Goal: Task Accomplishment & Management: Use online tool/utility

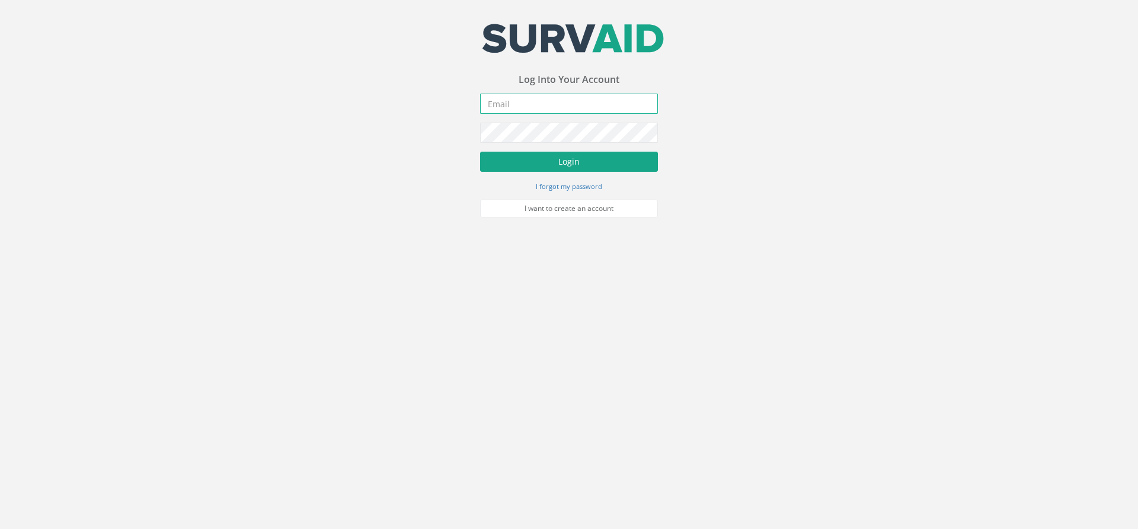
type input "[PERSON_NAME][EMAIL_ADDRESS][PERSON_NAME][DOMAIN_NAME]"
click at [520, 163] on button "Login" at bounding box center [569, 162] width 178 height 20
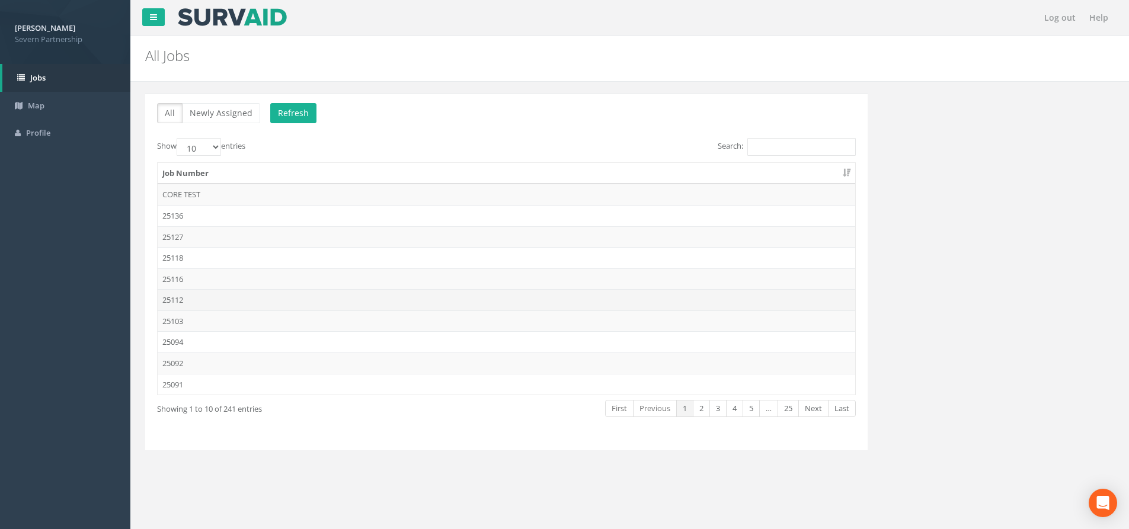
click at [208, 295] on td "25112" at bounding box center [507, 299] width 698 height 21
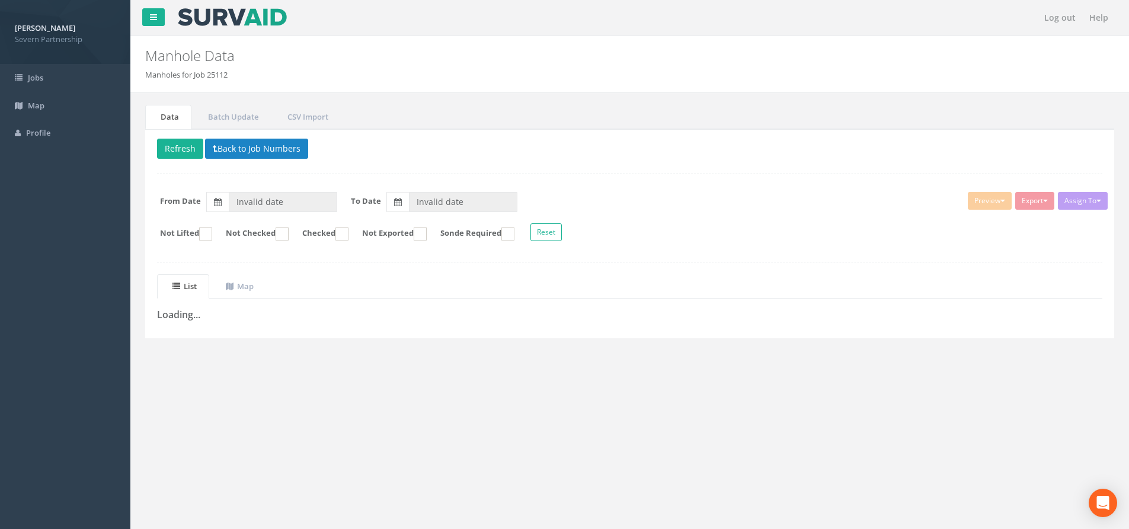
type input "[DATE]"
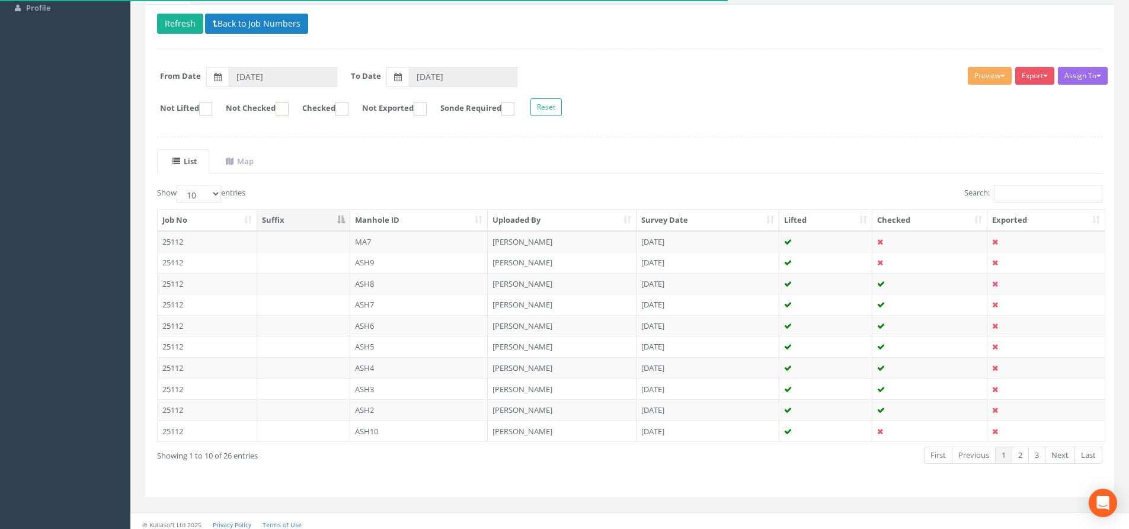
scroll to position [132, 0]
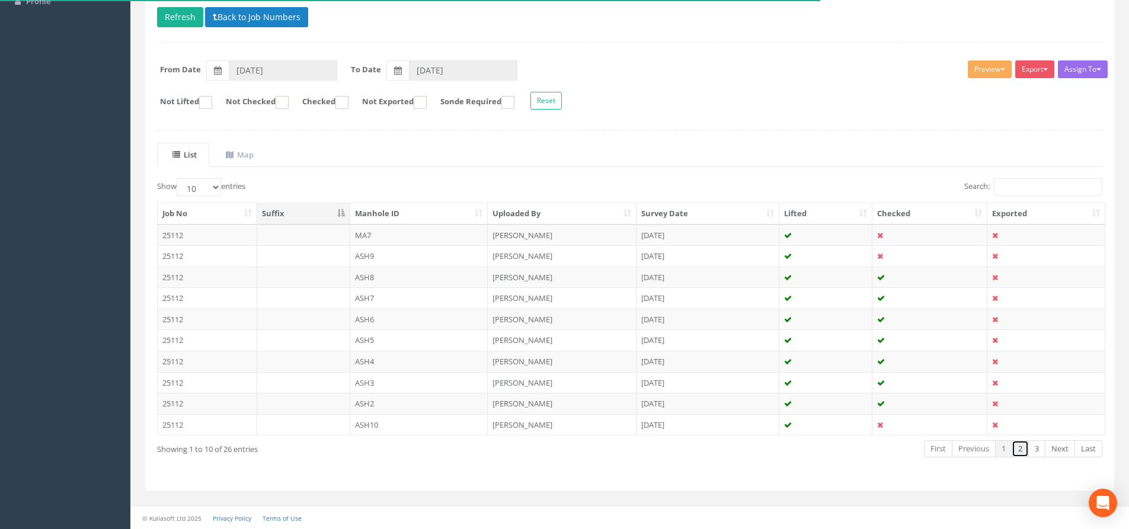
click at [1025, 445] on link "2" at bounding box center [1020, 448] width 17 height 17
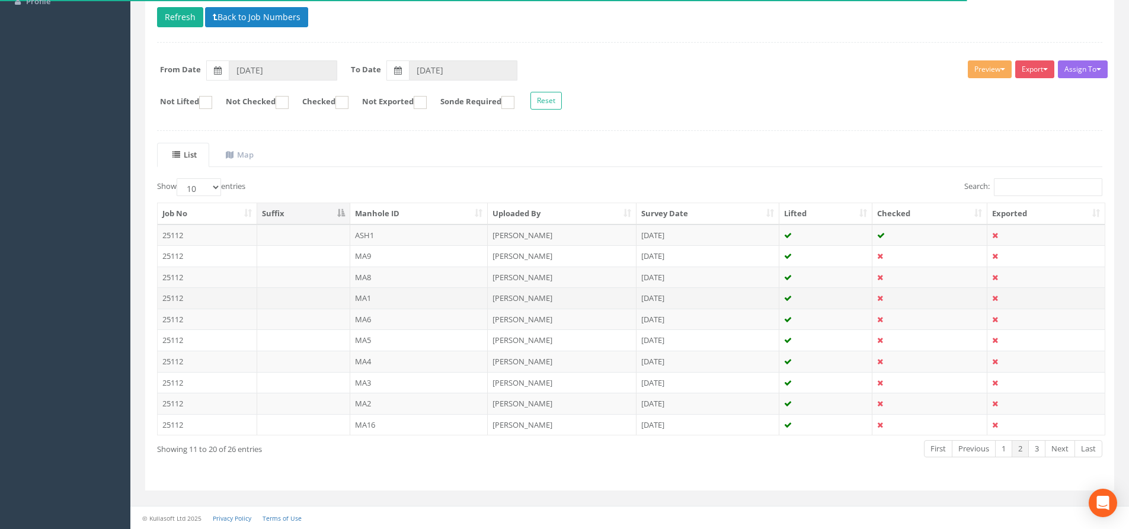
click at [361, 296] on td "MA1" at bounding box center [419, 297] width 138 height 21
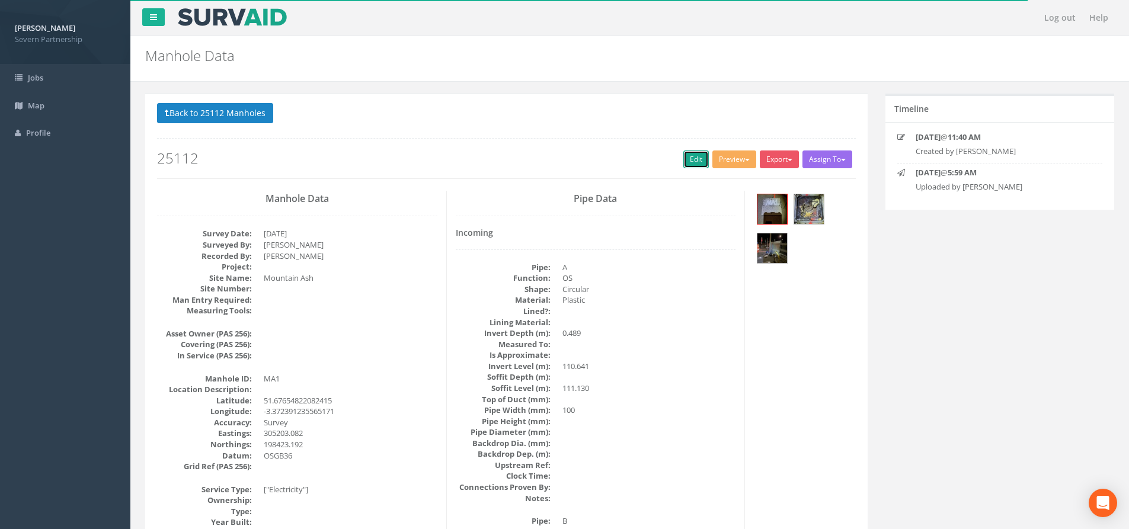
click at [695, 156] on link "Edit" at bounding box center [695, 160] width 25 height 18
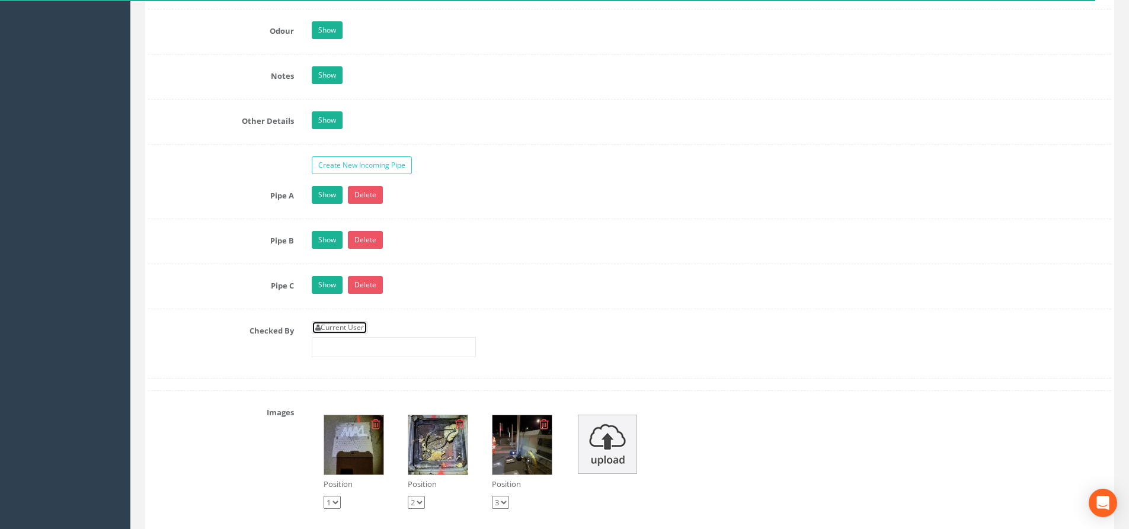
click at [350, 329] on link "Current User" at bounding box center [340, 327] width 56 height 13
type input "[PERSON_NAME]"
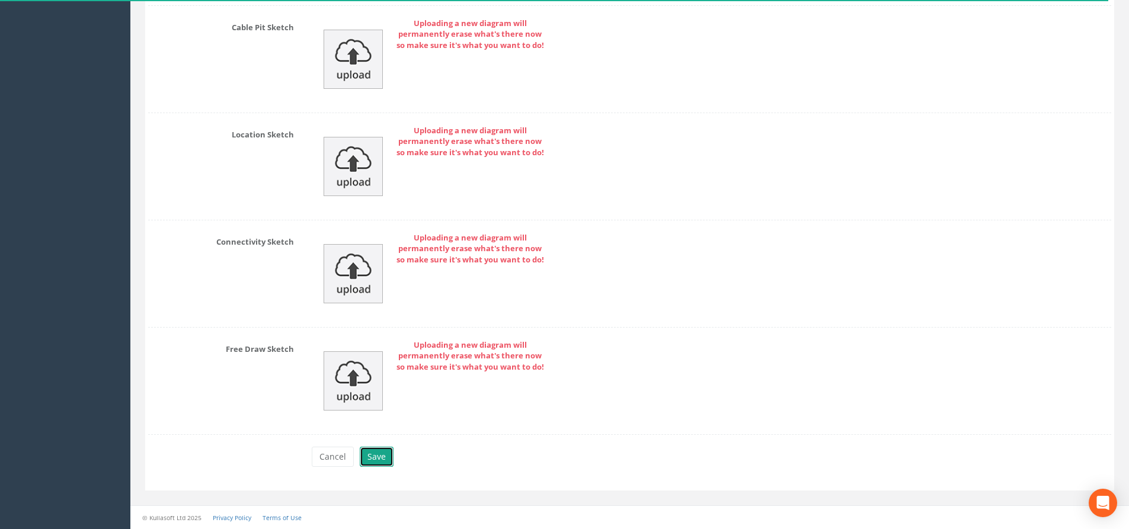
click at [389, 461] on button "Save" at bounding box center [377, 457] width 34 height 20
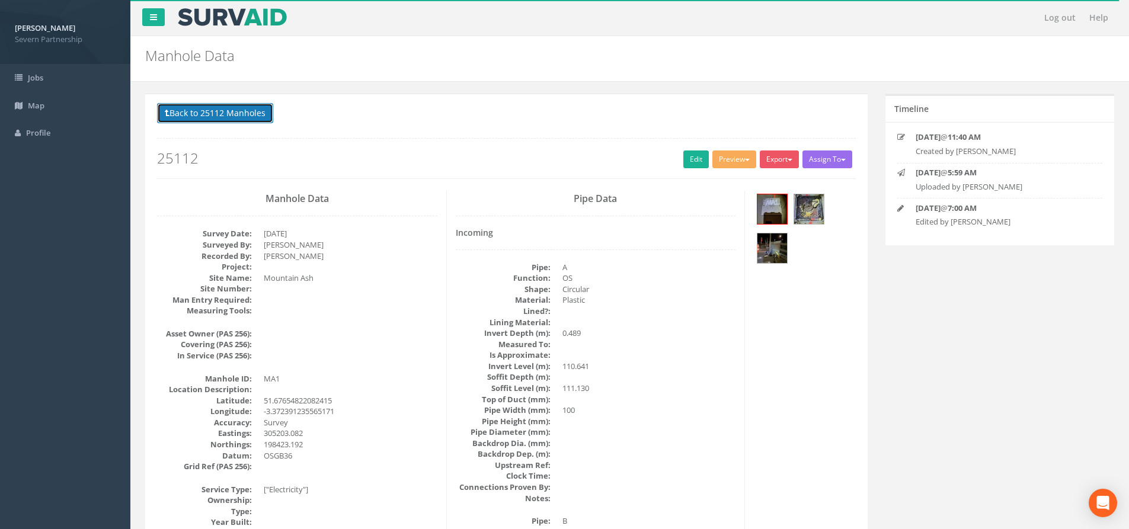
click at [194, 120] on button "Back to 25112 Manholes" at bounding box center [215, 113] width 116 height 20
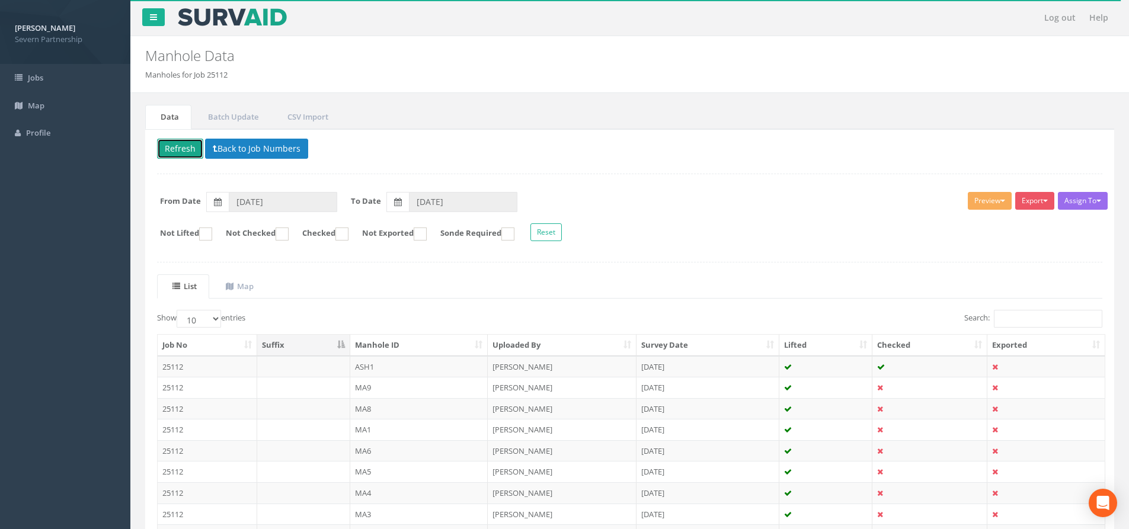
click at [181, 155] on button "Refresh" at bounding box center [180, 149] width 46 height 20
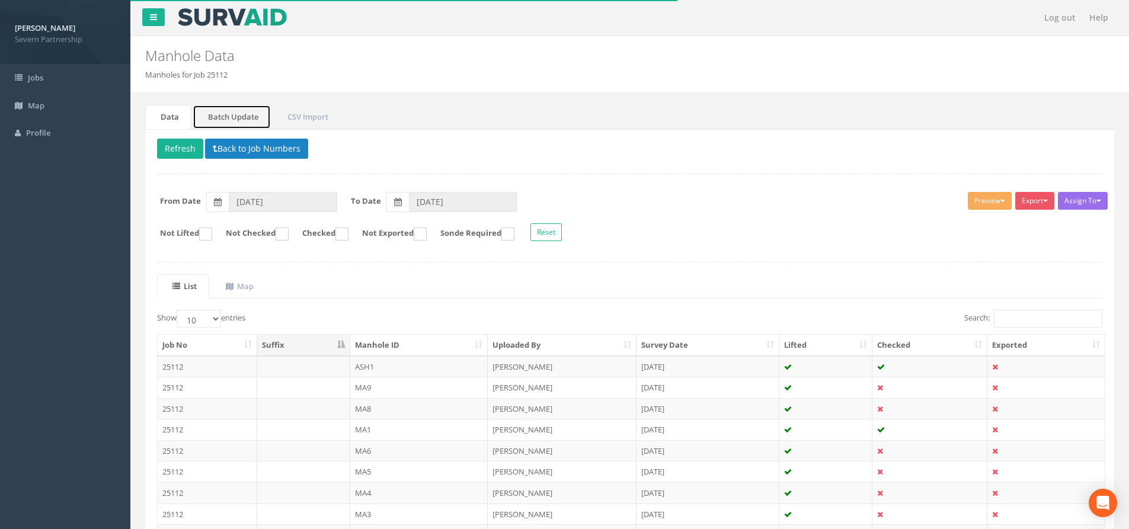
click at [243, 114] on link "Batch Update" at bounding box center [232, 117] width 78 height 24
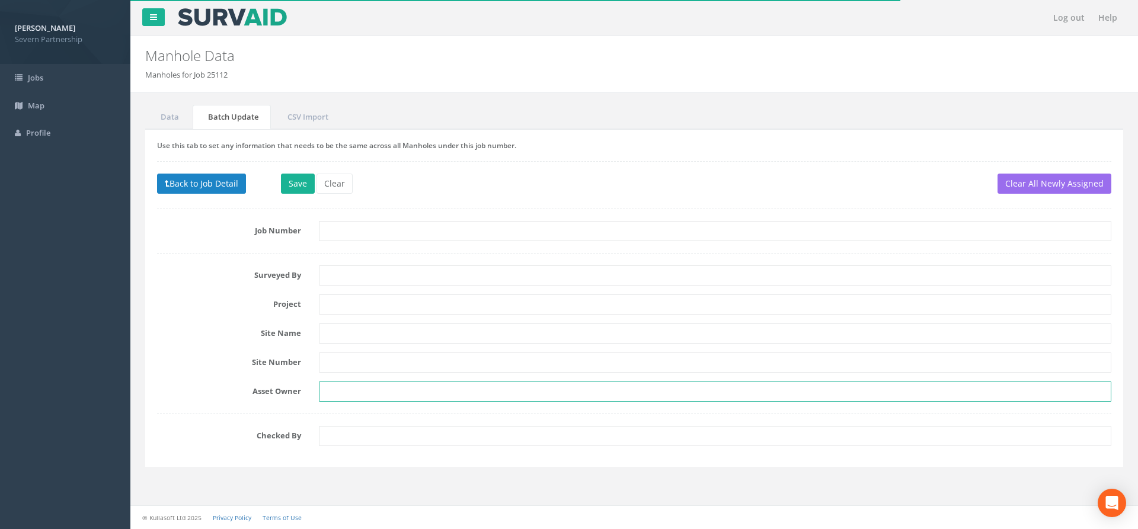
click at [373, 395] on input "text" at bounding box center [715, 392] width 792 height 20
type input "[PERSON_NAME]"
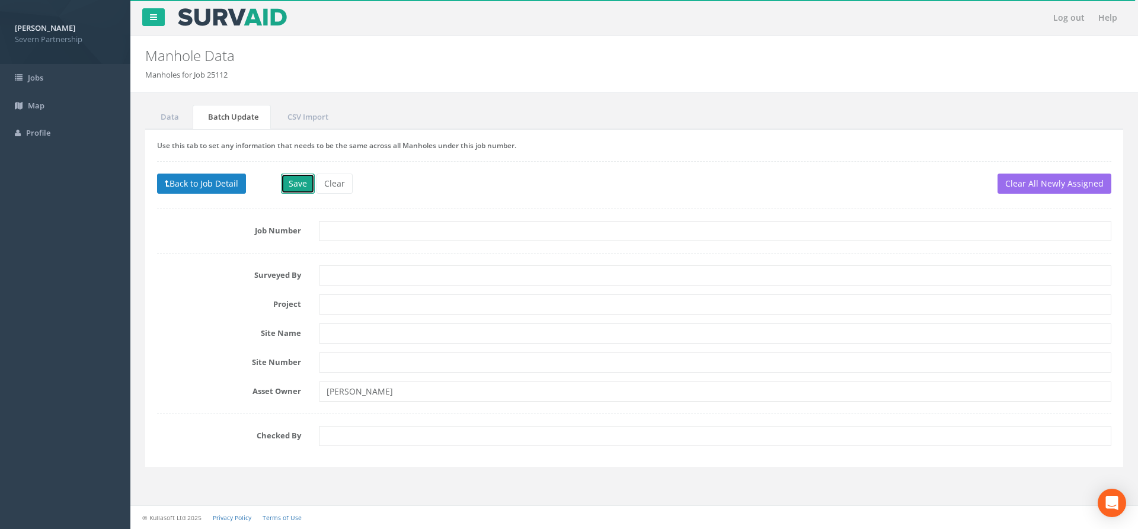
click at [303, 184] on button "Save" at bounding box center [298, 184] width 34 height 20
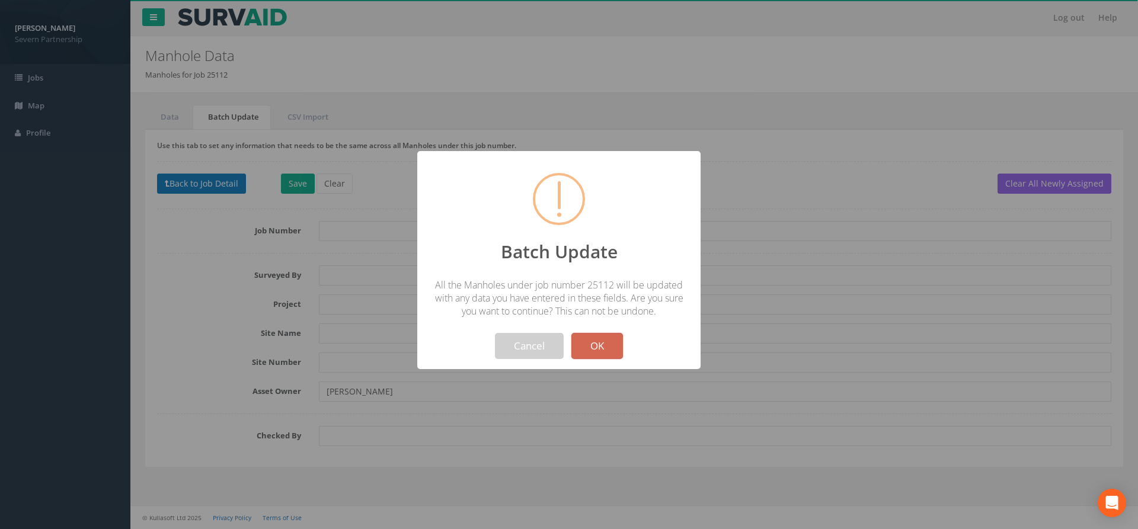
click at [601, 349] on button "OK" at bounding box center [597, 346] width 52 height 26
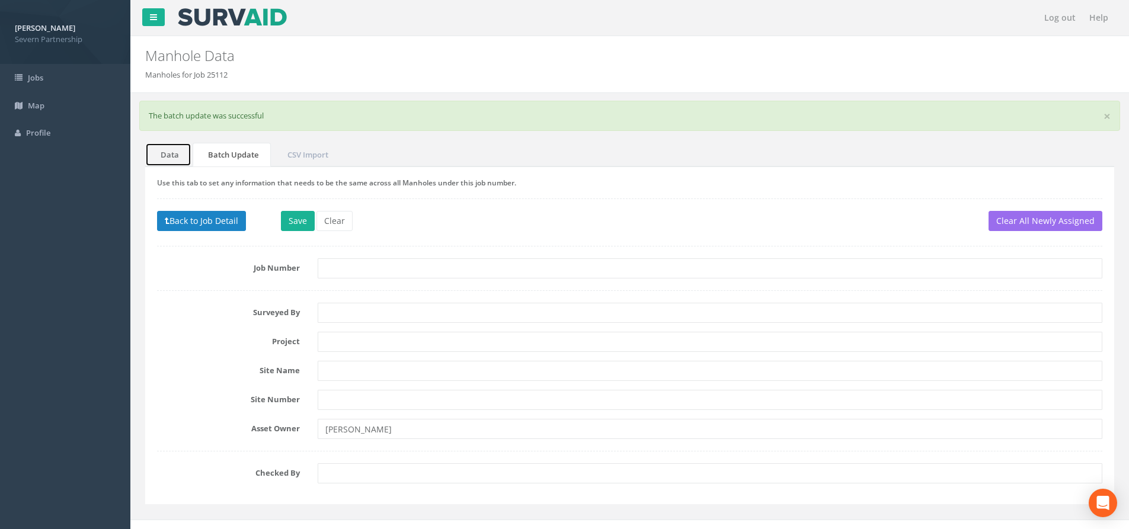
click at [171, 150] on link "Data" at bounding box center [168, 155] width 46 height 24
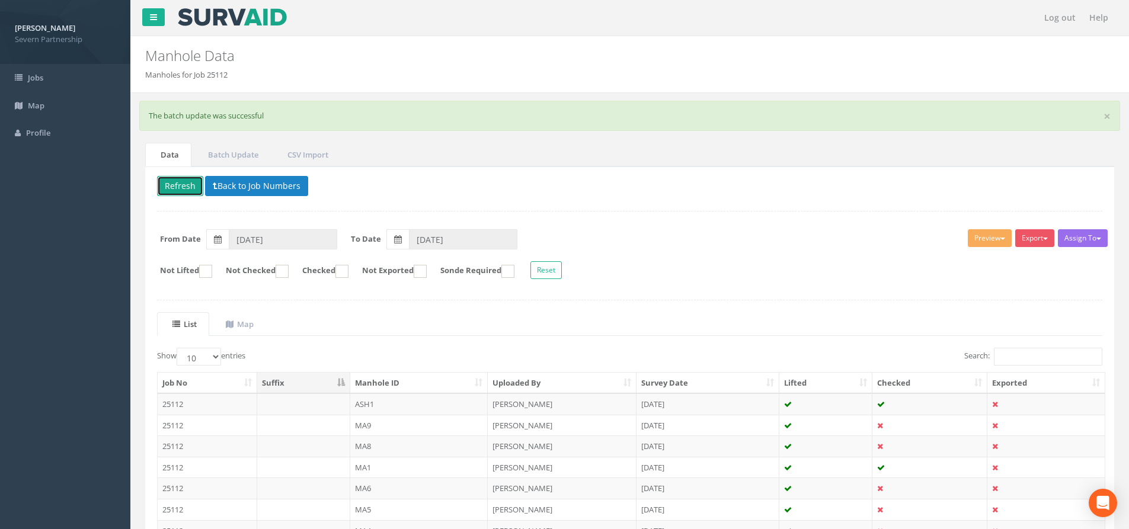
click at [189, 187] on button "Refresh" at bounding box center [180, 186] width 46 height 20
click at [980, 238] on button "Preview" at bounding box center [990, 238] width 44 height 18
click at [953, 260] on link "SP Manhole" at bounding box center [968, 263] width 90 height 18
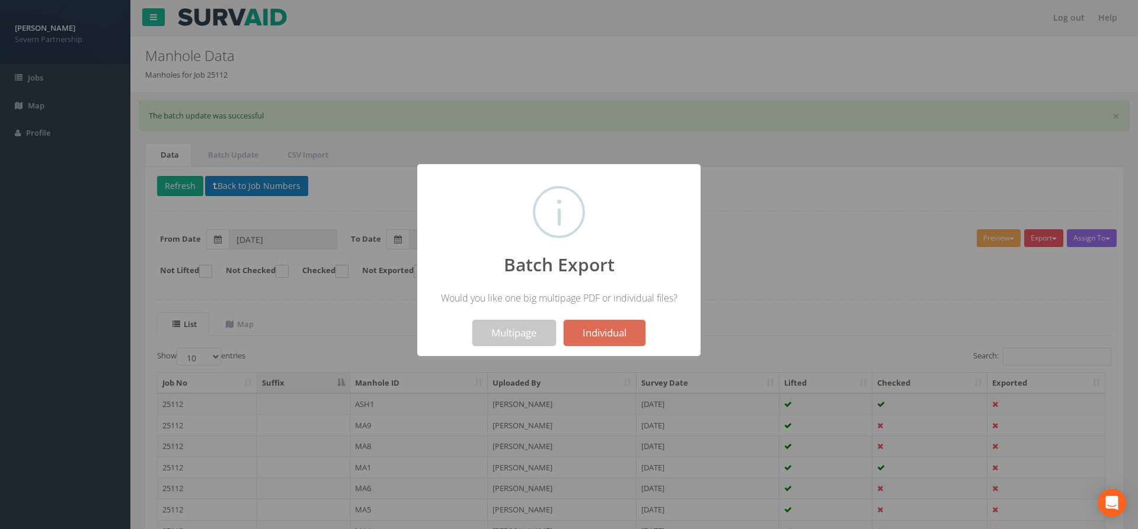
click at [511, 326] on button "Multipage" at bounding box center [514, 333] width 84 height 26
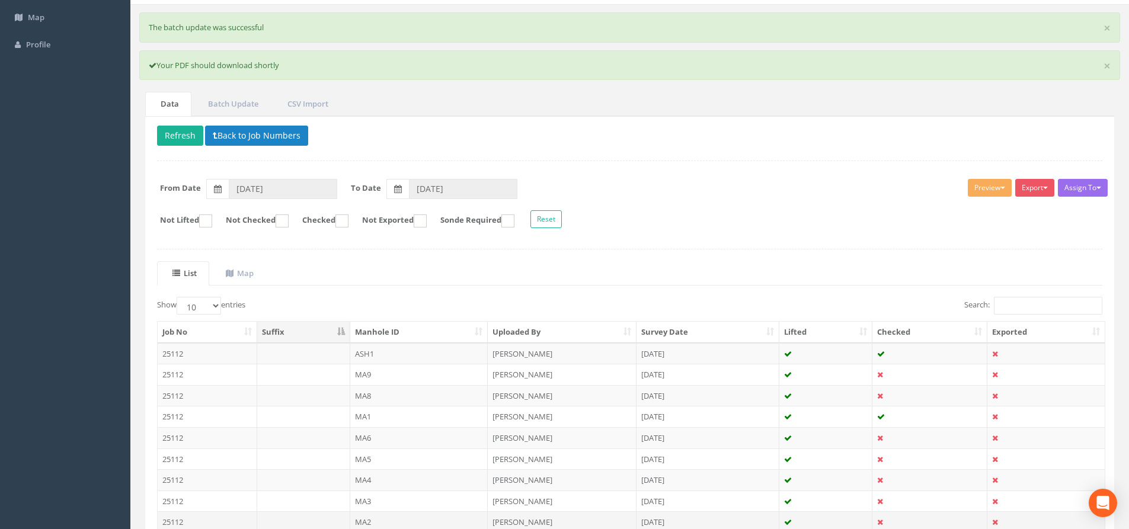
scroll to position [207, 0]
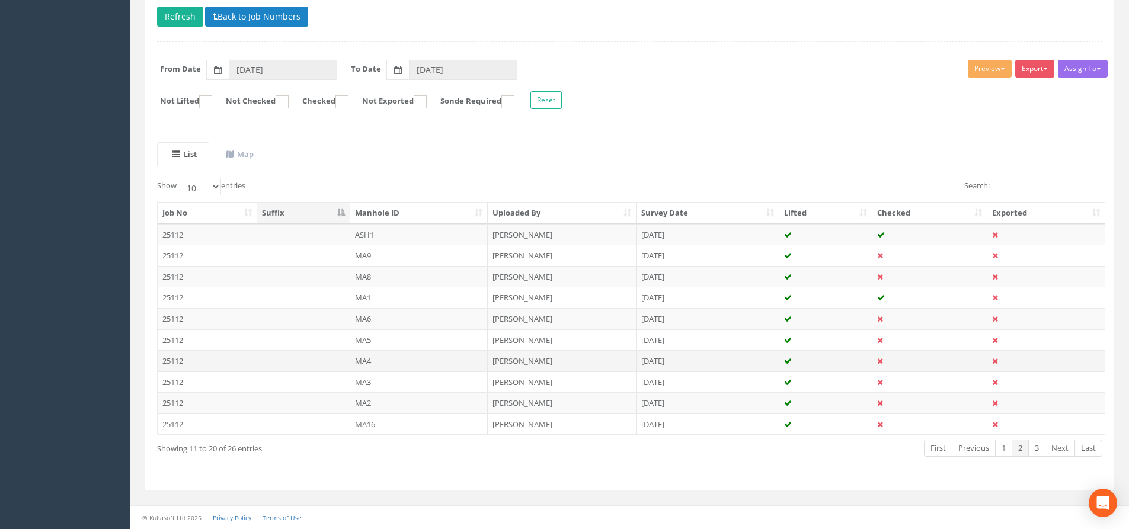
click at [428, 361] on td "MA4" at bounding box center [419, 360] width 138 height 21
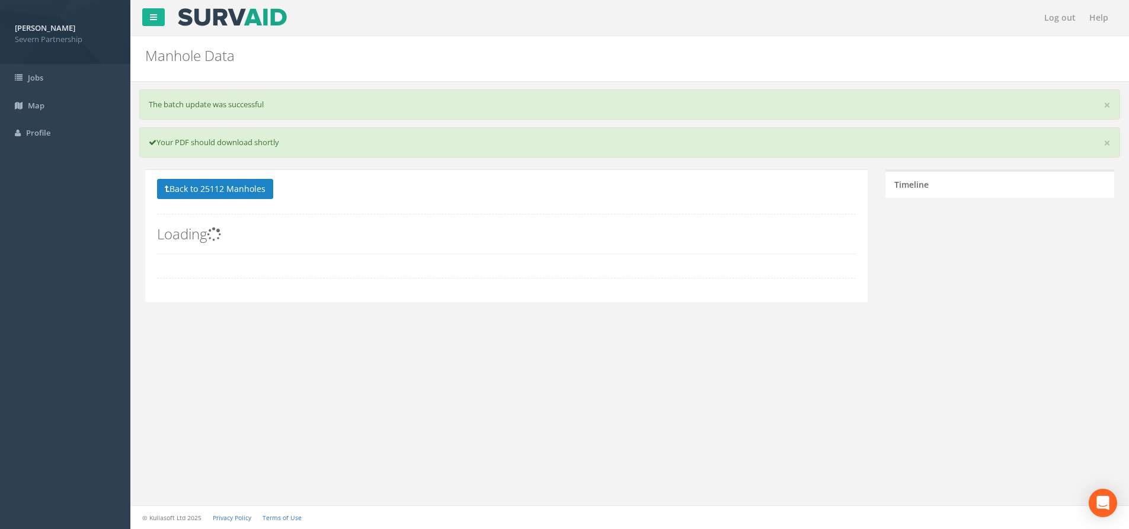
scroll to position [0, 0]
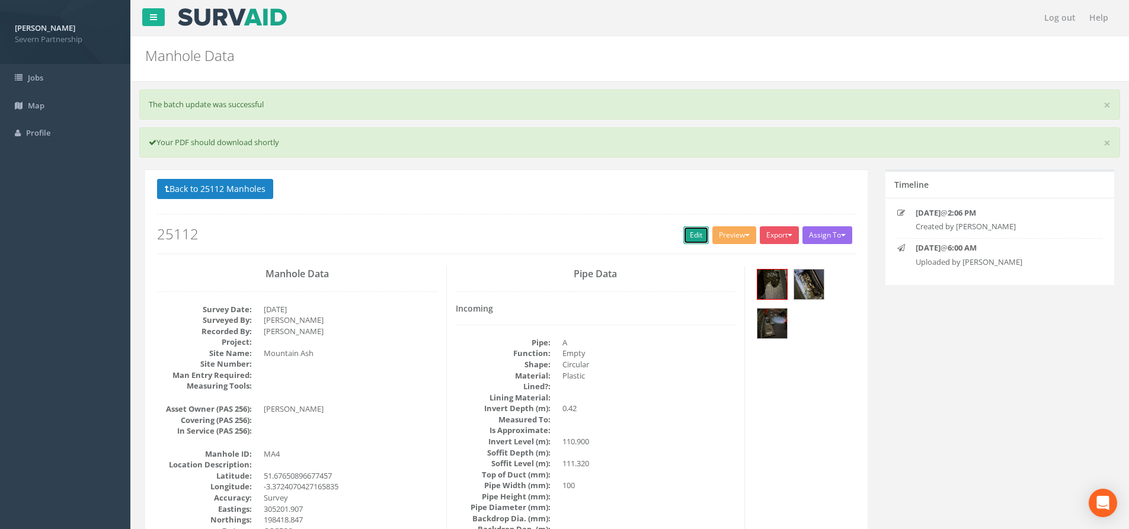
click at [686, 230] on link "Edit" at bounding box center [695, 235] width 25 height 18
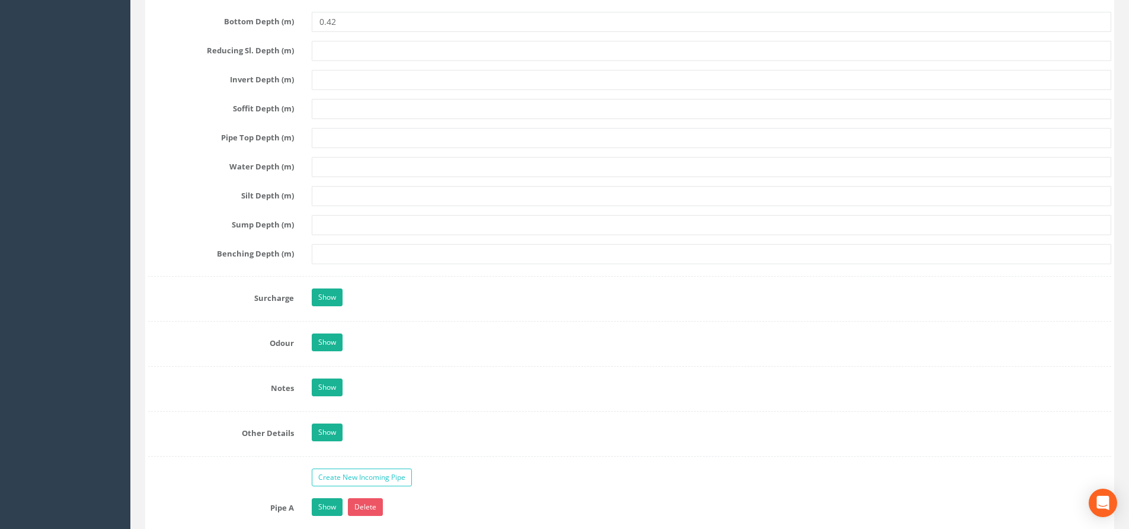
scroll to position [1778, 0]
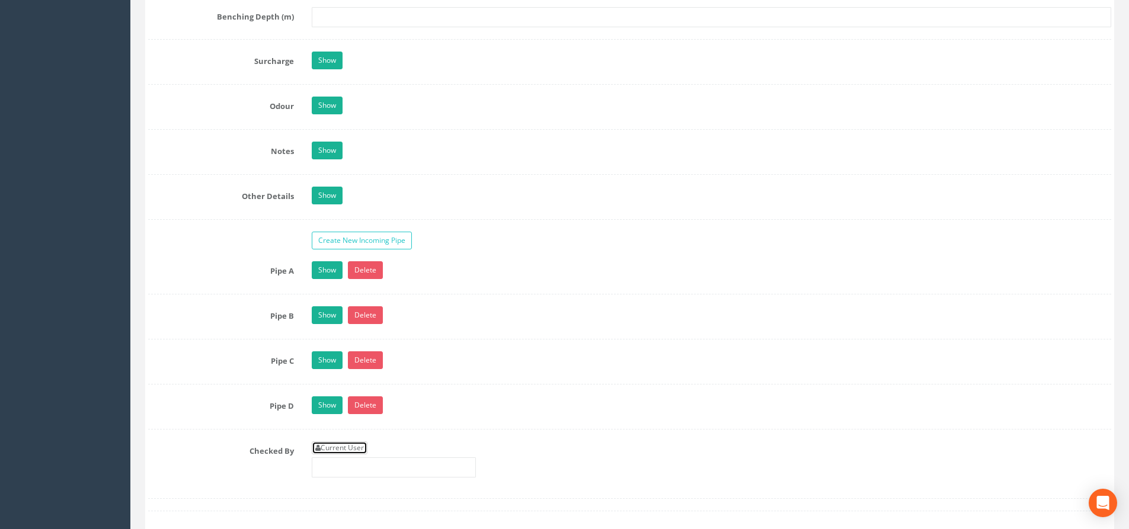
click at [347, 444] on link "Current User" at bounding box center [340, 448] width 56 height 13
type input "[PERSON_NAME]"
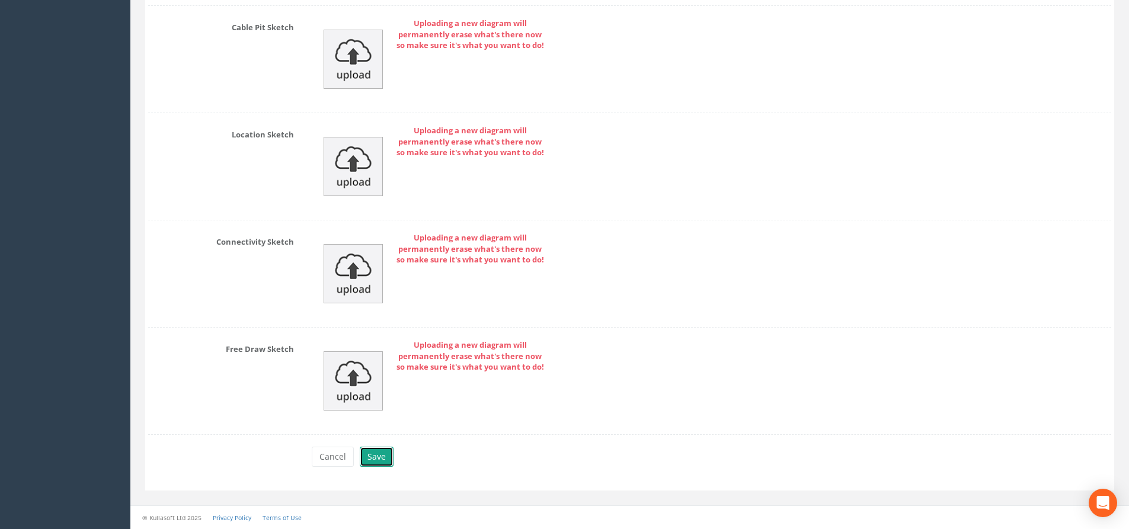
click at [379, 447] on button "Save" at bounding box center [377, 457] width 34 height 20
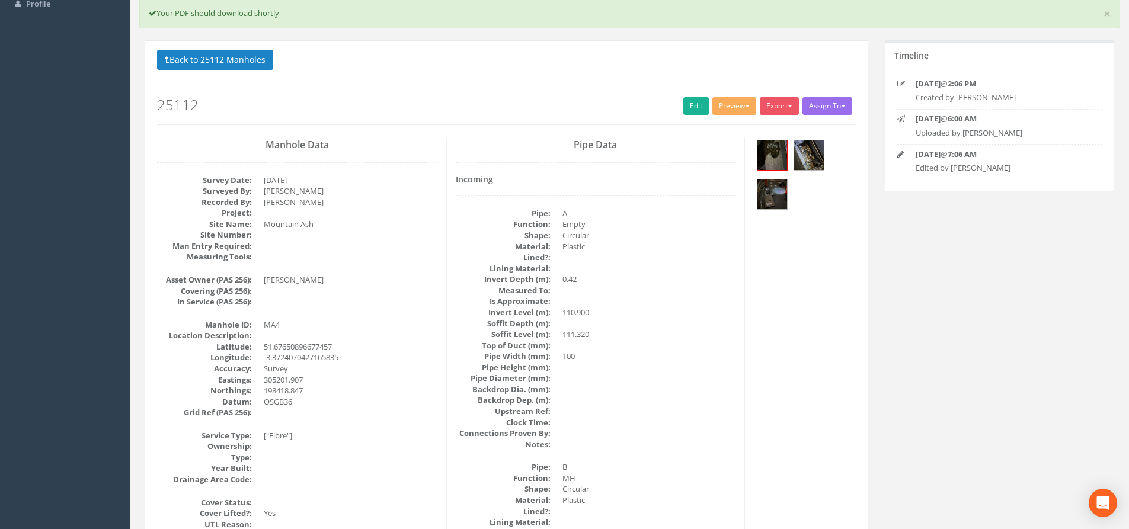
scroll to position [0, 0]
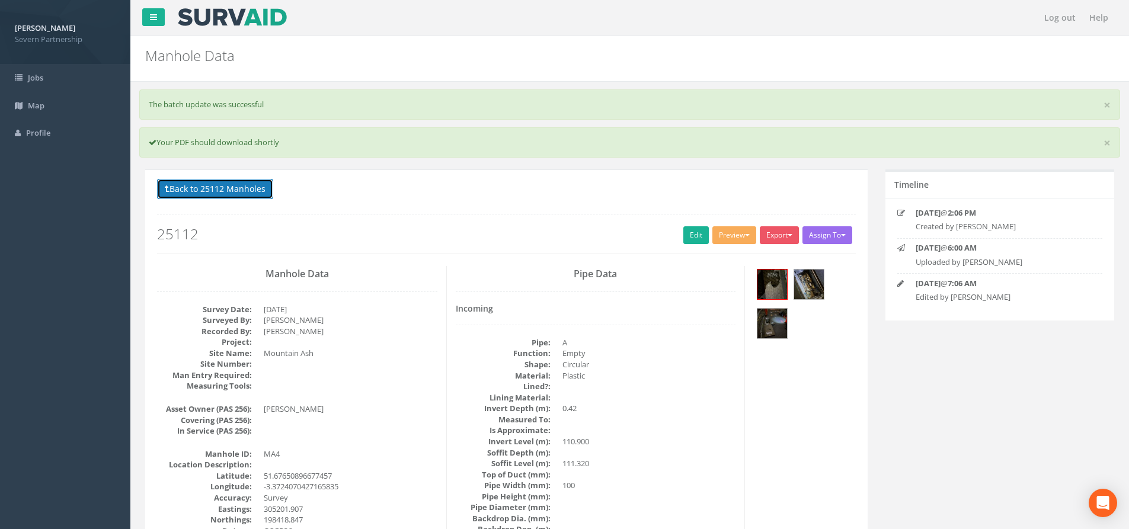
click at [211, 188] on button "Back to 25112 Manholes" at bounding box center [215, 189] width 116 height 20
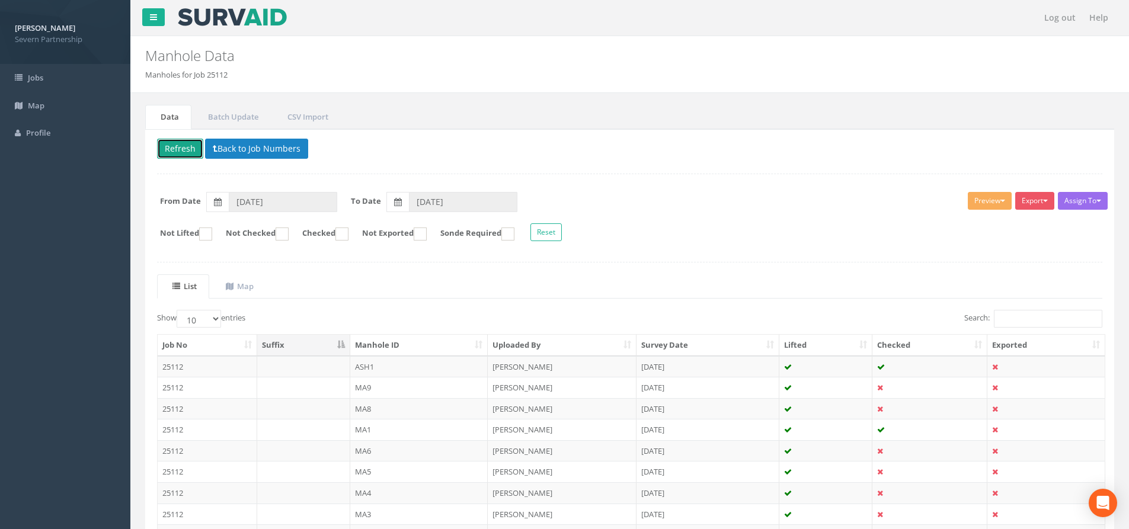
click at [194, 148] on button "Refresh" at bounding box center [180, 149] width 46 height 20
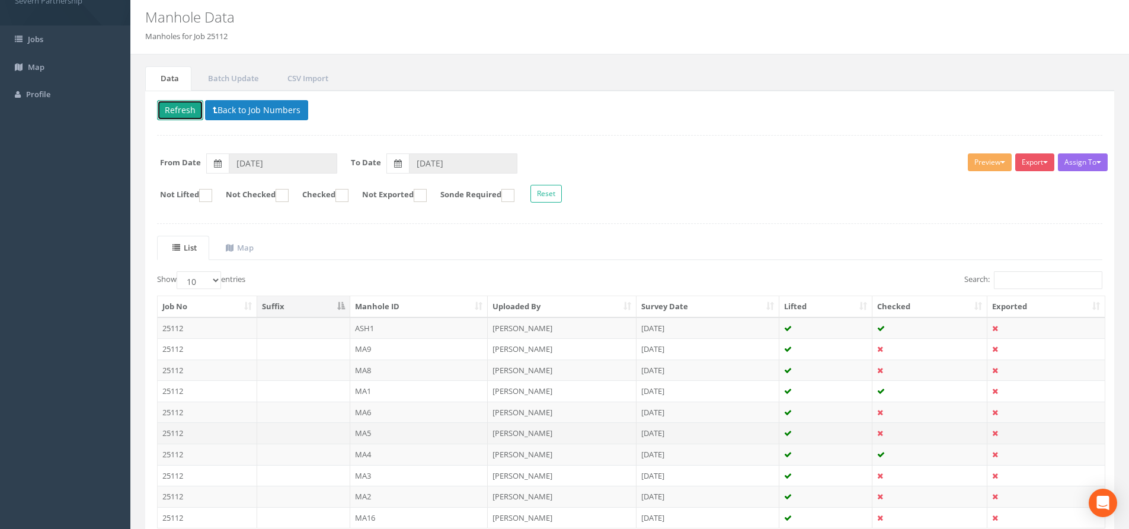
scroll to position [59, 0]
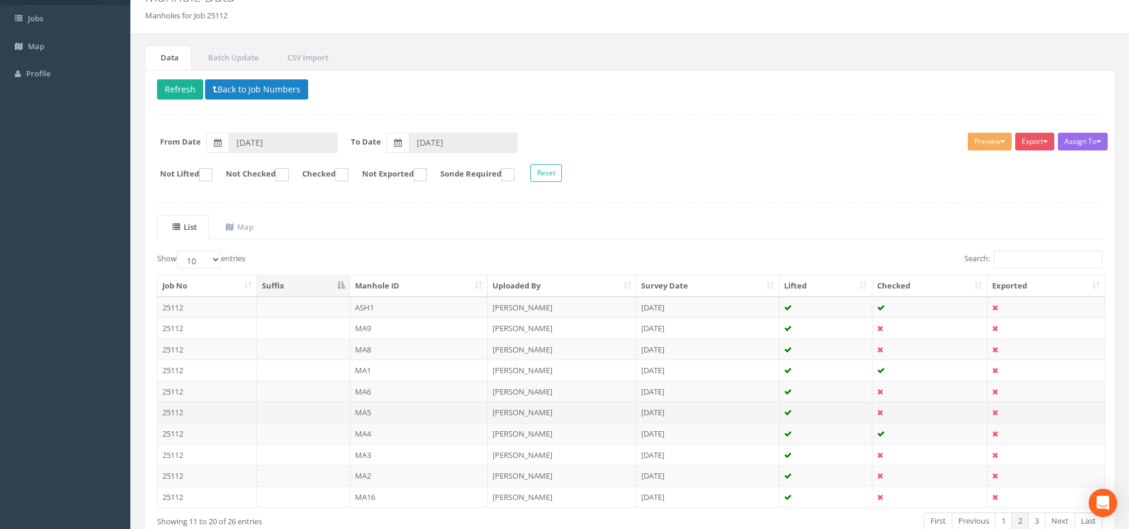
click at [385, 413] on td "MA5" at bounding box center [419, 412] width 138 height 21
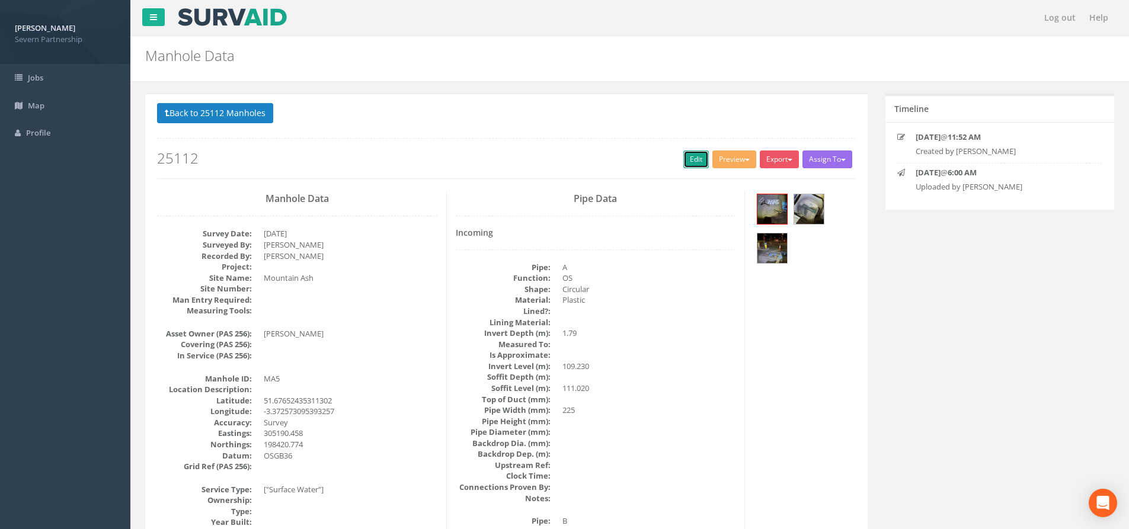
click at [688, 159] on link "Edit" at bounding box center [695, 160] width 25 height 18
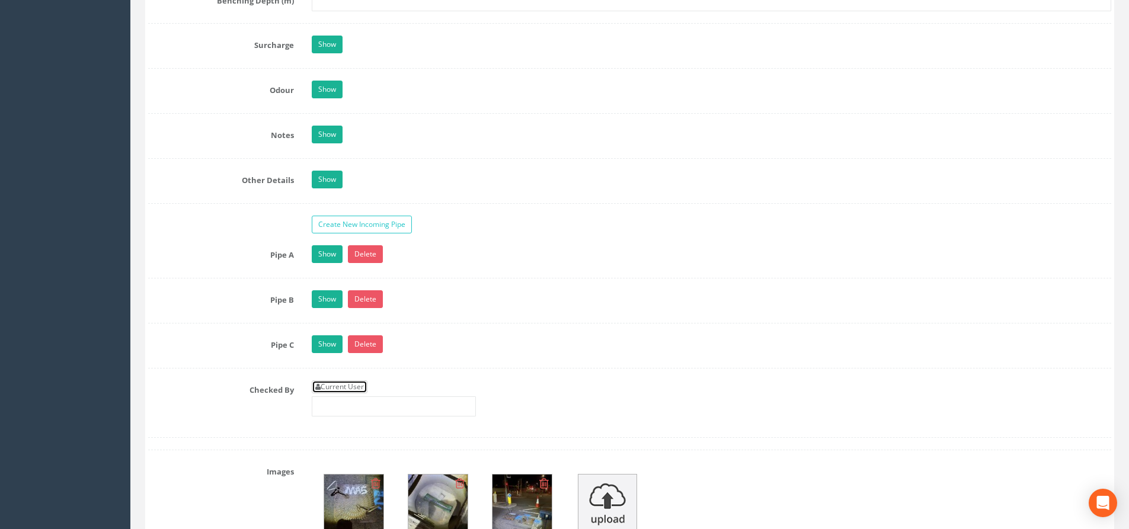
click at [337, 386] on link "Current User" at bounding box center [340, 387] width 56 height 13
type input "[PERSON_NAME]"
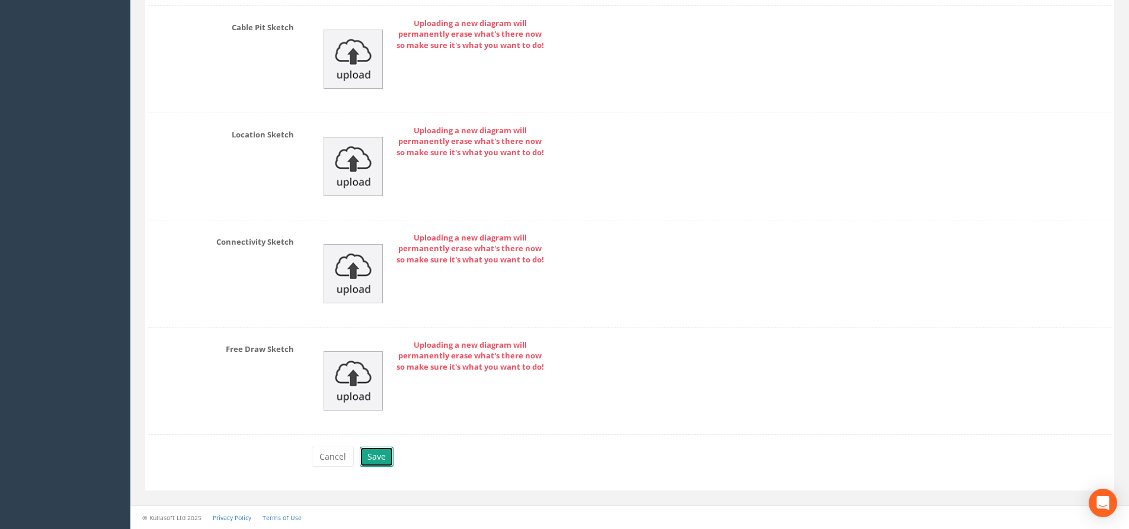
click at [383, 449] on button "Save" at bounding box center [377, 457] width 34 height 20
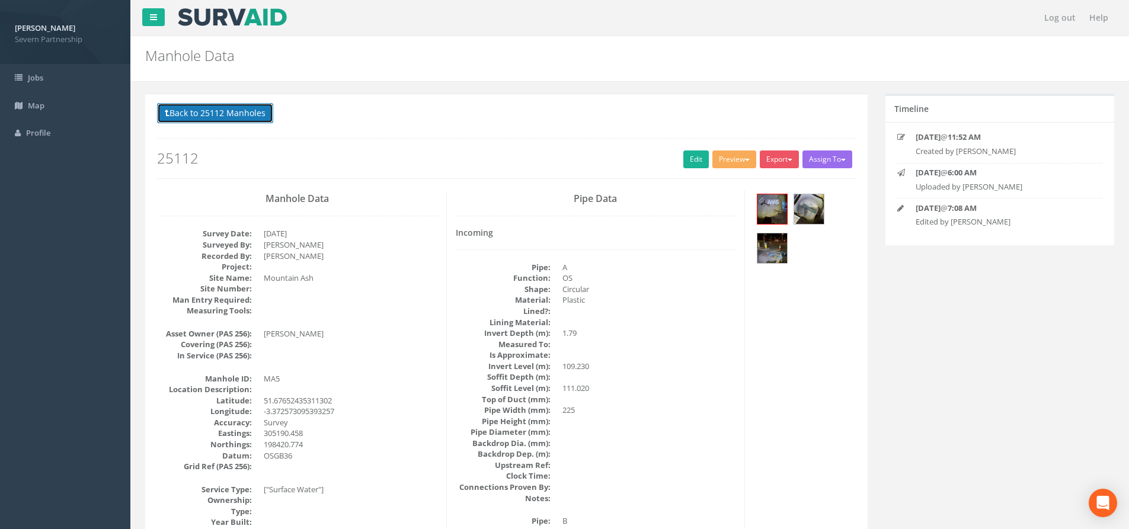
click at [241, 112] on button "Back to 25112 Manholes" at bounding box center [215, 113] width 116 height 20
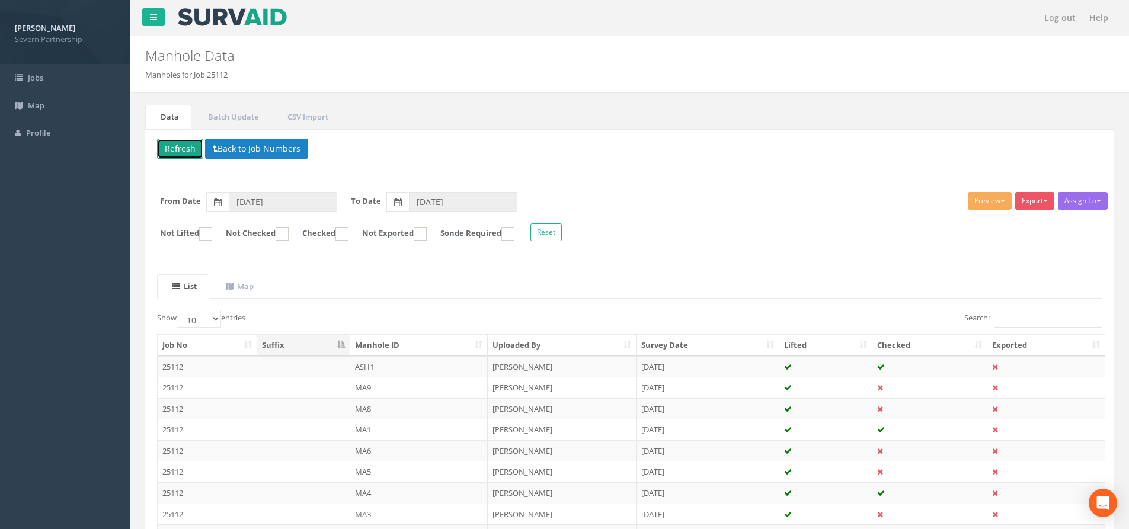
click at [174, 145] on button "Refresh" at bounding box center [180, 149] width 46 height 20
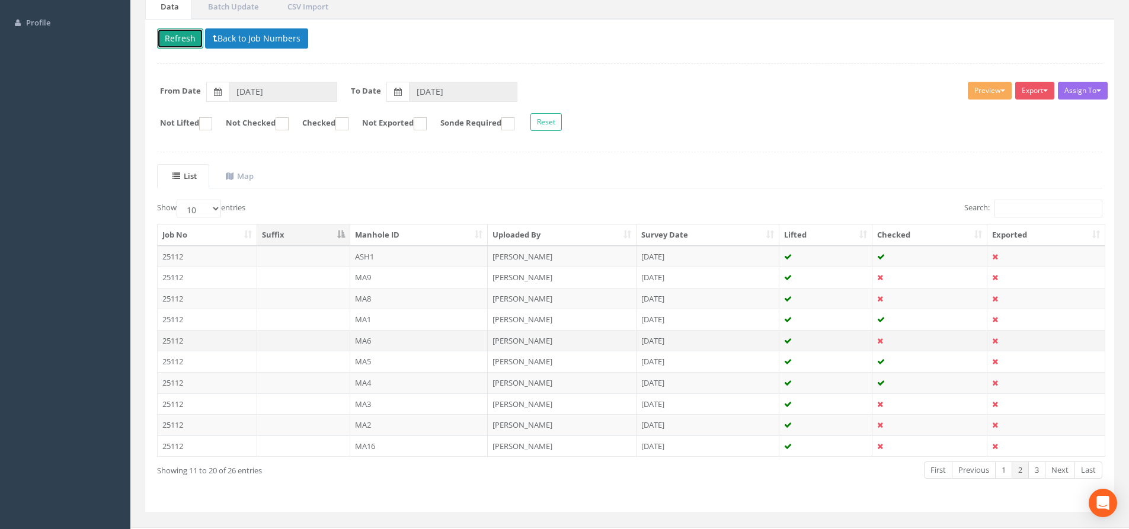
scroll to position [119, 0]
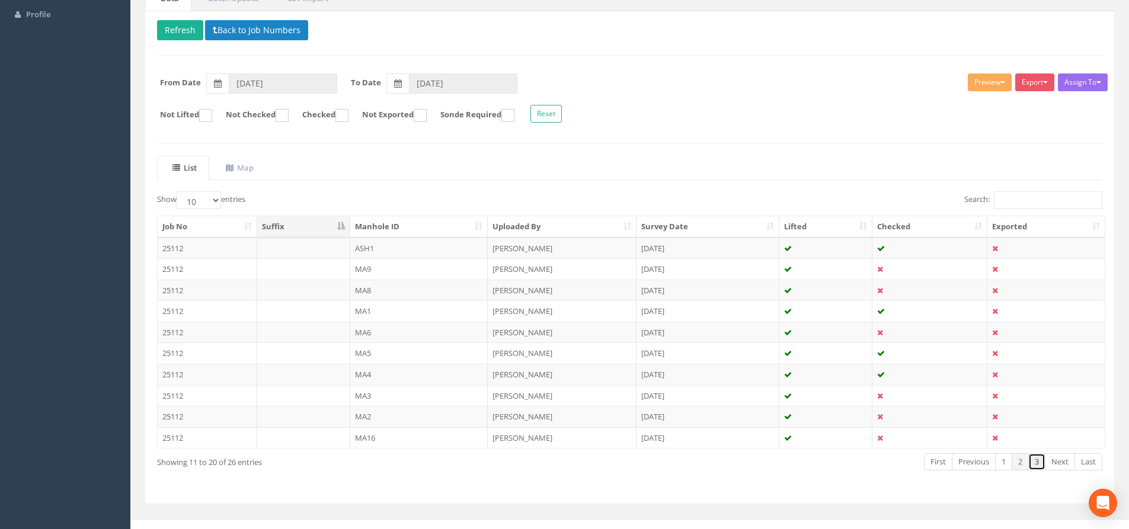
click at [1031, 463] on link "3" at bounding box center [1036, 461] width 17 height 17
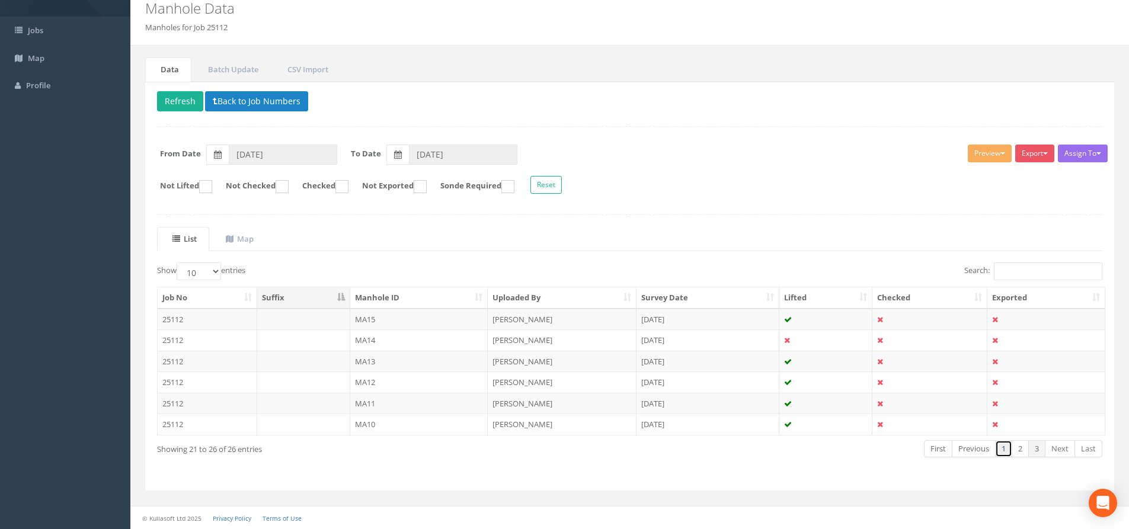
click at [1011, 451] on link "1" at bounding box center [1003, 448] width 17 height 17
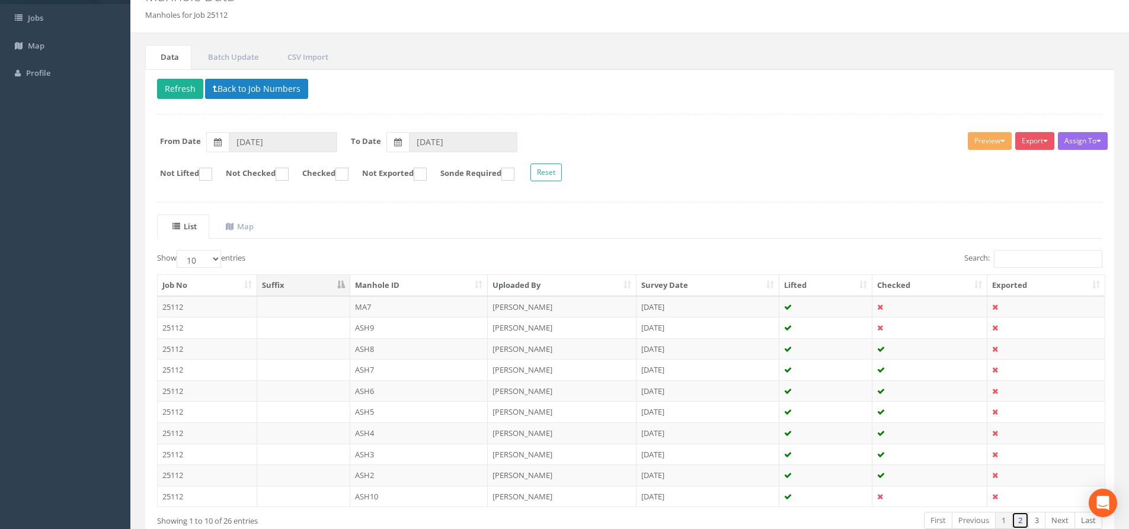
click at [1016, 523] on link "2" at bounding box center [1020, 520] width 17 height 17
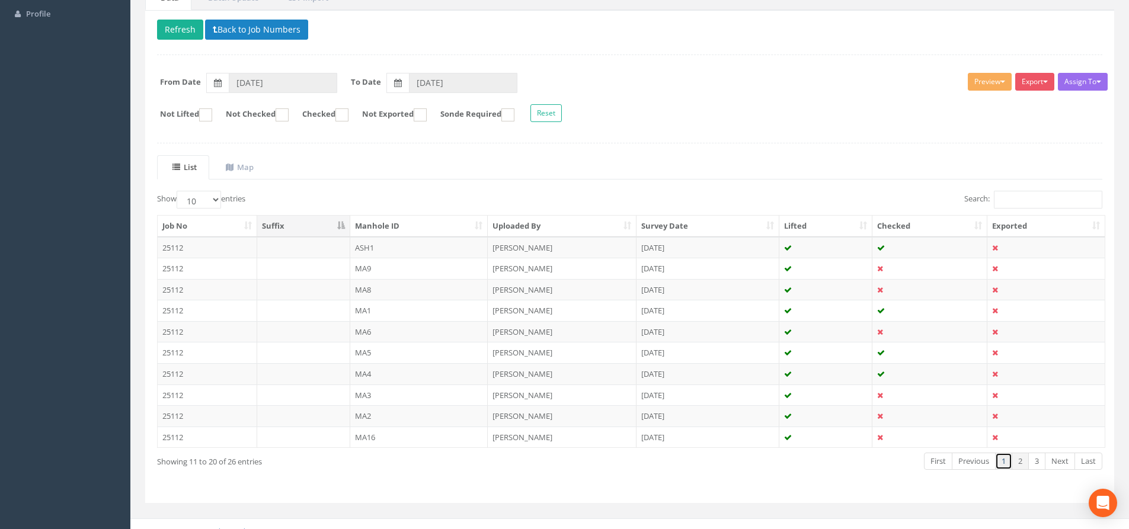
click at [1000, 461] on link "1" at bounding box center [1003, 461] width 17 height 17
click at [400, 251] on td "MA7" at bounding box center [419, 247] width 138 height 21
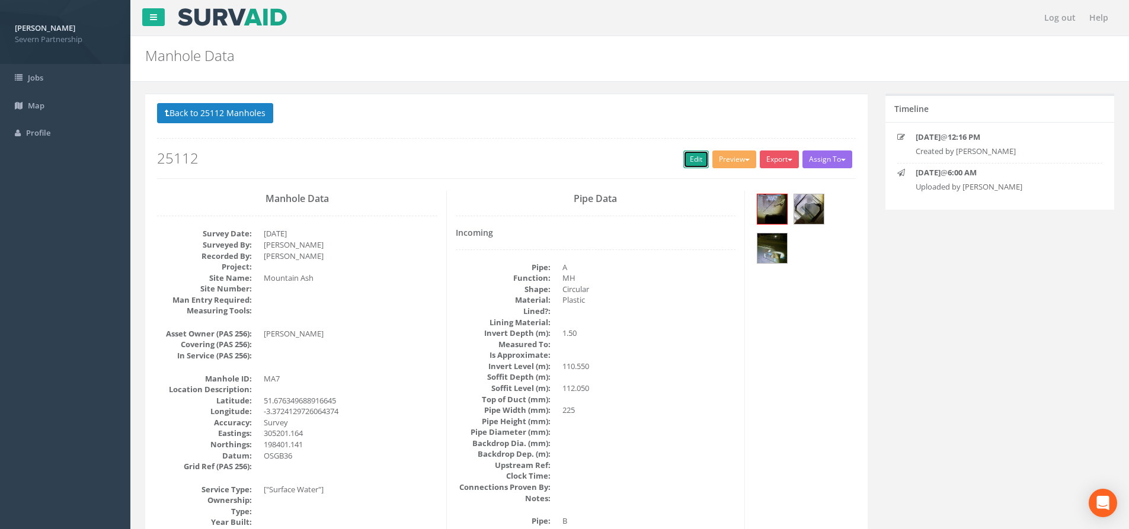
click at [692, 156] on link "Edit" at bounding box center [695, 160] width 25 height 18
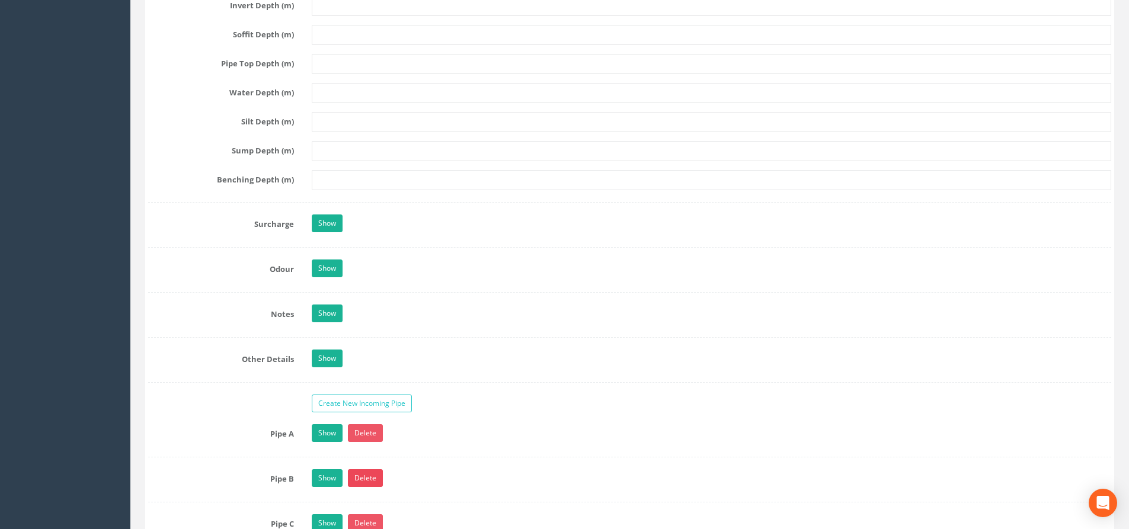
scroll to position [1660, 0]
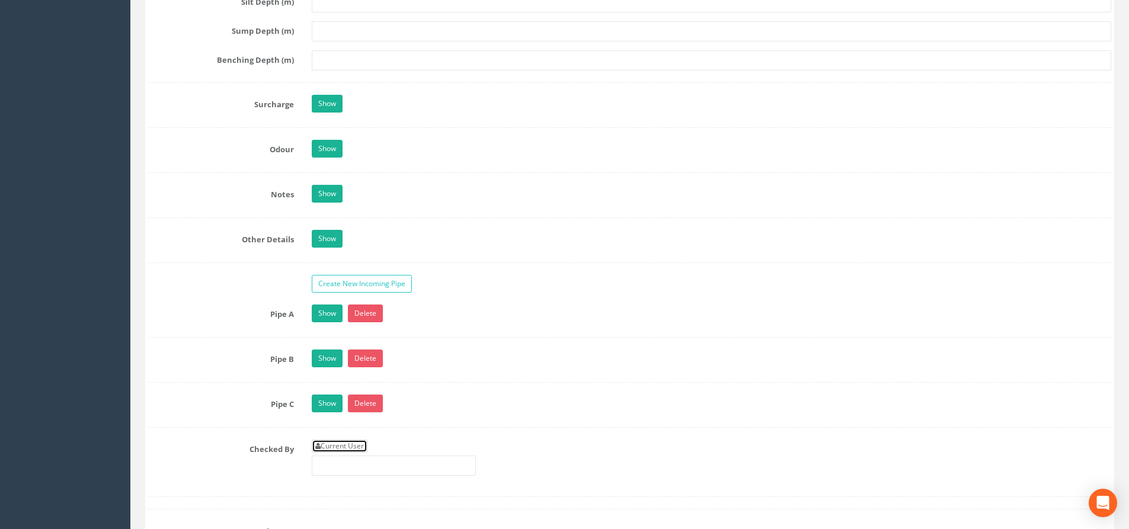
click at [354, 441] on link "Current User" at bounding box center [340, 446] width 56 height 13
type input "[PERSON_NAME]"
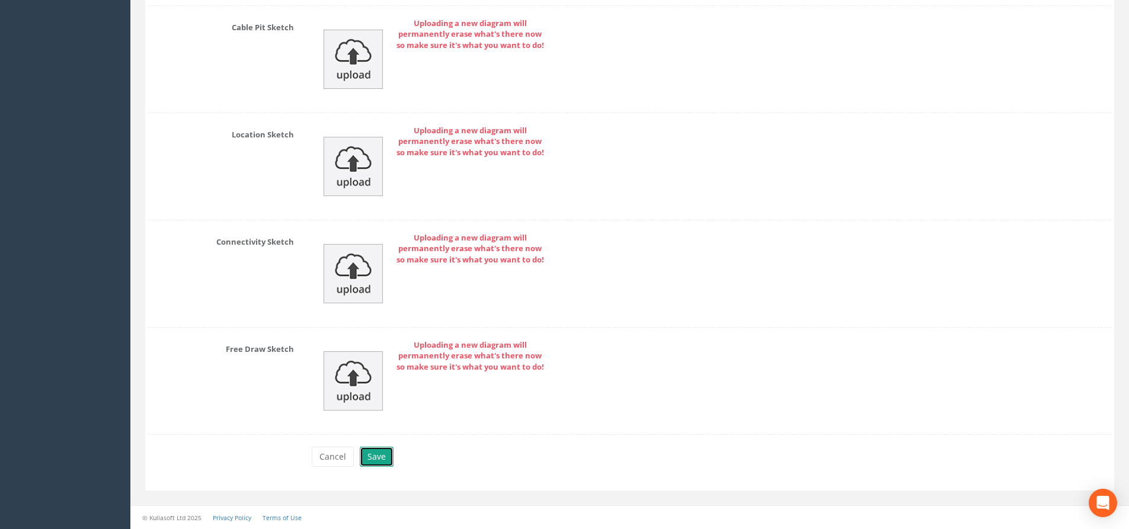
click at [378, 453] on button "Save" at bounding box center [377, 457] width 34 height 20
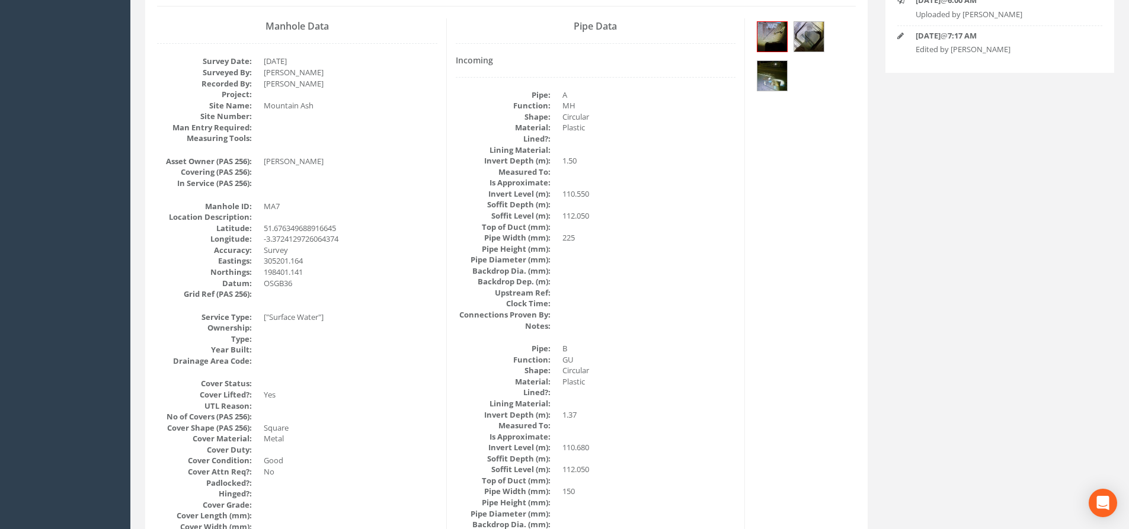
scroll to position [0, 0]
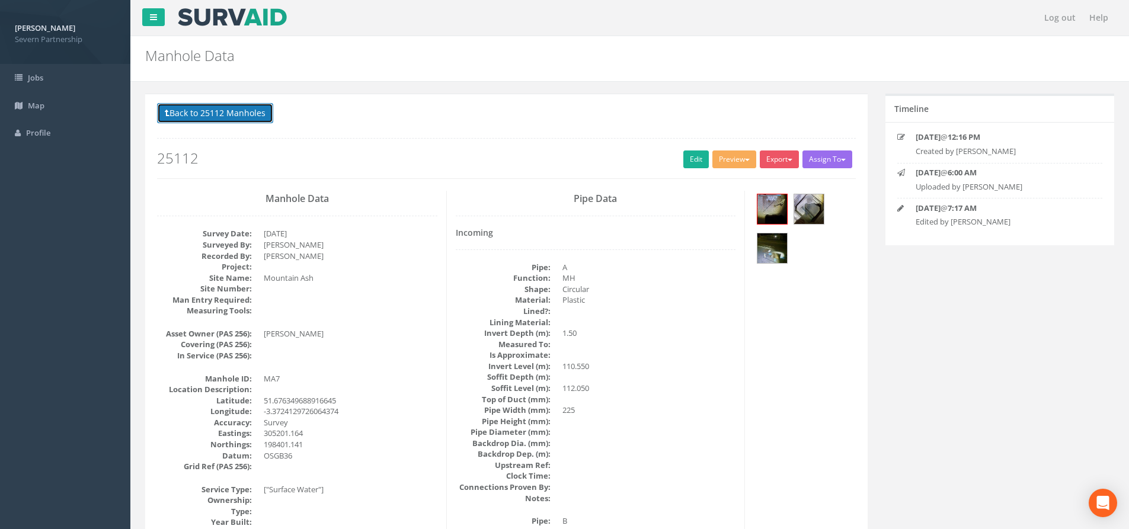
click at [220, 110] on button "Back to 25112 Manholes" at bounding box center [215, 113] width 116 height 20
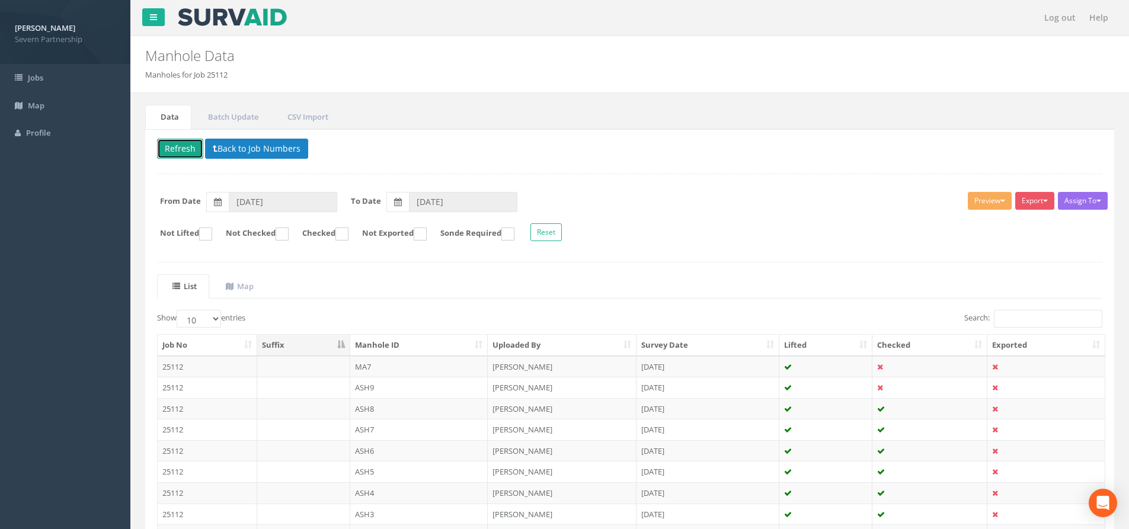
click at [168, 148] on button "Refresh" at bounding box center [180, 149] width 46 height 20
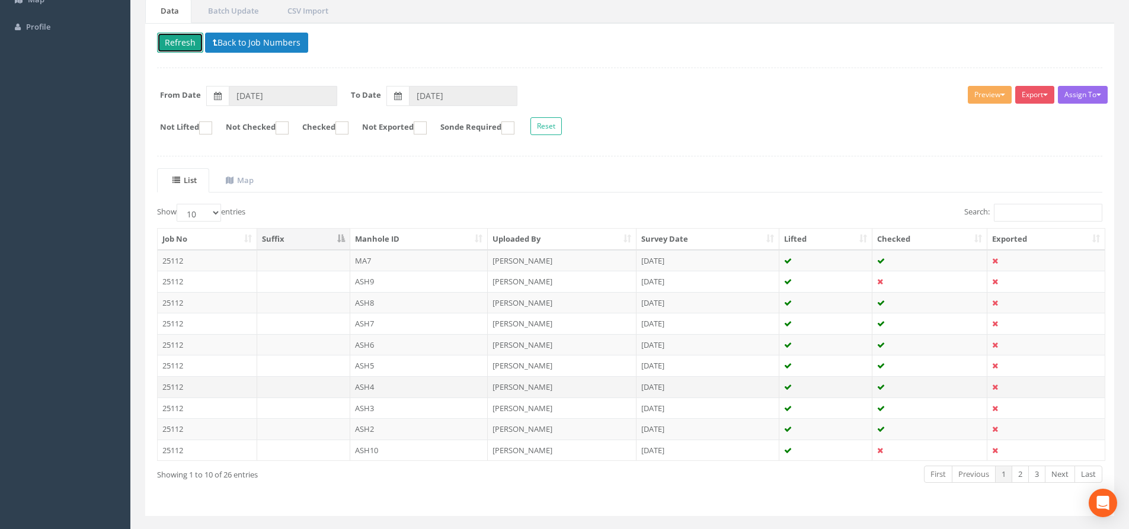
scroll to position [119, 0]
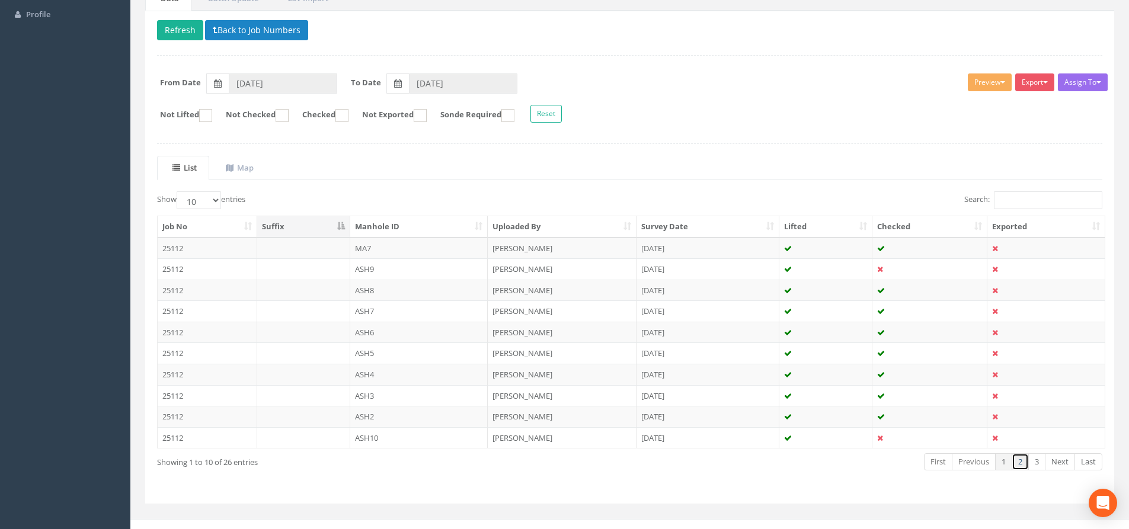
click at [1020, 465] on link "2" at bounding box center [1020, 461] width 17 height 17
click at [427, 289] on td "MA8" at bounding box center [419, 290] width 138 height 21
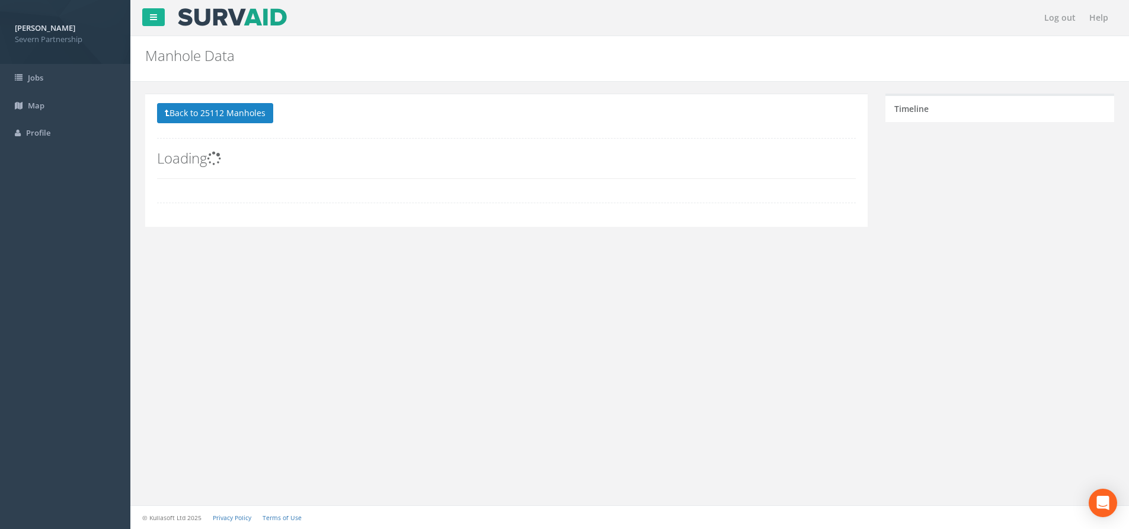
scroll to position [0, 0]
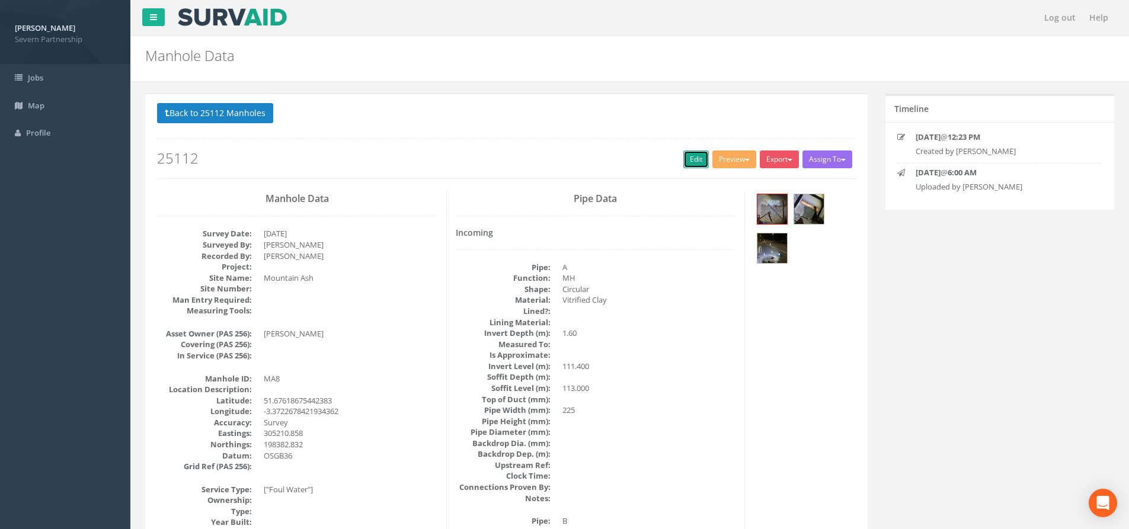
click at [687, 165] on link "Edit" at bounding box center [695, 160] width 25 height 18
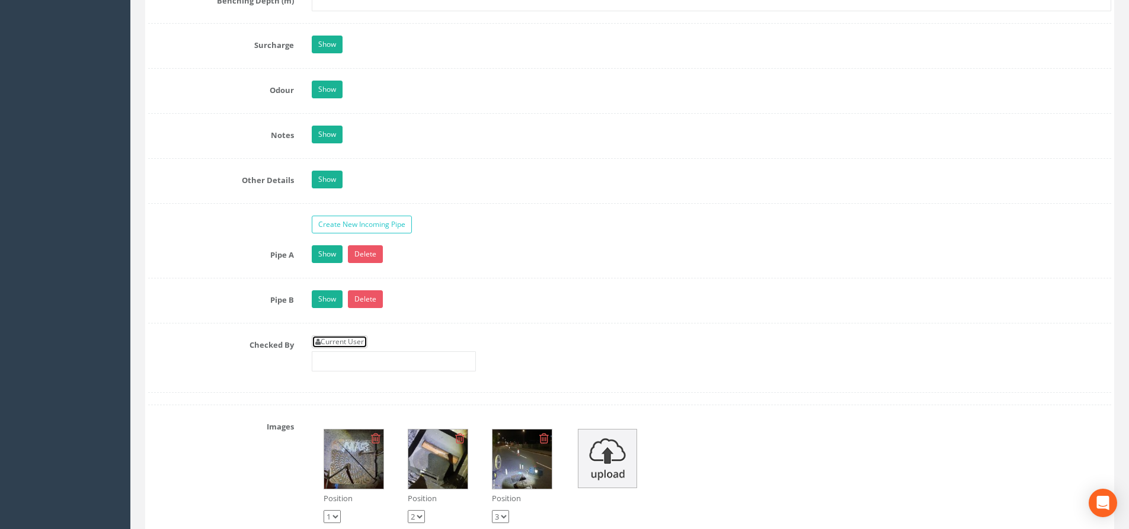
click at [340, 346] on link "Current User" at bounding box center [340, 341] width 56 height 13
type input "[PERSON_NAME]"
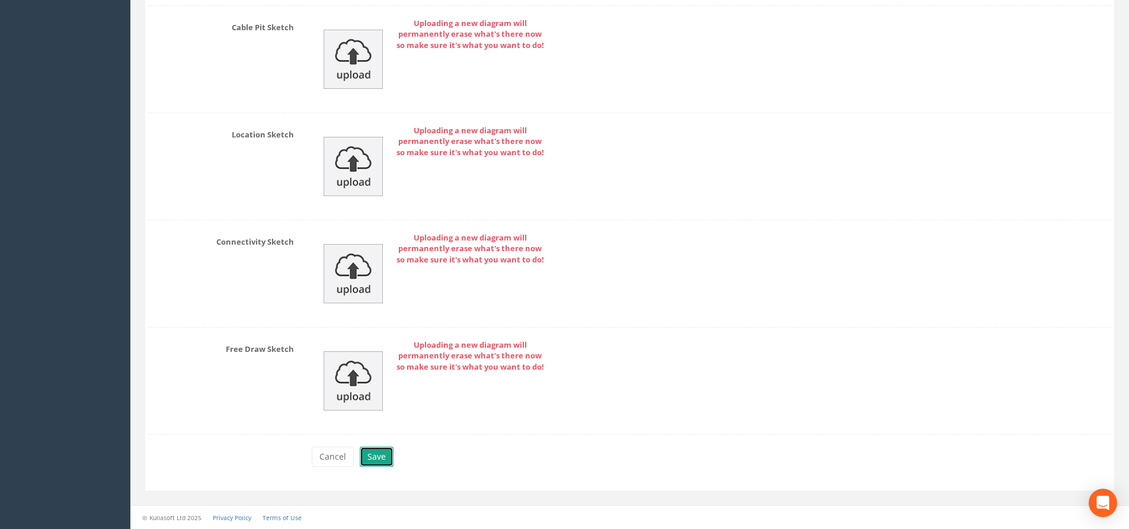
click at [375, 455] on button "Save" at bounding box center [377, 457] width 34 height 20
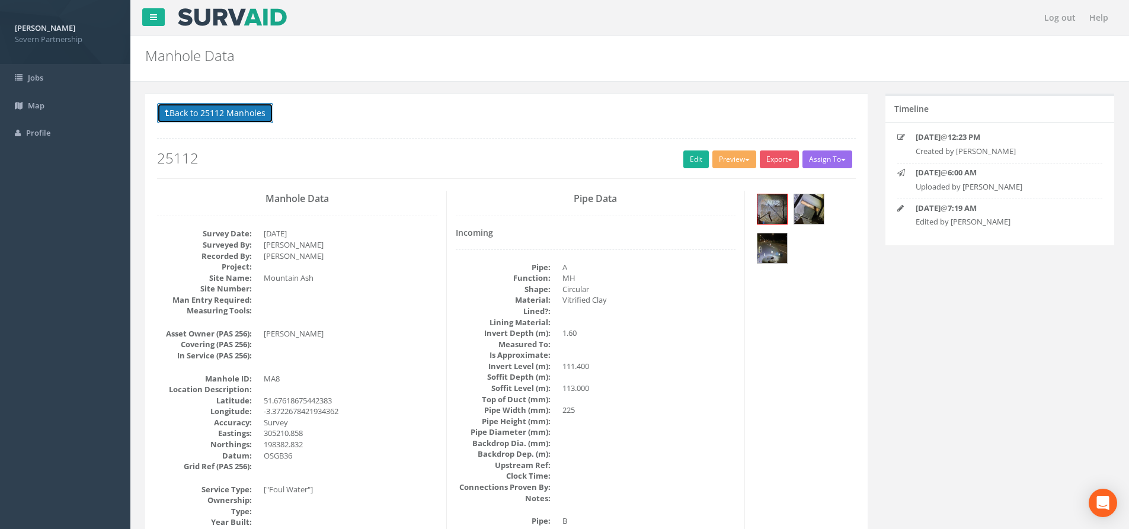
click at [203, 116] on button "Back to 25112 Manholes" at bounding box center [215, 113] width 116 height 20
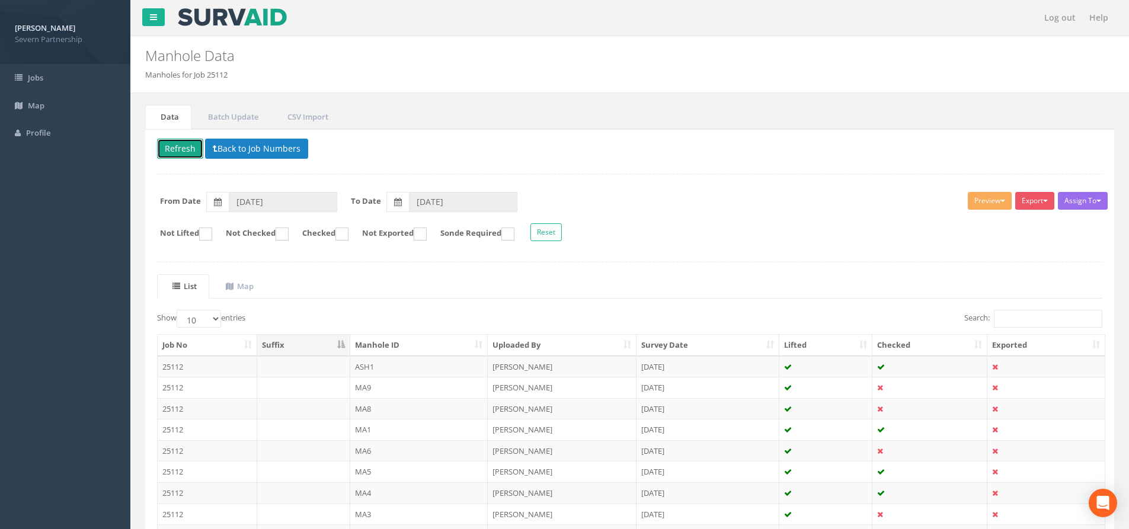
click at [184, 151] on button "Refresh" at bounding box center [180, 149] width 46 height 20
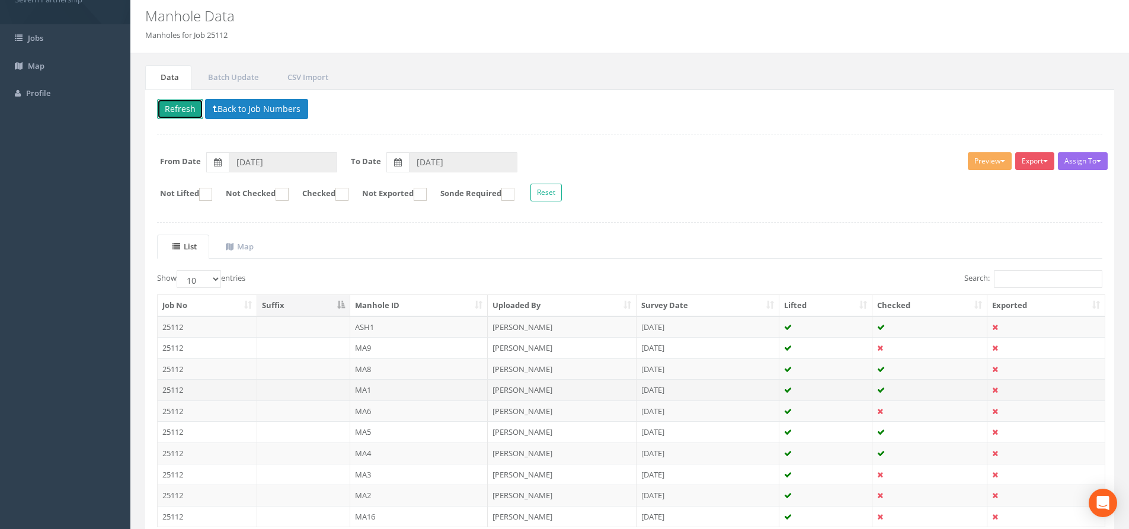
scroll to position [59, 0]
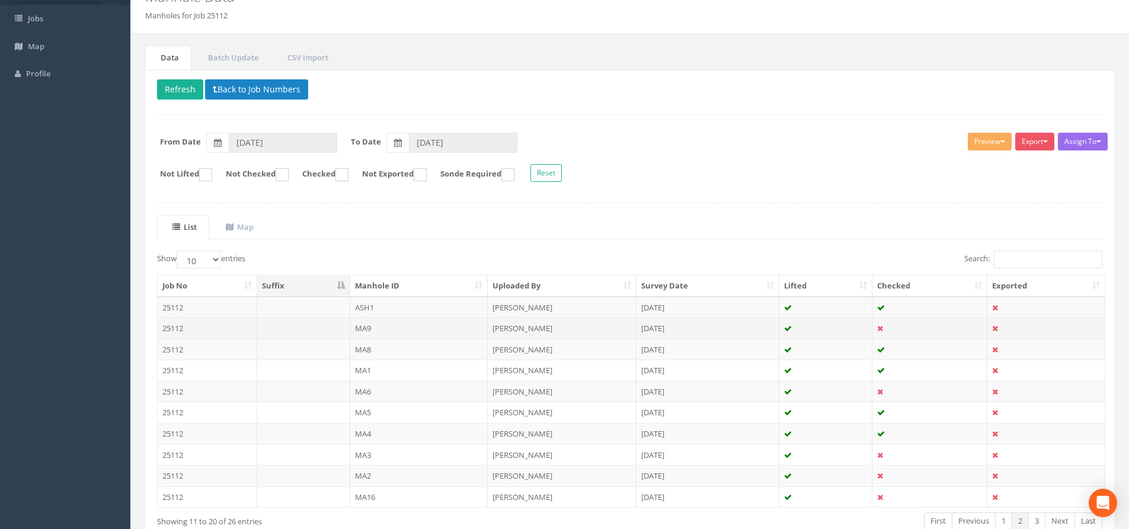
click at [378, 328] on td "MA9" at bounding box center [419, 328] width 138 height 21
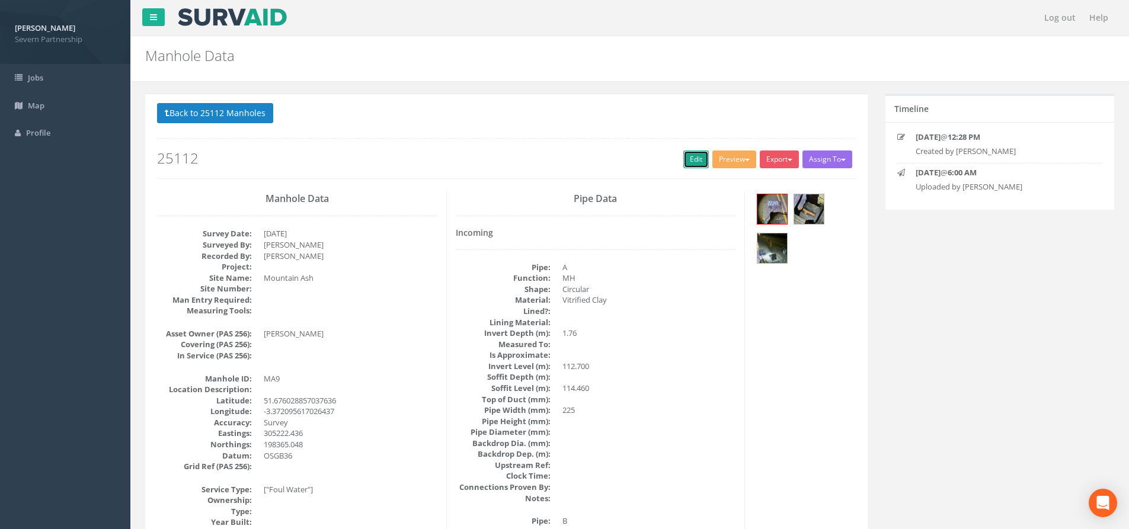
click at [687, 159] on link "Edit" at bounding box center [695, 160] width 25 height 18
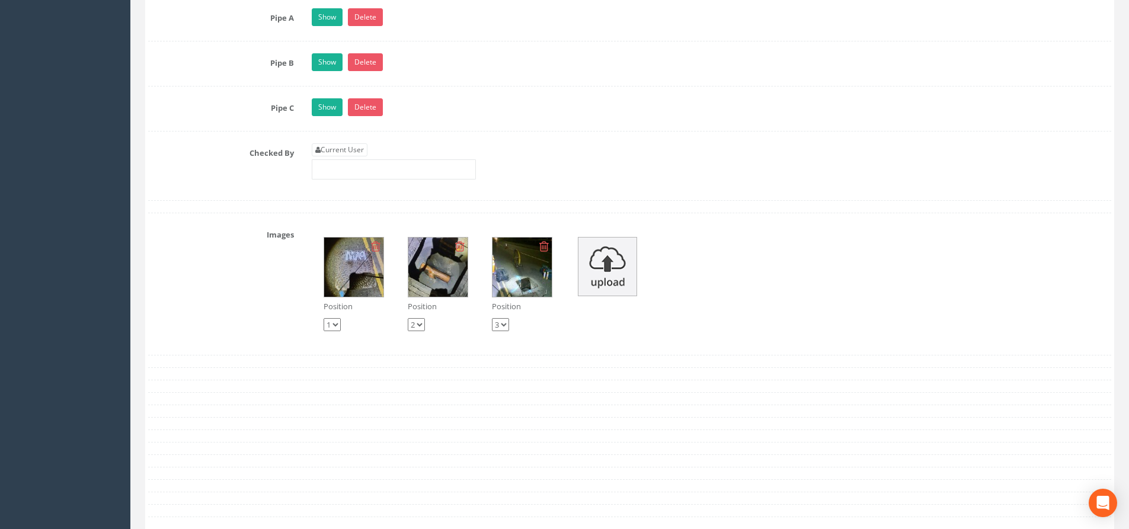
scroll to position [1837, 0]
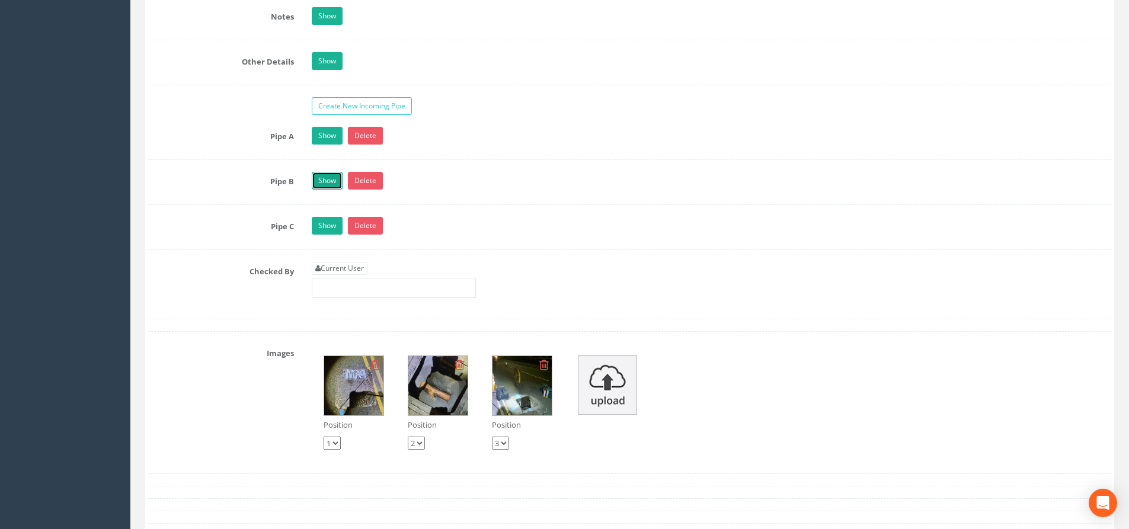
click at [329, 181] on link "Show" at bounding box center [327, 181] width 31 height 18
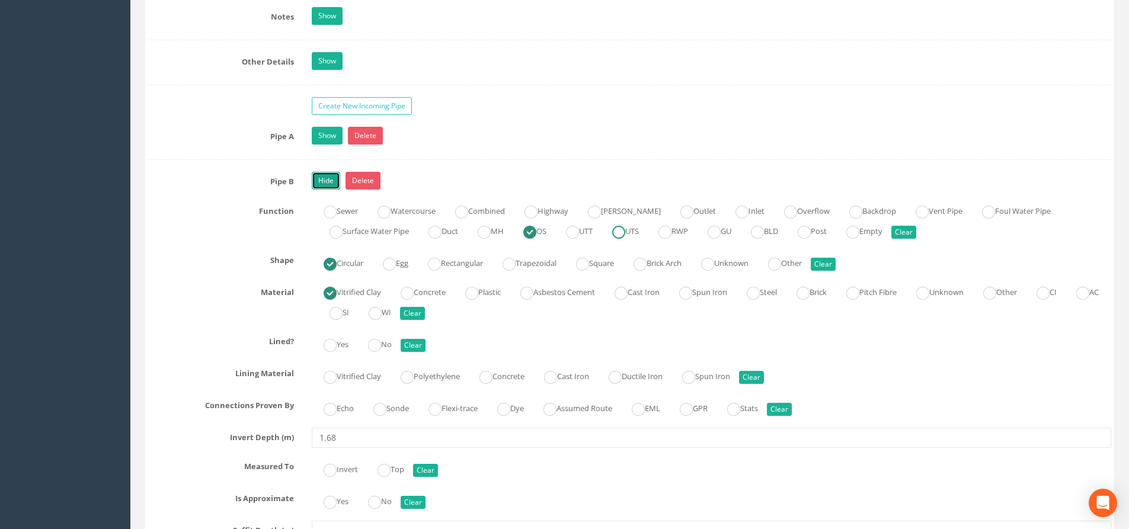
click at [625, 234] on ins at bounding box center [618, 232] width 13 height 13
radio input "false"
radio input "true"
click at [327, 178] on link "Hide" at bounding box center [326, 181] width 28 height 18
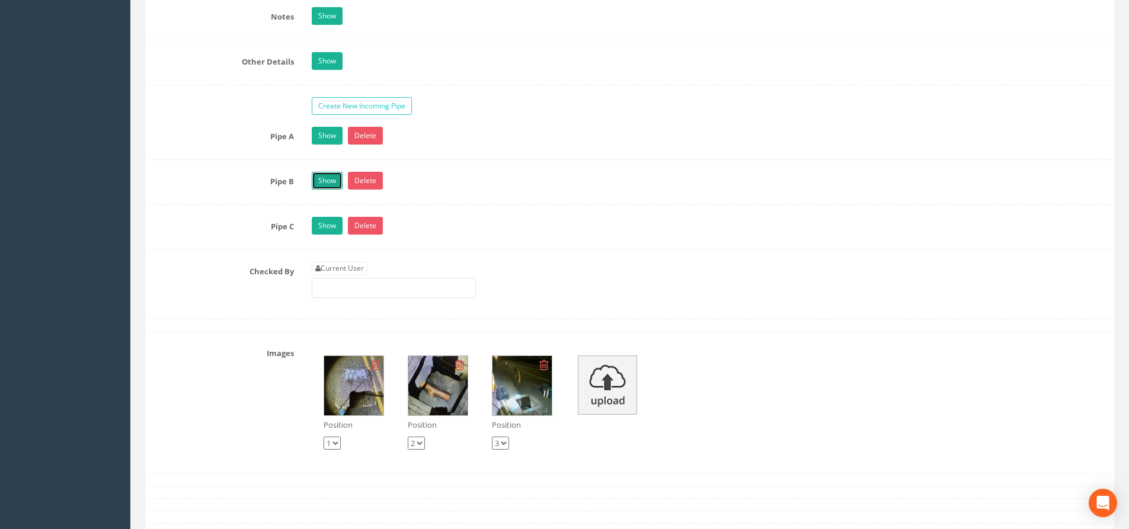
scroll to position [1956, 0]
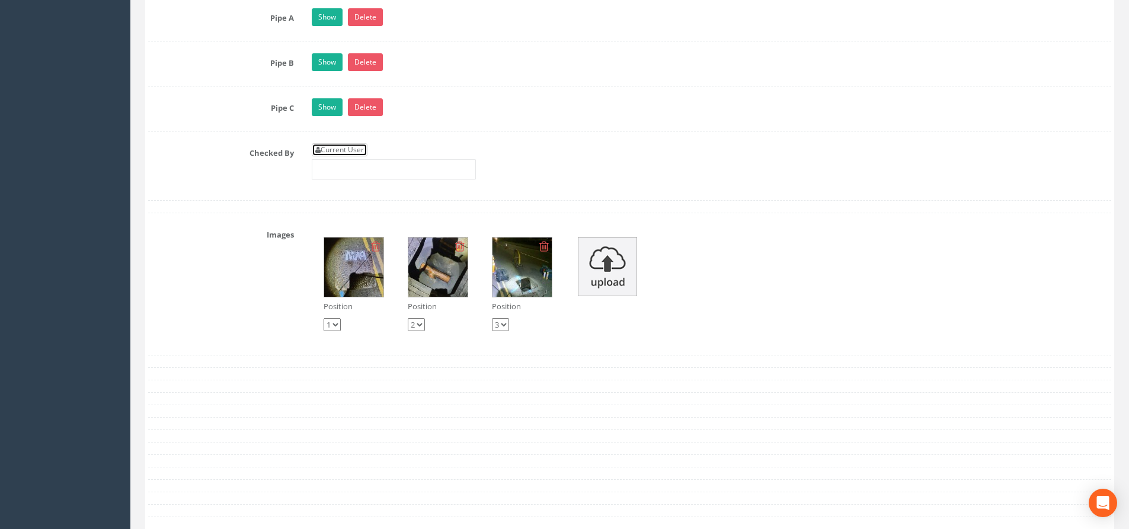
click at [347, 151] on link "Current User" at bounding box center [340, 149] width 56 height 13
type input "[PERSON_NAME]"
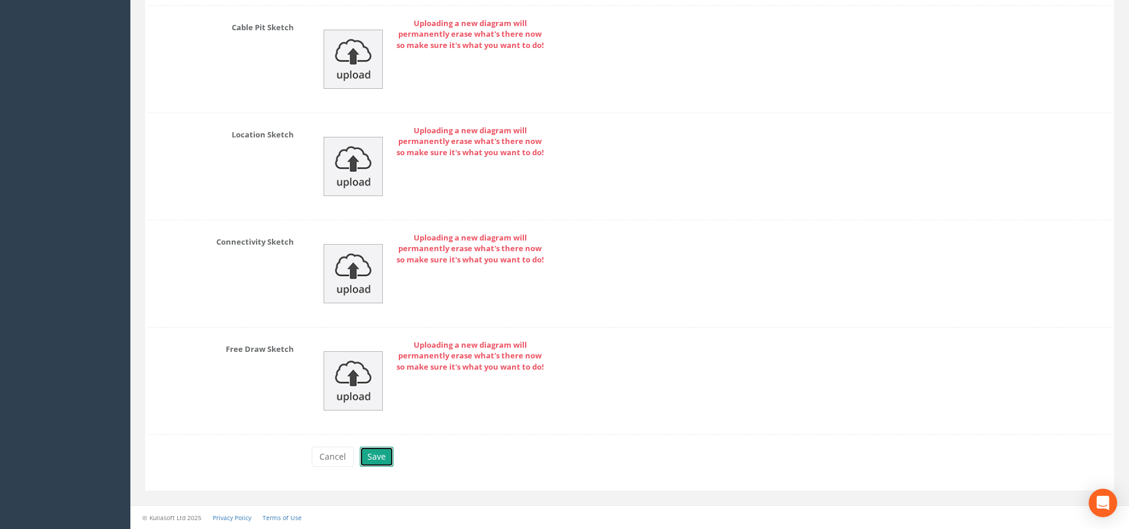
click at [386, 450] on button "Save" at bounding box center [377, 457] width 34 height 20
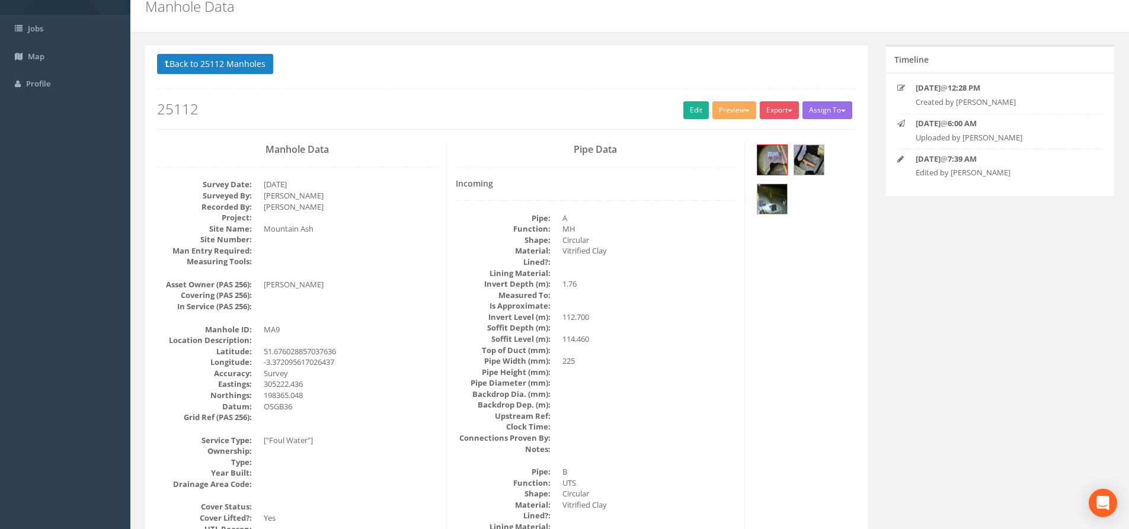
scroll to position [0, 0]
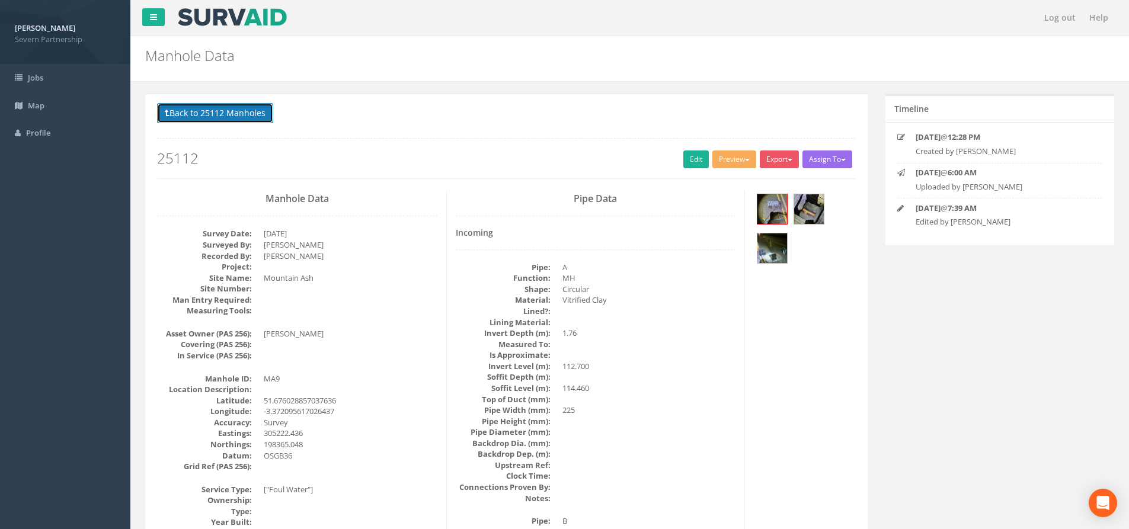
click at [220, 112] on button "Back to 25112 Manholes" at bounding box center [215, 113] width 116 height 20
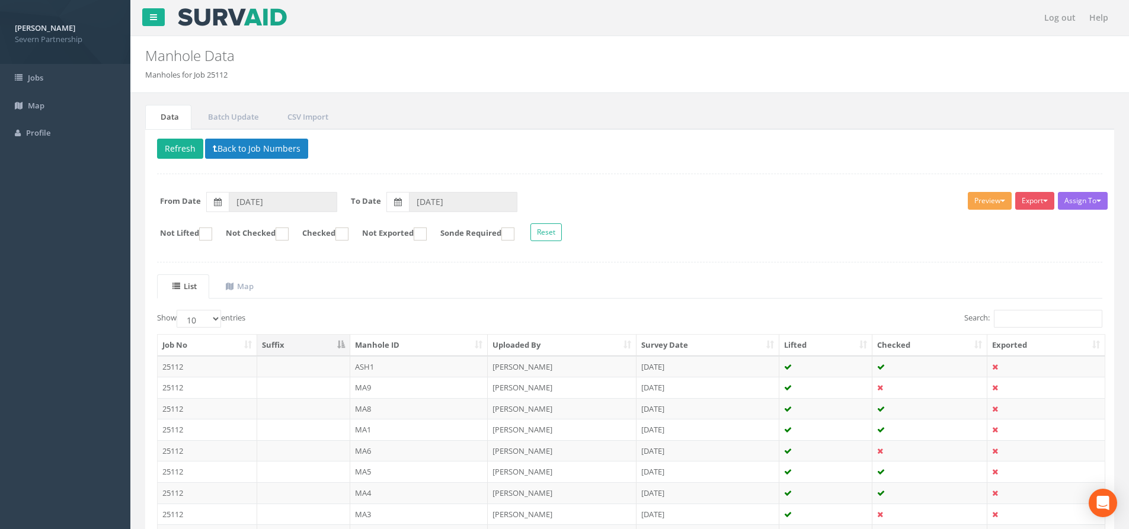
click at [971, 203] on button "Preview" at bounding box center [990, 201] width 44 height 18
click at [960, 226] on link "SP Manhole" at bounding box center [968, 225] width 90 height 18
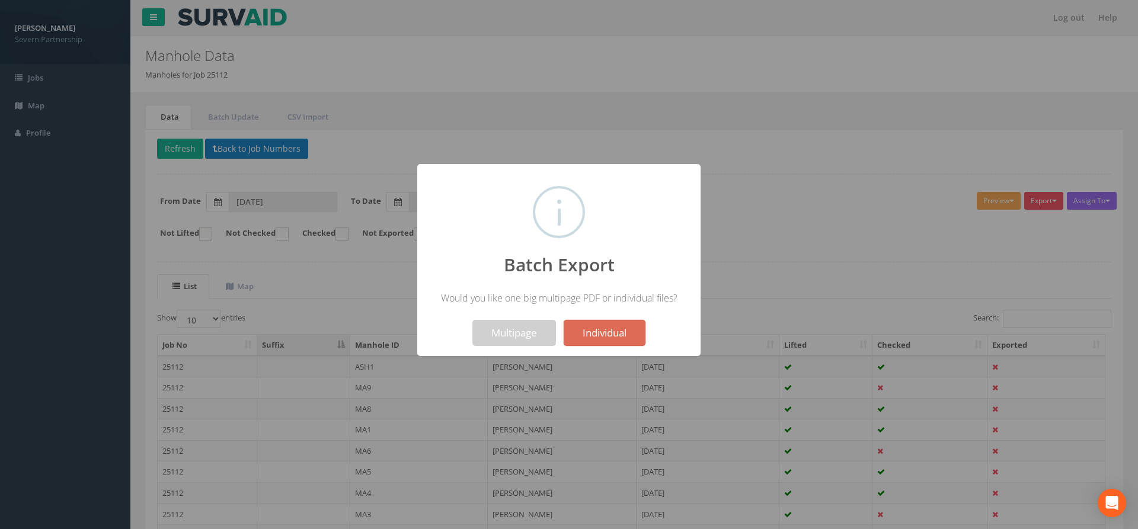
click at [763, 222] on div at bounding box center [569, 264] width 1138 height 529
click at [516, 332] on button "Multipage" at bounding box center [514, 333] width 84 height 26
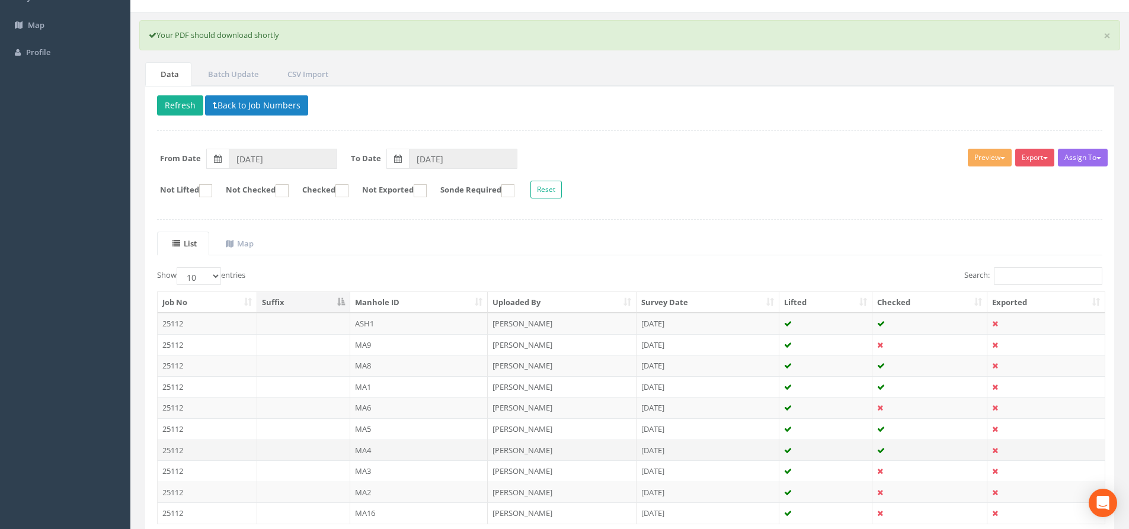
scroll to position [170, 0]
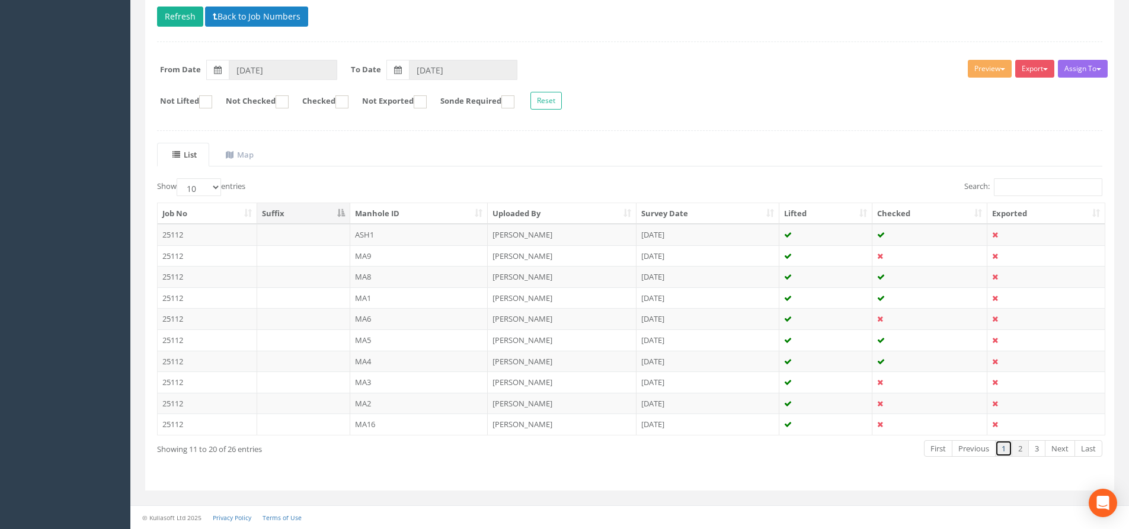
click at [1004, 449] on link "1" at bounding box center [1003, 448] width 17 height 17
click at [1038, 451] on link "3" at bounding box center [1036, 448] width 17 height 17
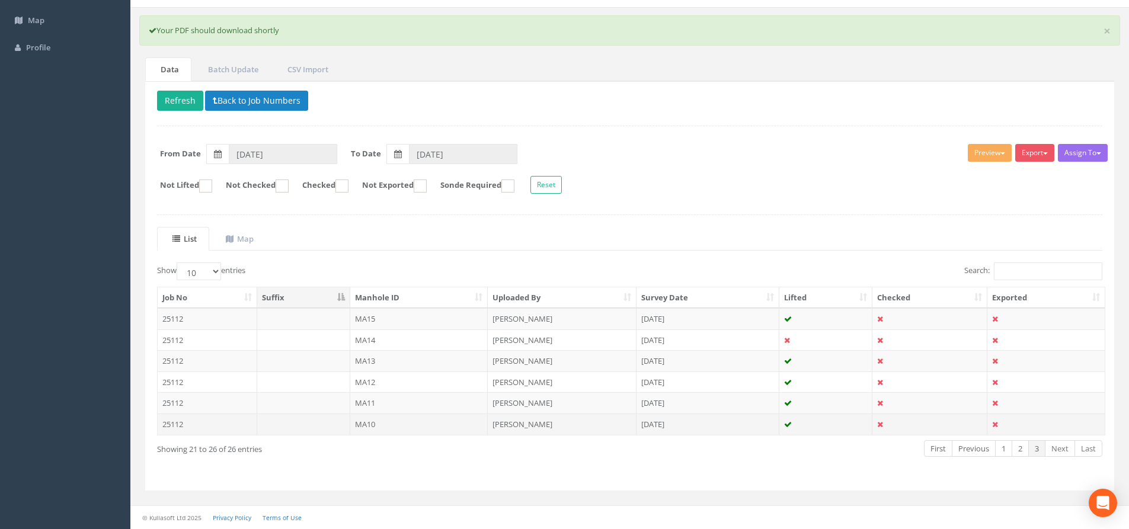
click at [507, 427] on td "[PERSON_NAME]" at bounding box center [562, 424] width 149 height 21
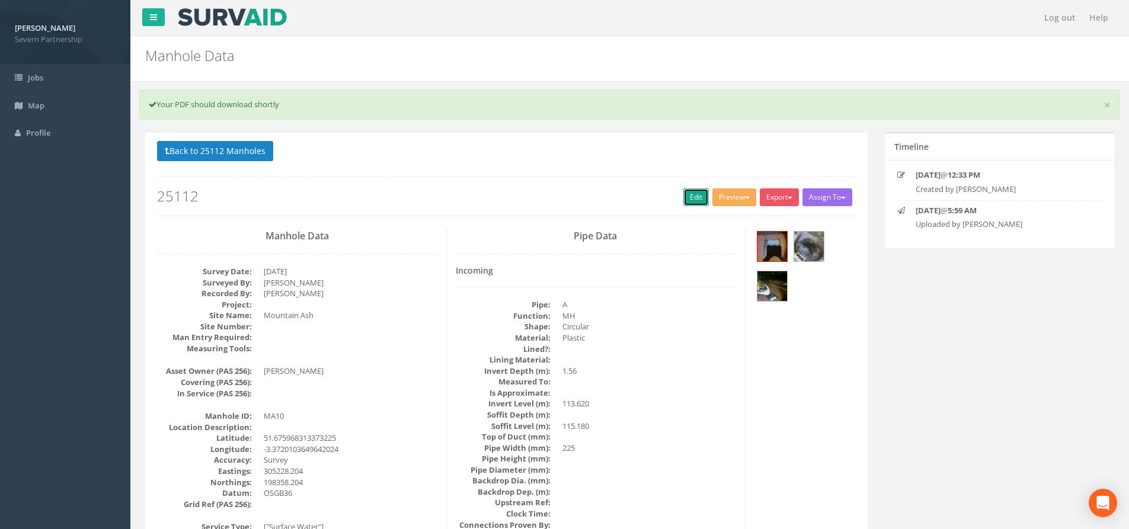
click at [692, 193] on link "Edit" at bounding box center [695, 197] width 25 height 18
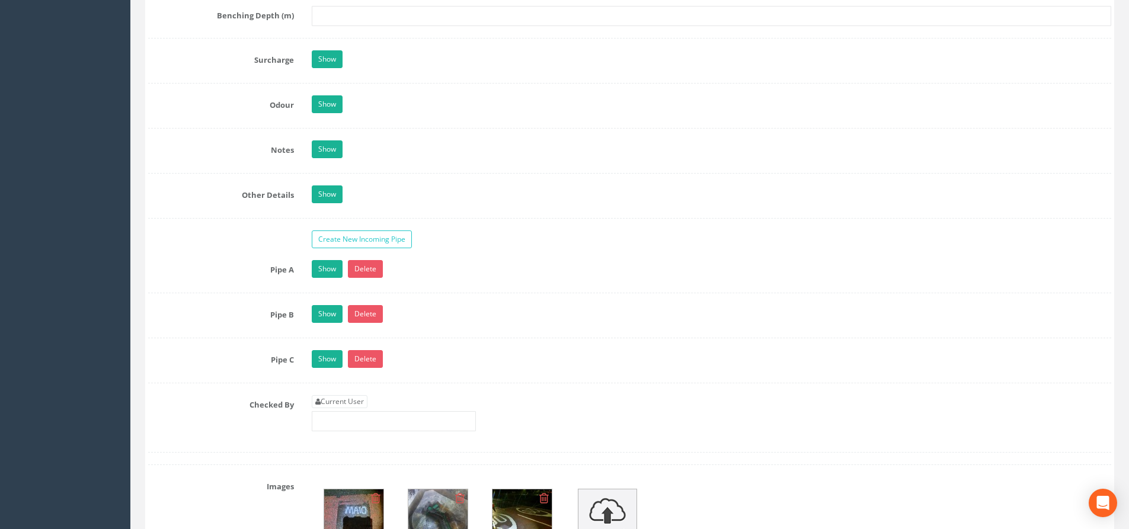
scroll to position [1837, 0]
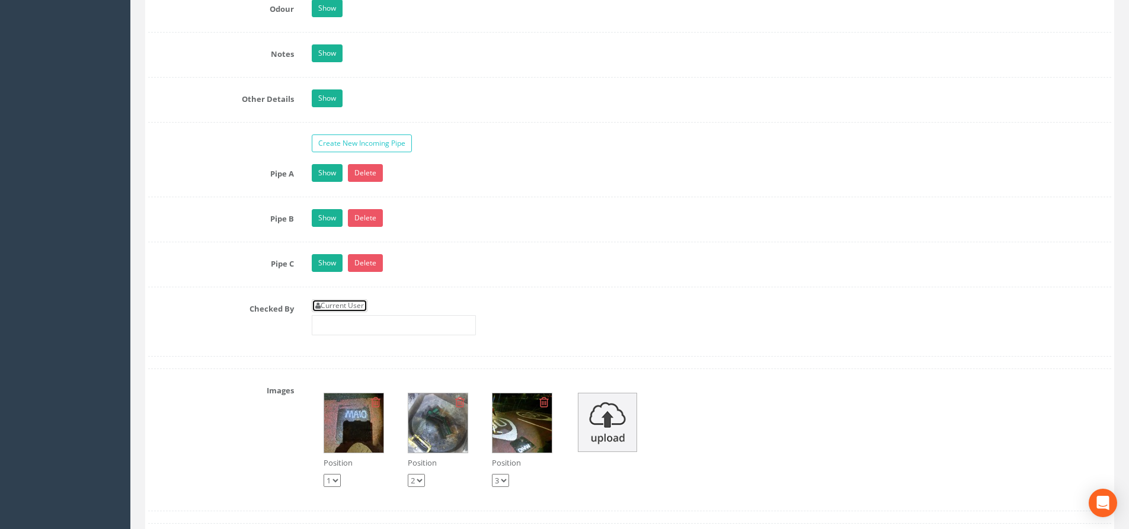
click at [346, 306] on link "Current User" at bounding box center [340, 305] width 56 height 13
type input "[PERSON_NAME]"
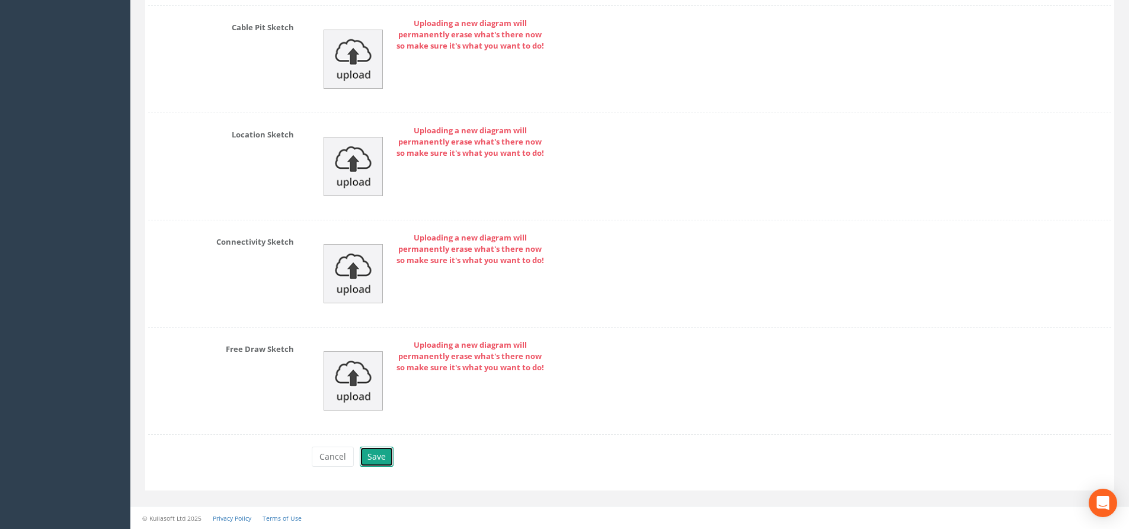
click at [382, 448] on button "Save" at bounding box center [377, 457] width 34 height 20
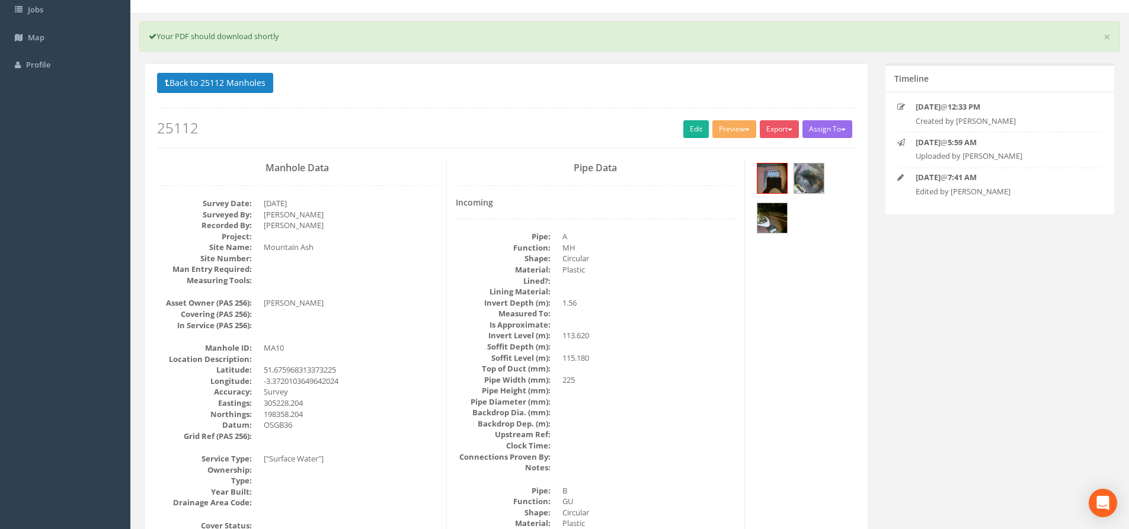
scroll to position [0, 0]
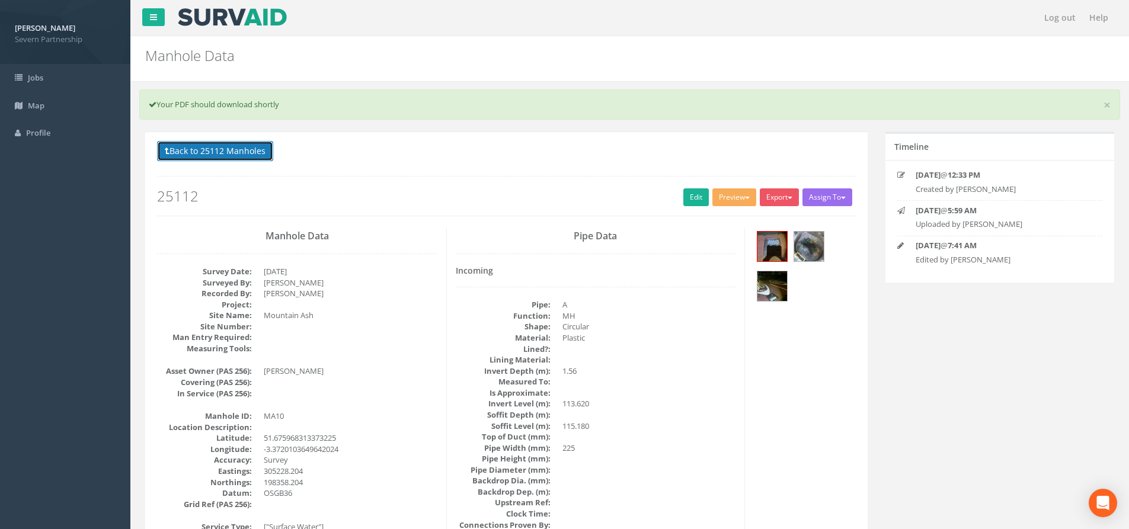
click at [228, 161] on button "Back to 25112 Manholes" at bounding box center [215, 151] width 116 height 20
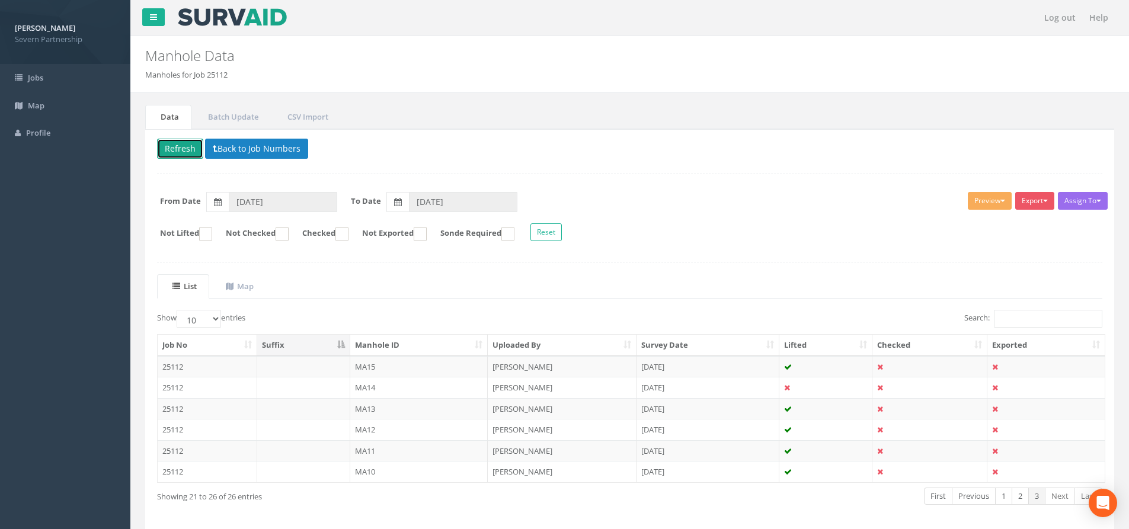
click at [175, 156] on button "Refresh" at bounding box center [180, 149] width 46 height 20
click at [429, 450] on td "MA11" at bounding box center [419, 450] width 138 height 21
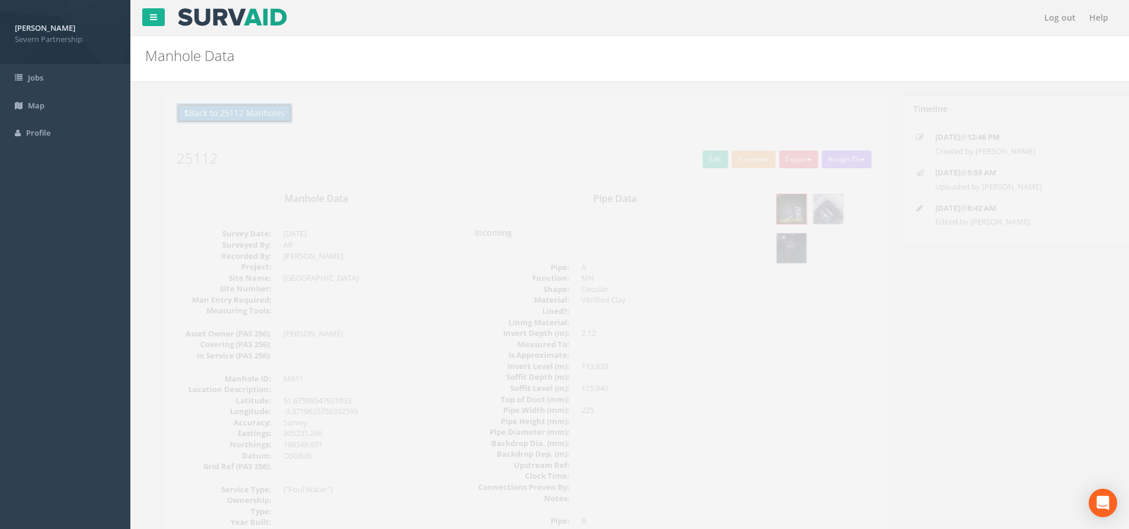
click at [222, 108] on button "Back to 25112 Manholes" at bounding box center [215, 113] width 116 height 20
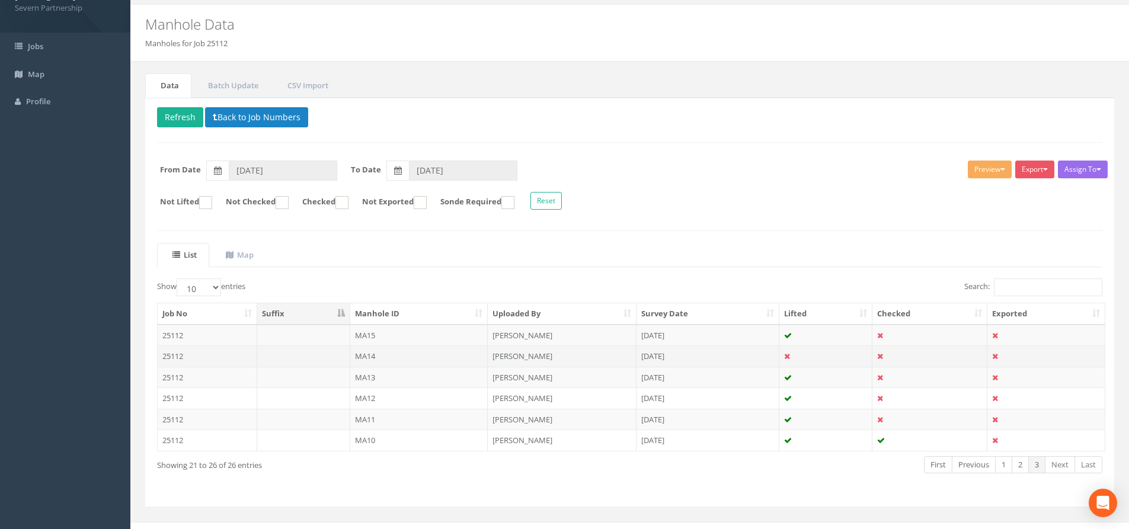
scroll to position [47, 0]
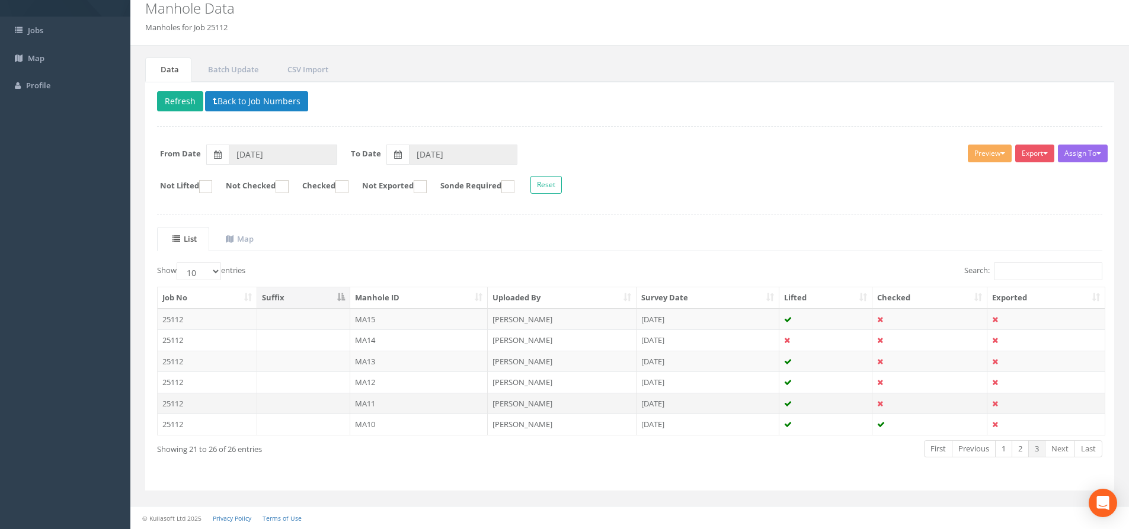
click at [386, 397] on td "MA11" at bounding box center [419, 403] width 138 height 21
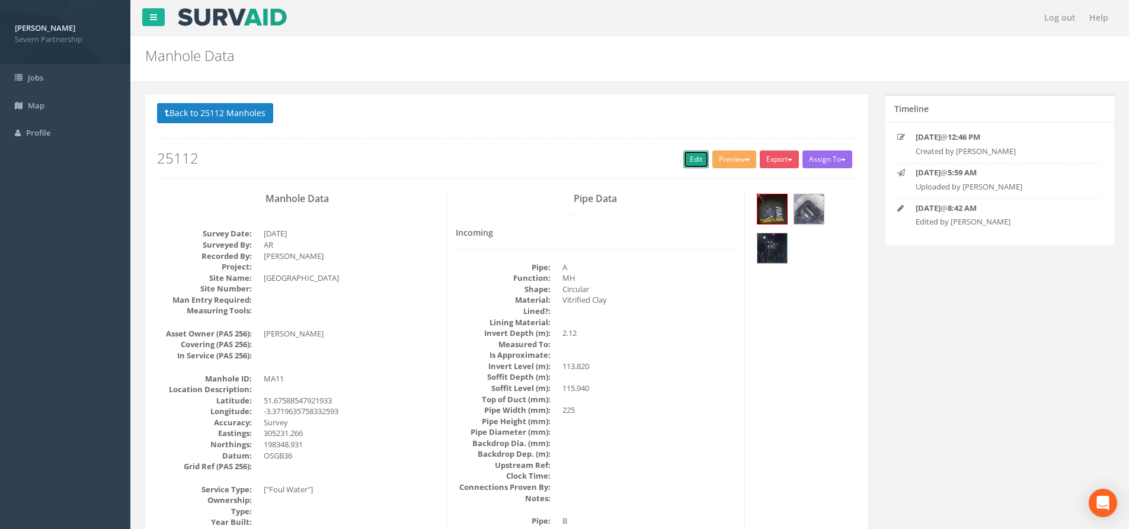
click at [683, 158] on link "Edit" at bounding box center [695, 160] width 25 height 18
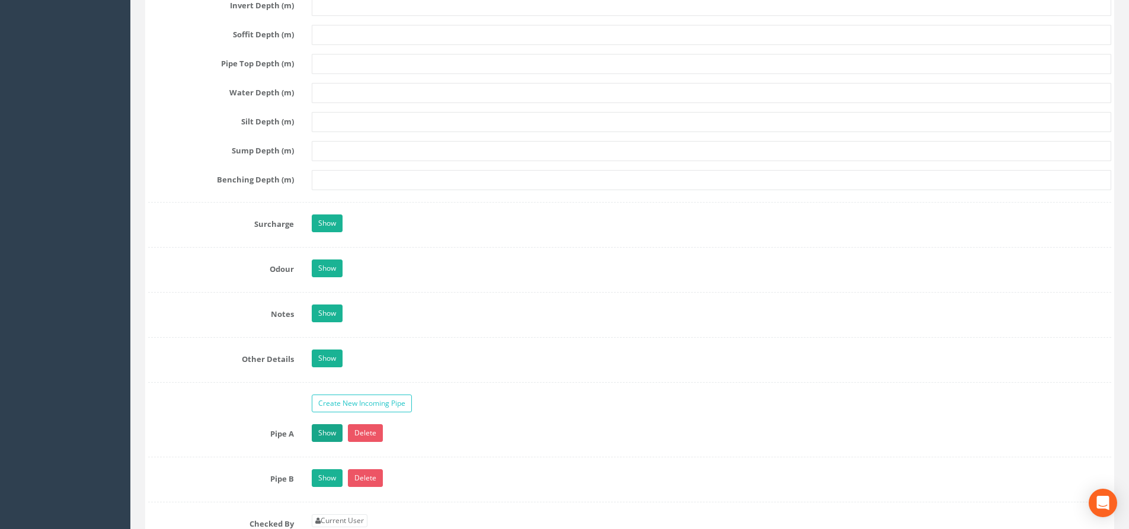
scroll to position [1719, 0]
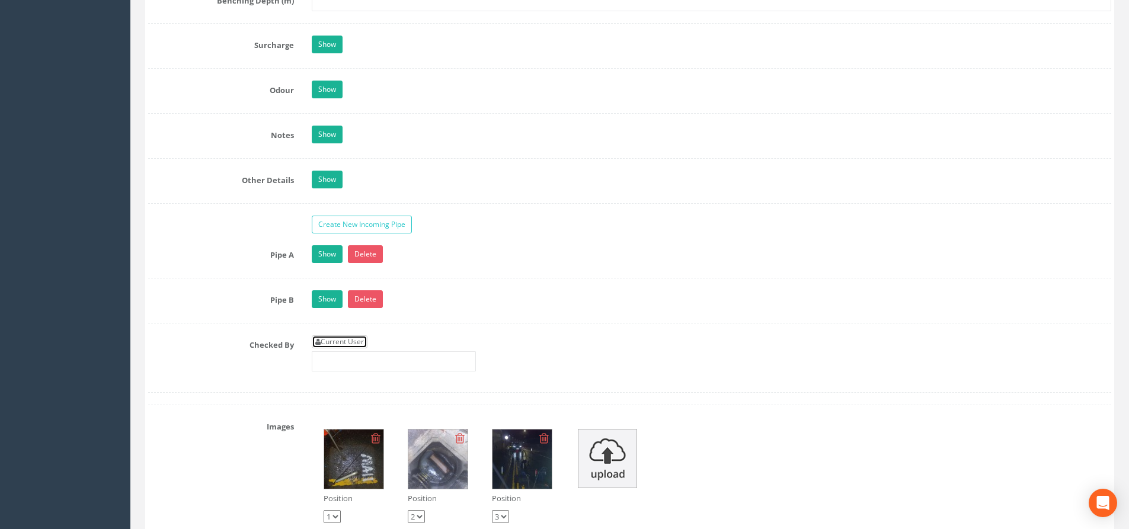
click at [353, 340] on link "Current User" at bounding box center [340, 341] width 56 height 13
type input "[PERSON_NAME]"
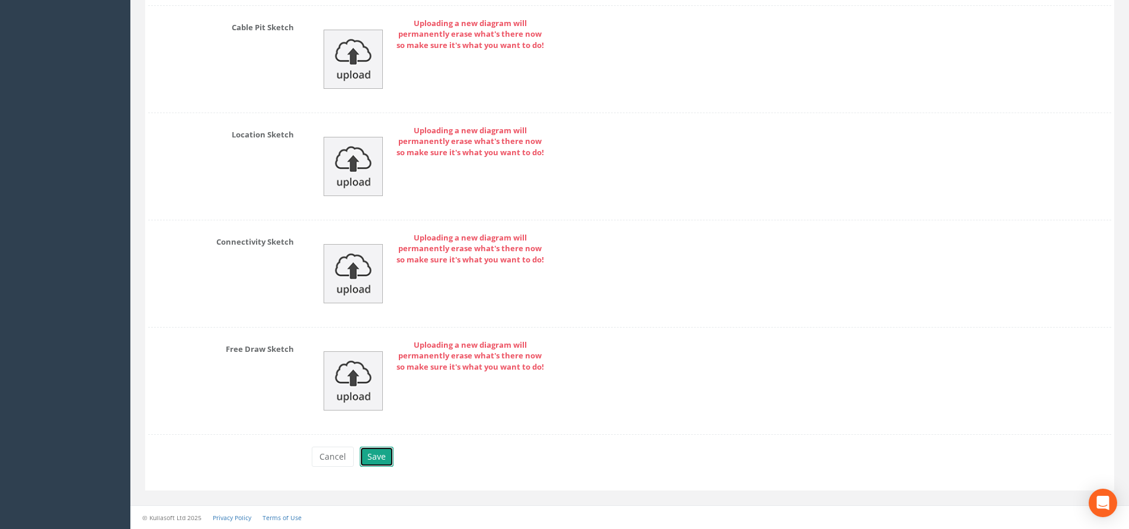
click at [385, 462] on button "Save" at bounding box center [377, 457] width 34 height 20
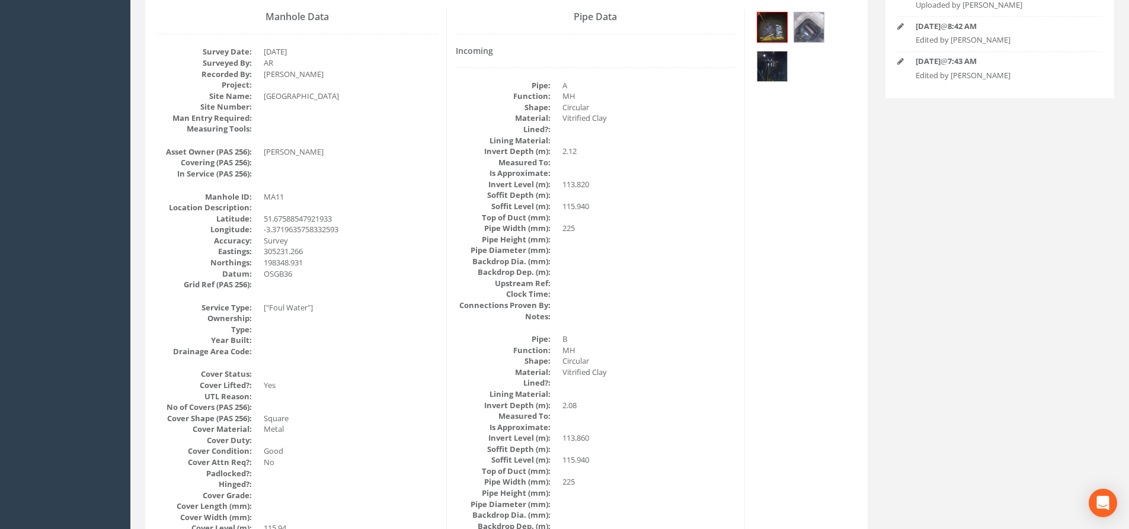
scroll to position [0, 0]
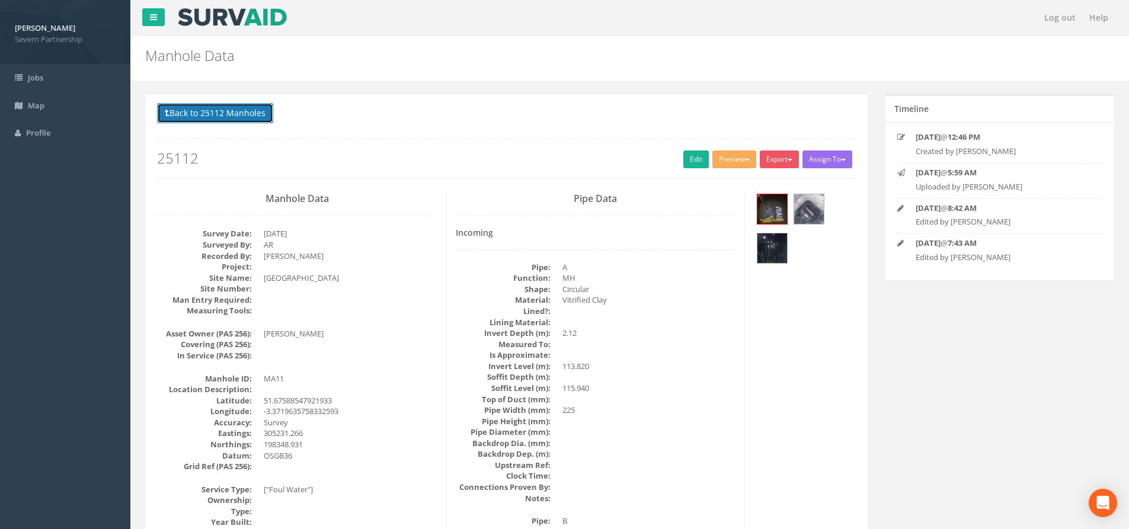
click at [222, 116] on button "Back to 25112 Manholes" at bounding box center [215, 113] width 116 height 20
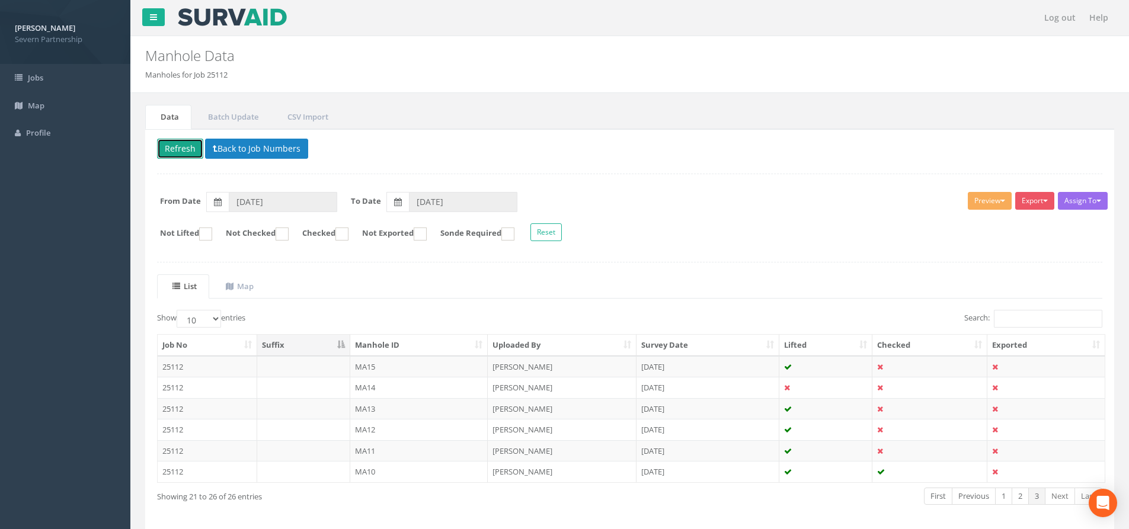
click at [184, 152] on button "Refresh" at bounding box center [180, 149] width 46 height 20
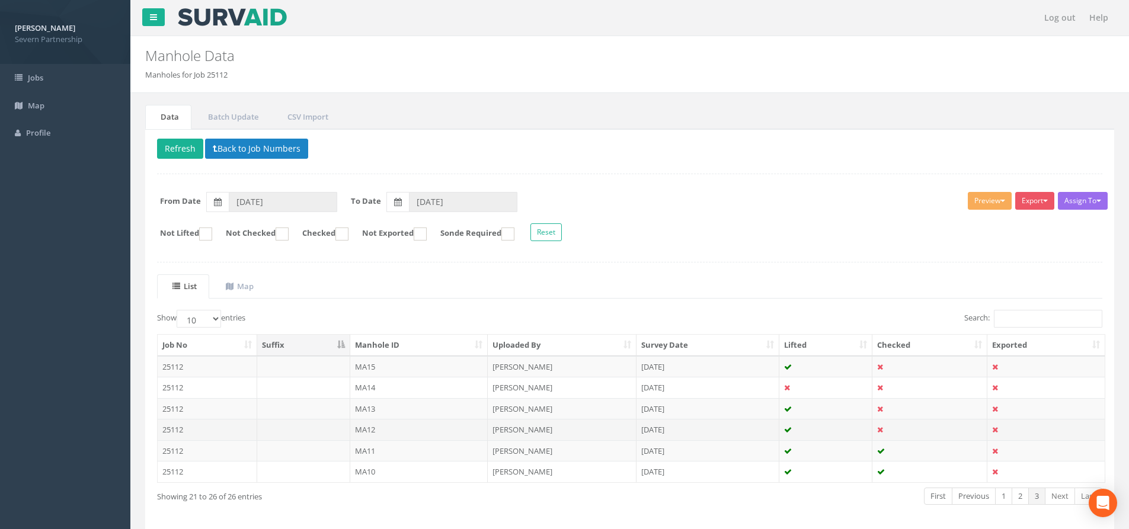
click at [386, 426] on td "MA12" at bounding box center [419, 429] width 138 height 21
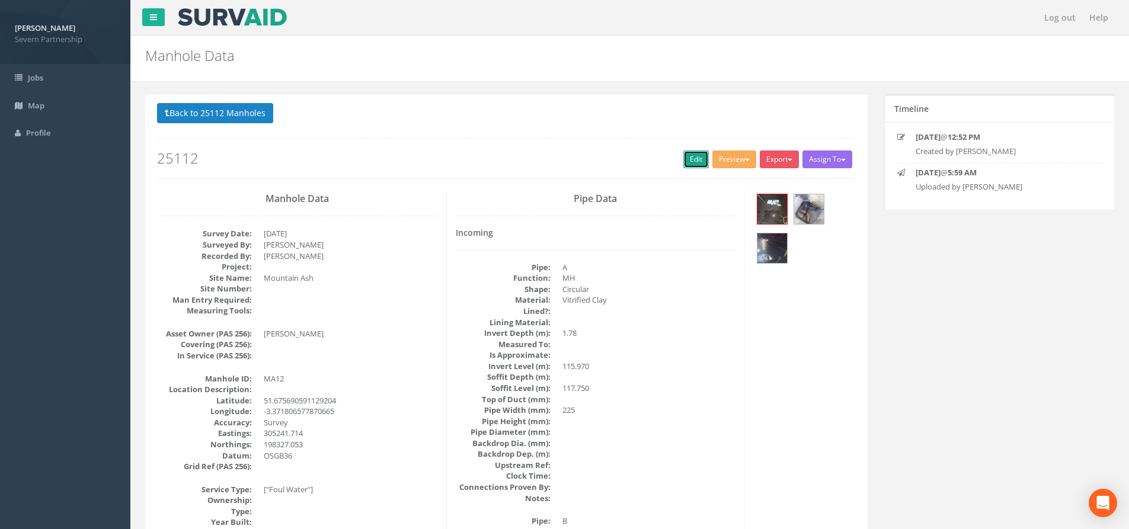
click at [686, 160] on link "Edit" at bounding box center [695, 160] width 25 height 18
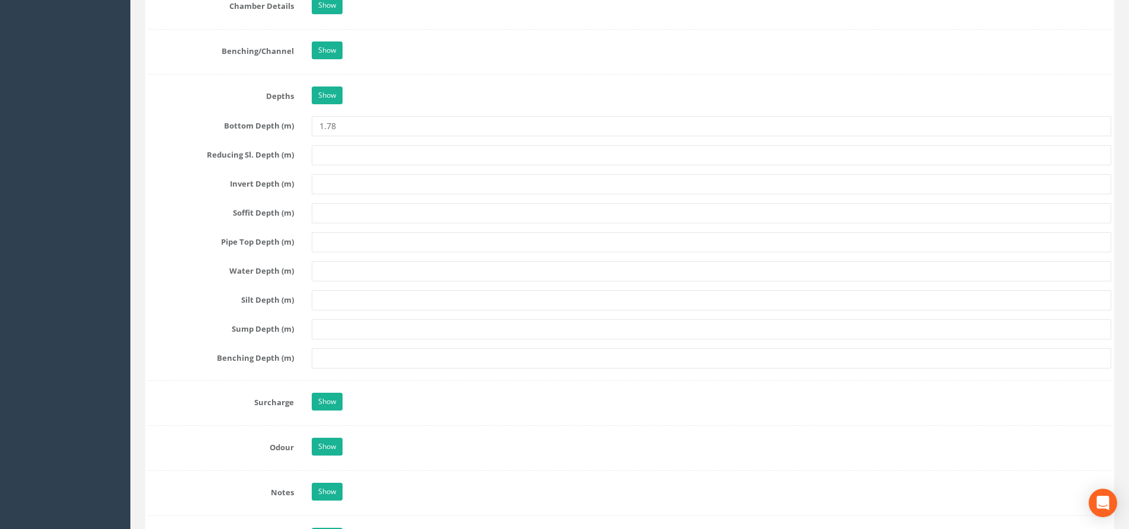
scroll to position [1600, 0]
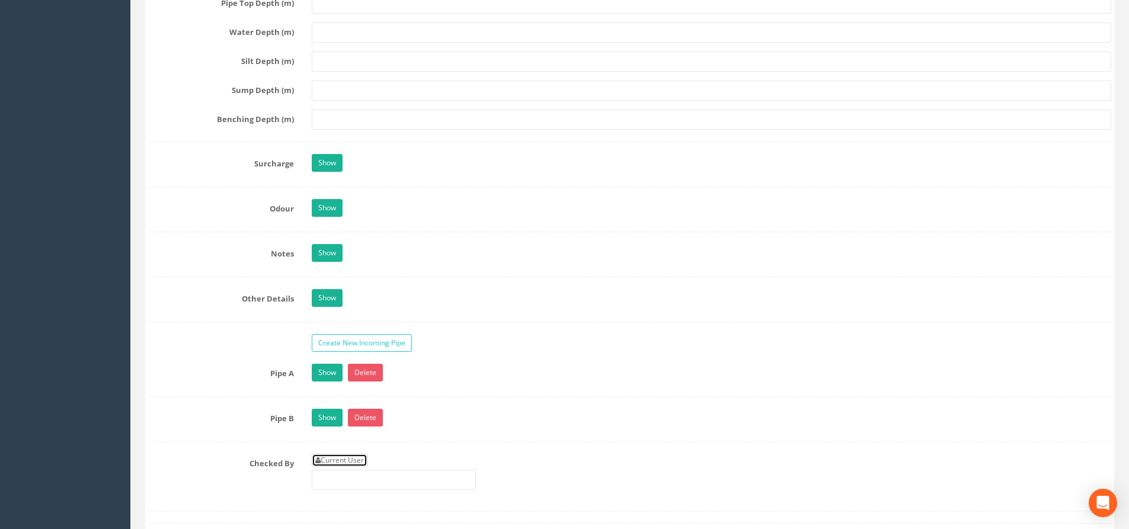
click at [346, 457] on link "Current User" at bounding box center [340, 460] width 56 height 13
type input "[PERSON_NAME]"
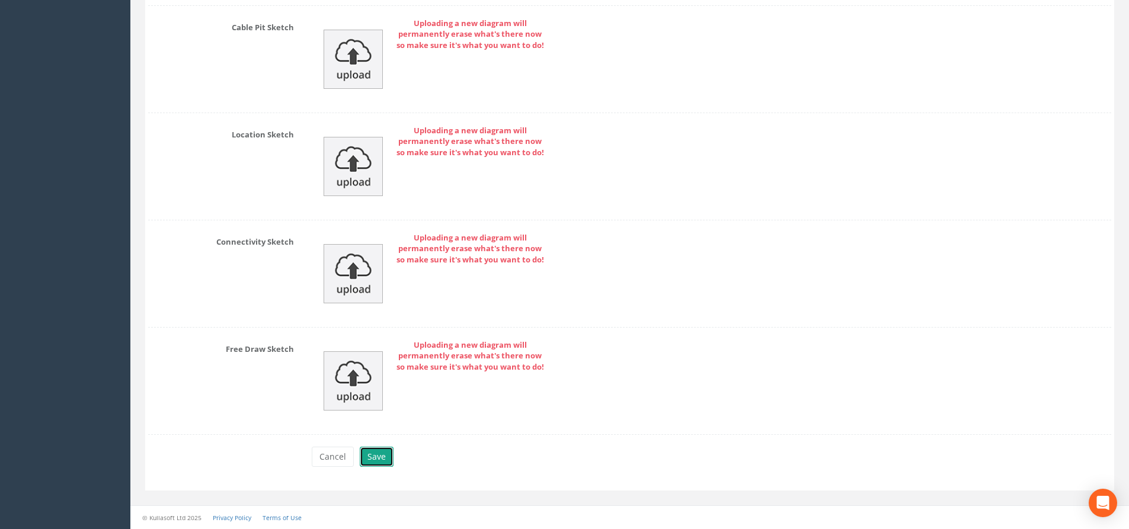
click at [384, 452] on button "Save" at bounding box center [377, 457] width 34 height 20
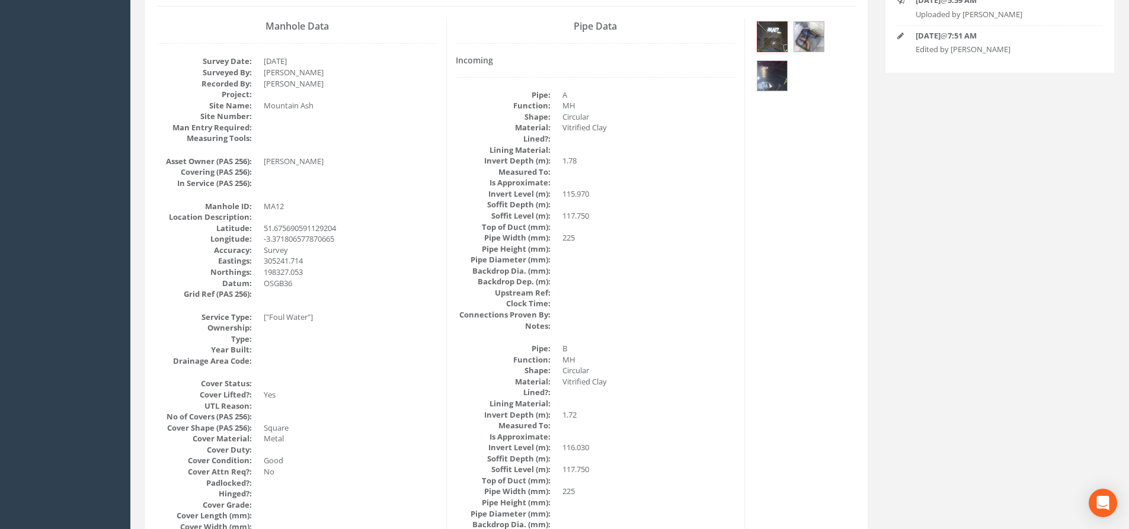
scroll to position [0, 0]
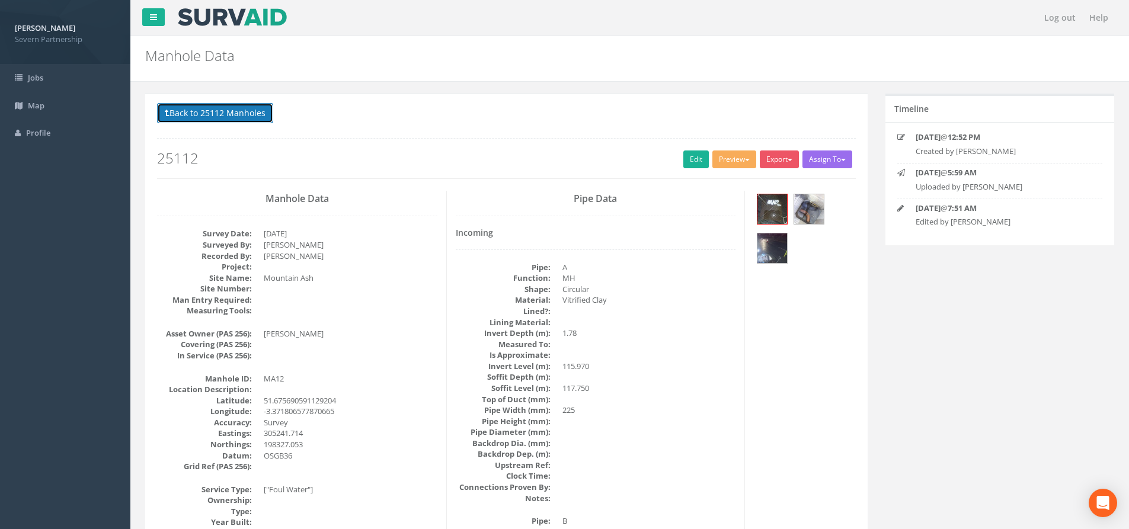
click at [243, 115] on button "Back to 25112 Manholes" at bounding box center [215, 113] width 116 height 20
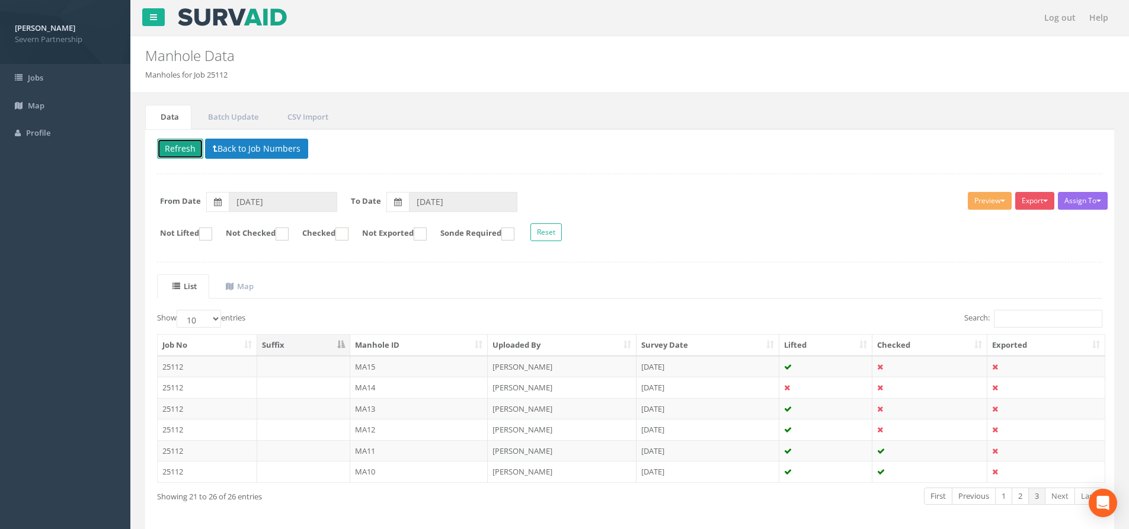
click at [180, 155] on button "Refresh" at bounding box center [180, 149] width 46 height 20
click at [371, 401] on td "MA13" at bounding box center [419, 408] width 138 height 21
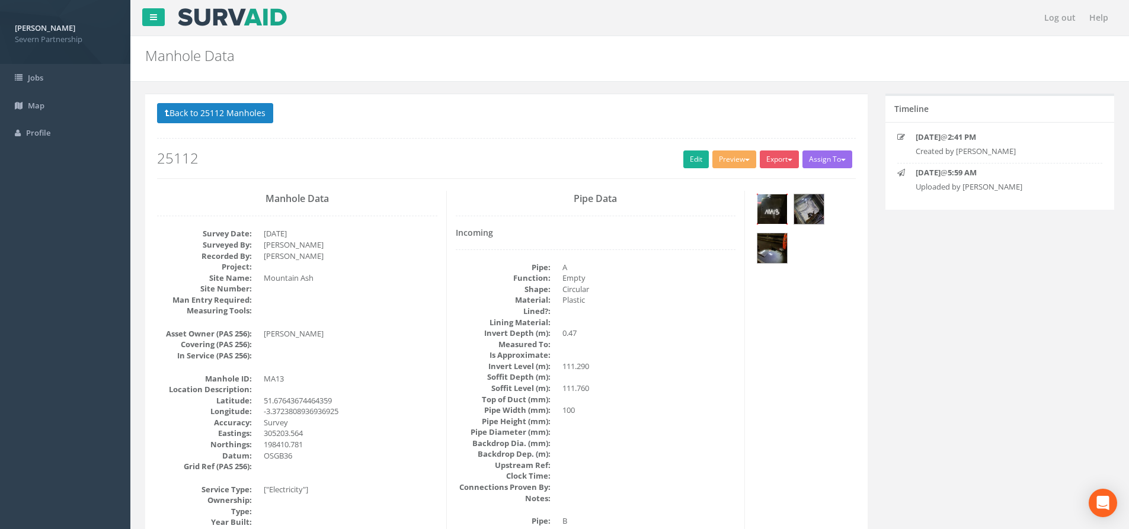
click at [773, 206] on img at bounding box center [772, 209] width 30 height 30
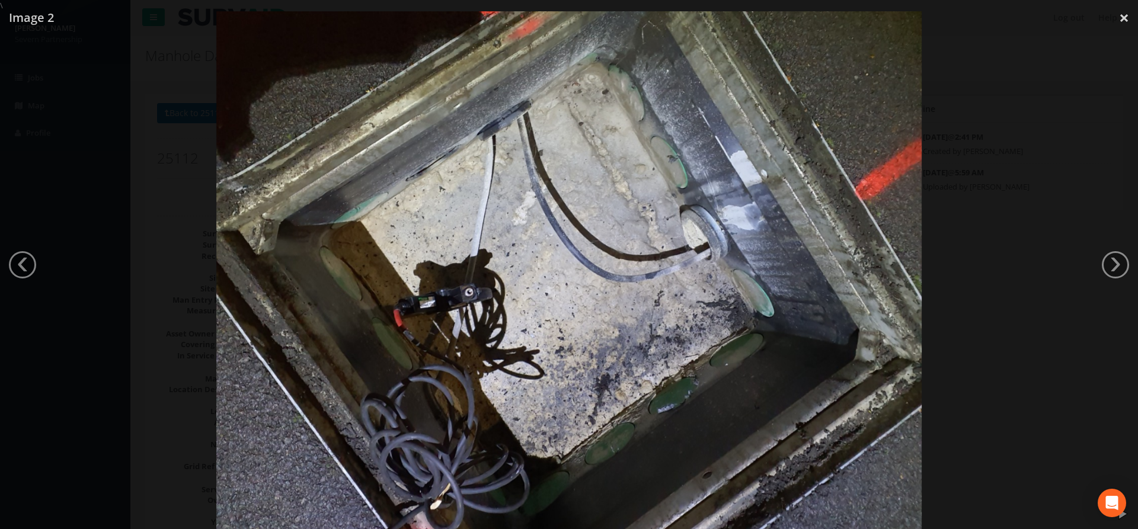
click at [189, 191] on div at bounding box center [569, 275] width 1138 height 529
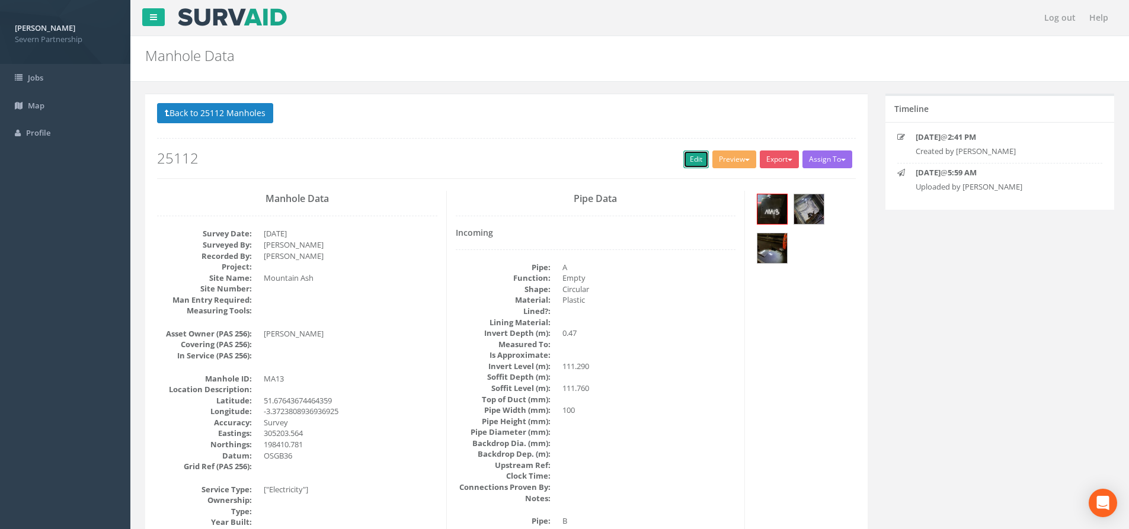
click at [694, 154] on link "Edit" at bounding box center [695, 160] width 25 height 18
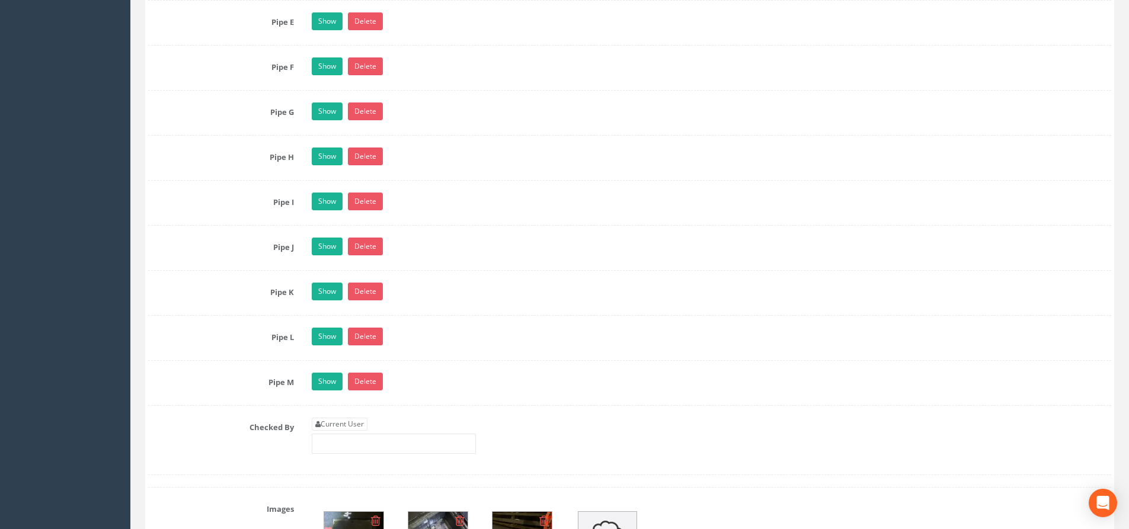
scroll to position [2430, 0]
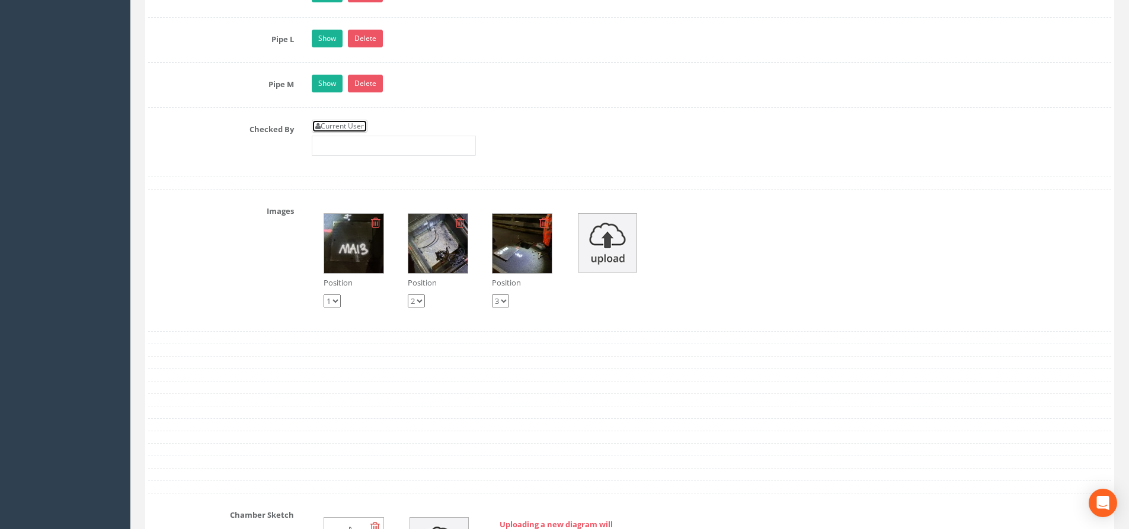
click at [348, 126] on link "Current User" at bounding box center [340, 126] width 56 height 13
type input "[PERSON_NAME]"
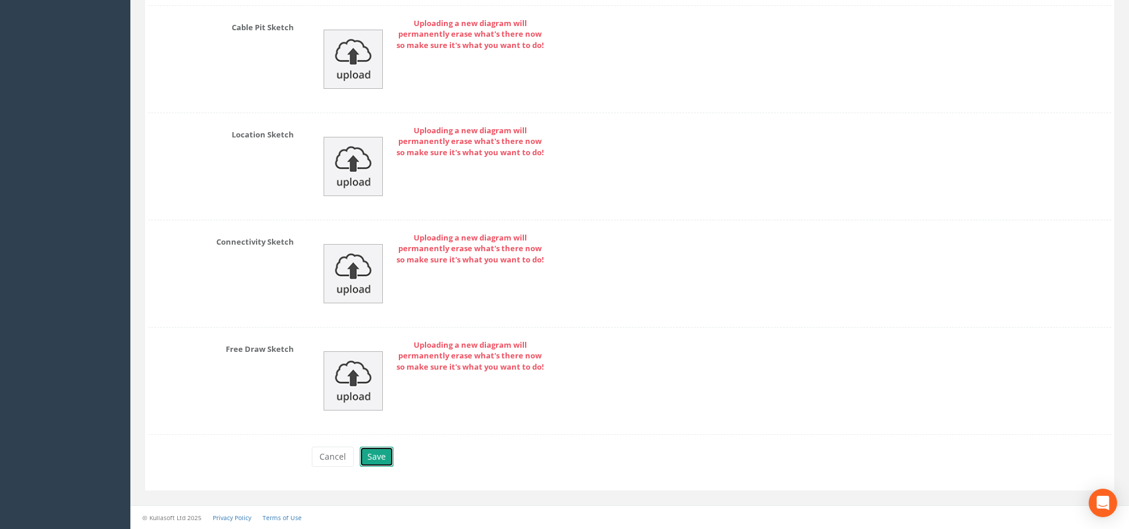
click at [376, 452] on button "Save" at bounding box center [377, 457] width 34 height 20
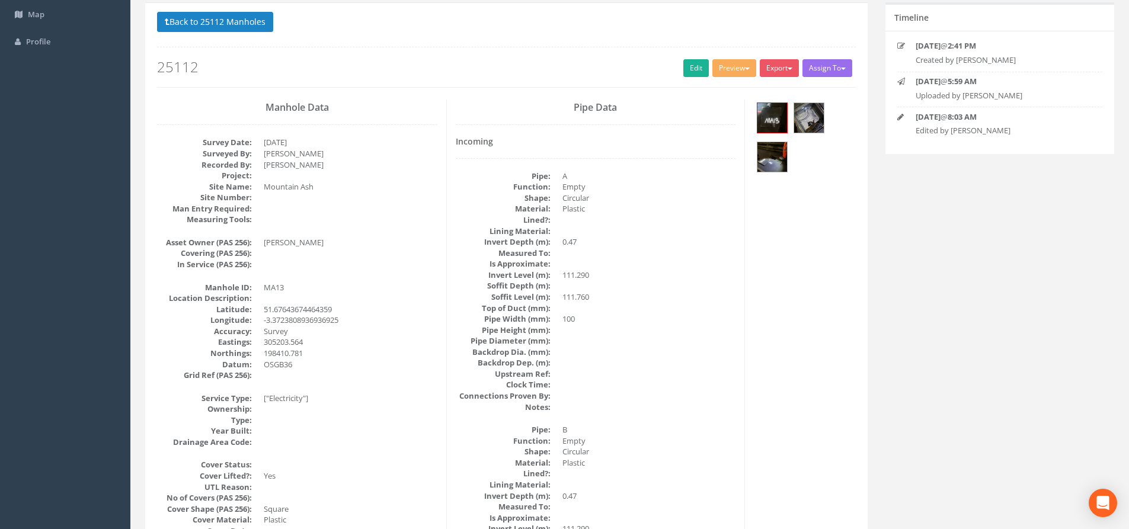
scroll to position [0, 0]
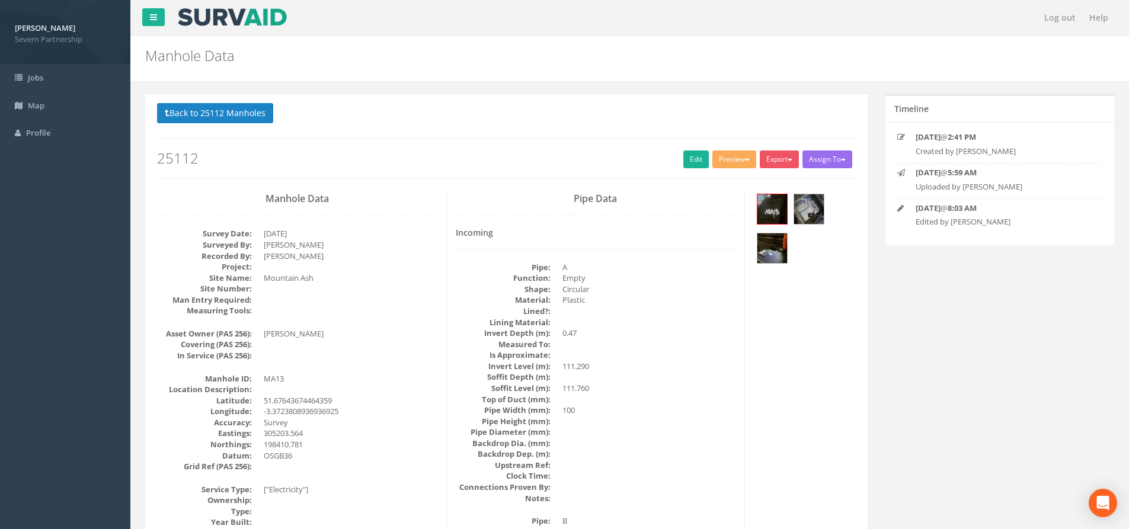
click at [220, 111] on button "Back to 25112 Manholes" at bounding box center [215, 113] width 116 height 20
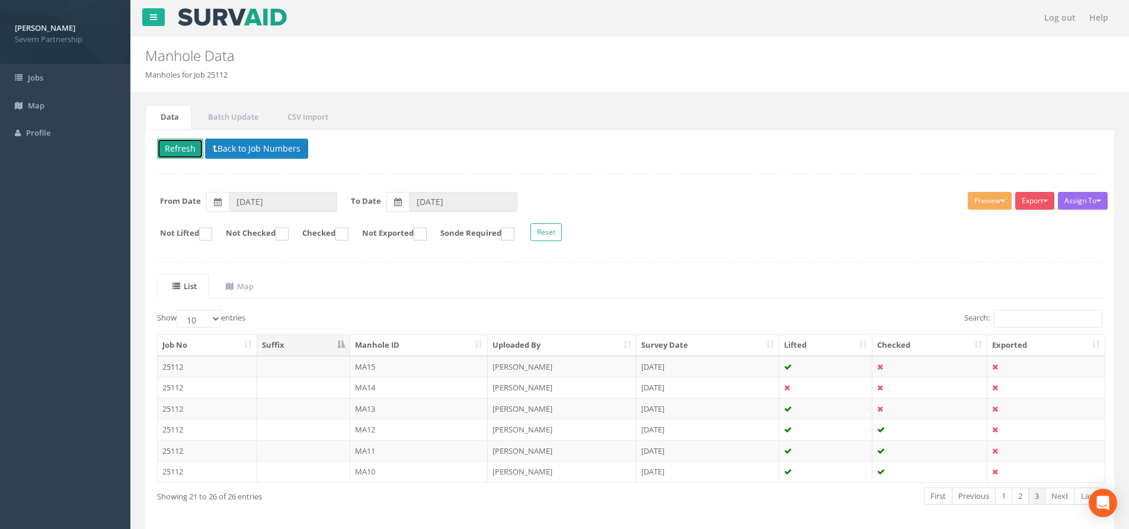
click at [190, 146] on button "Refresh" at bounding box center [180, 149] width 46 height 20
drag, startPoint x: 415, startPoint y: 383, endPoint x: 453, endPoint y: 367, distance: 41.2
click at [415, 383] on td "MA14" at bounding box center [419, 387] width 138 height 21
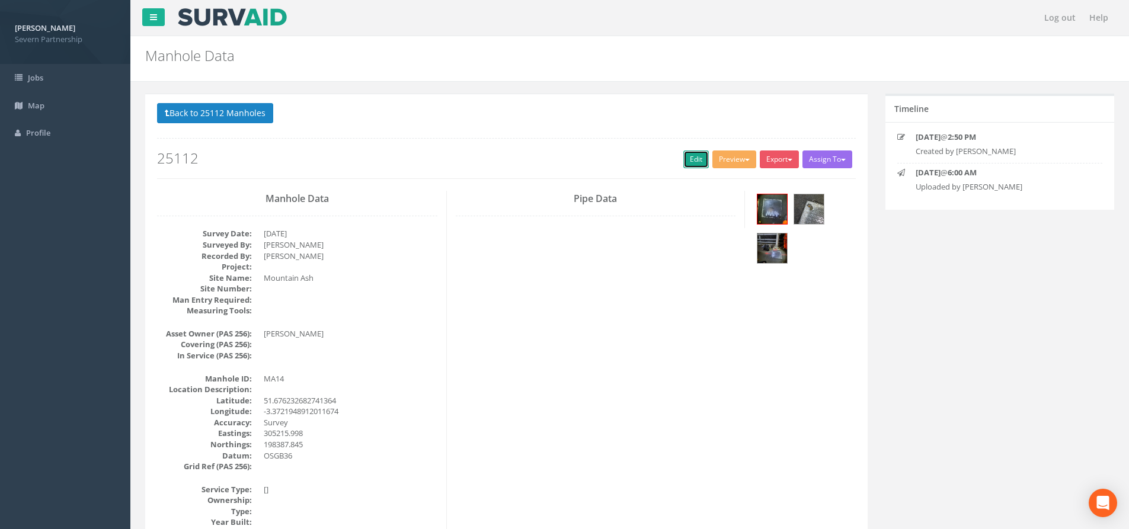
click at [688, 164] on link "Edit" at bounding box center [695, 160] width 25 height 18
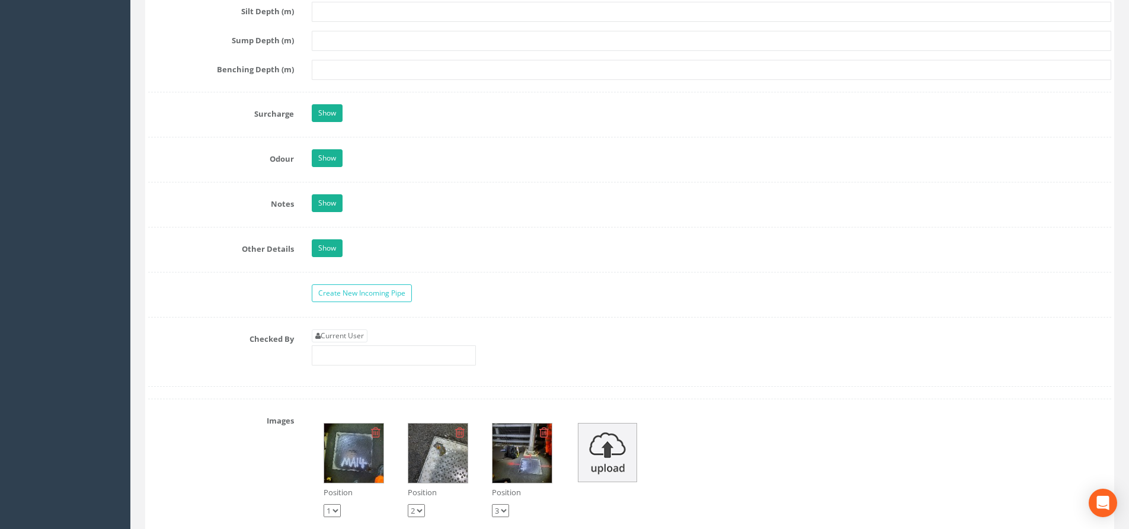
scroll to position [1778, 0]
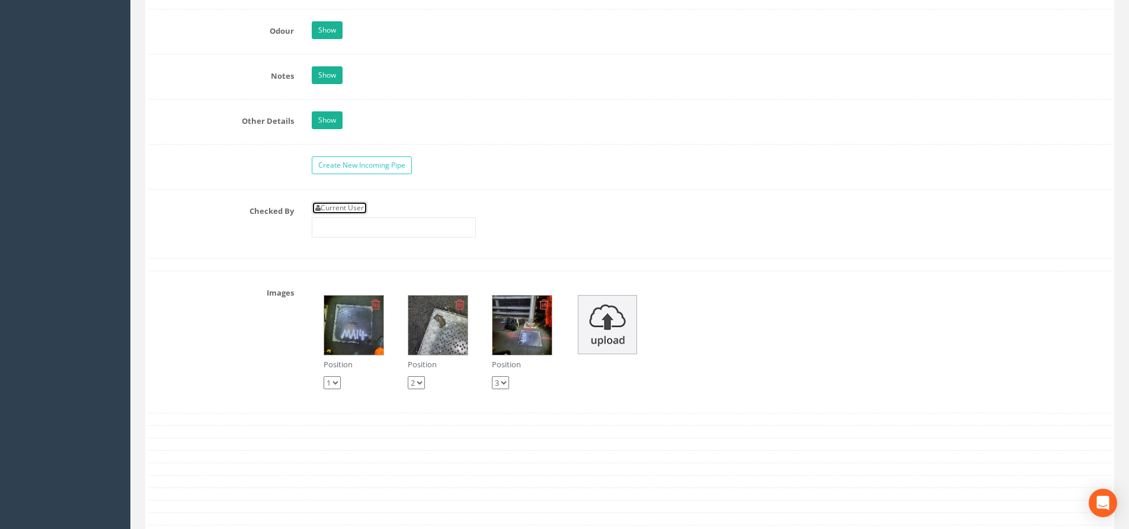
click at [346, 209] on link "Current User" at bounding box center [340, 208] width 56 height 13
type input "[PERSON_NAME]"
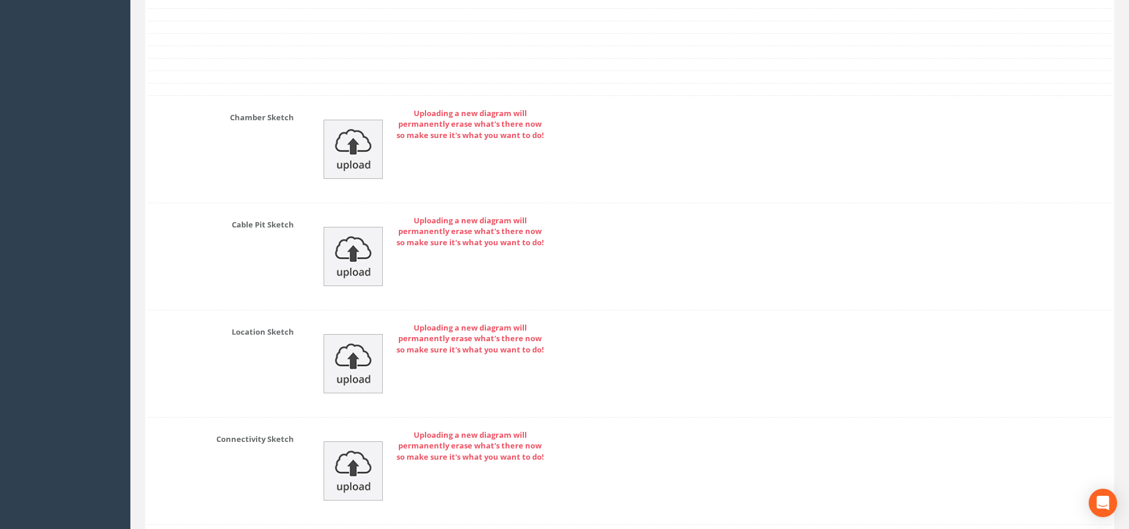
scroll to position [2455, 0]
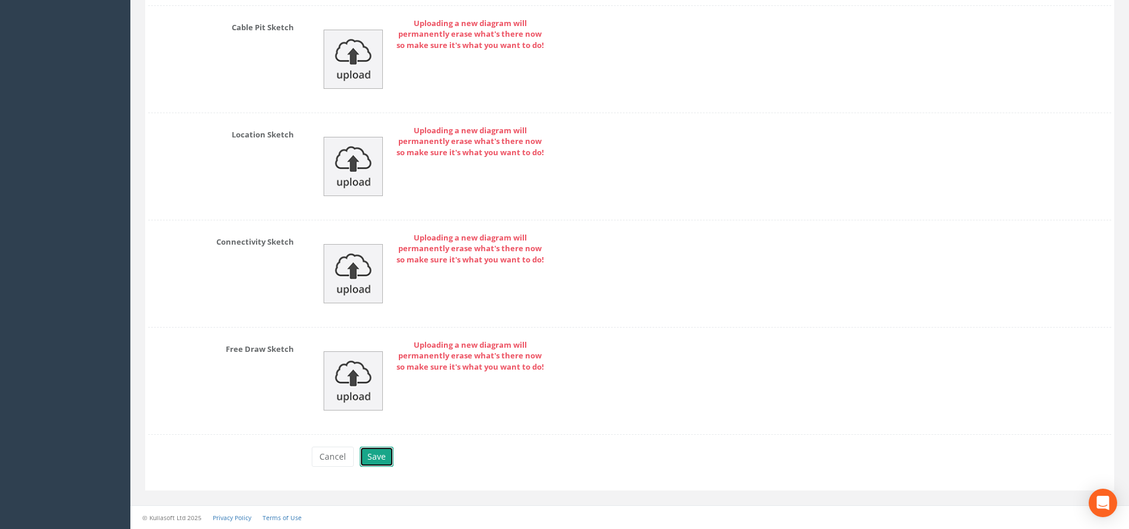
click at [384, 450] on button "Save" at bounding box center [377, 457] width 34 height 20
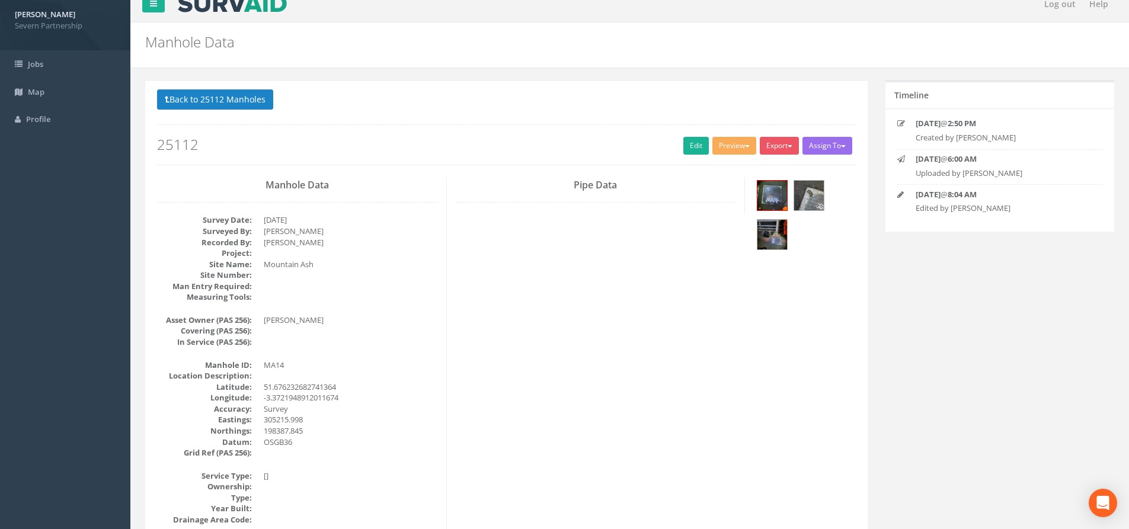
scroll to position [0, 0]
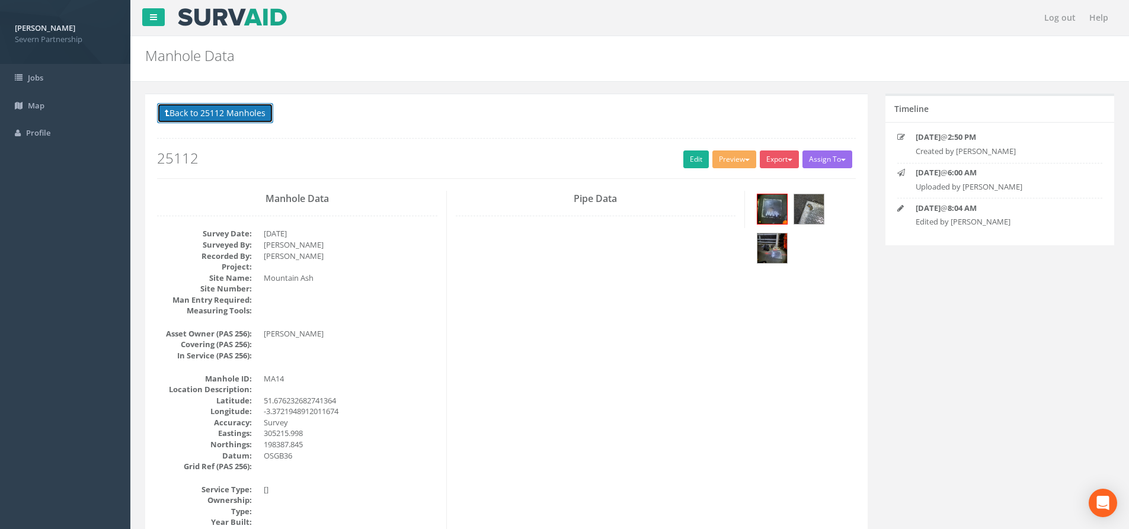
click at [220, 116] on button "Back to 25112 Manholes" at bounding box center [215, 113] width 116 height 20
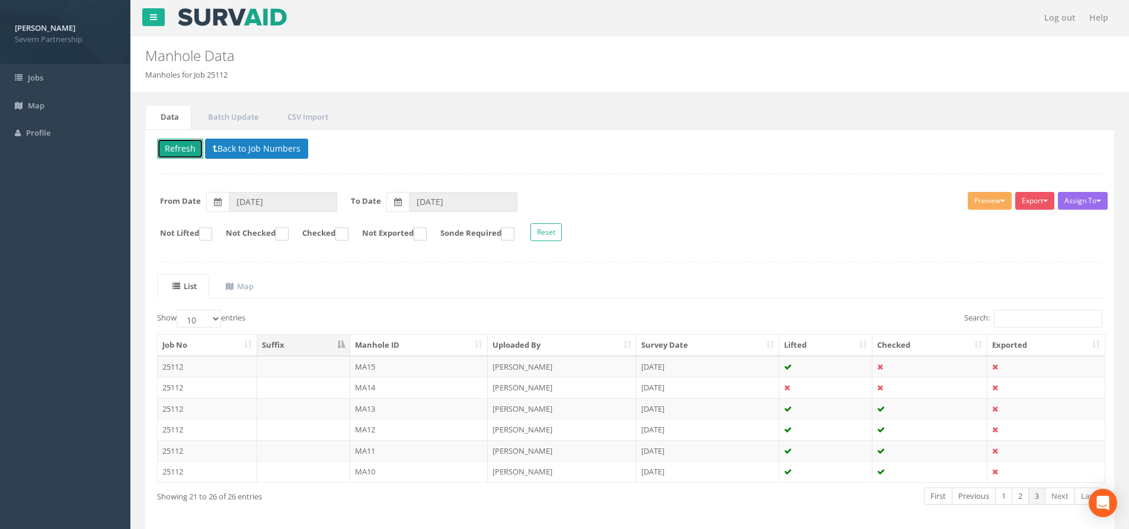
click at [186, 145] on button "Refresh" at bounding box center [180, 149] width 46 height 20
click at [1017, 494] on link "2" at bounding box center [1020, 496] width 17 height 17
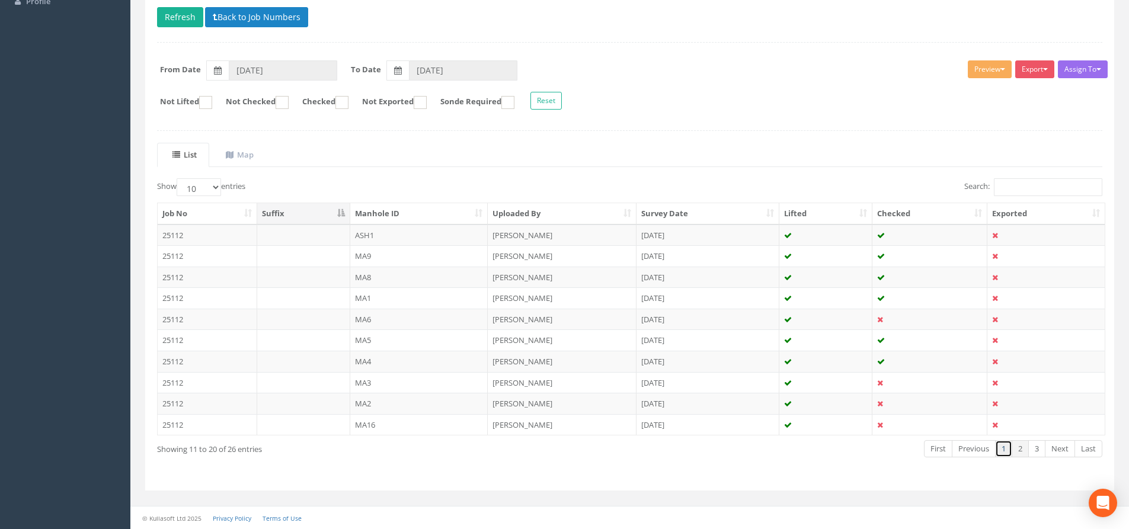
click at [1002, 450] on link "1" at bounding box center [1003, 448] width 17 height 17
click at [1020, 447] on link "2" at bounding box center [1020, 448] width 17 height 17
click at [1040, 452] on link "3" at bounding box center [1036, 448] width 17 height 17
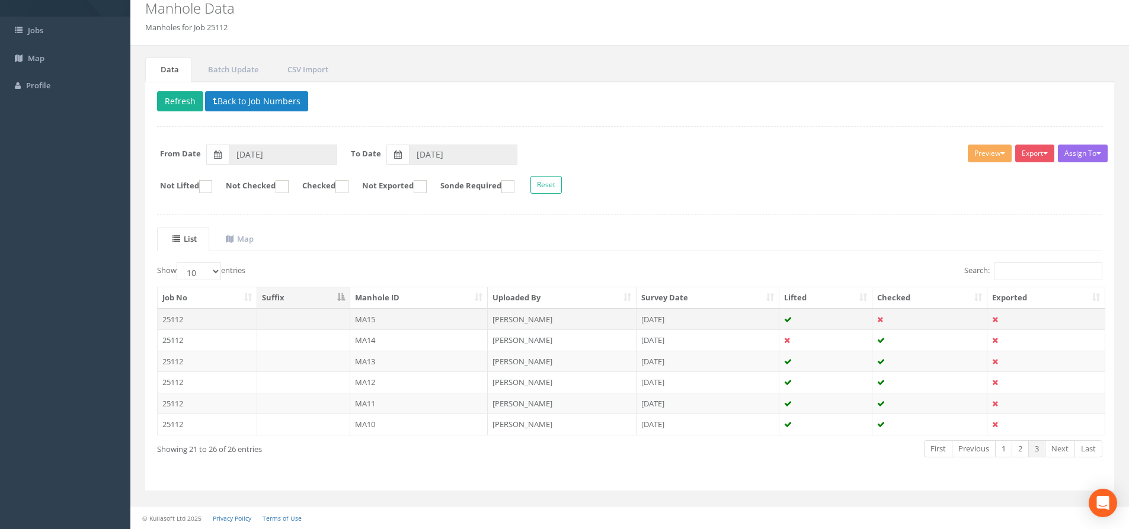
click at [403, 319] on td "MA15" at bounding box center [419, 319] width 138 height 21
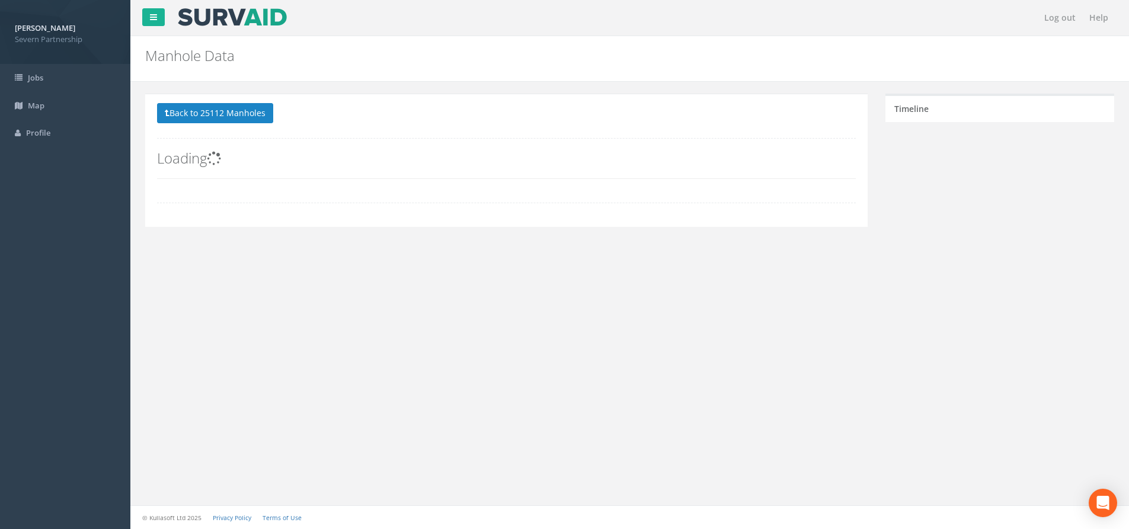
scroll to position [0, 0]
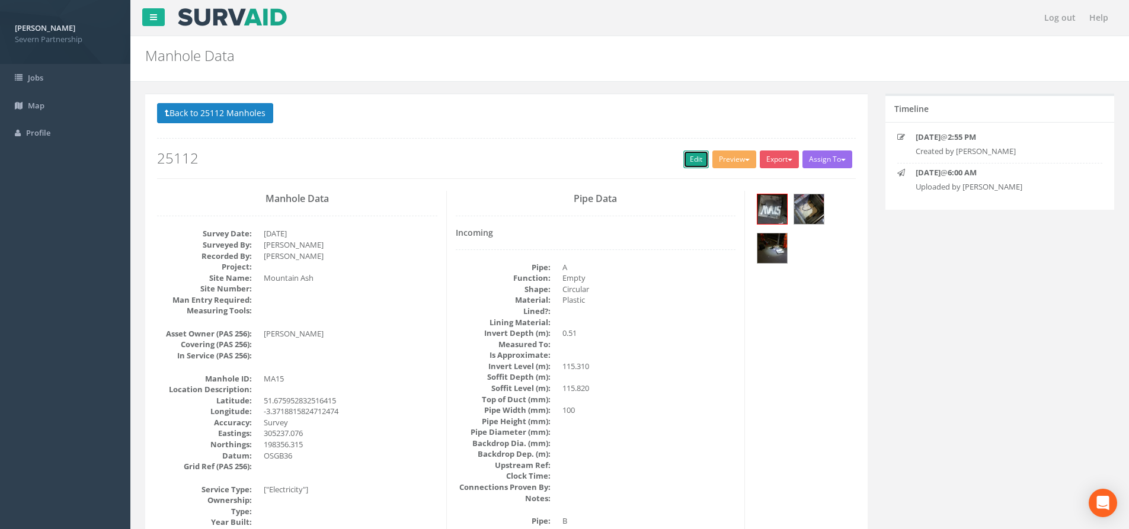
click at [691, 161] on link "Edit" at bounding box center [695, 160] width 25 height 18
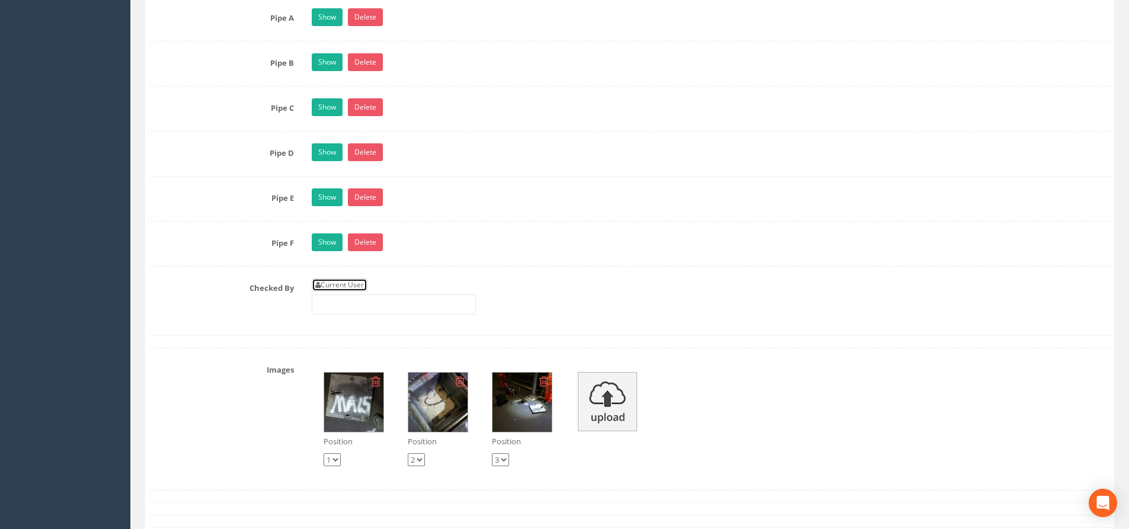
click at [347, 283] on link "Current User" at bounding box center [340, 285] width 56 height 13
type input "[PERSON_NAME]"
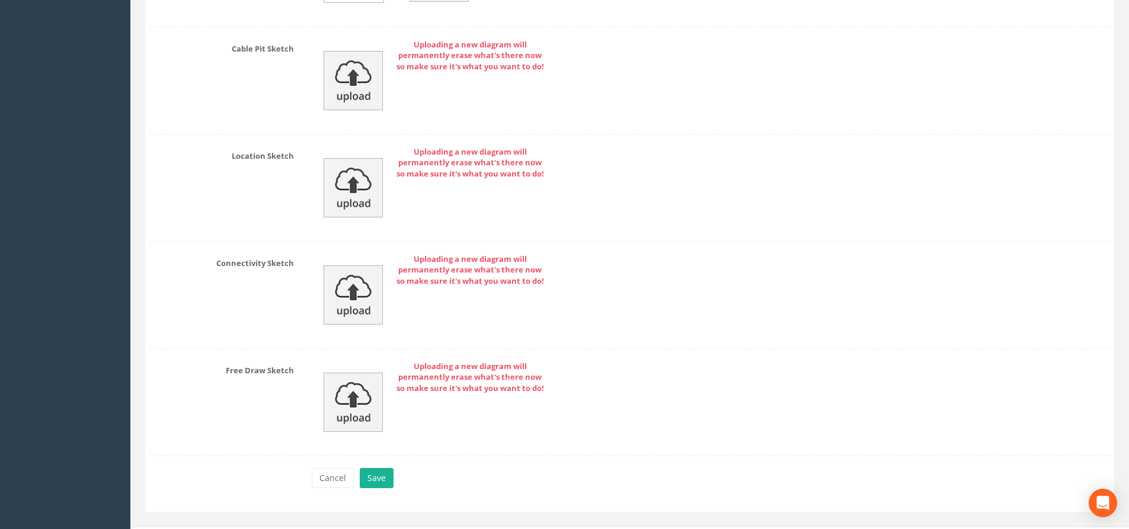
scroll to position [2711, 0]
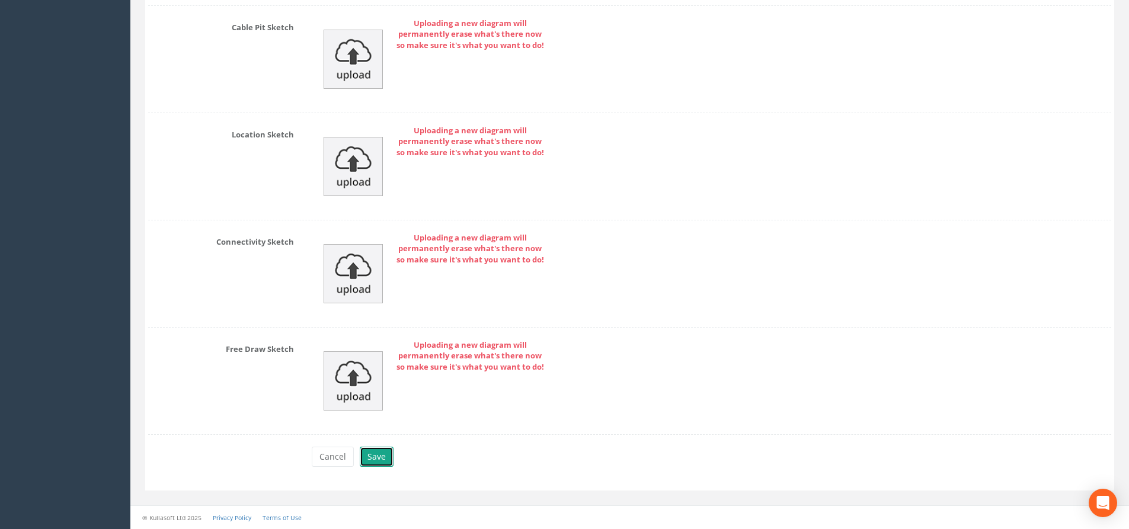
click at [380, 457] on button "Save" at bounding box center [377, 457] width 34 height 20
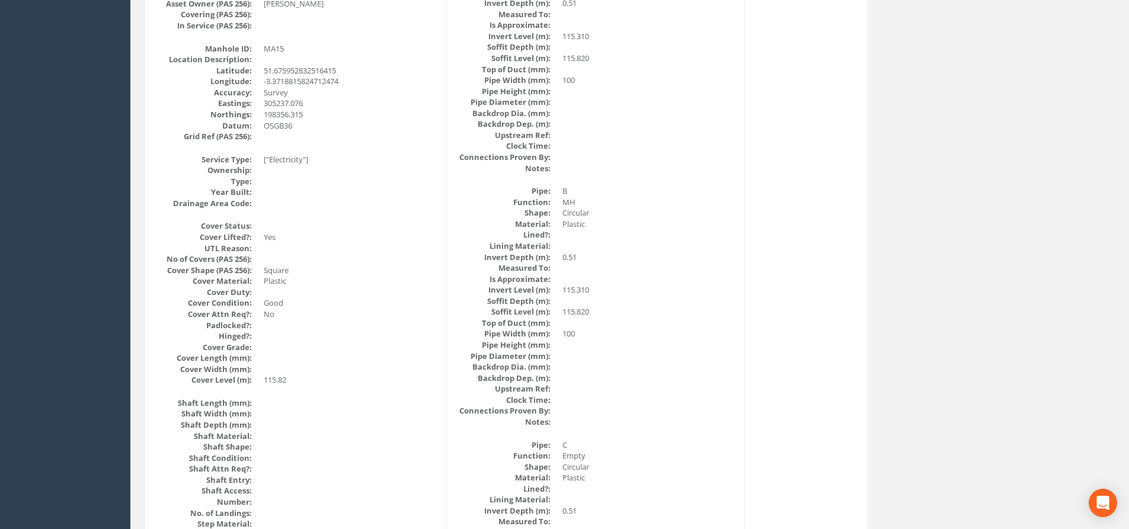
scroll to position [0, 0]
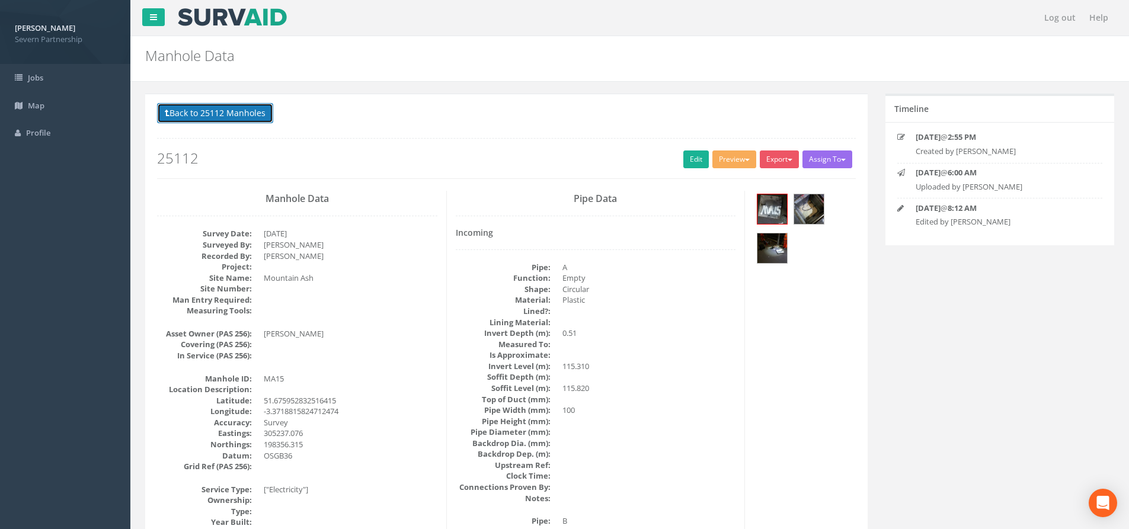
click at [219, 104] on button "Back to 25112 Manholes" at bounding box center [215, 113] width 116 height 20
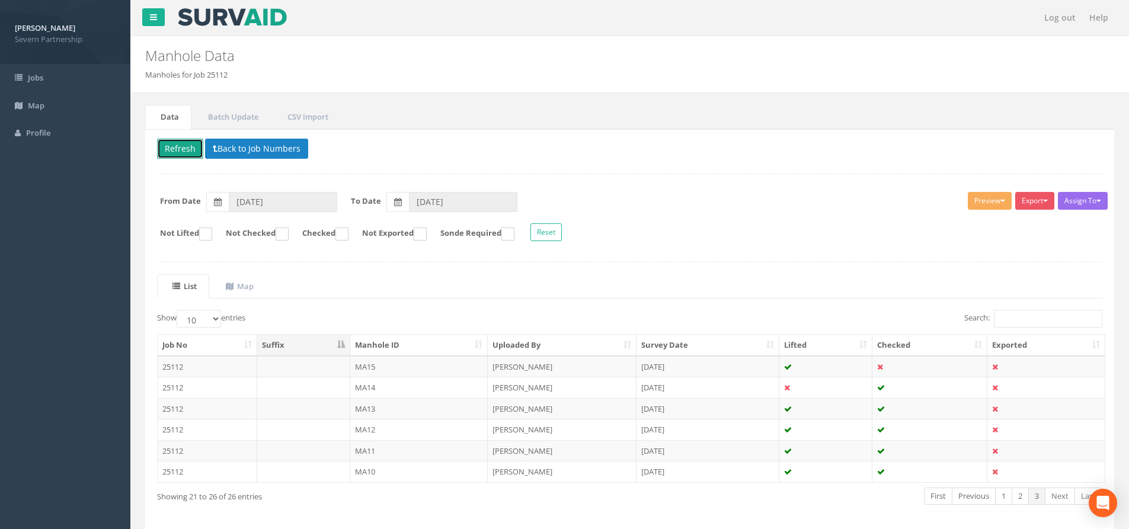
click at [187, 147] on button "Refresh" at bounding box center [180, 149] width 46 height 20
click at [1021, 496] on link "2" at bounding box center [1020, 496] width 17 height 17
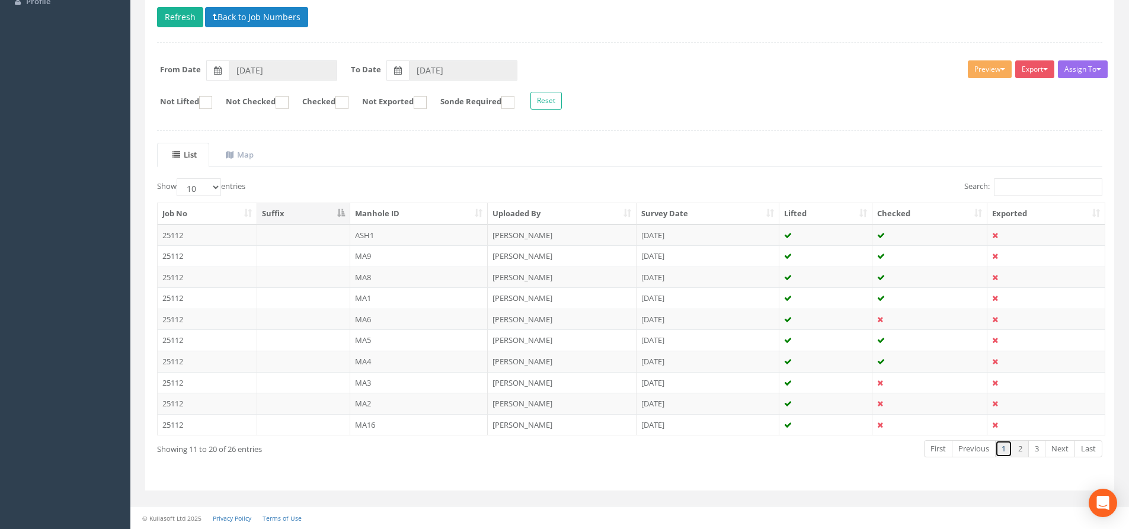
click at [1006, 450] on link "1" at bounding box center [1003, 448] width 17 height 17
click at [1019, 449] on link "2" at bounding box center [1020, 448] width 17 height 17
click at [462, 427] on td "MA16" at bounding box center [419, 424] width 138 height 21
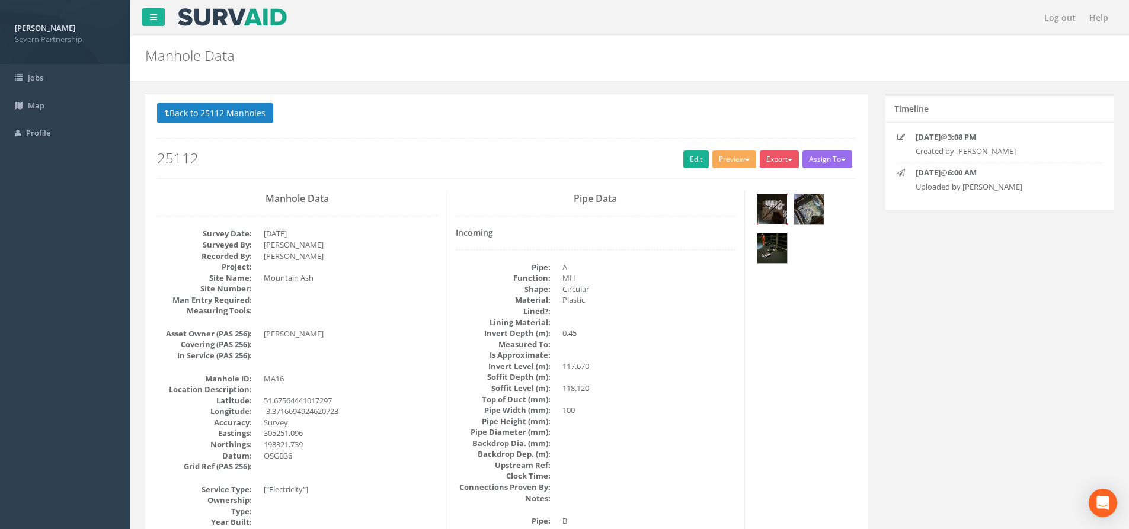
click at [772, 215] on img at bounding box center [772, 209] width 30 height 30
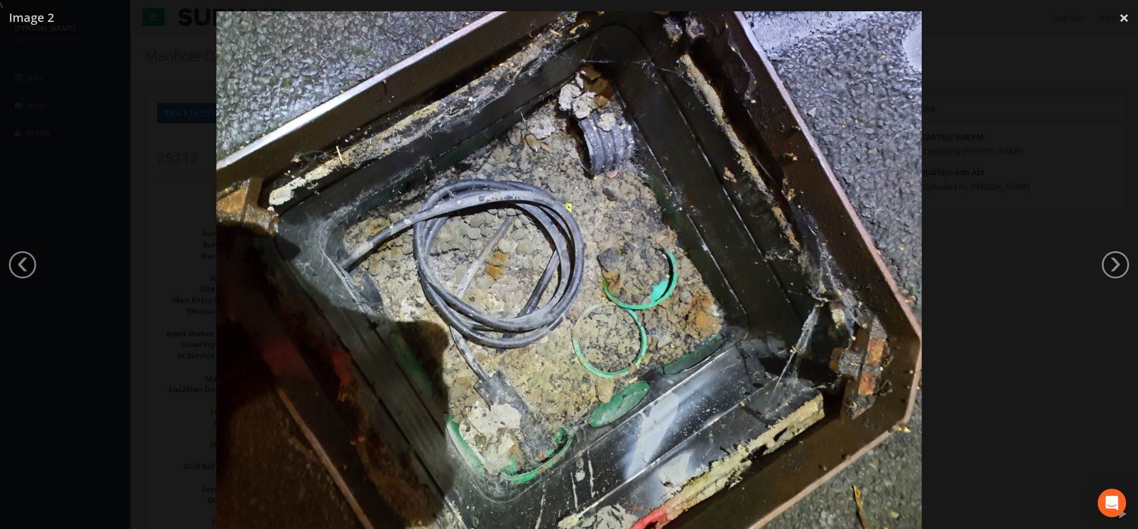
click at [990, 281] on div at bounding box center [569, 275] width 1138 height 529
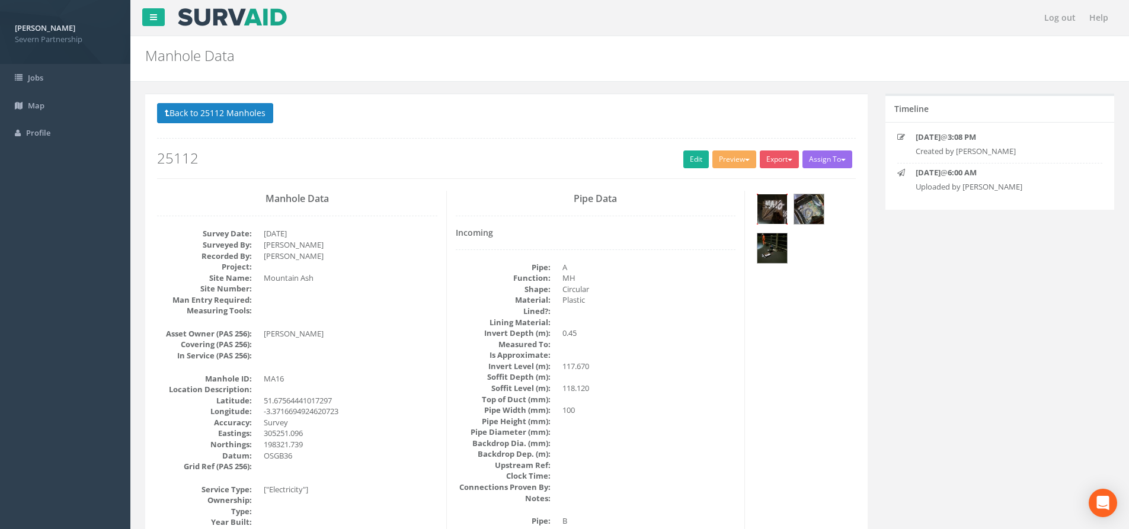
click at [773, 207] on img at bounding box center [772, 209] width 30 height 30
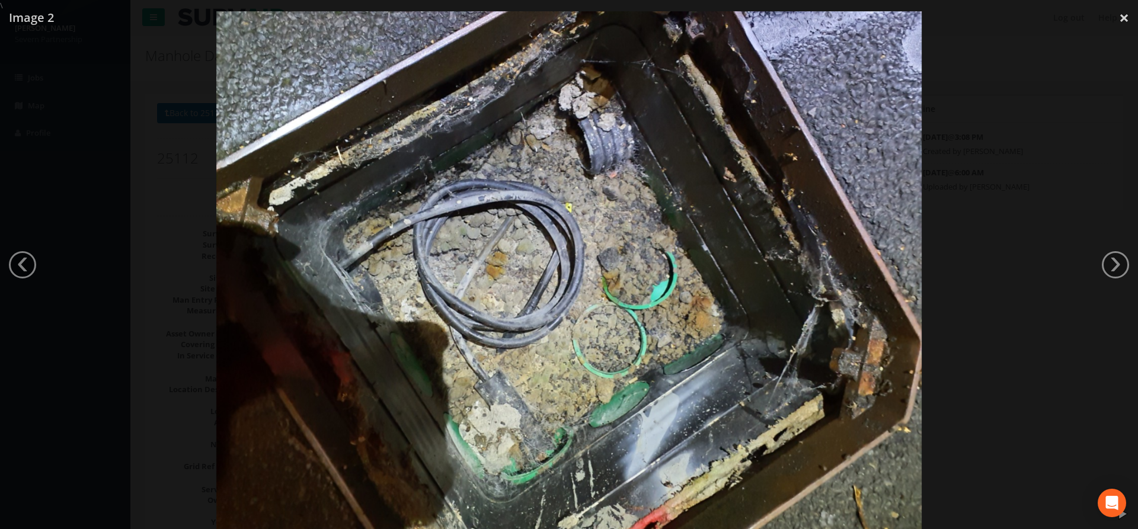
click at [188, 210] on div at bounding box center [569, 275] width 1138 height 529
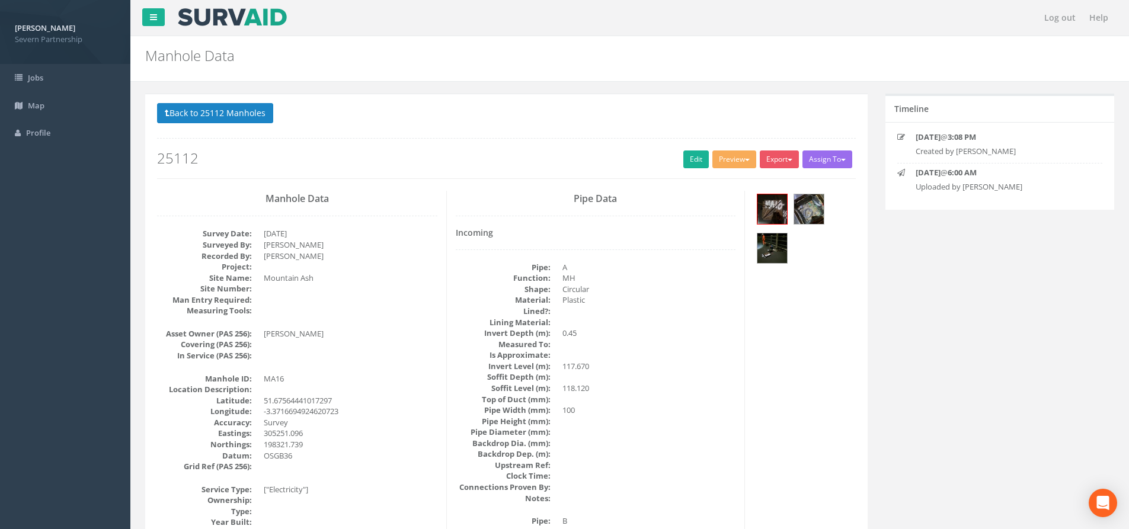
click at [669, 162] on h2 "25112" at bounding box center [506, 158] width 699 height 15
click at [683, 162] on link "Edit" at bounding box center [695, 160] width 25 height 18
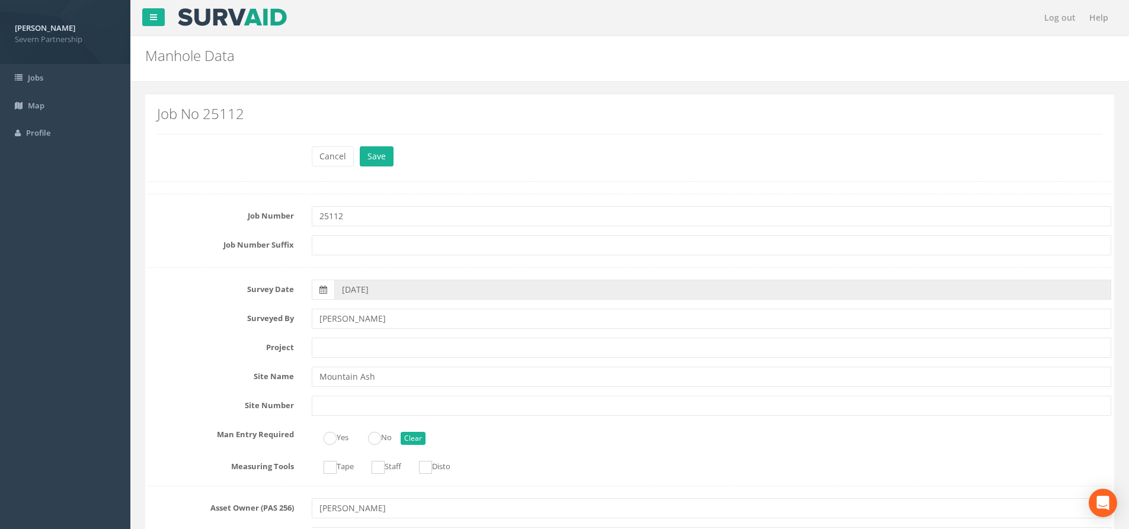
scroll to position [1660, 0]
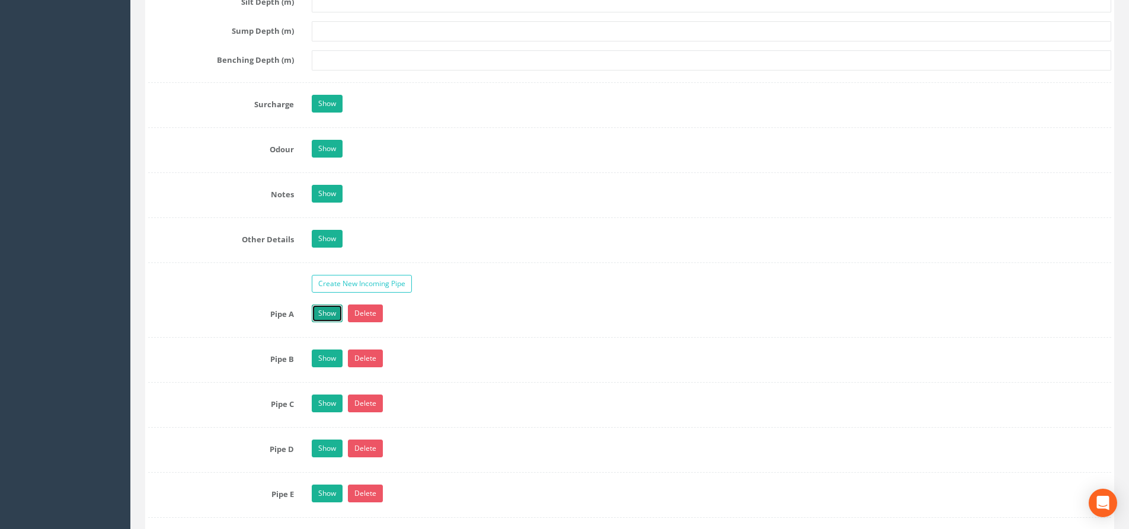
click at [315, 312] on link "Show" at bounding box center [327, 314] width 31 height 18
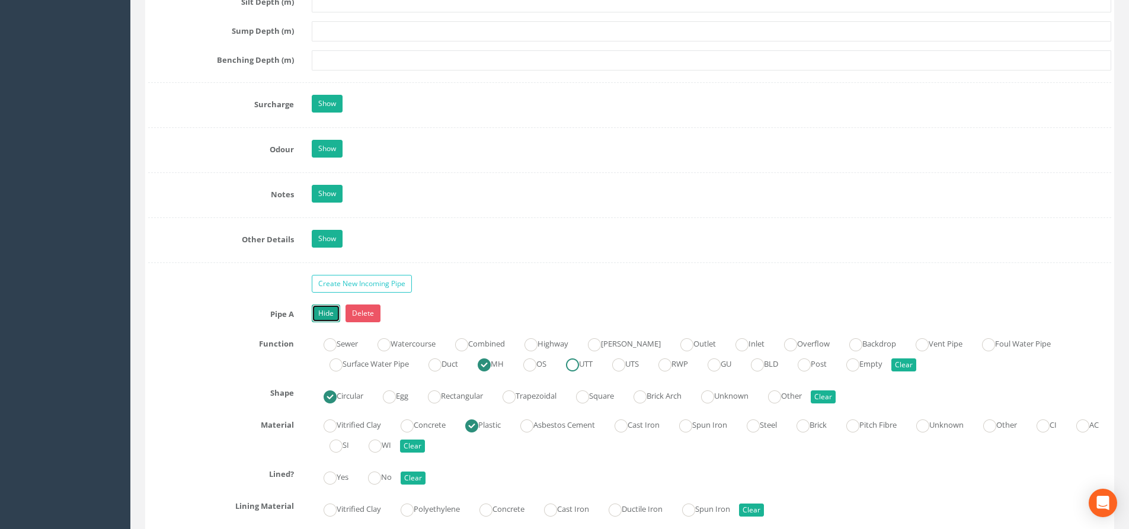
click at [579, 364] on ins at bounding box center [572, 365] width 13 height 13
radio input "false"
radio input "true"
click at [321, 315] on link "Hide" at bounding box center [326, 314] width 28 height 18
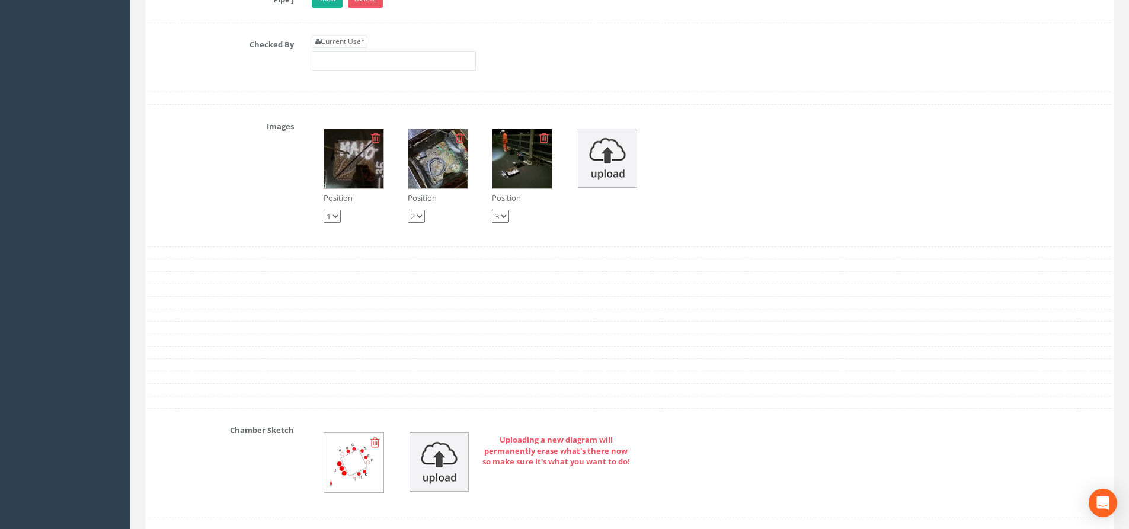
scroll to position [2193, 0]
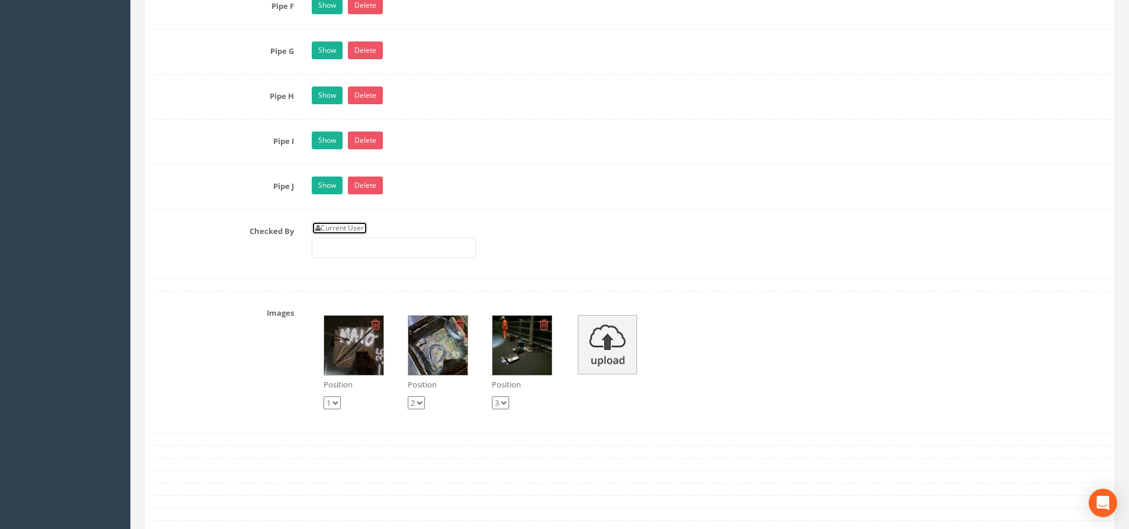
click at [346, 231] on link "Current User" at bounding box center [340, 228] width 56 height 13
type input "[PERSON_NAME]"
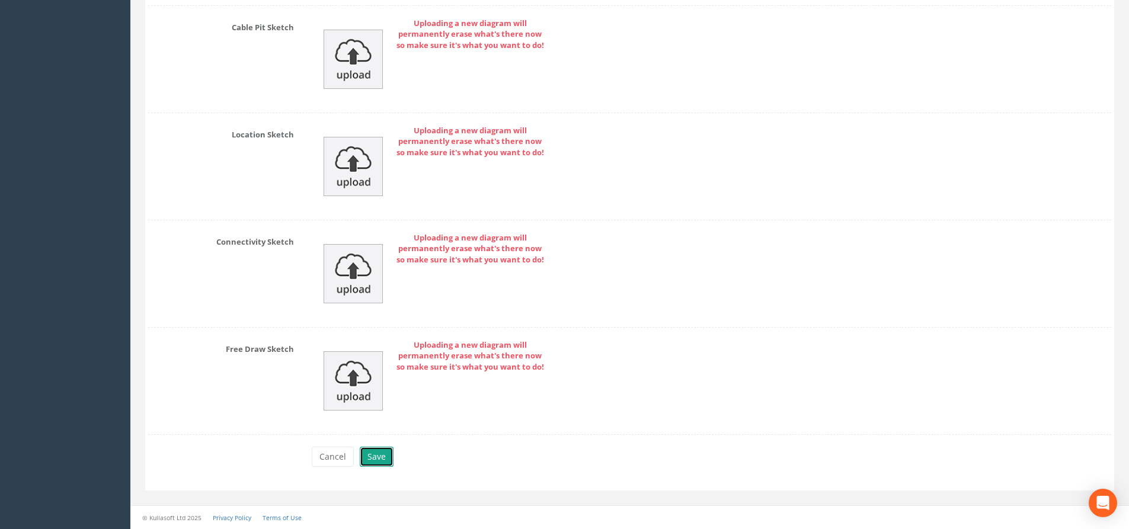
click at [379, 461] on button "Save" at bounding box center [377, 457] width 34 height 20
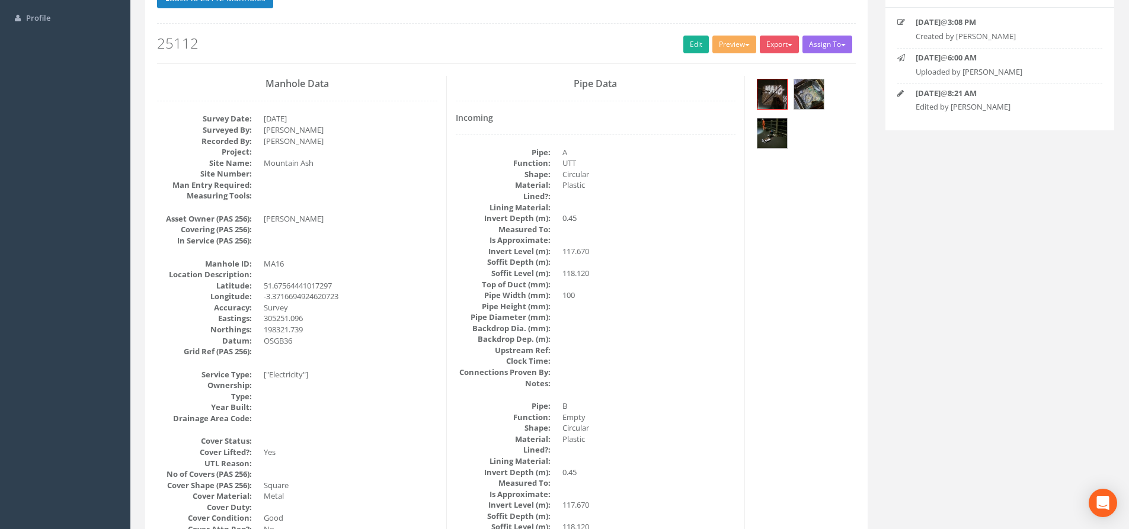
scroll to position [0, 0]
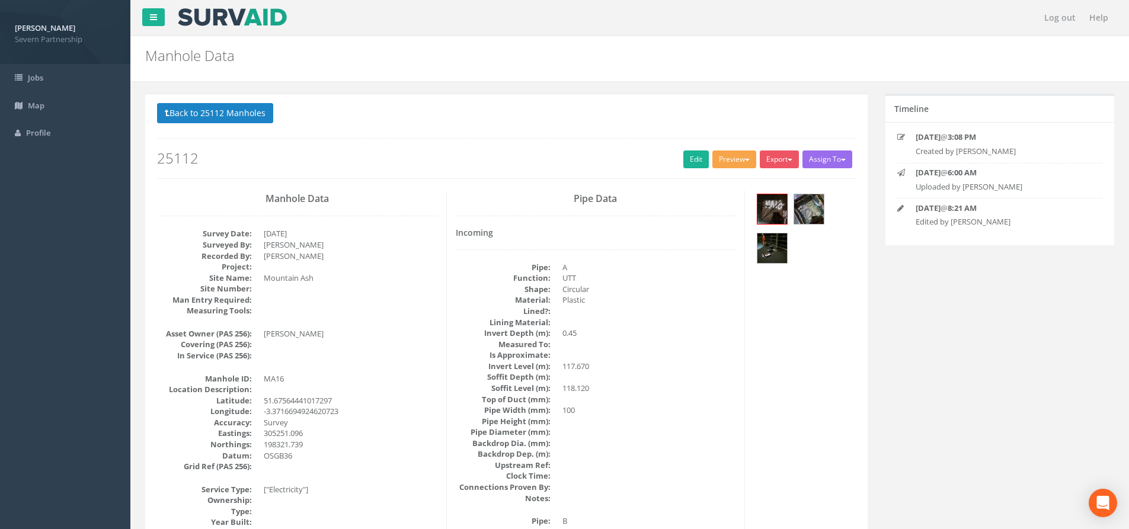
click at [726, 152] on button "Preview" at bounding box center [734, 160] width 44 height 18
click at [695, 188] on link "SP Manhole" at bounding box center [712, 184] width 90 height 18
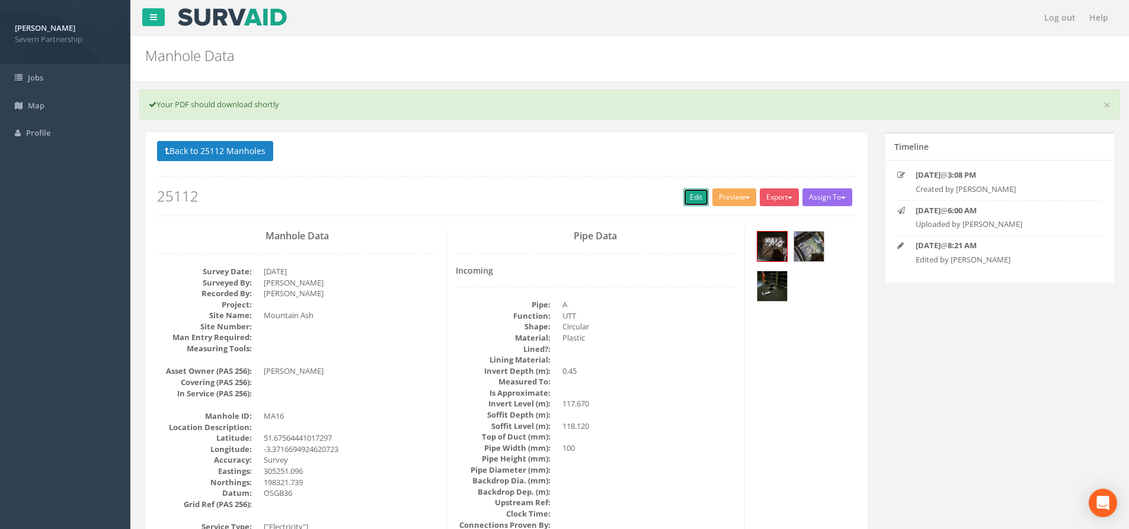
click at [690, 201] on link "Edit" at bounding box center [695, 197] width 25 height 18
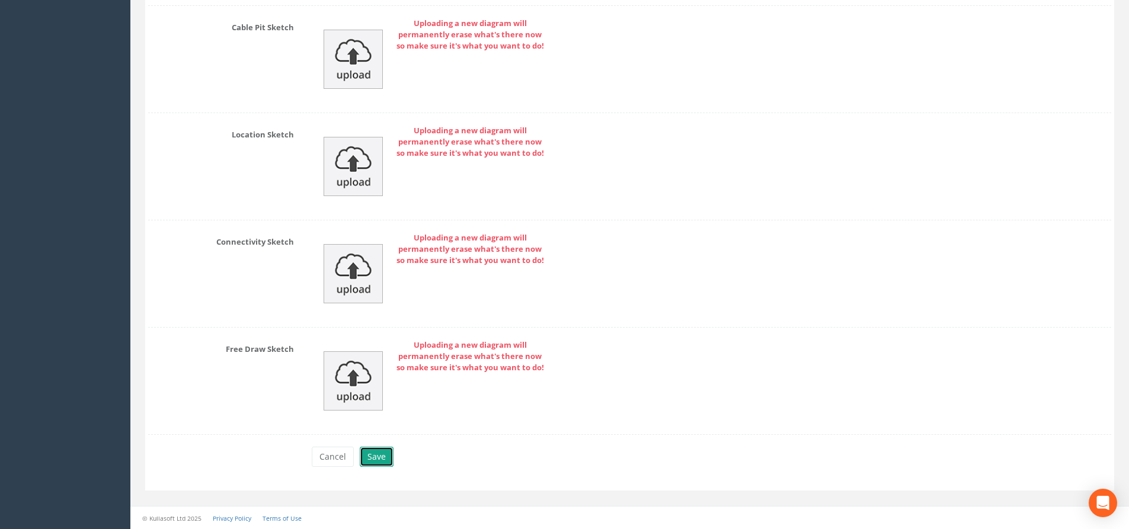
click at [385, 459] on button "Save" at bounding box center [377, 457] width 34 height 20
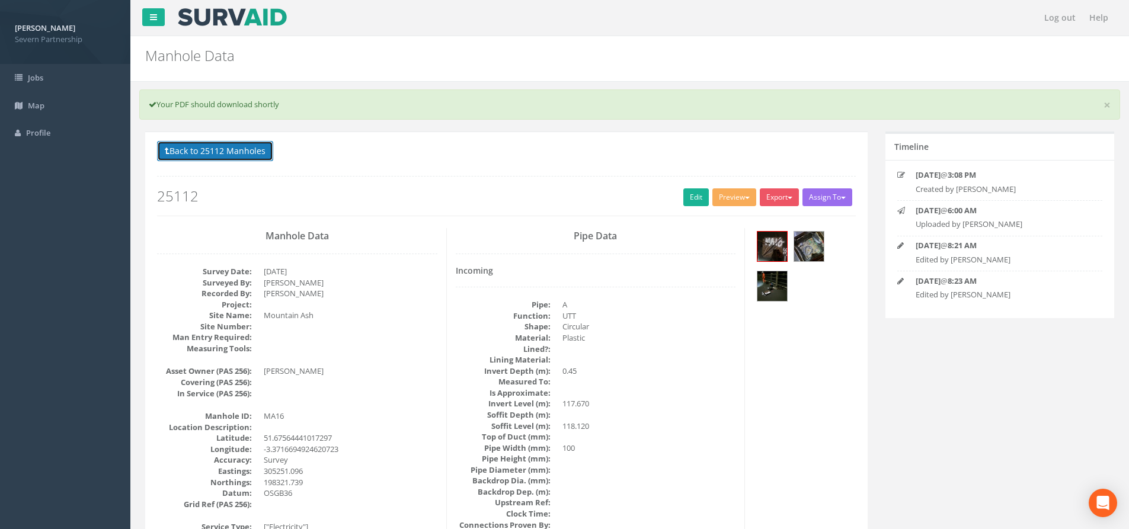
click at [244, 150] on button "Back to 25112 Manholes" at bounding box center [215, 151] width 116 height 20
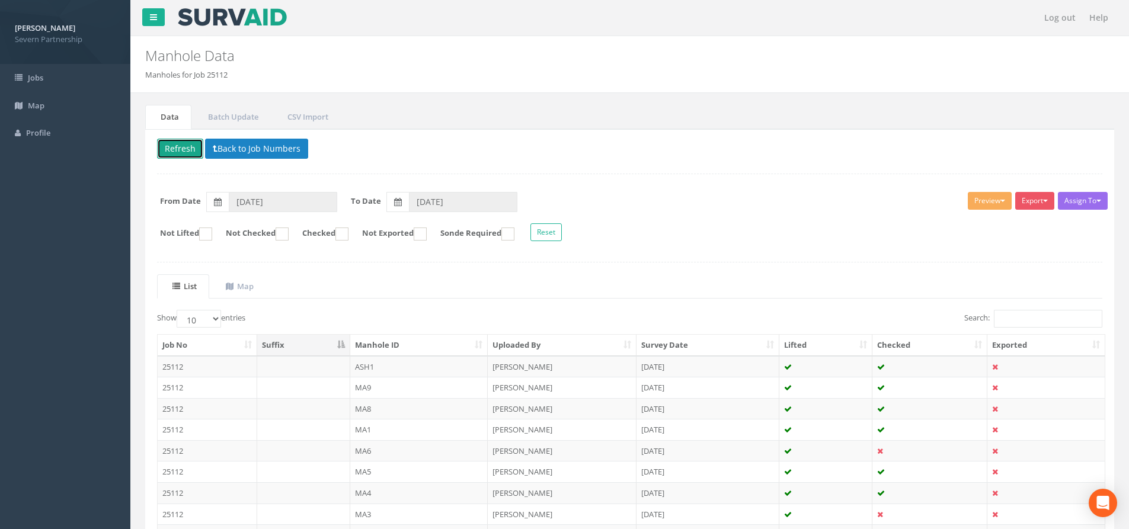
click at [196, 148] on button "Refresh" at bounding box center [180, 149] width 46 height 20
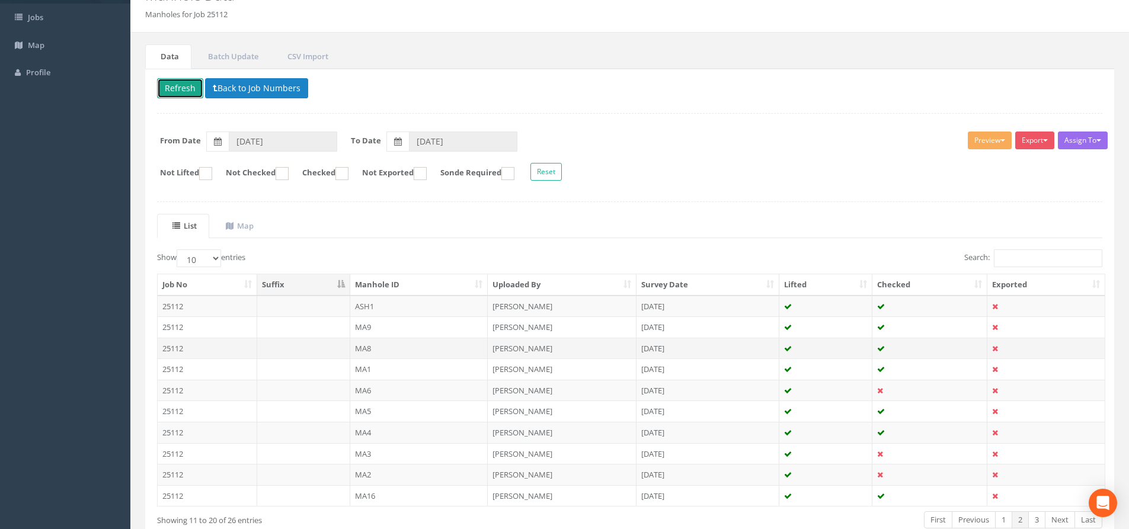
scroll to position [119, 0]
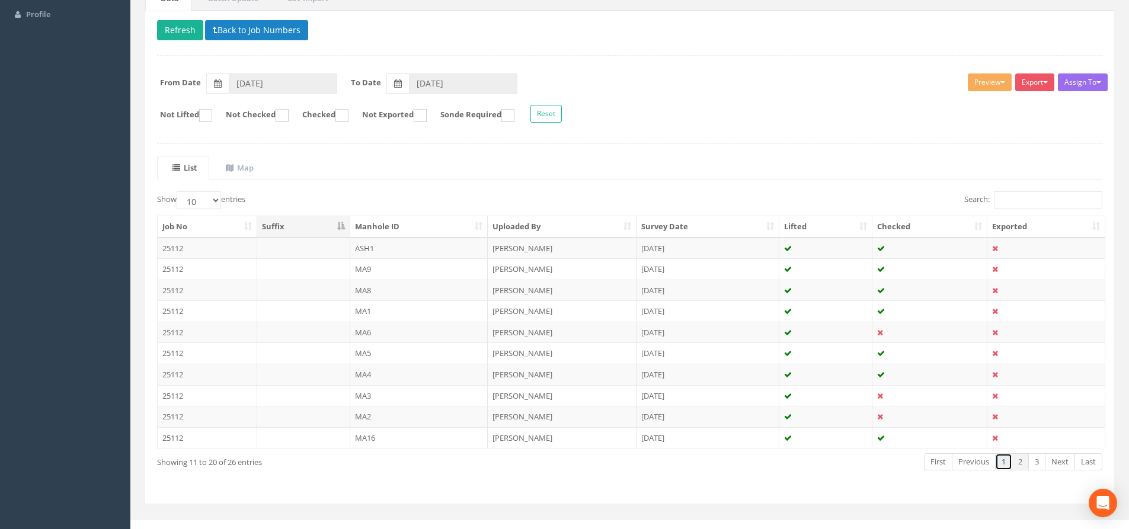
click at [1005, 465] on link "1" at bounding box center [1003, 461] width 17 height 17
click at [1017, 469] on link "2" at bounding box center [1020, 461] width 17 height 17
click at [447, 250] on td "ASH1" at bounding box center [419, 248] width 138 height 21
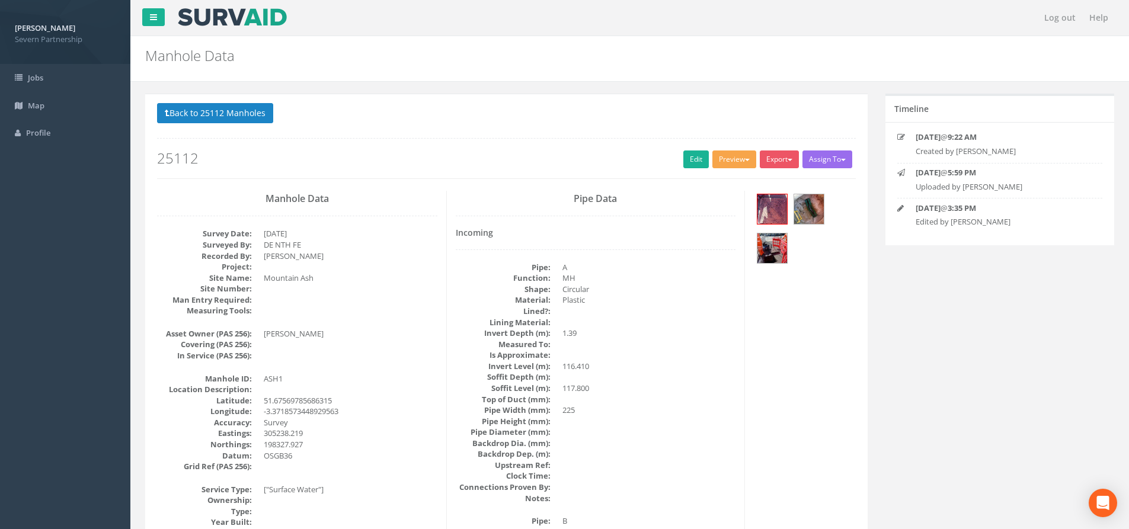
click at [715, 161] on button "Preview" at bounding box center [734, 160] width 44 height 18
click at [688, 183] on link "SP Manhole" at bounding box center [712, 184] width 90 height 18
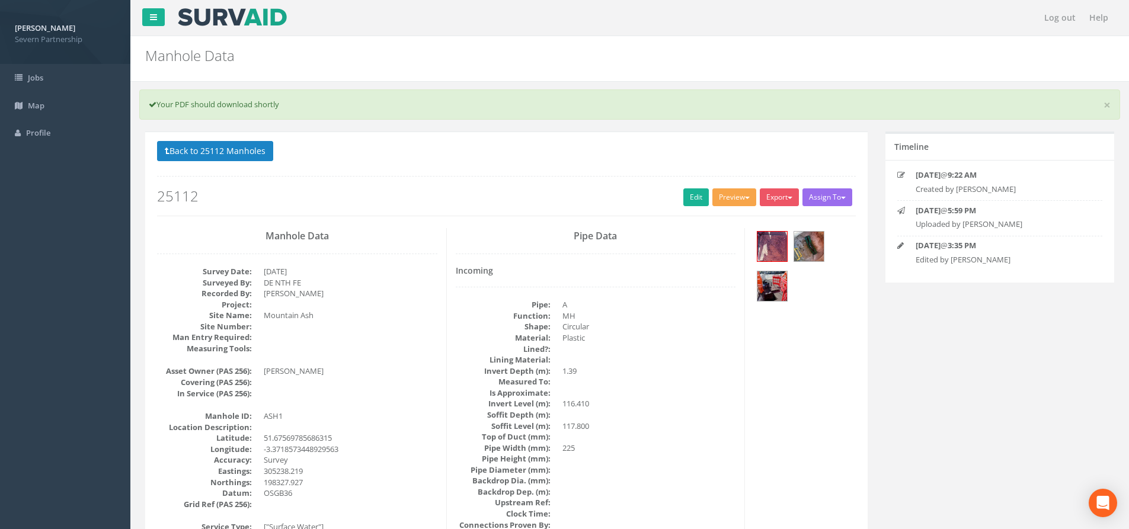
click at [735, 194] on button "Preview" at bounding box center [734, 197] width 44 height 18
click at [716, 223] on link "SP Manhole" at bounding box center [712, 222] width 90 height 18
click at [690, 193] on link "Edit" at bounding box center [695, 197] width 25 height 18
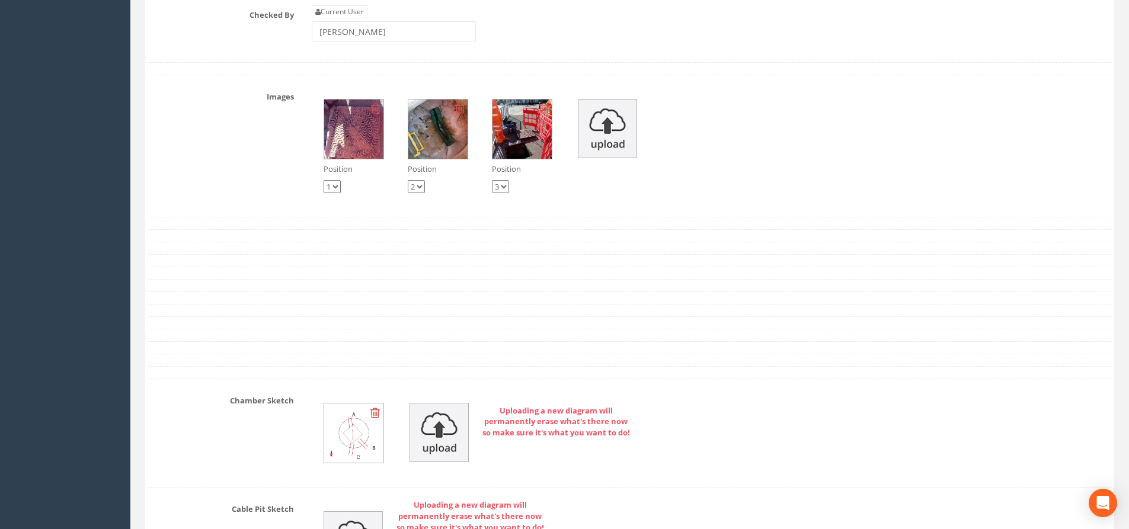
scroll to position [1837, 0]
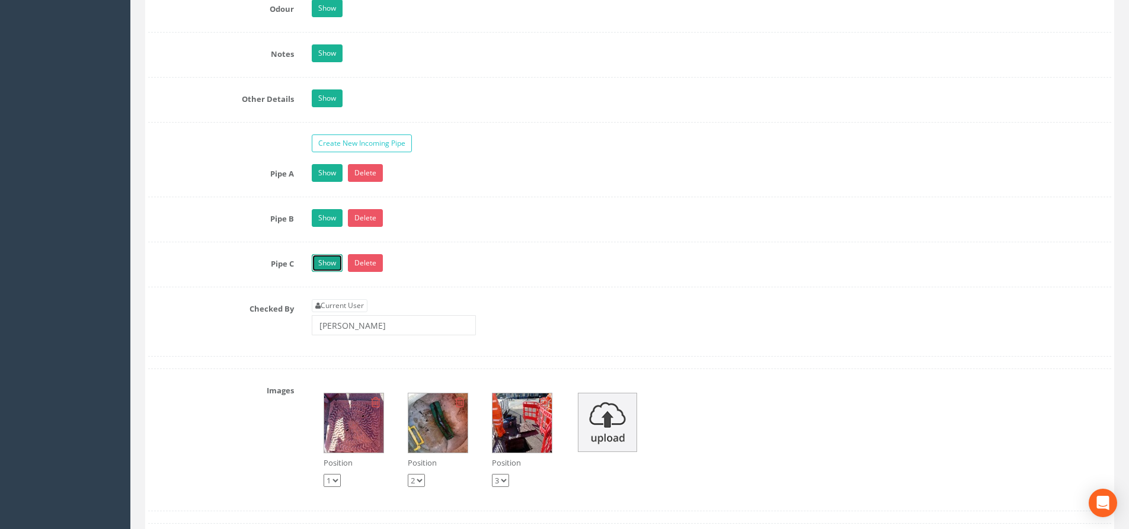
click at [328, 257] on link "Show" at bounding box center [327, 263] width 31 height 18
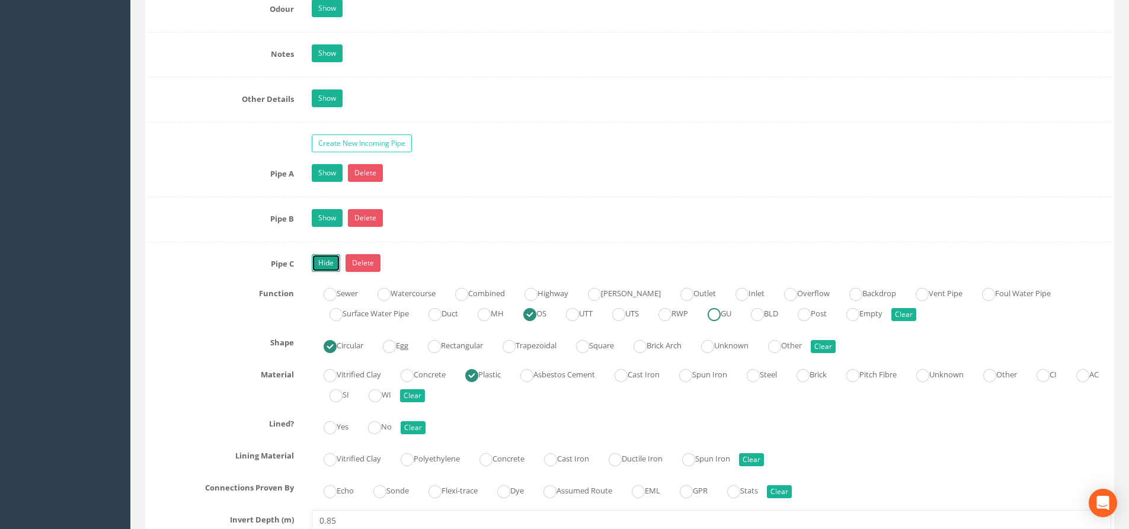
click at [721, 319] on ins at bounding box center [714, 314] width 13 height 13
radio input "false"
radio input "true"
click at [325, 265] on link "Hide" at bounding box center [326, 263] width 28 height 18
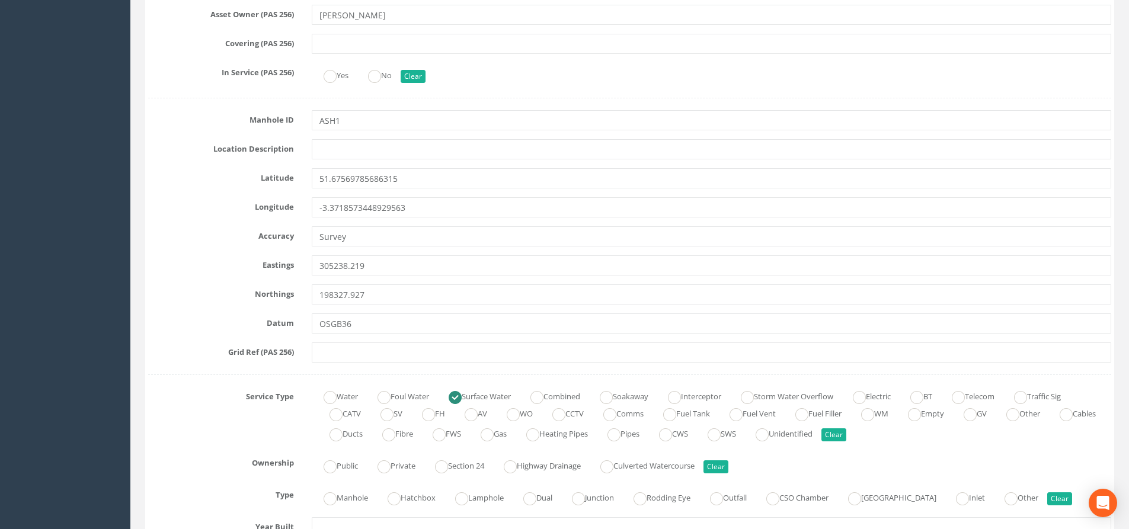
scroll to position [593, 0]
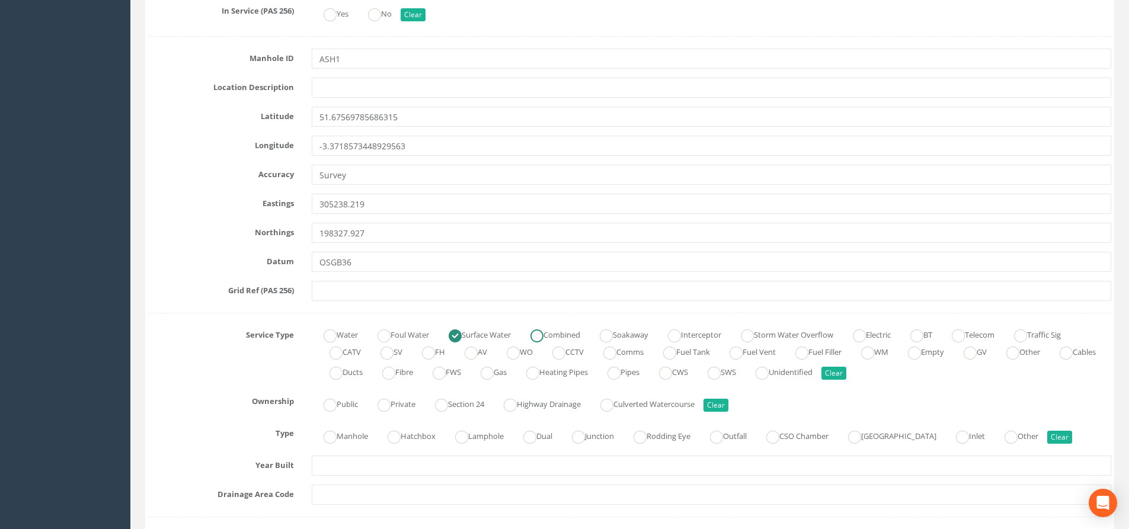
click at [543, 334] on ins at bounding box center [536, 336] width 13 height 13
radio input "false"
radio input "true"
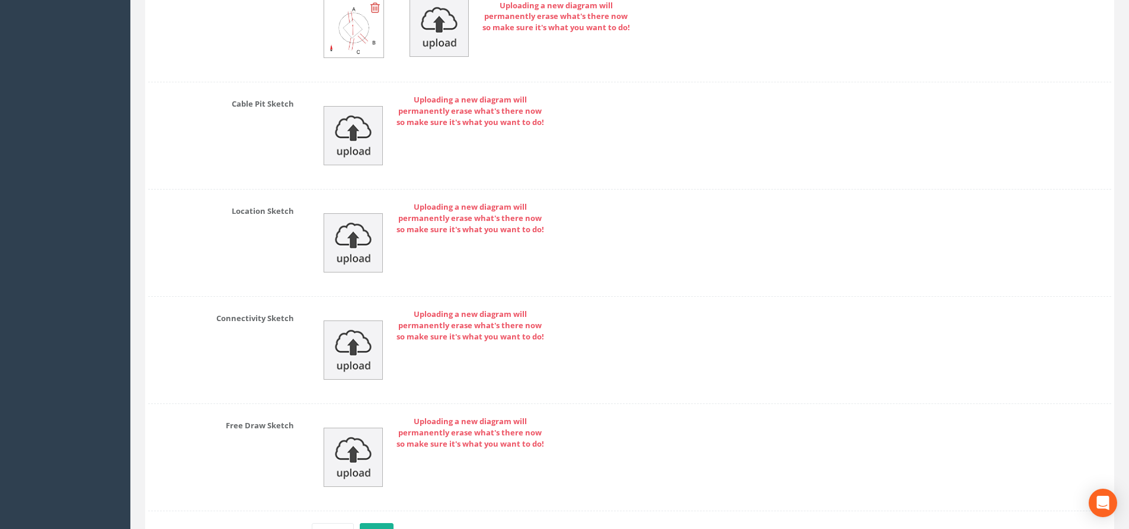
scroll to position [2613, 0]
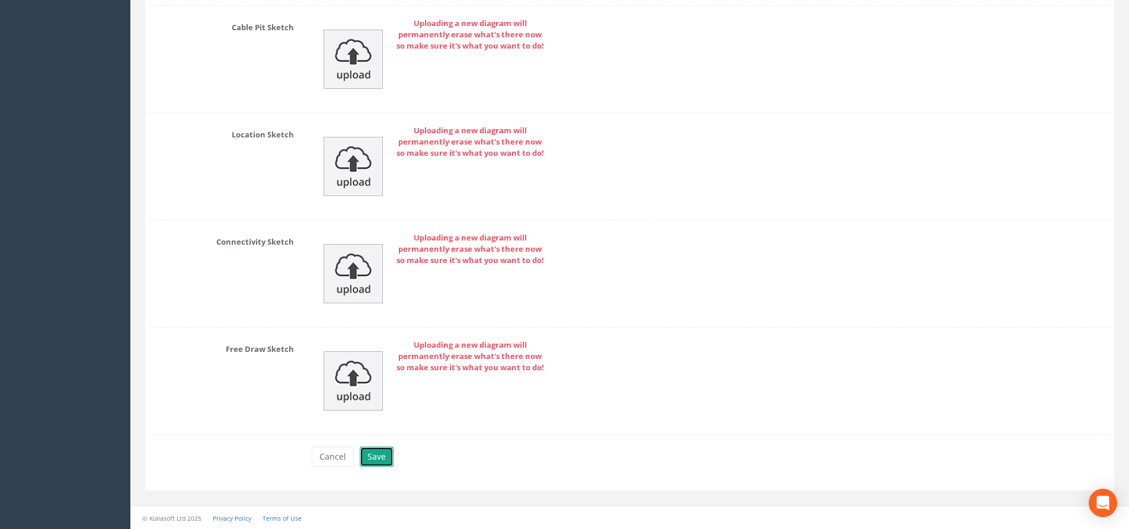
click at [382, 450] on button "Save" at bounding box center [377, 457] width 34 height 20
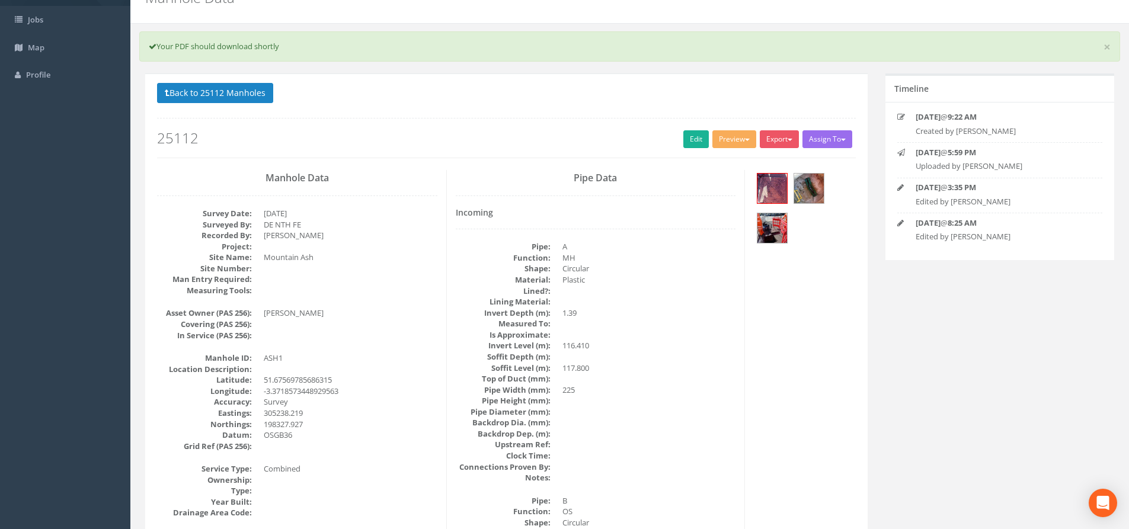
scroll to position [0, 0]
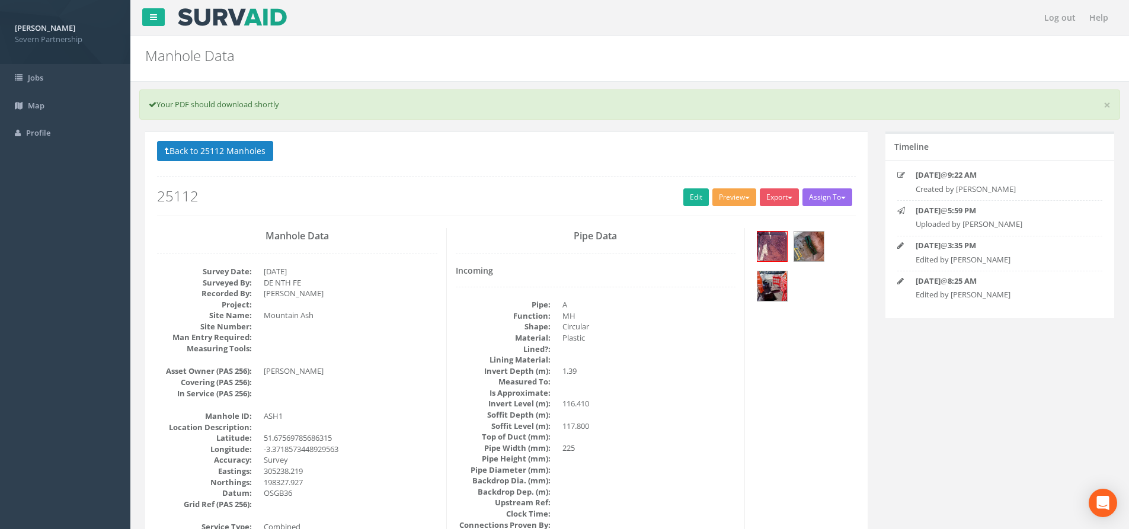
click at [732, 199] on button "Preview" at bounding box center [734, 197] width 44 height 18
click at [711, 223] on link "SP Manhole" at bounding box center [712, 222] width 90 height 18
click at [695, 202] on link "Edit" at bounding box center [695, 197] width 25 height 18
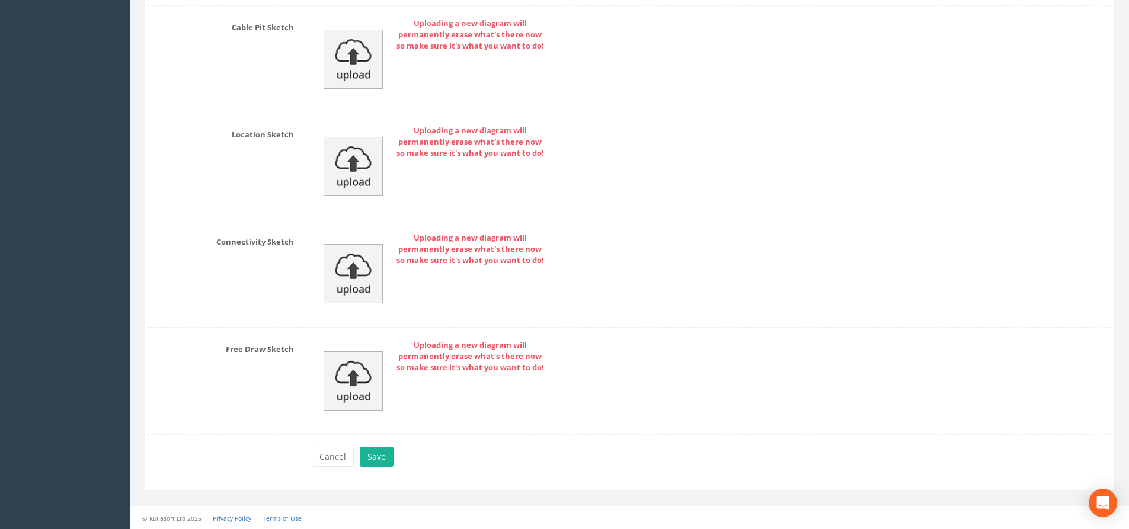
click at [377, 467] on div "Cancel Save Delete" at bounding box center [711, 458] width 817 height 23
click at [378, 461] on button "Save" at bounding box center [377, 457] width 34 height 20
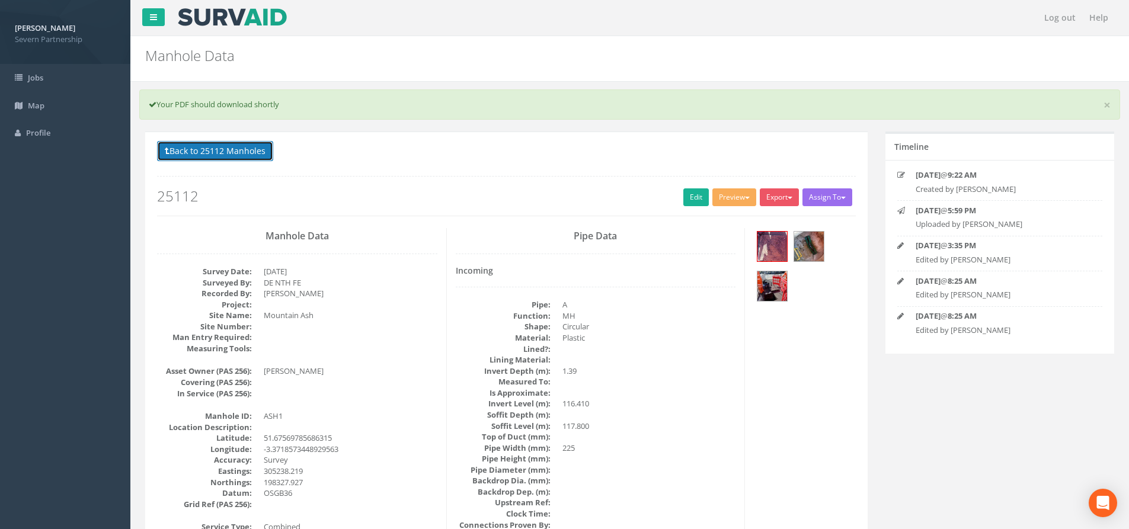
click at [226, 154] on button "Back to 25112 Manholes" at bounding box center [215, 151] width 116 height 20
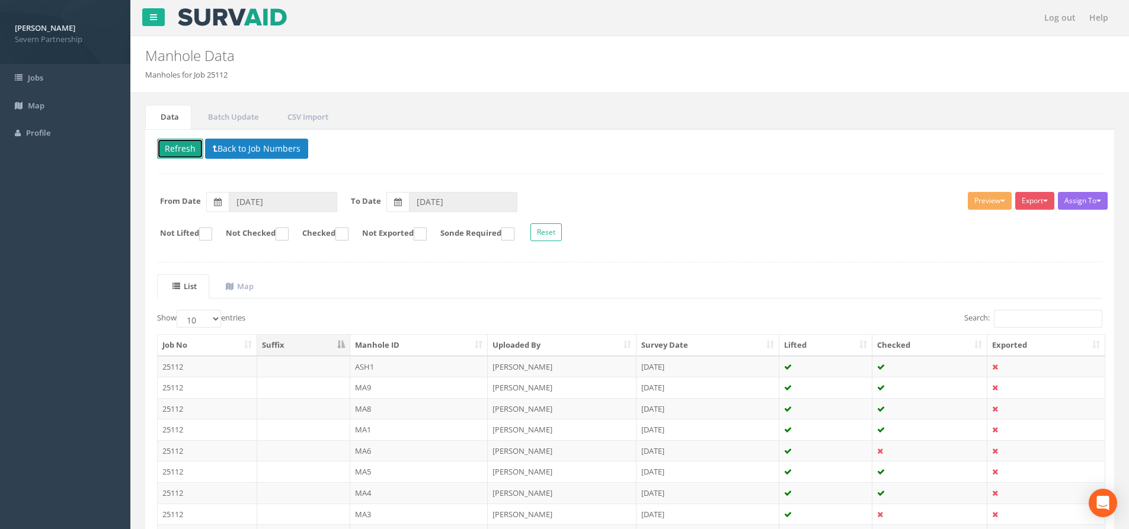
click at [197, 149] on button "Refresh" at bounding box center [180, 149] width 46 height 20
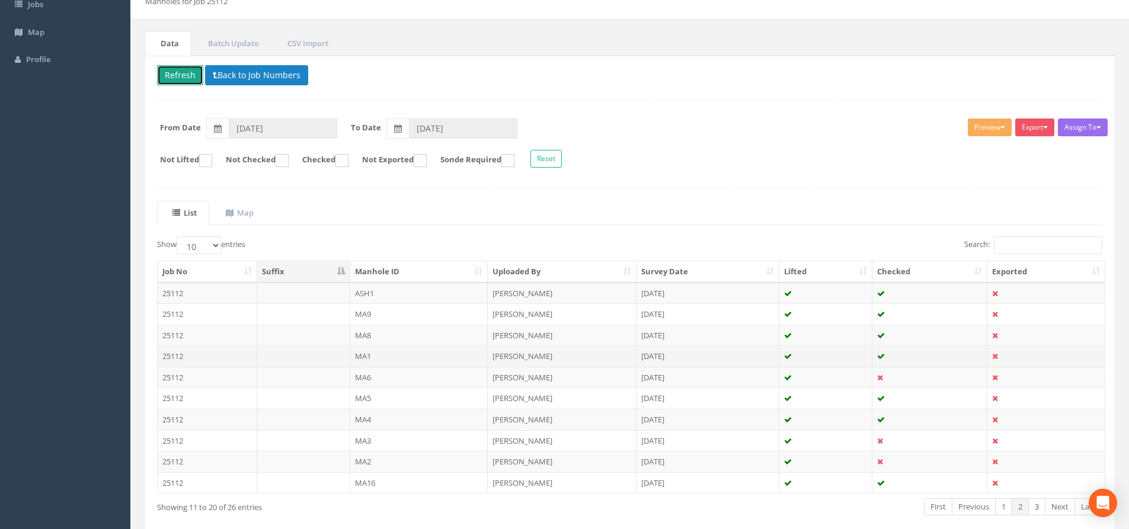
scroll to position [132, 0]
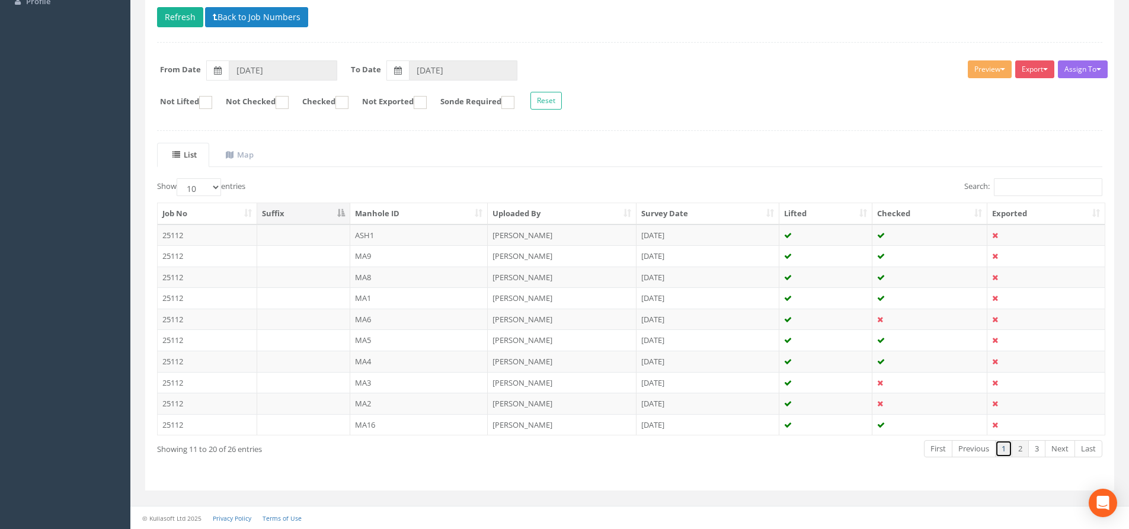
click at [1002, 451] on link "1" at bounding box center [1003, 448] width 17 height 17
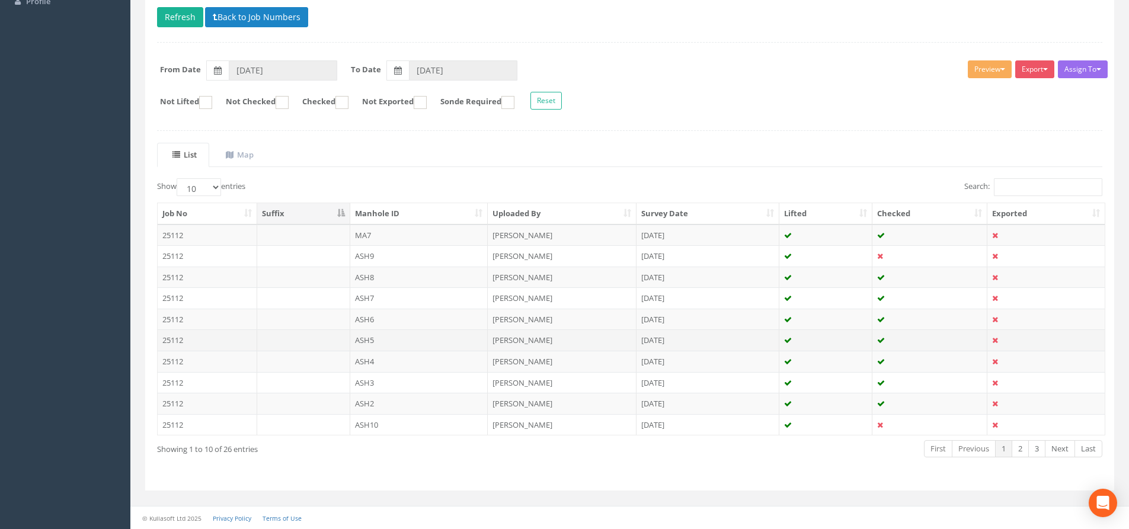
click at [407, 347] on td "ASH5" at bounding box center [419, 340] width 138 height 21
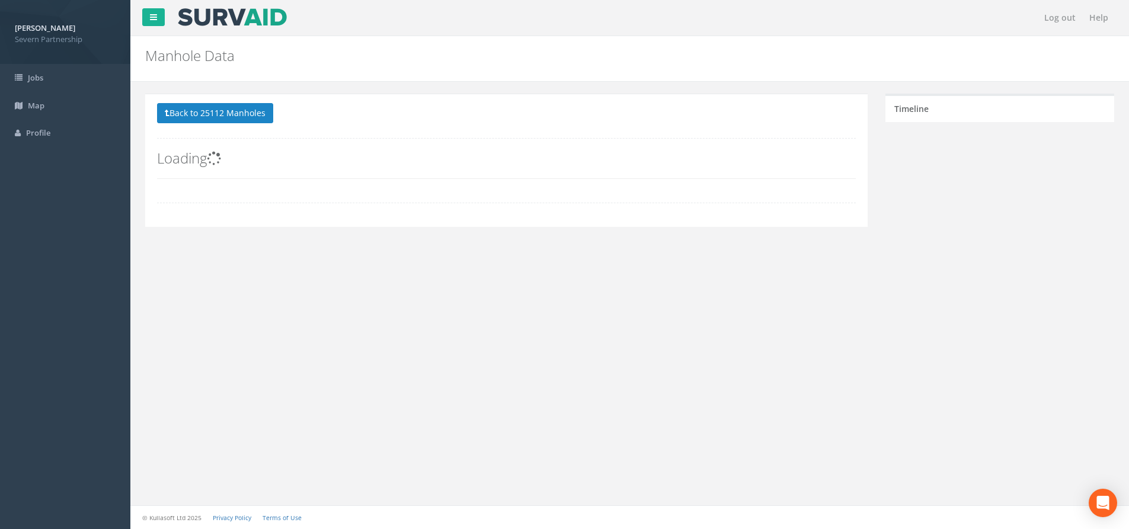
scroll to position [0, 0]
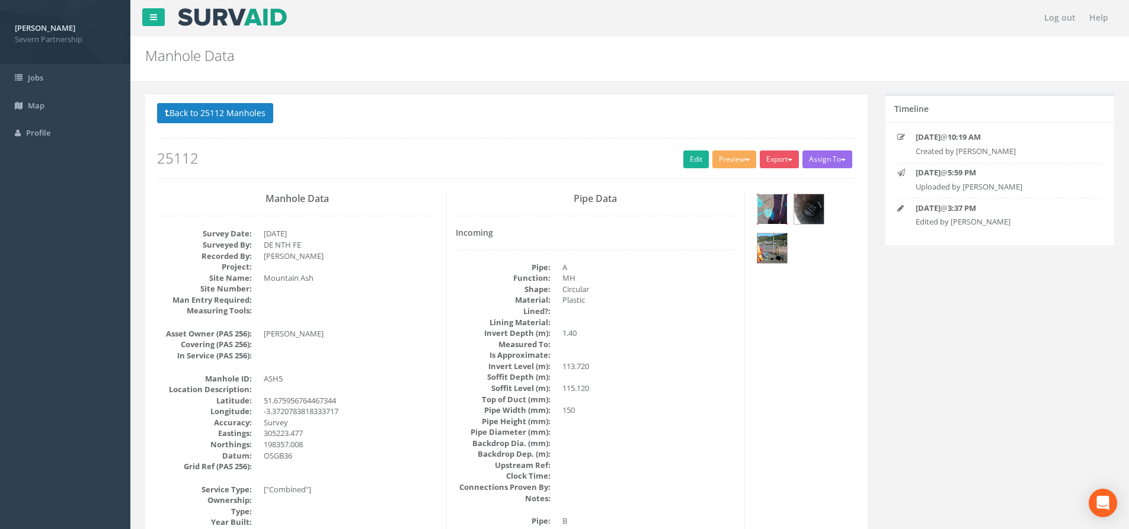
click at [780, 209] on img at bounding box center [772, 209] width 30 height 30
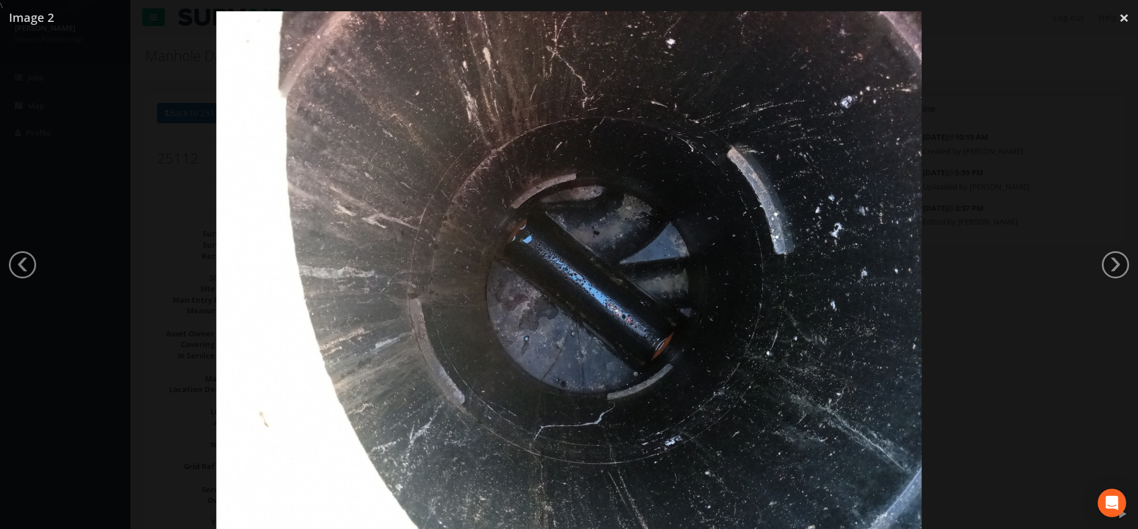
click at [956, 207] on div at bounding box center [569, 275] width 1138 height 529
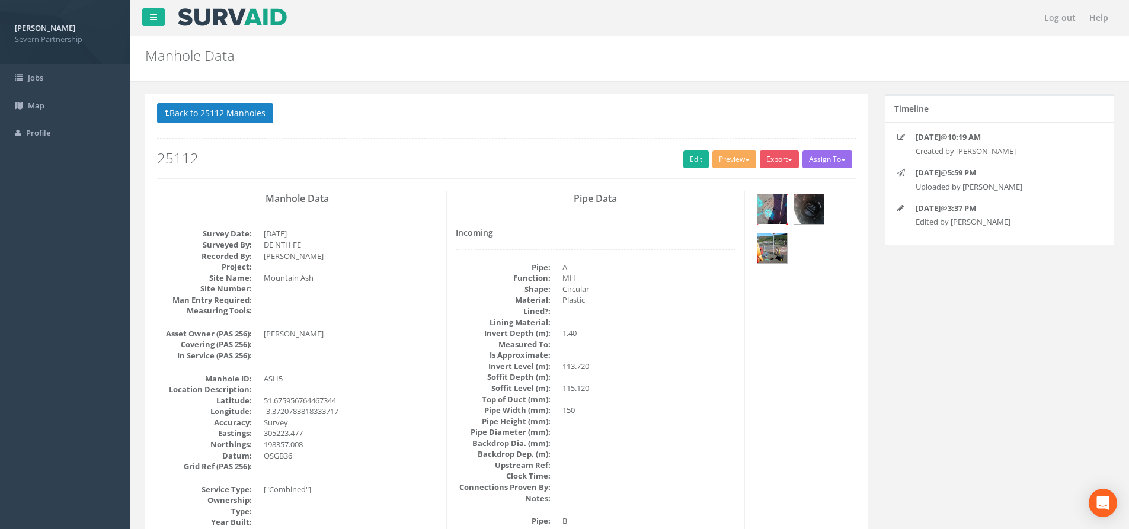
click at [760, 212] on img at bounding box center [772, 209] width 30 height 30
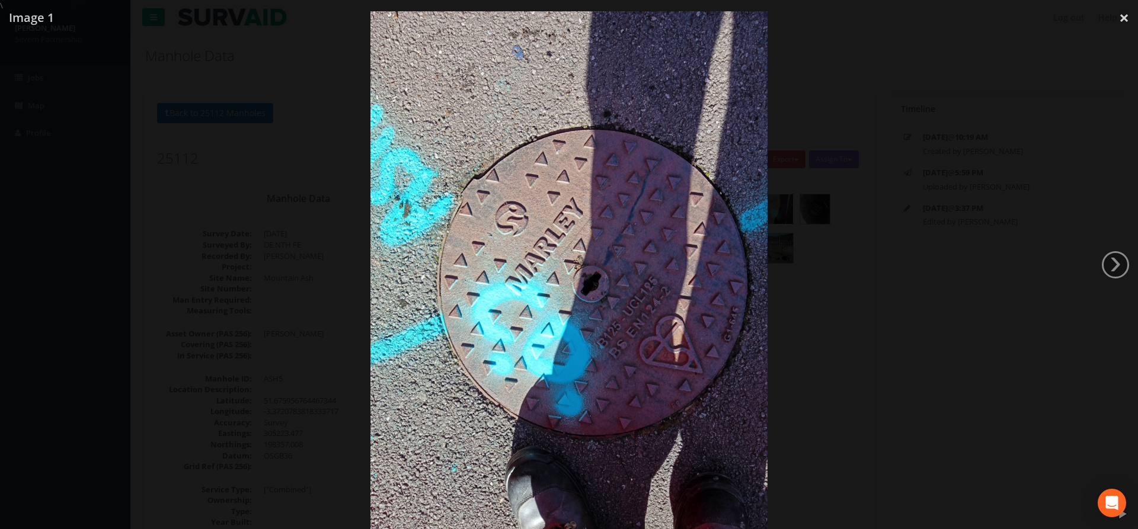
click at [842, 291] on div at bounding box center [569, 275] width 1138 height 529
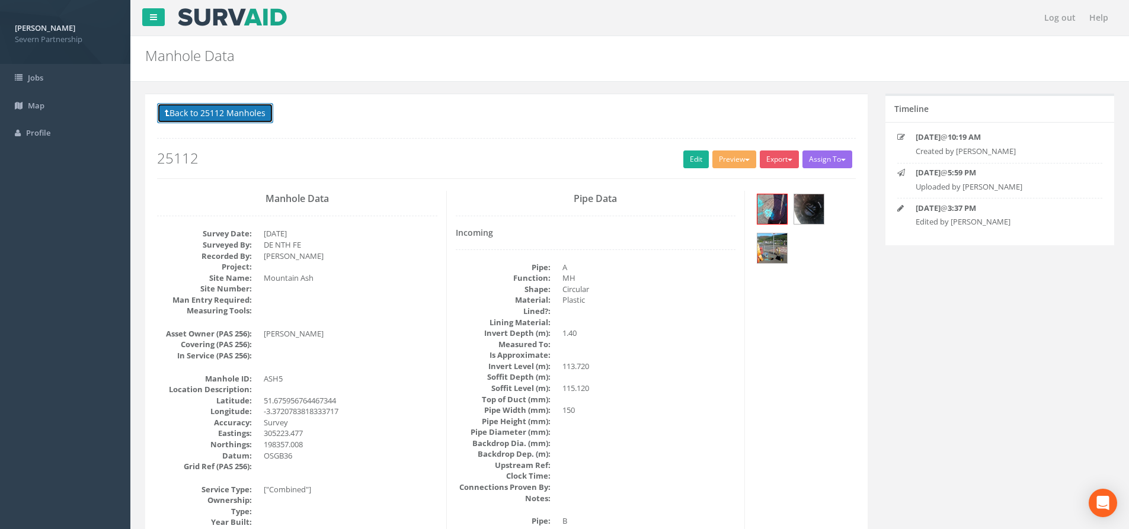
click at [218, 114] on button "Back to 25112 Manholes" at bounding box center [215, 113] width 116 height 20
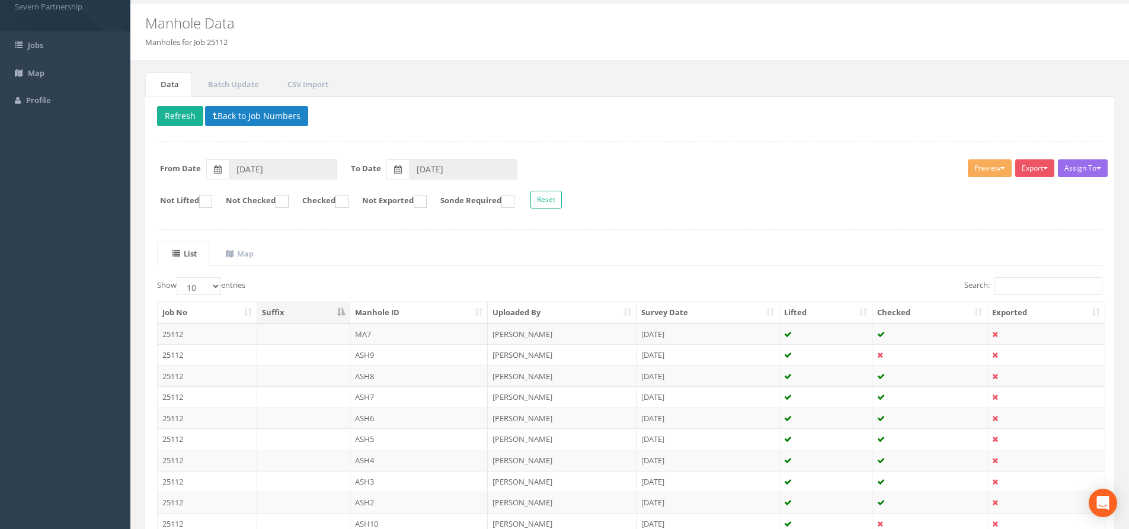
scroll to position [132, 0]
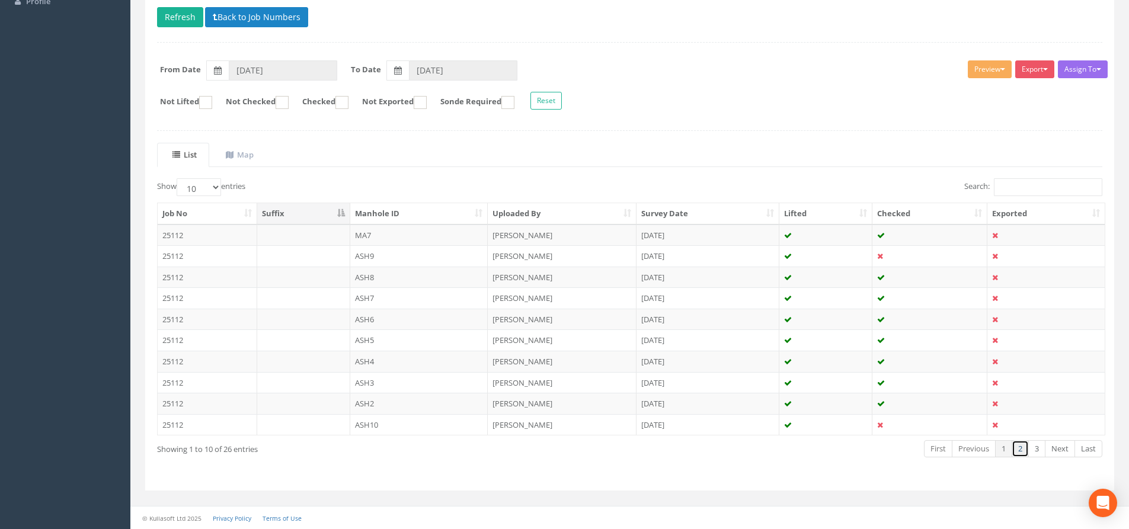
click at [1022, 453] on link "2" at bounding box center [1020, 448] width 17 height 17
click at [370, 401] on td "MA2" at bounding box center [419, 403] width 138 height 21
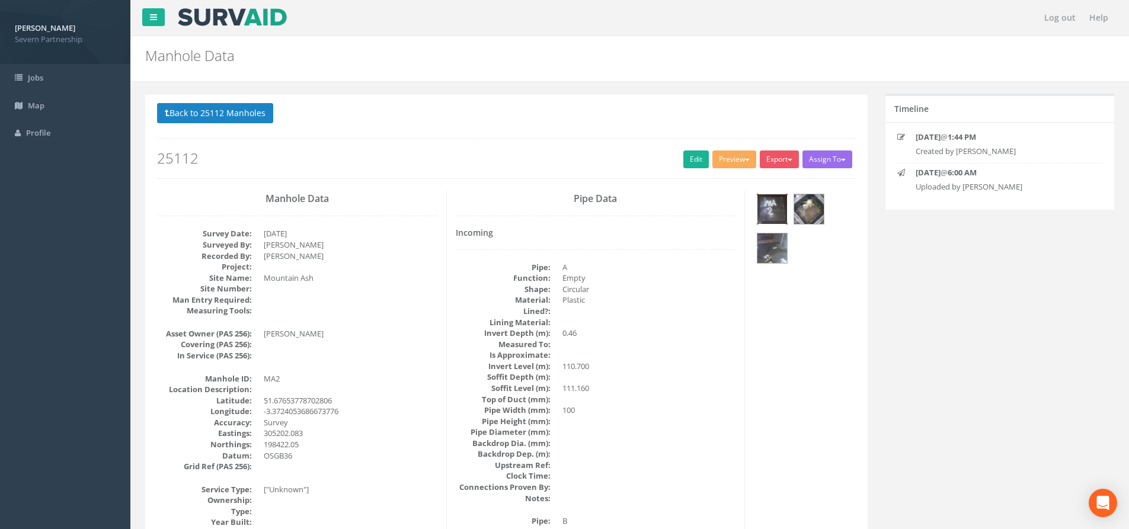
click at [775, 211] on img at bounding box center [772, 209] width 30 height 30
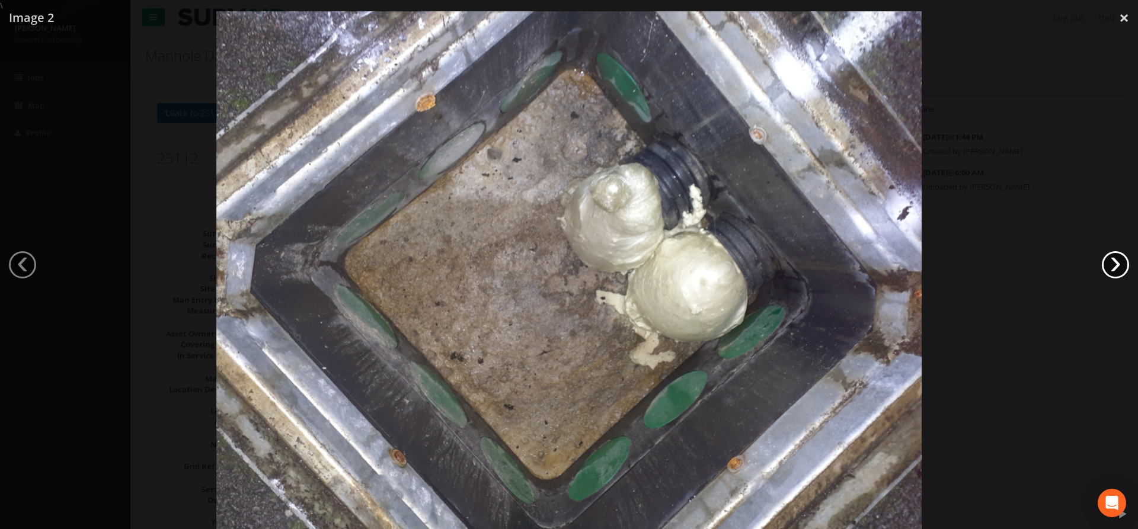
click at [1112, 268] on link "›" at bounding box center [1115, 264] width 27 height 27
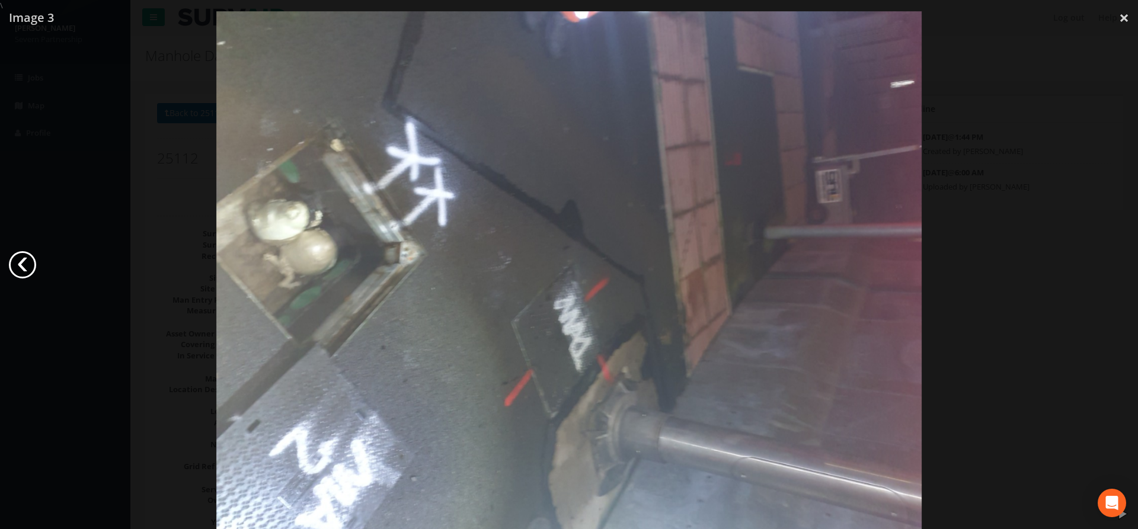
click at [22, 268] on link "‹" at bounding box center [22, 264] width 27 height 27
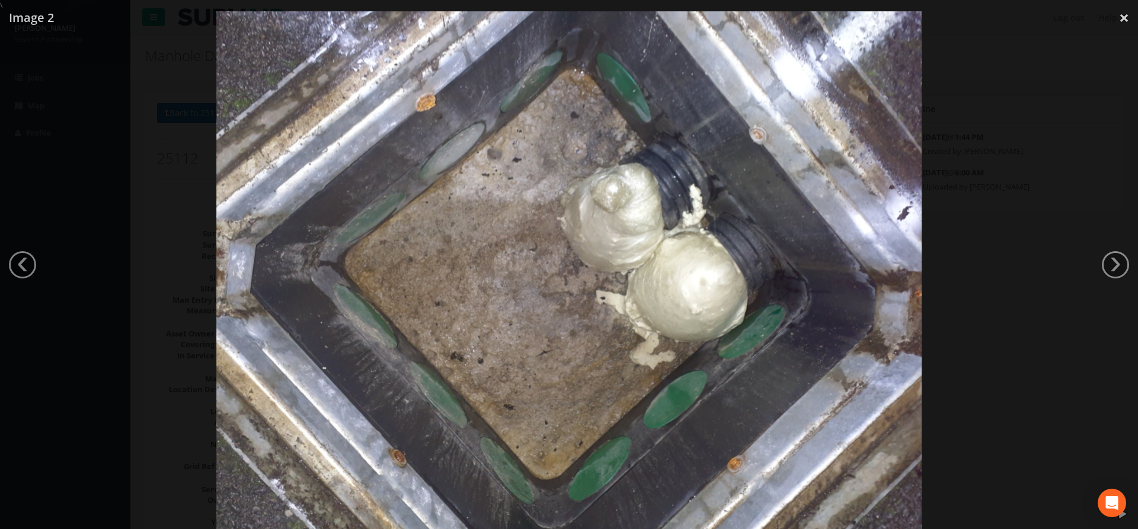
click at [945, 311] on div at bounding box center [569, 275] width 1138 height 529
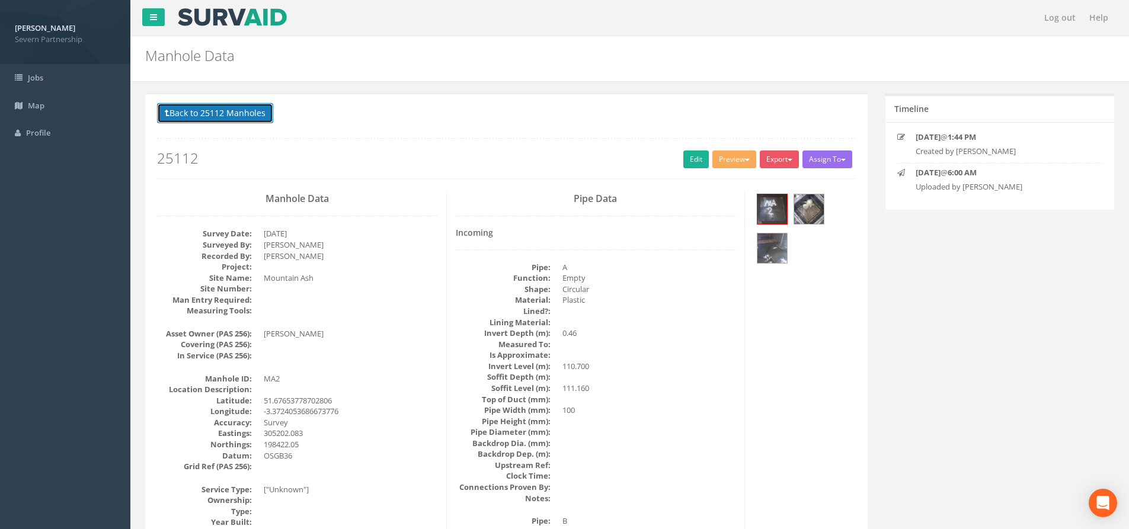
click at [232, 119] on button "Back to 25112 Manholes" at bounding box center [215, 113] width 116 height 20
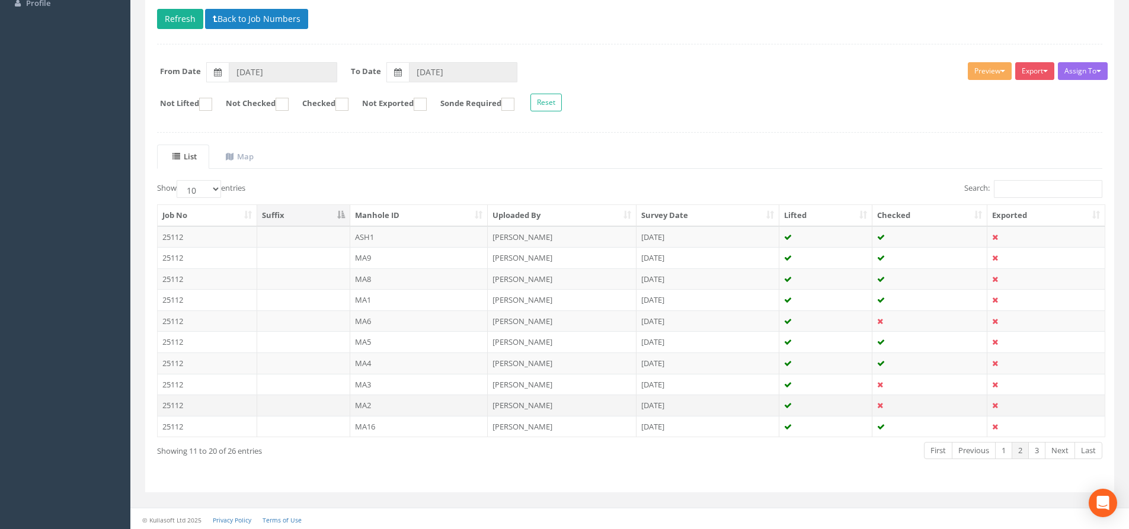
scroll to position [132, 0]
drag, startPoint x: 465, startPoint y: 401, endPoint x: 465, endPoint y: 395, distance: 6.5
click at [465, 401] on td "MA2" at bounding box center [419, 403] width 138 height 21
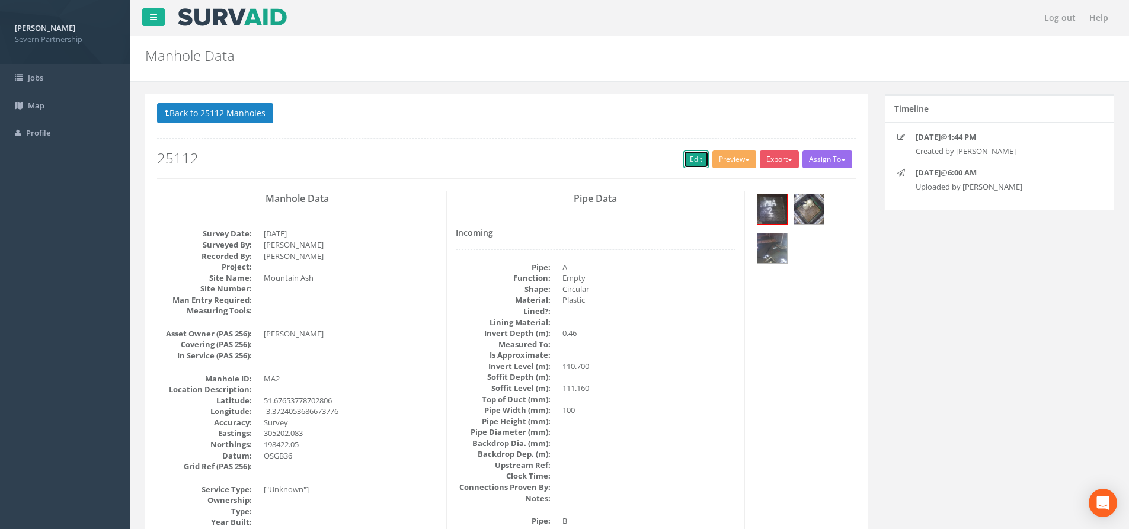
click at [683, 164] on link "Edit" at bounding box center [695, 160] width 25 height 18
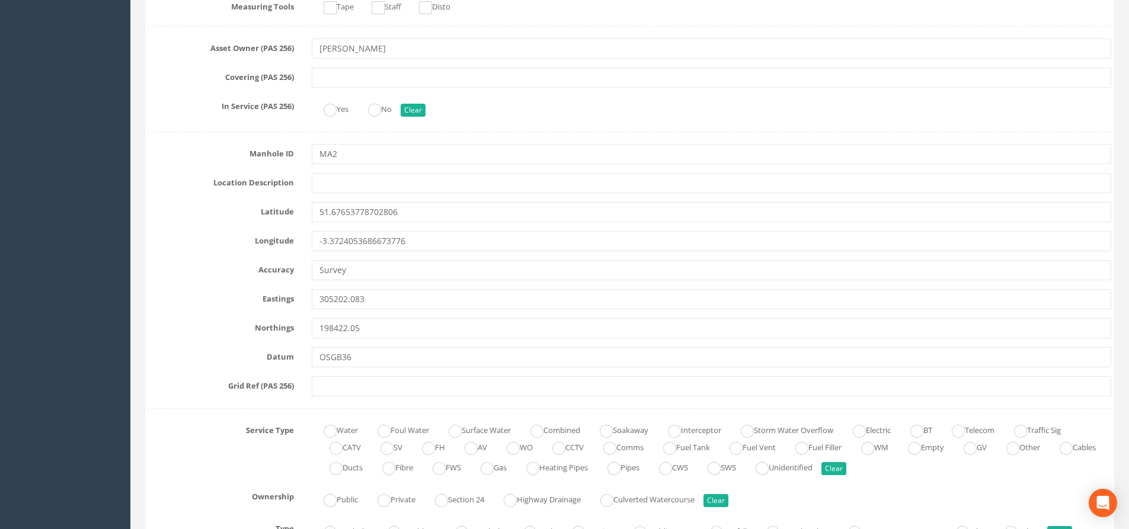
scroll to position [474, 0]
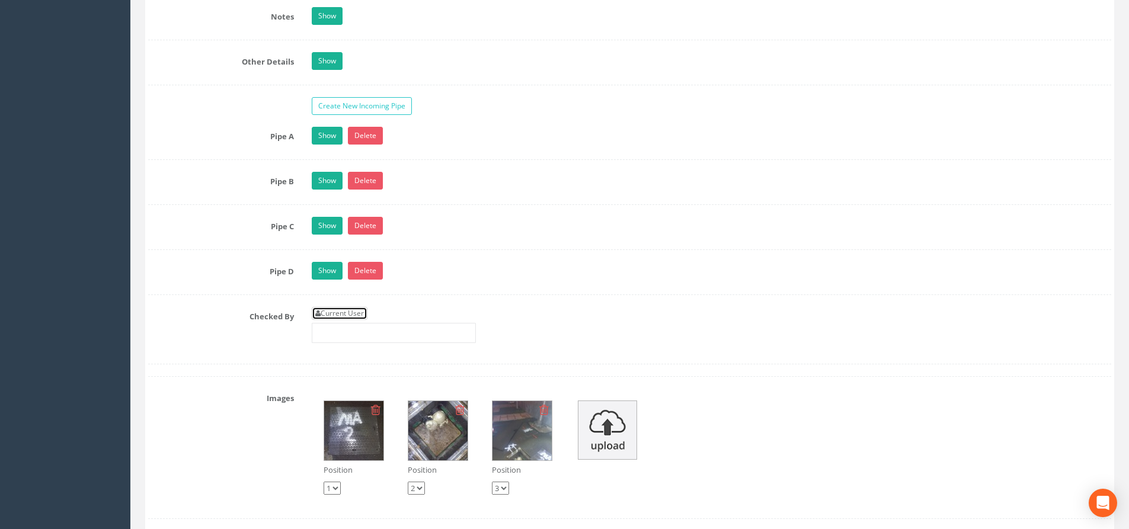
click at [354, 315] on link "Current User" at bounding box center [340, 313] width 56 height 13
type input "[PERSON_NAME]"
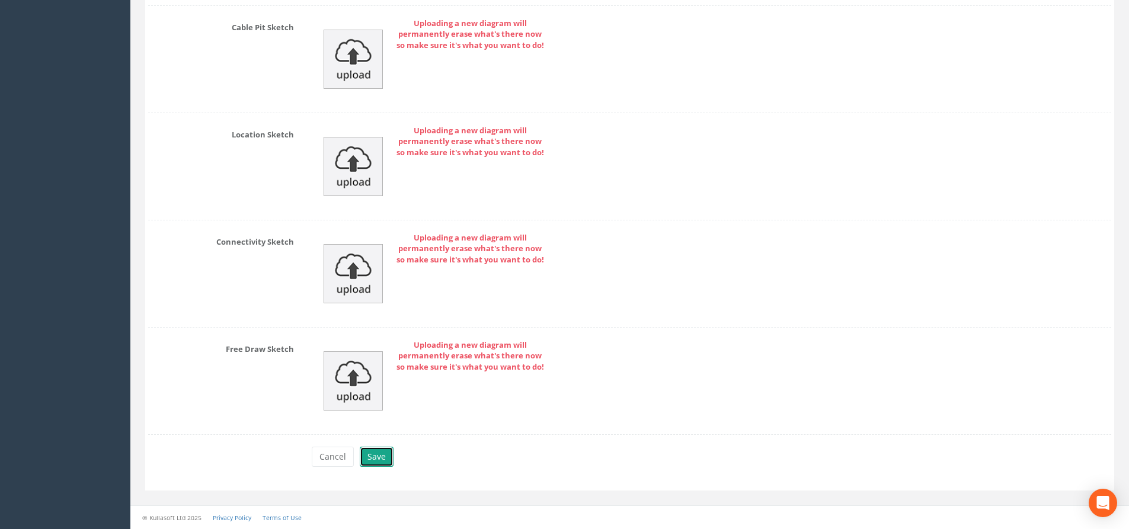
click at [375, 458] on button "Save" at bounding box center [377, 457] width 34 height 20
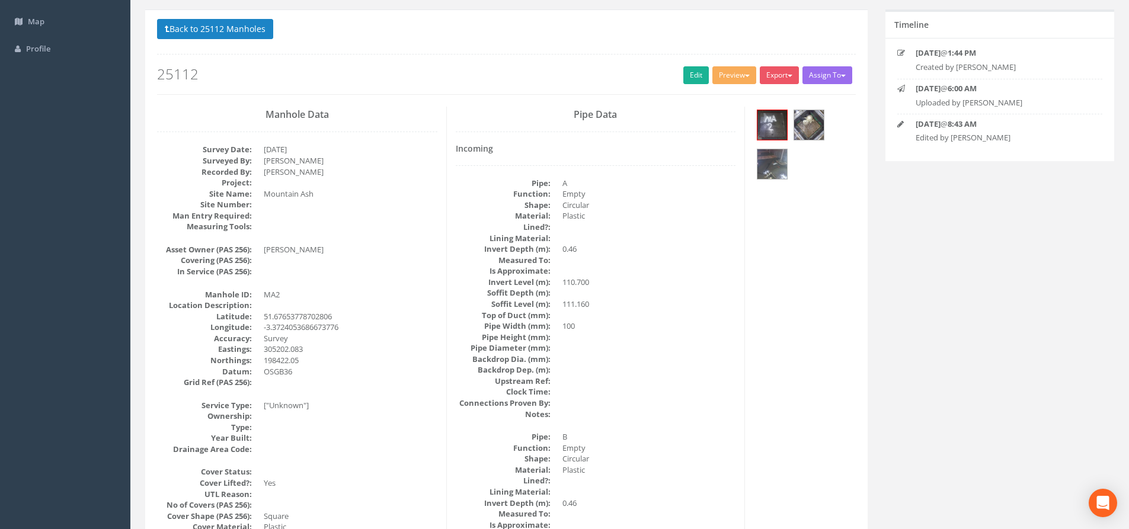
scroll to position [0, 0]
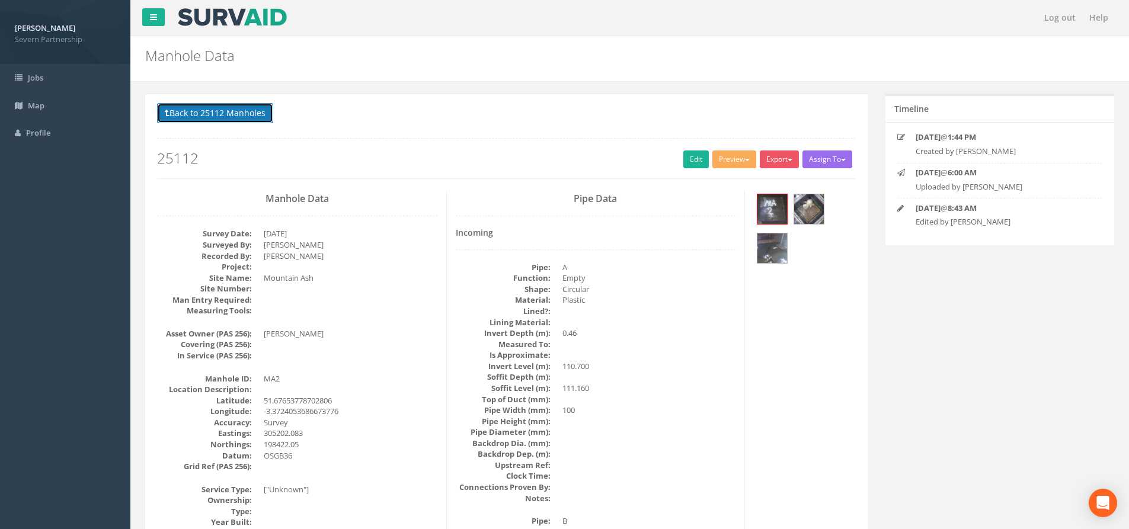
click at [219, 106] on button "Back to 25112 Manholes" at bounding box center [215, 113] width 116 height 20
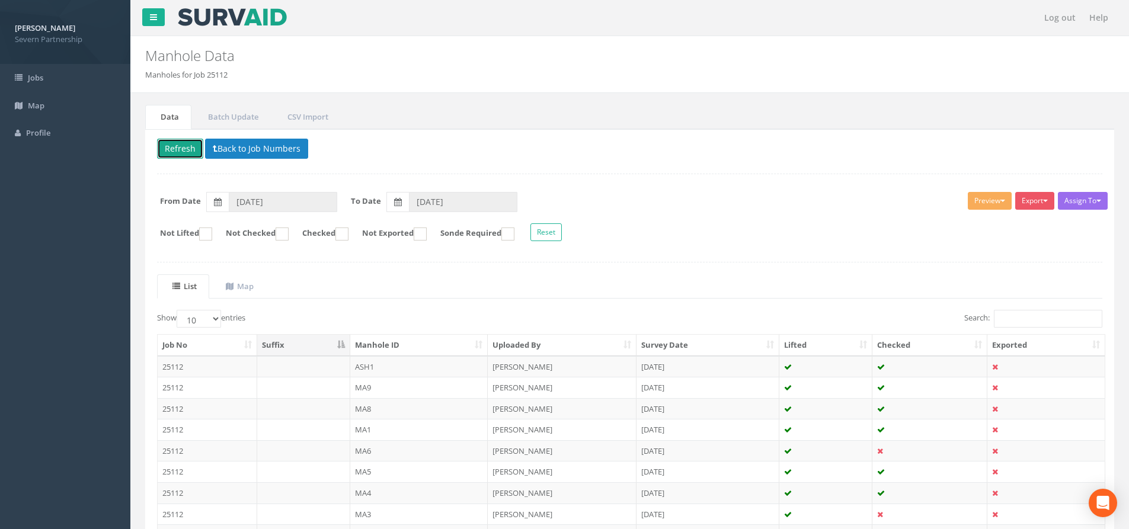
click at [185, 150] on button "Refresh" at bounding box center [180, 149] width 46 height 20
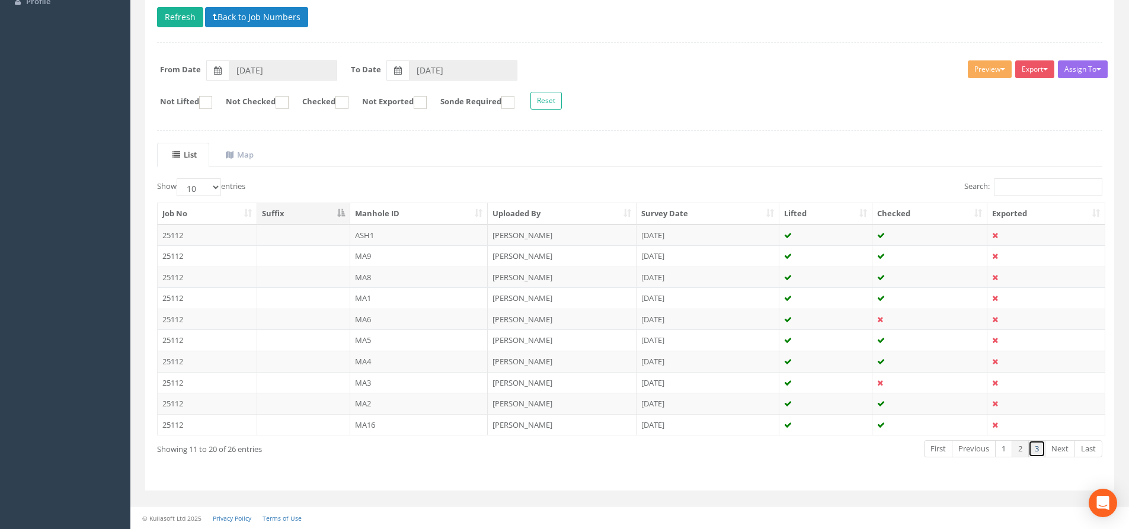
click at [1041, 456] on link "3" at bounding box center [1036, 448] width 17 height 17
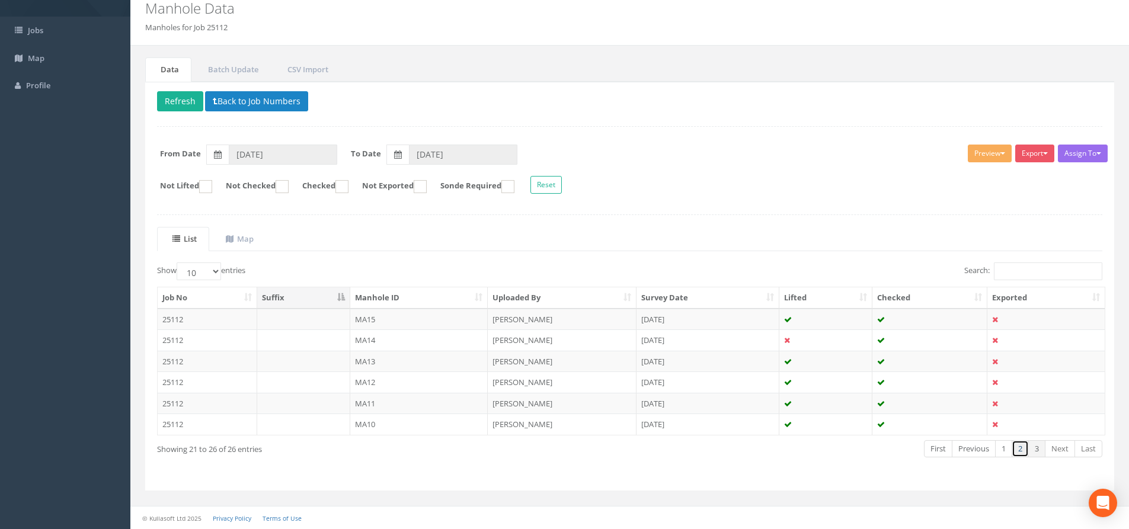
click at [1019, 450] on link "2" at bounding box center [1020, 448] width 17 height 17
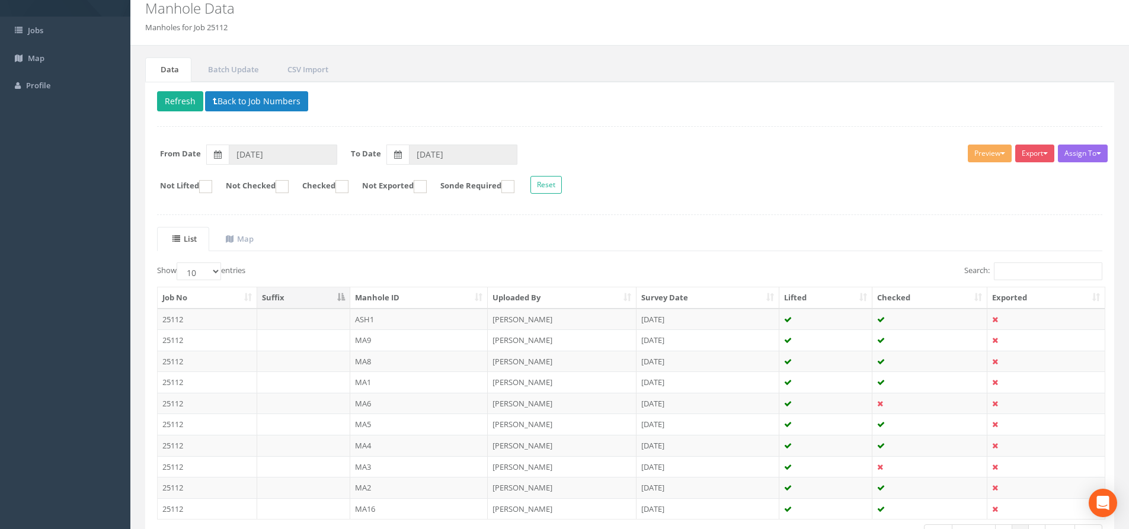
scroll to position [60, 0]
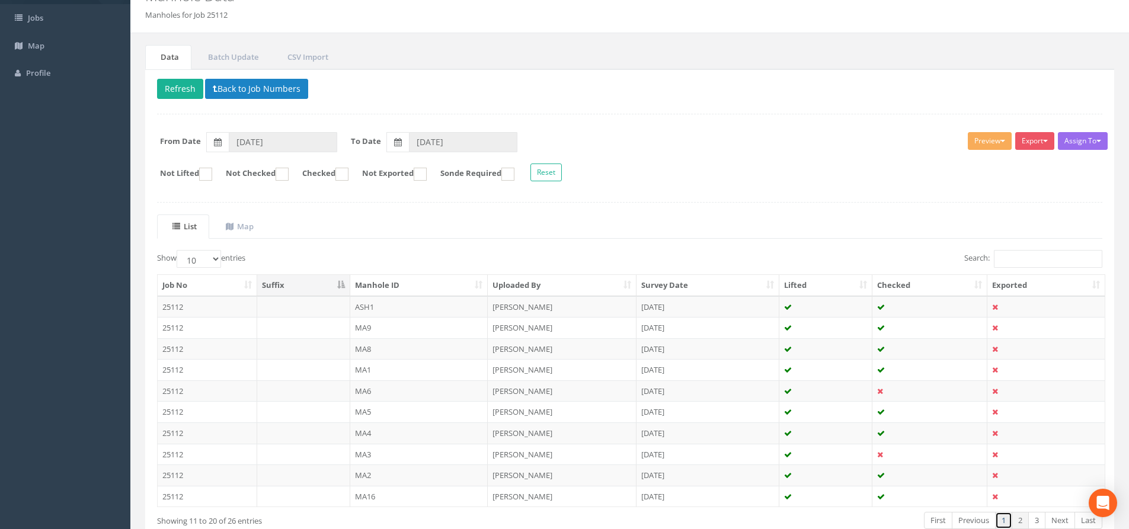
click at [1003, 514] on link "1" at bounding box center [1003, 520] width 17 height 17
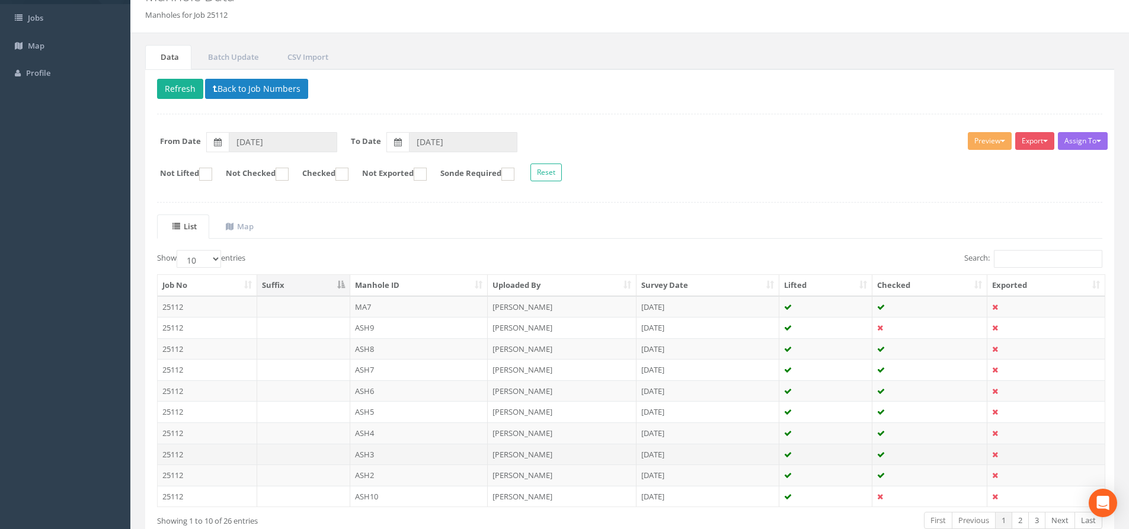
scroll to position [119, 0]
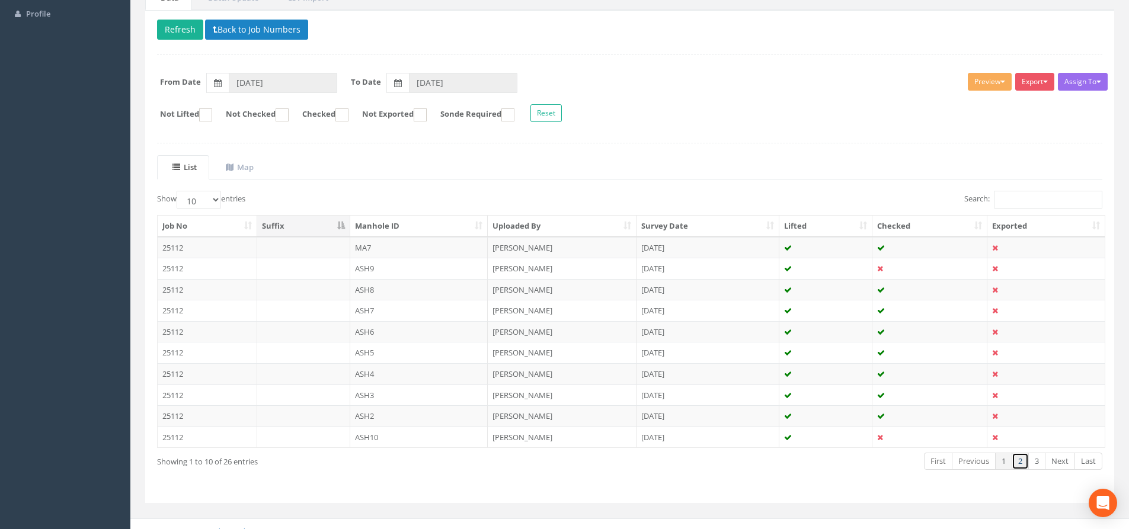
click at [1024, 461] on link "2" at bounding box center [1020, 461] width 17 height 17
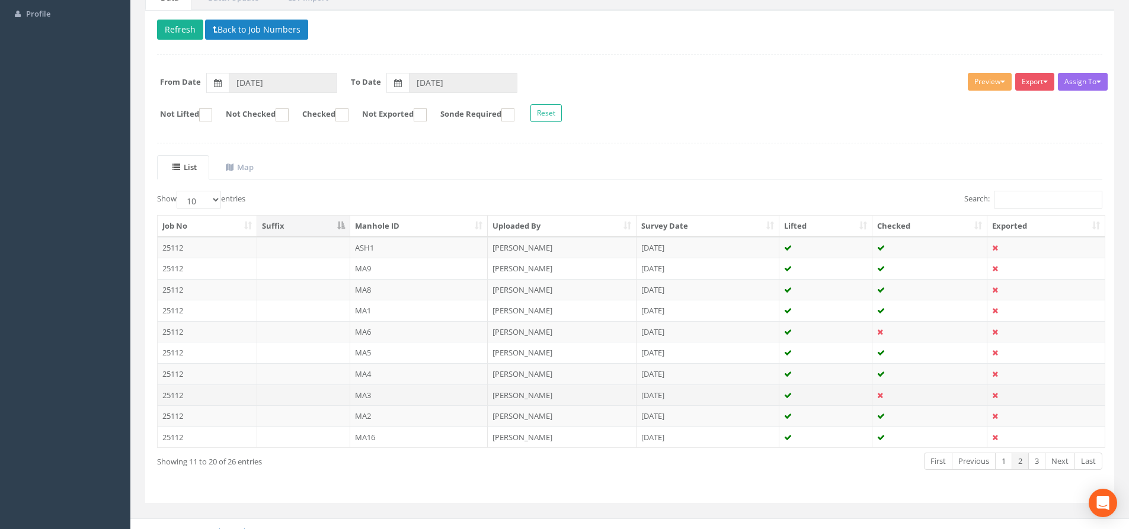
click at [469, 390] on td "MA3" at bounding box center [419, 395] width 138 height 21
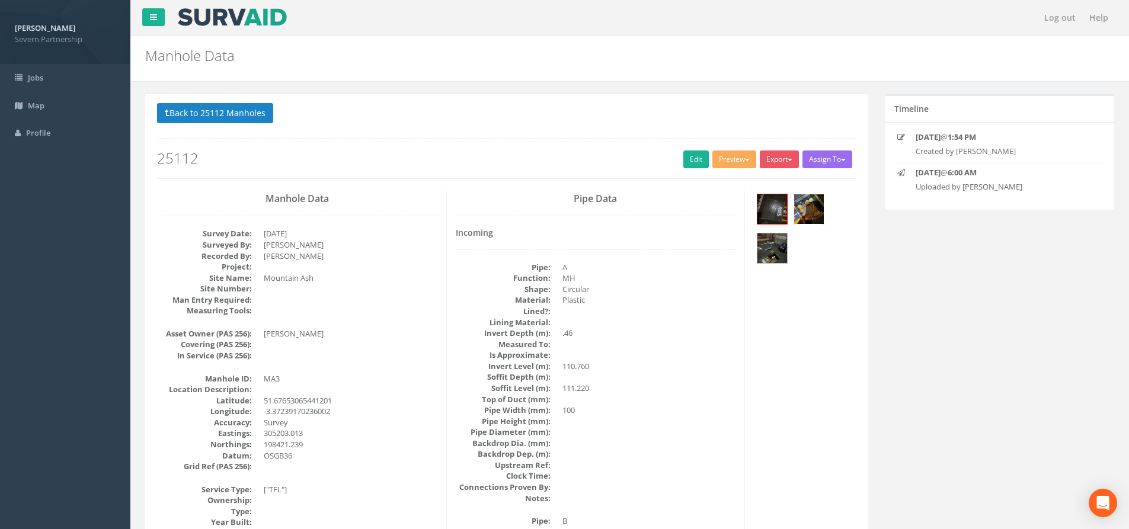
click at [810, 205] on img at bounding box center [809, 209] width 30 height 30
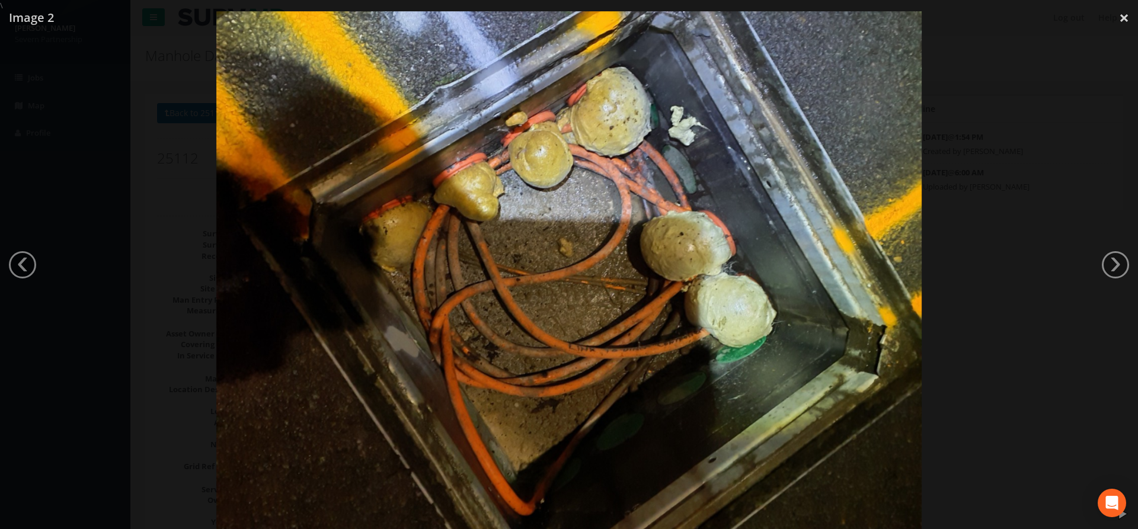
click at [941, 379] on div at bounding box center [569, 275] width 1138 height 529
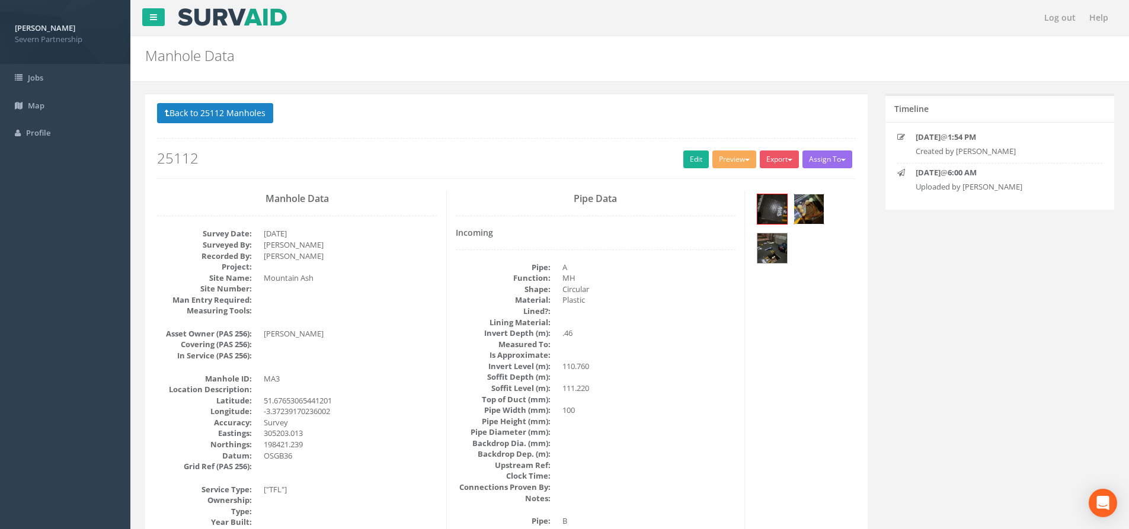
click at [815, 207] on img at bounding box center [809, 209] width 30 height 30
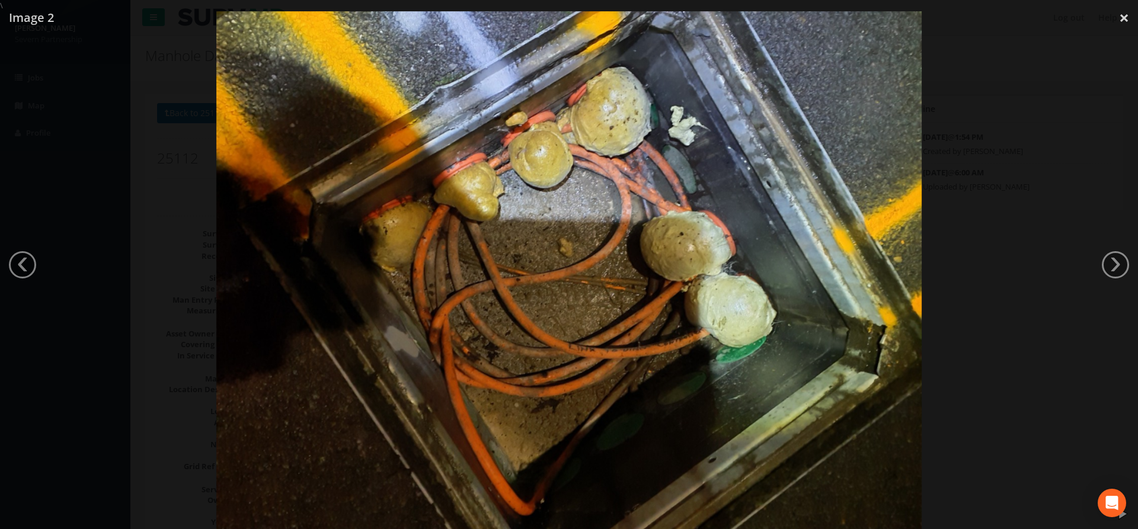
click at [954, 265] on div at bounding box center [569, 275] width 1138 height 529
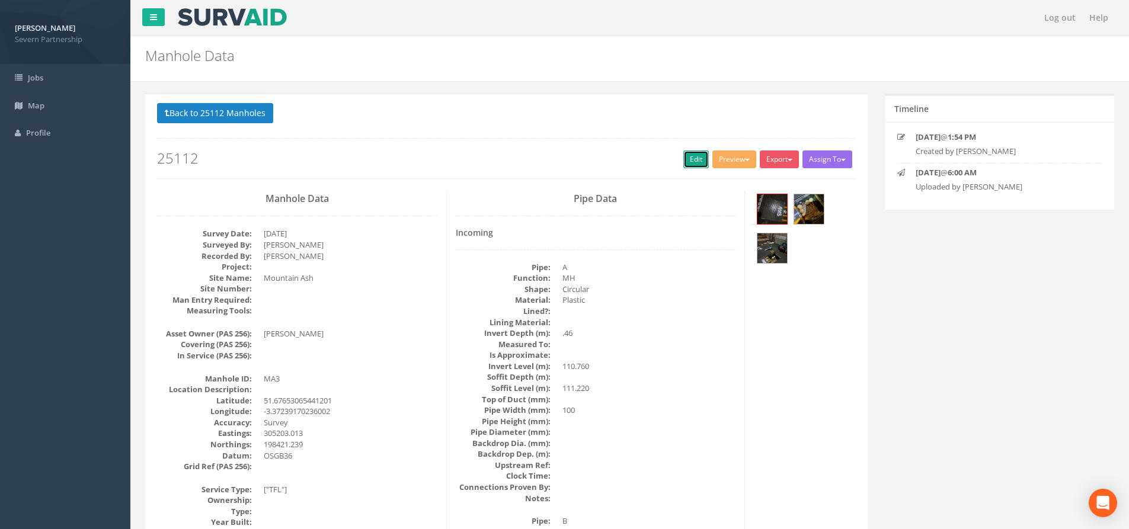
click at [699, 157] on link "Edit" at bounding box center [695, 160] width 25 height 18
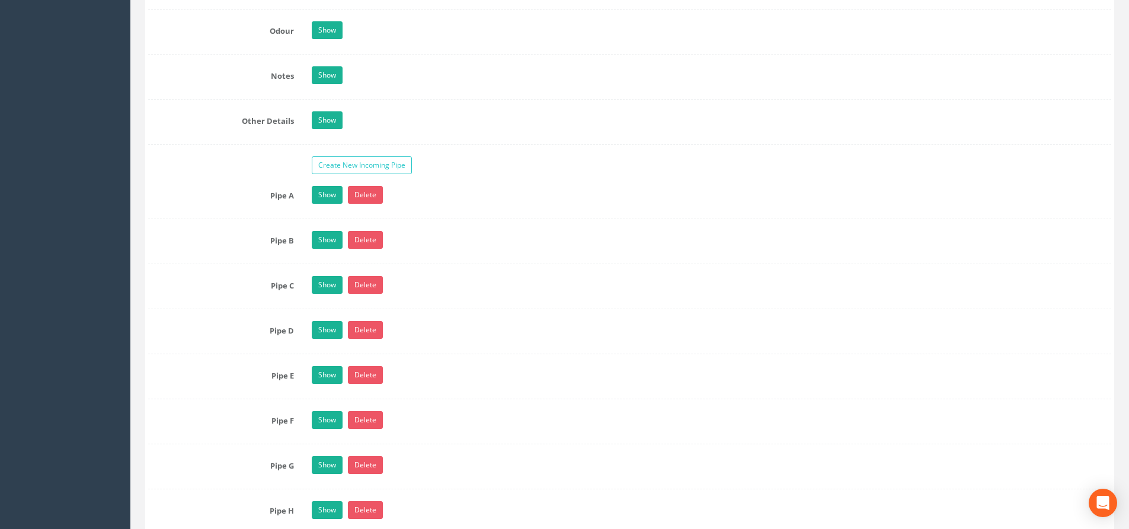
scroll to position [1897, 0]
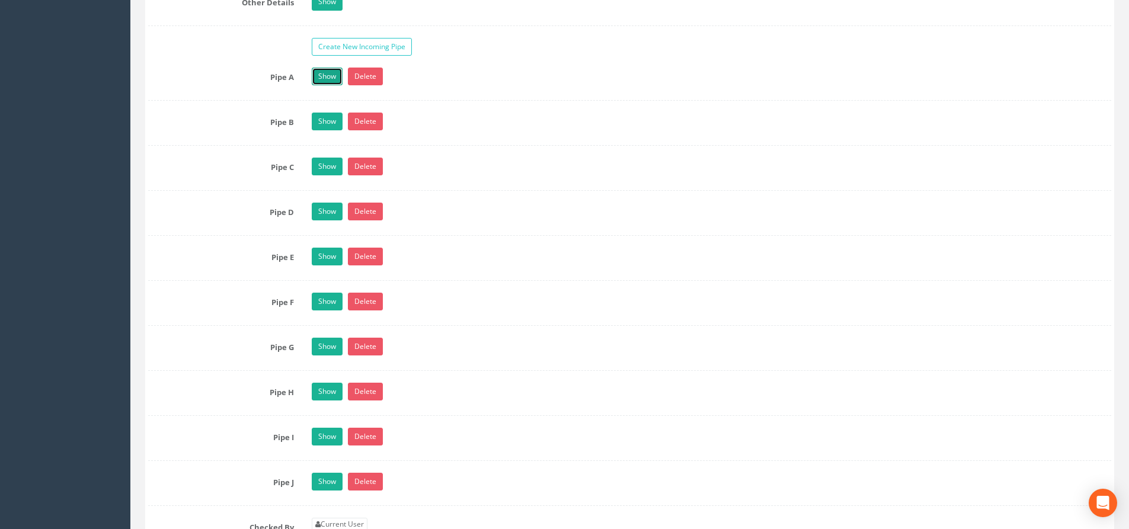
click at [324, 75] on link "Show" at bounding box center [327, 77] width 31 height 18
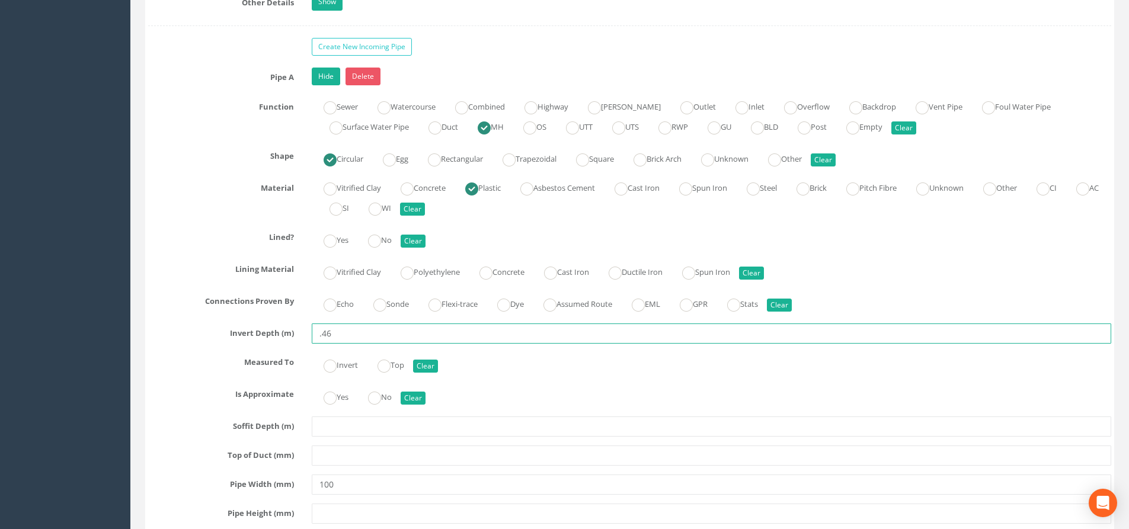
click at [318, 339] on input ".46" at bounding box center [712, 334] width 800 height 20
type input "0.46"
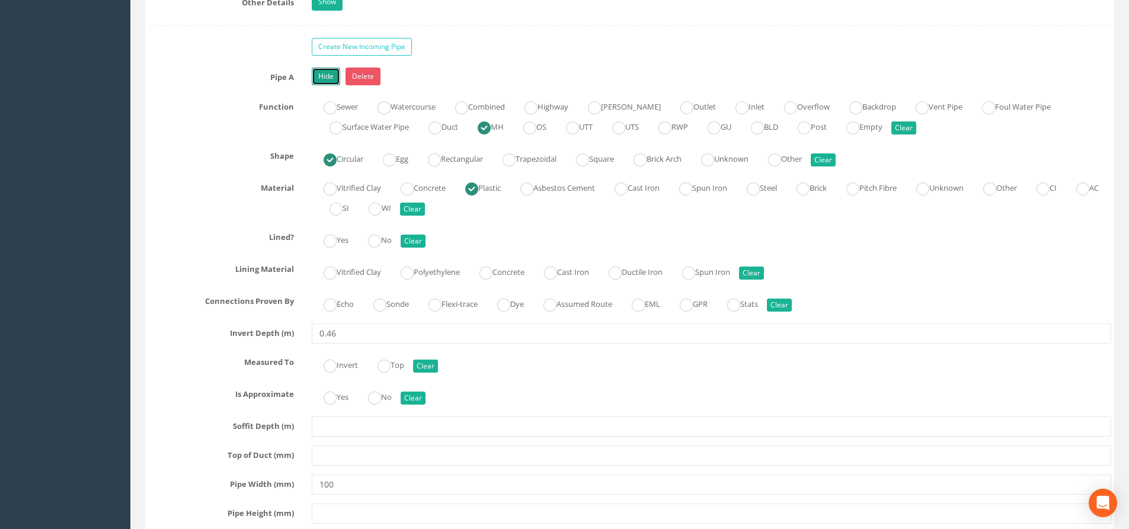
click at [327, 75] on link "Hide" at bounding box center [326, 77] width 28 height 18
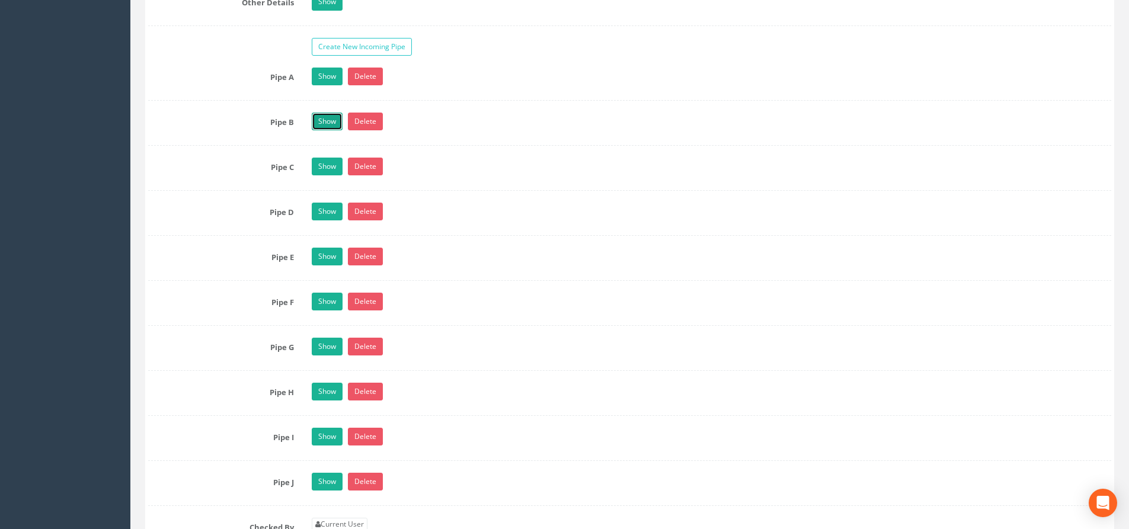
click at [330, 118] on link "Show" at bounding box center [327, 122] width 31 height 18
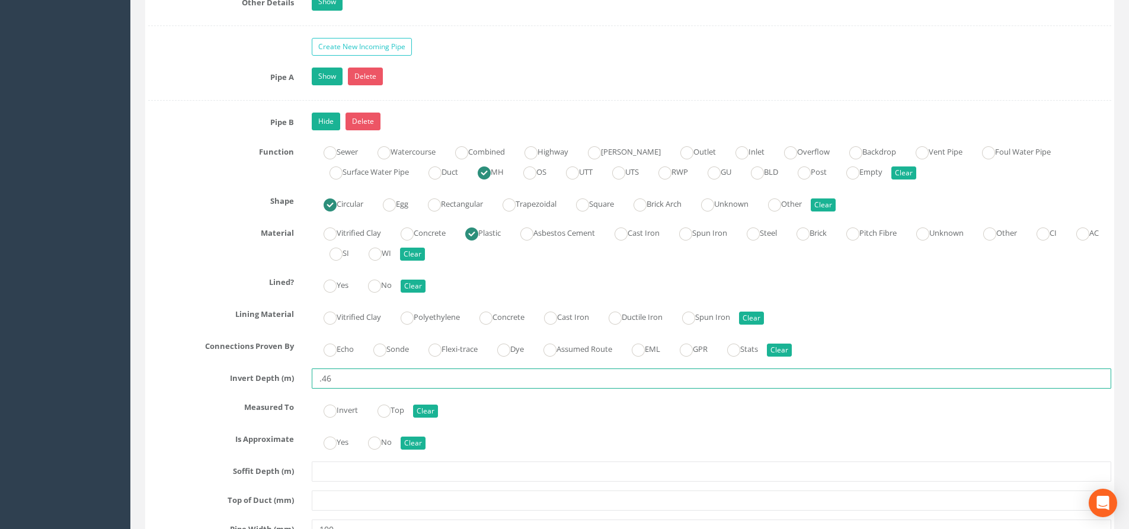
click at [318, 374] on input ".46" at bounding box center [712, 379] width 800 height 20
type input "0.46"
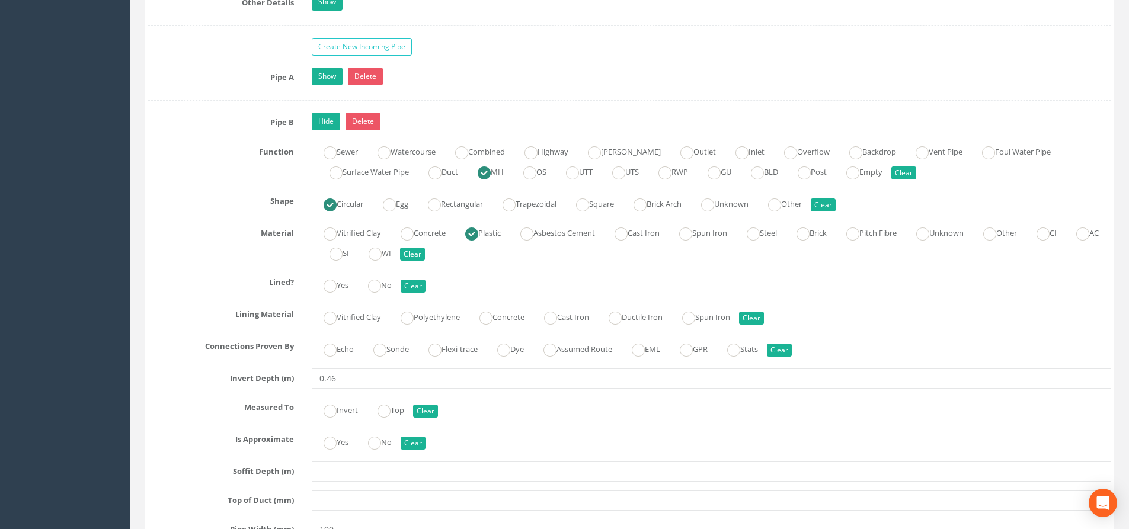
click at [331, 114] on link "Hide" at bounding box center [326, 122] width 28 height 18
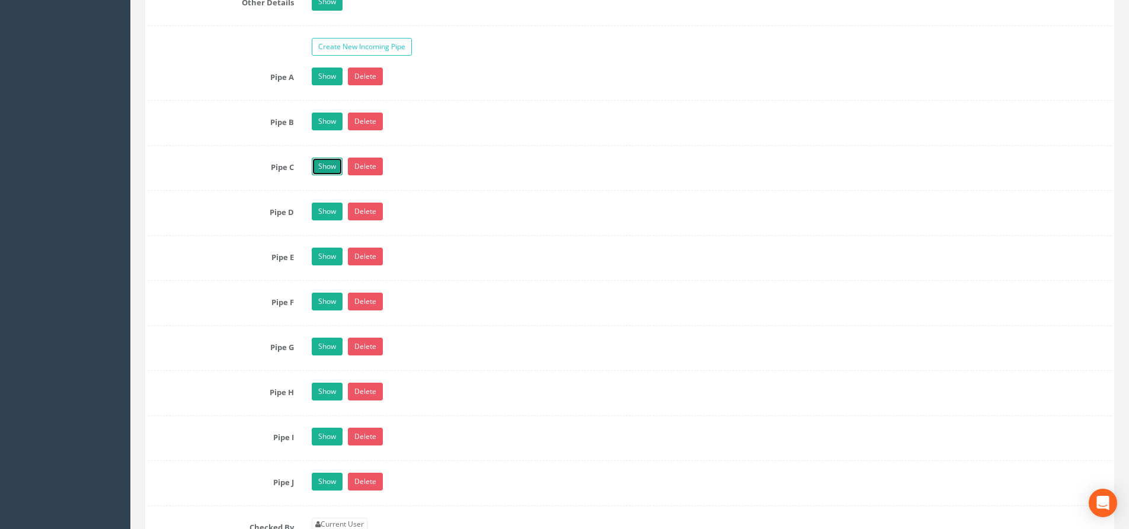
click at [328, 170] on link "Show" at bounding box center [327, 167] width 31 height 18
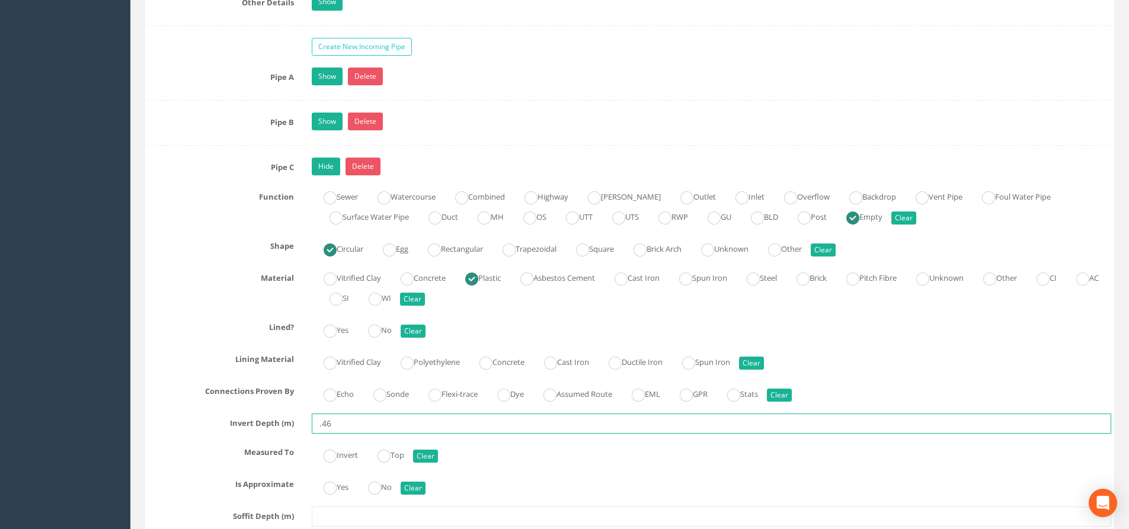
click at [318, 420] on input ".46" at bounding box center [712, 424] width 800 height 20
type input "0.46"
click at [329, 165] on link "Hide" at bounding box center [326, 167] width 28 height 18
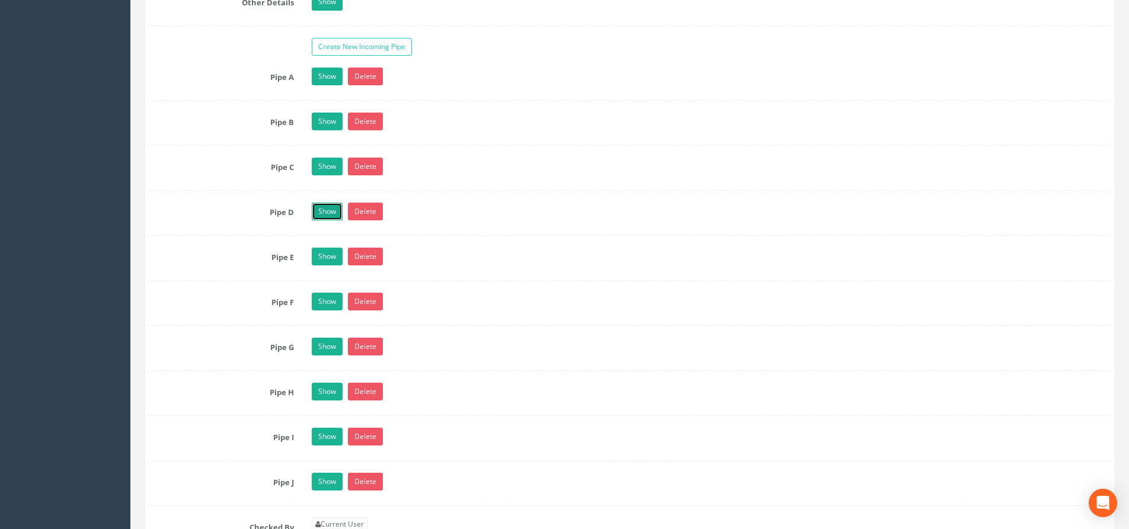
click at [325, 210] on link "Show" at bounding box center [327, 212] width 31 height 18
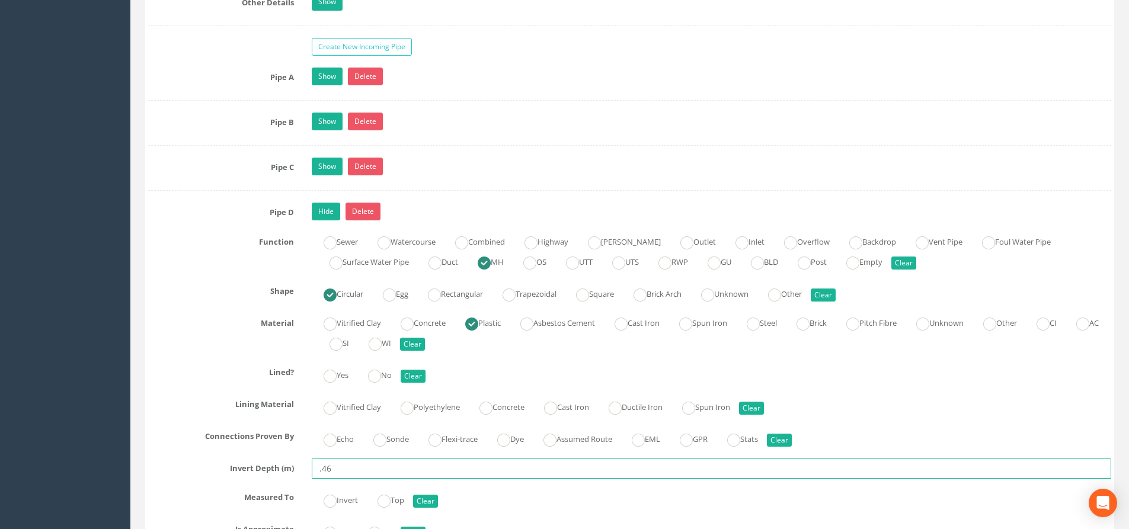
click at [316, 464] on input ".46" at bounding box center [712, 469] width 800 height 20
type input "0.46"
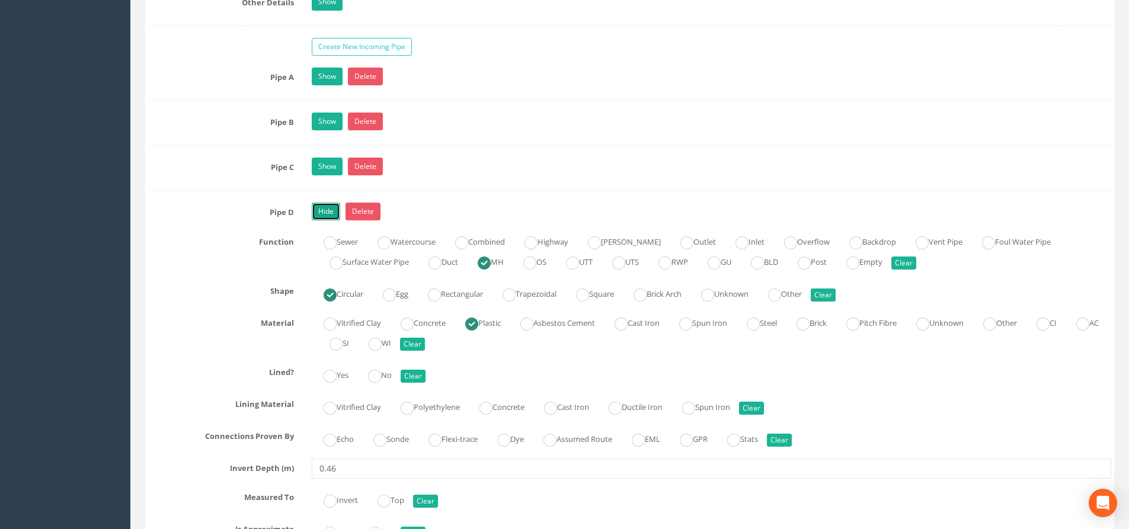
click at [331, 209] on link "Hide" at bounding box center [326, 212] width 28 height 18
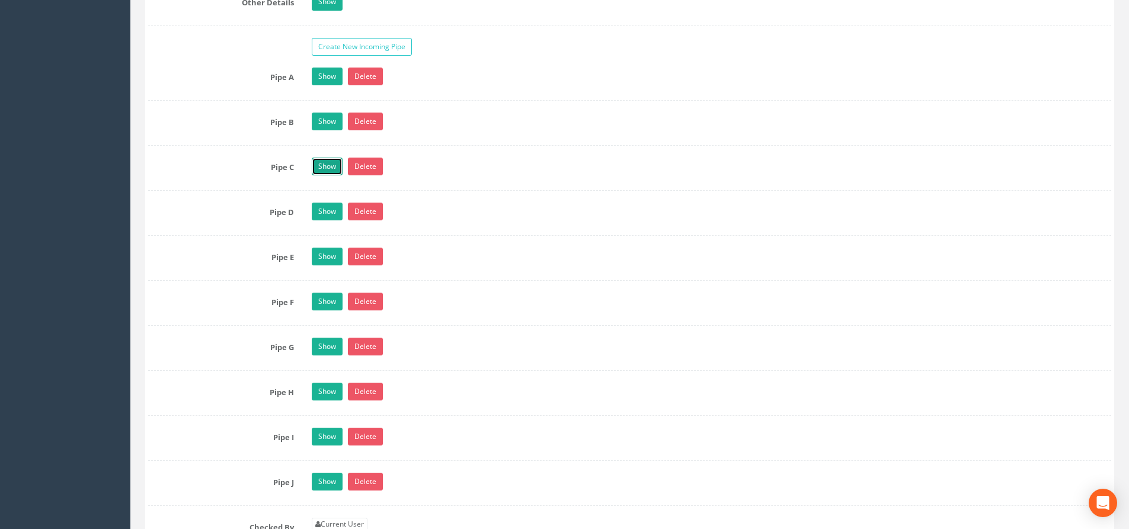
click at [332, 168] on link "Show" at bounding box center [327, 167] width 31 height 18
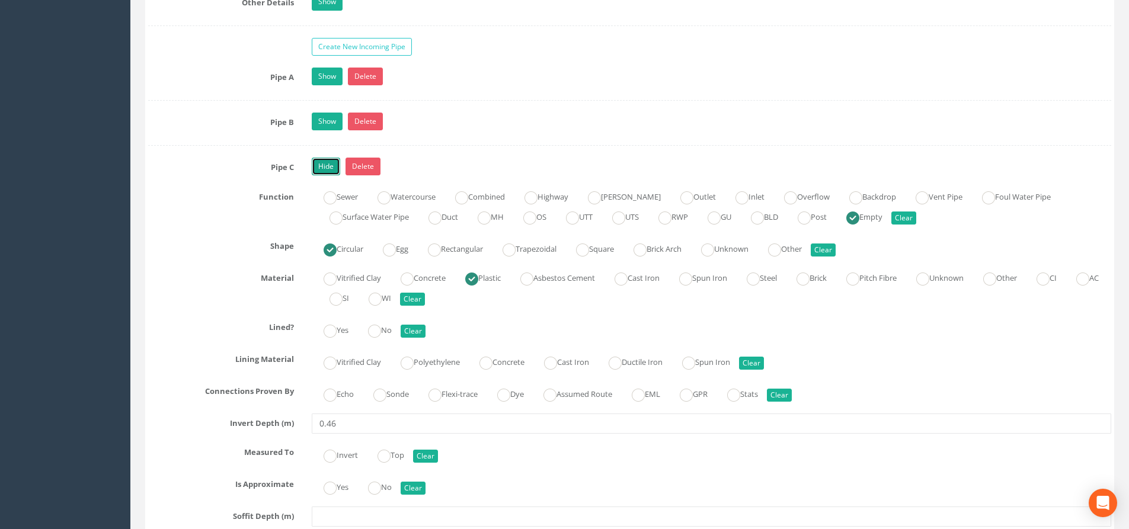
click at [331, 167] on link "Hide" at bounding box center [326, 167] width 28 height 18
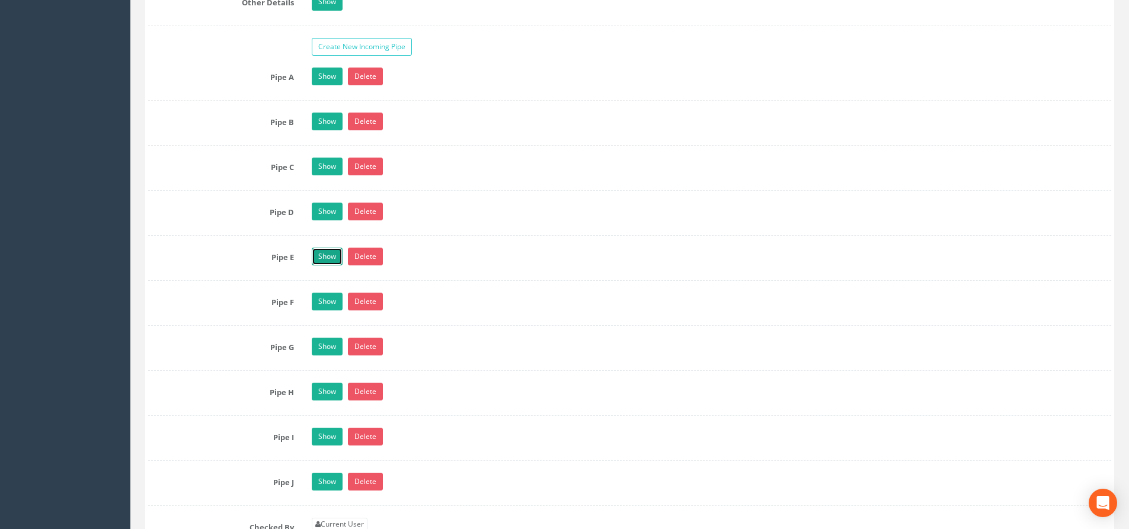
click at [324, 258] on link "Show" at bounding box center [327, 257] width 31 height 18
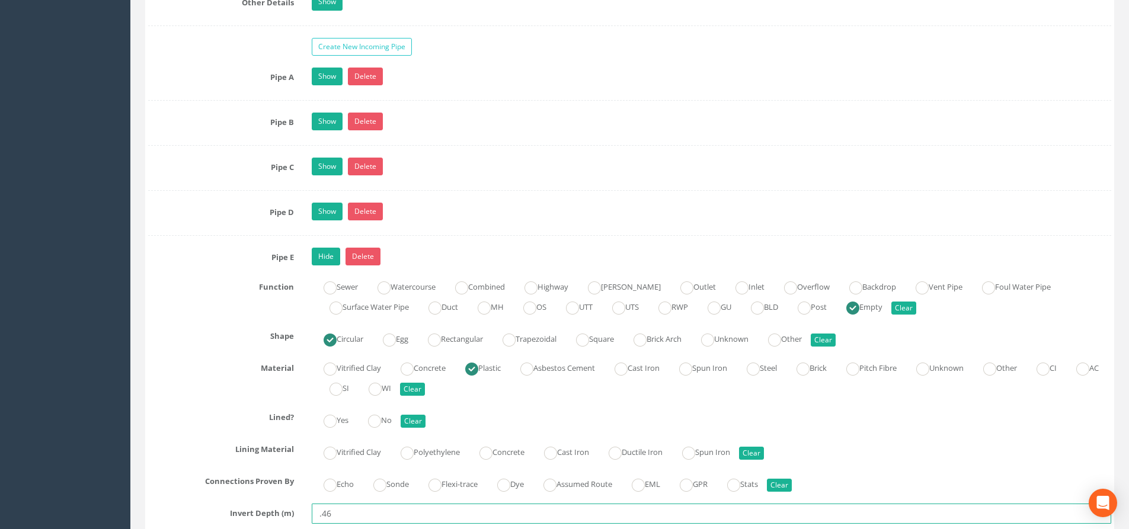
click at [314, 511] on input ".46" at bounding box center [712, 514] width 800 height 20
type input "0.46"
click at [324, 256] on link "Hide" at bounding box center [326, 257] width 28 height 18
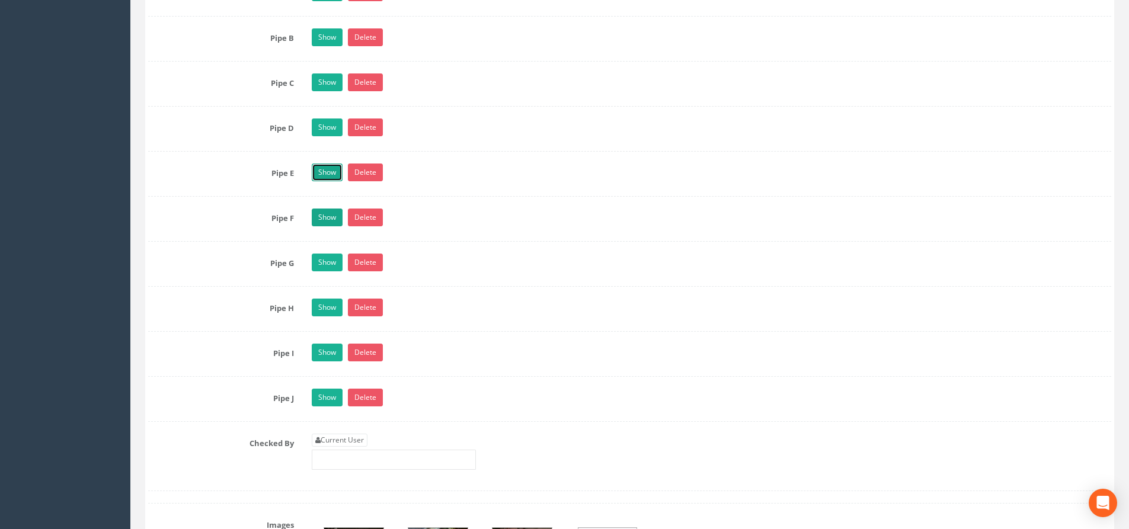
scroll to position [2015, 0]
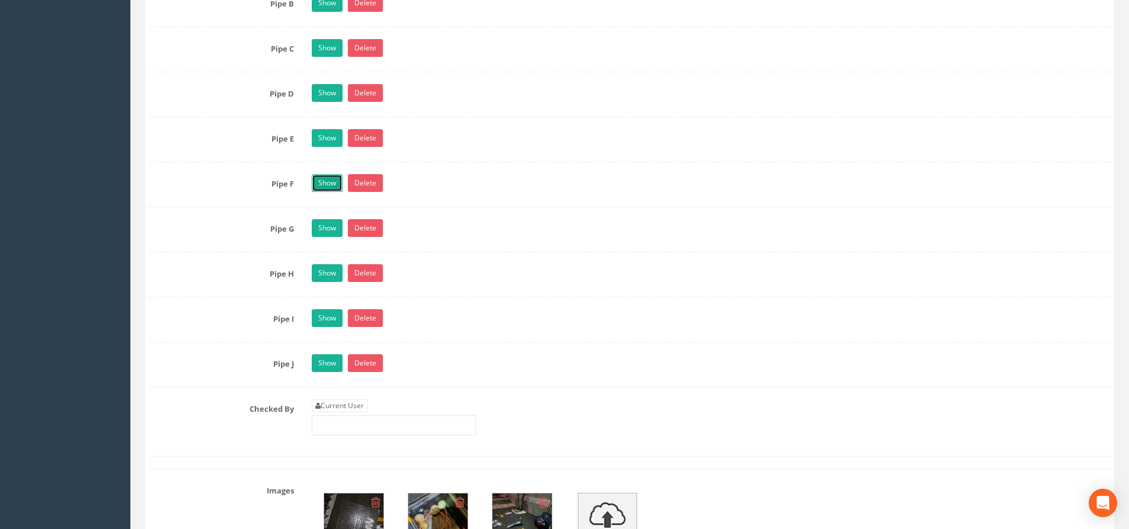
click at [330, 184] on link "Show" at bounding box center [327, 183] width 31 height 18
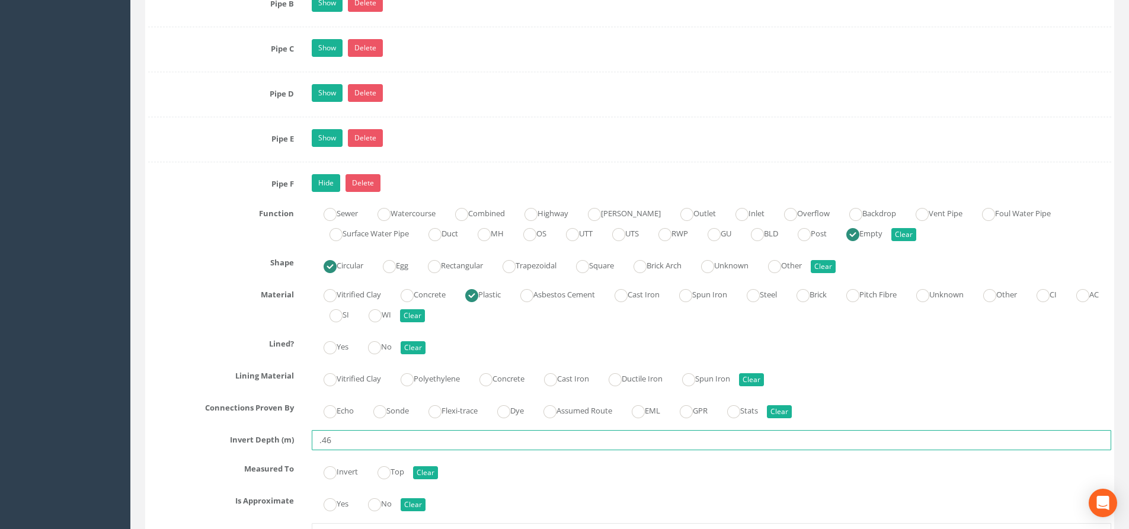
click at [315, 442] on input ".46" at bounding box center [712, 440] width 800 height 20
type input "0.46"
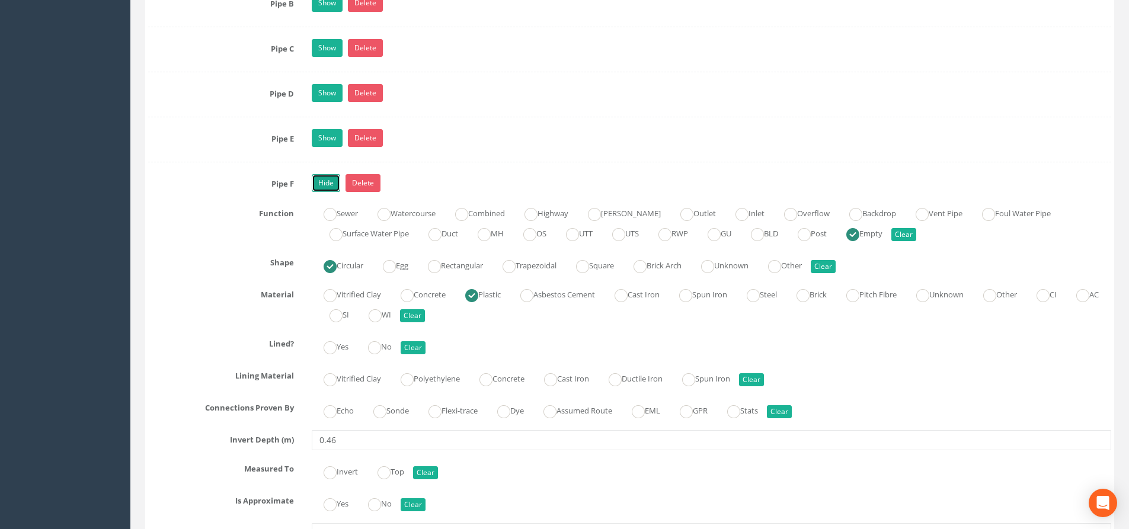
click at [326, 186] on link "Hide" at bounding box center [326, 183] width 28 height 18
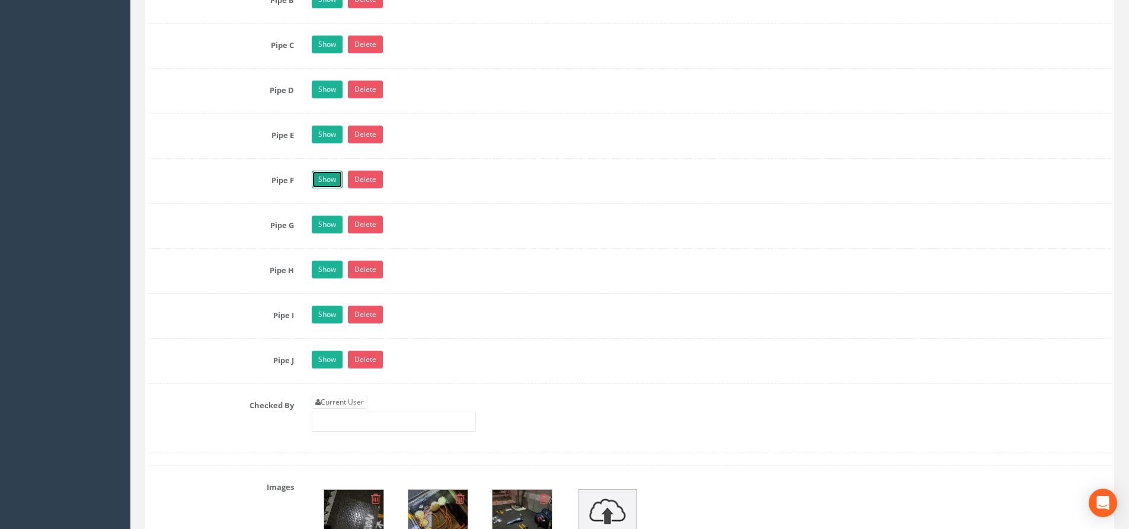
scroll to position [2074, 0]
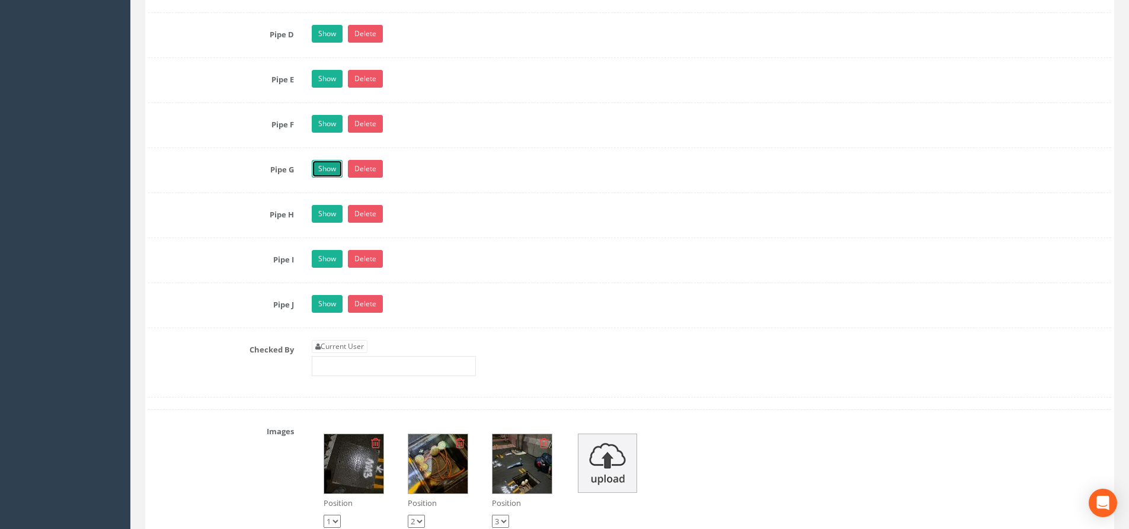
click at [328, 169] on link "Show" at bounding box center [327, 169] width 31 height 18
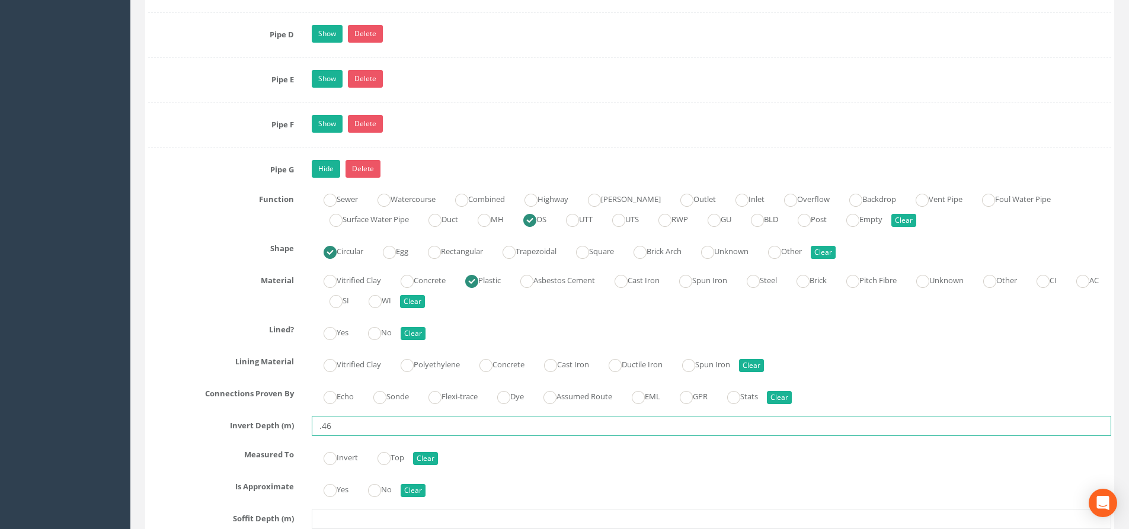
click at [317, 423] on input ".46" at bounding box center [712, 426] width 800 height 20
type input "0.46"
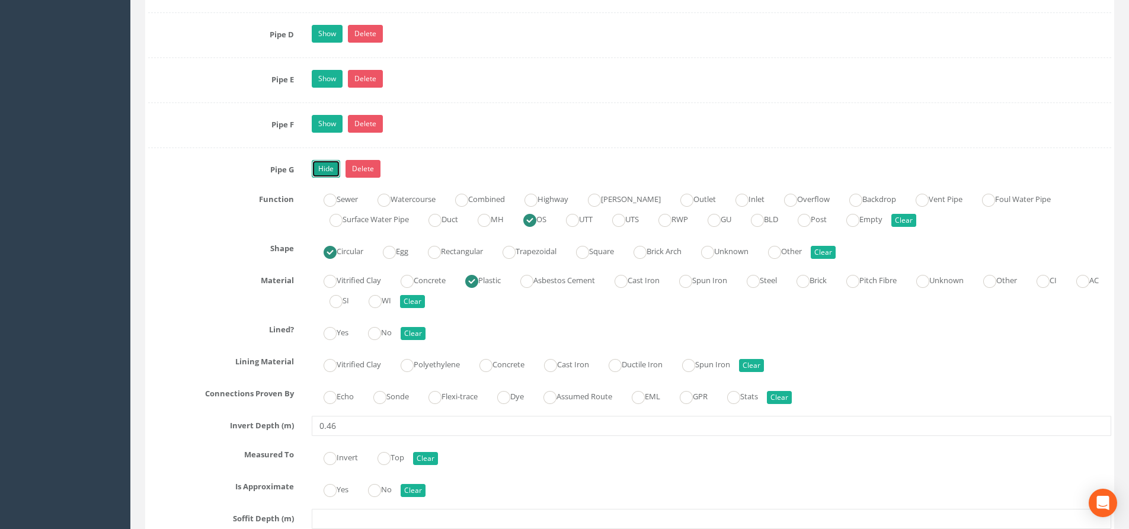
click at [328, 170] on link "Hide" at bounding box center [326, 169] width 28 height 18
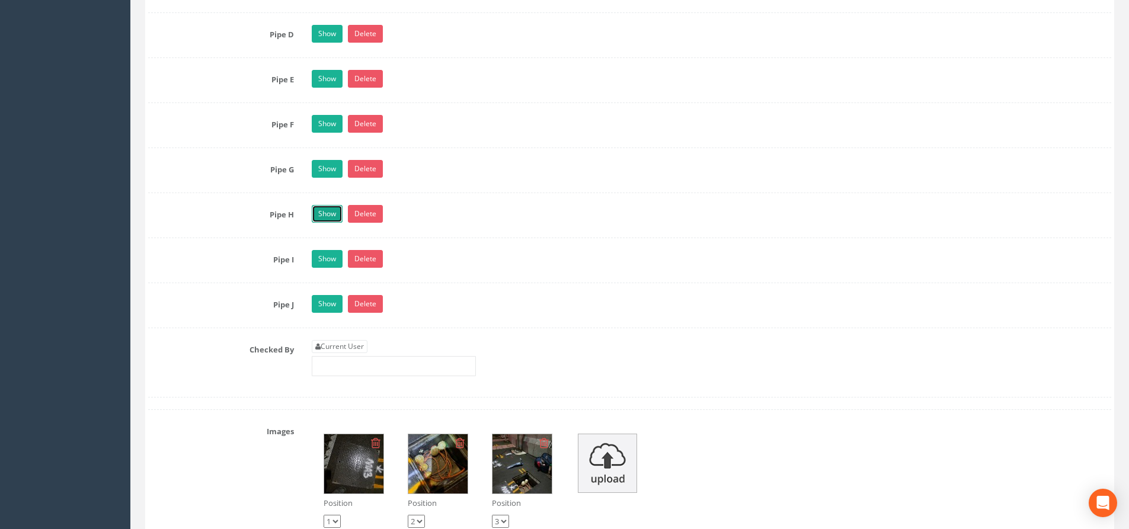
click at [322, 206] on link "Show" at bounding box center [327, 214] width 31 height 18
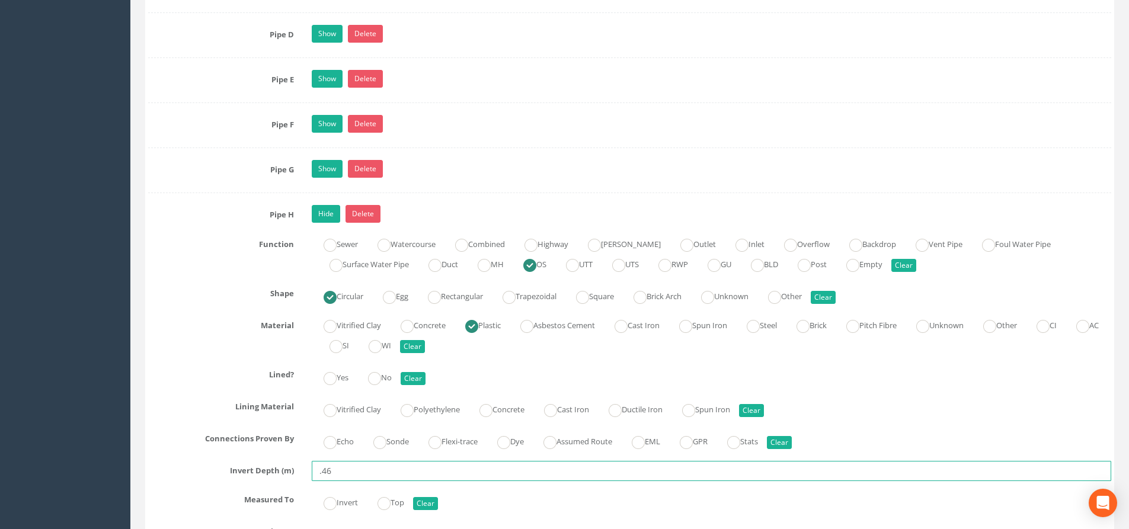
click at [316, 469] on input ".46" at bounding box center [712, 471] width 800 height 20
type input "0.46"
click at [332, 214] on link "Hide" at bounding box center [326, 214] width 28 height 18
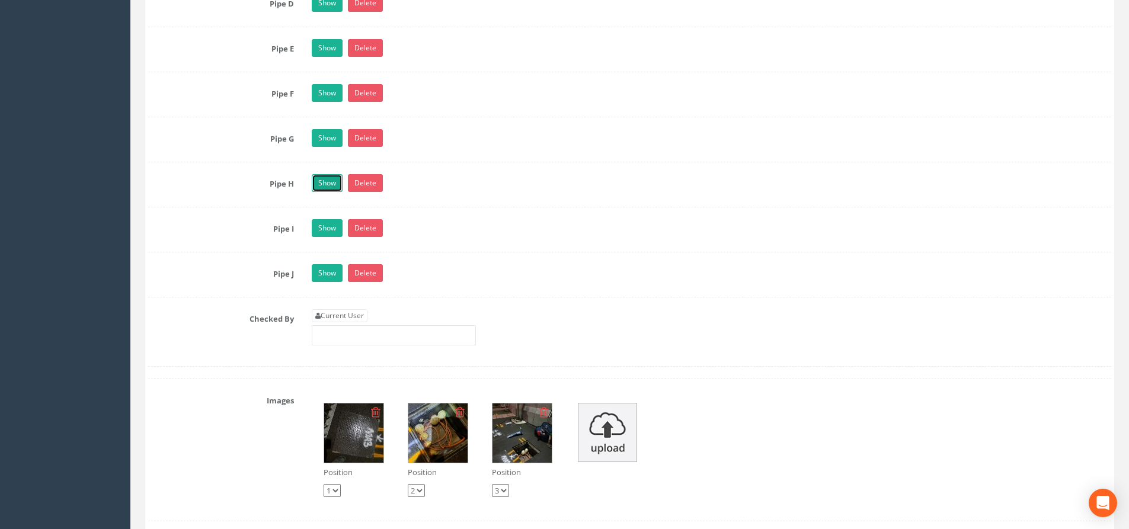
scroll to position [2134, 0]
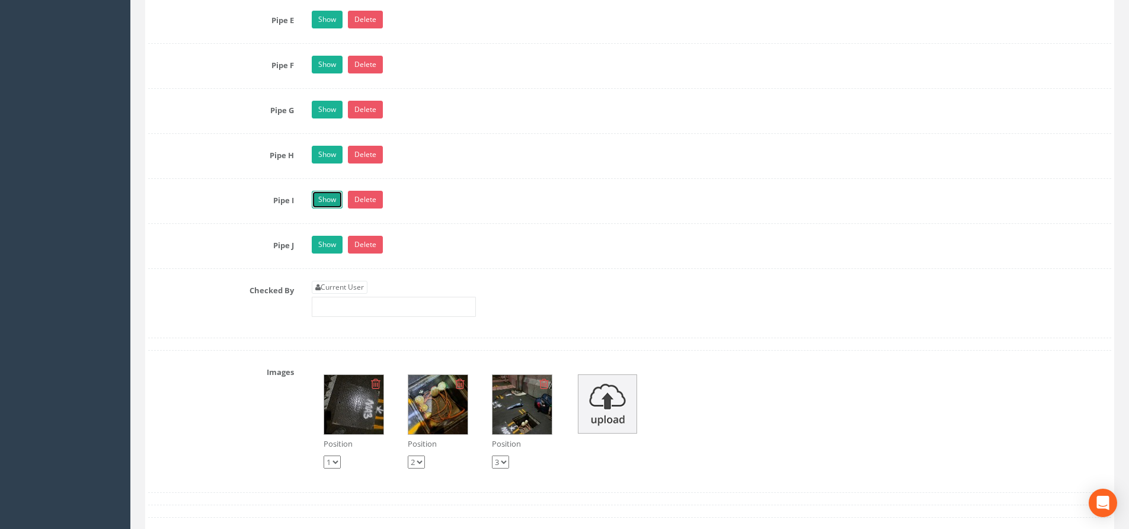
click at [328, 206] on link "Show" at bounding box center [327, 200] width 31 height 18
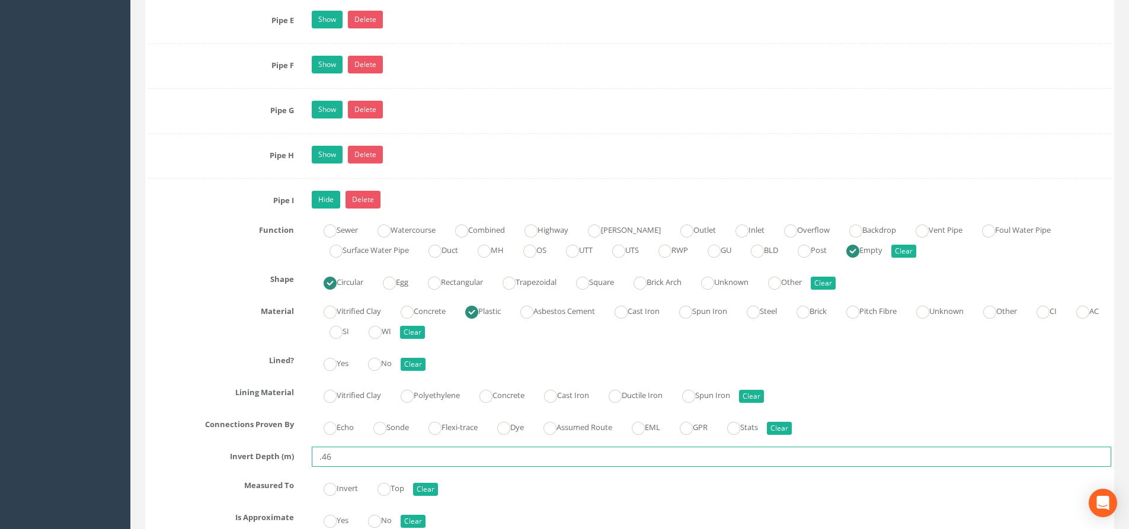
click at [316, 454] on input ".46" at bounding box center [712, 457] width 800 height 20
type input "0.46"
click at [334, 200] on link "Hide" at bounding box center [326, 200] width 28 height 18
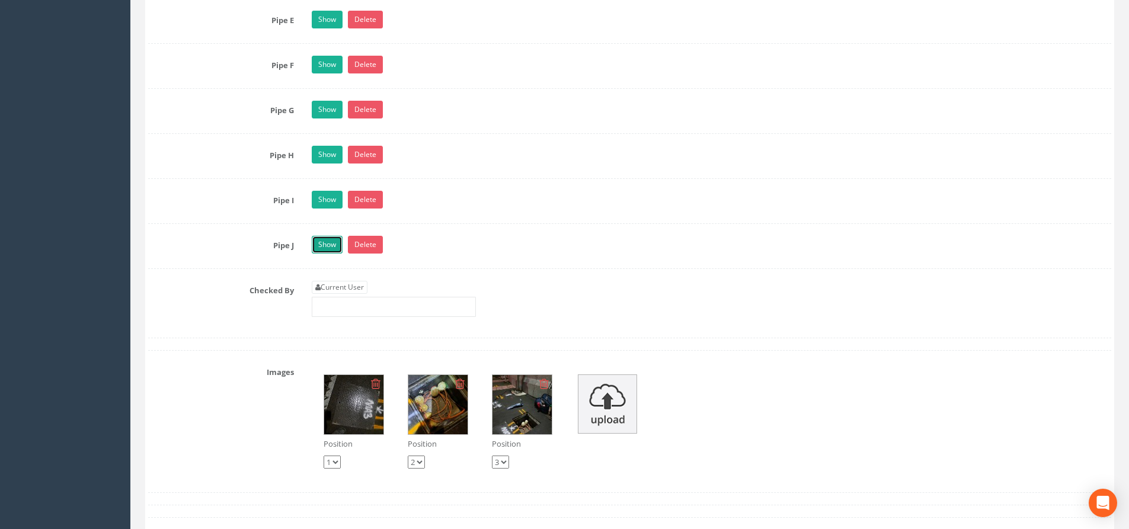
click at [329, 250] on link "Show" at bounding box center [327, 245] width 31 height 18
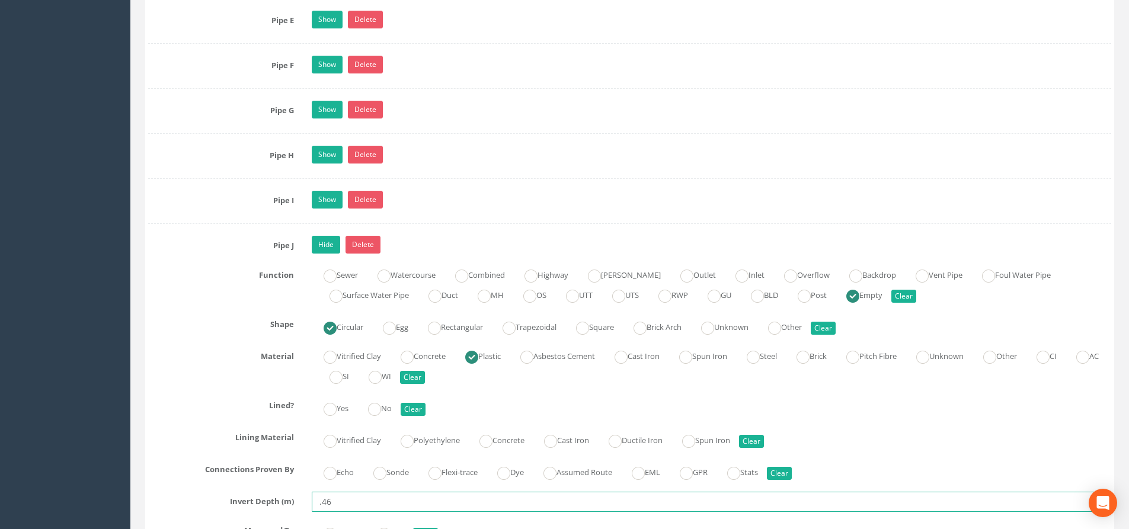
click at [316, 506] on input ".46" at bounding box center [712, 502] width 800 height 20
type input "0.46"
click at [326, 246] on link "Hide" at bounding box center [326, 245] width 28 height 18
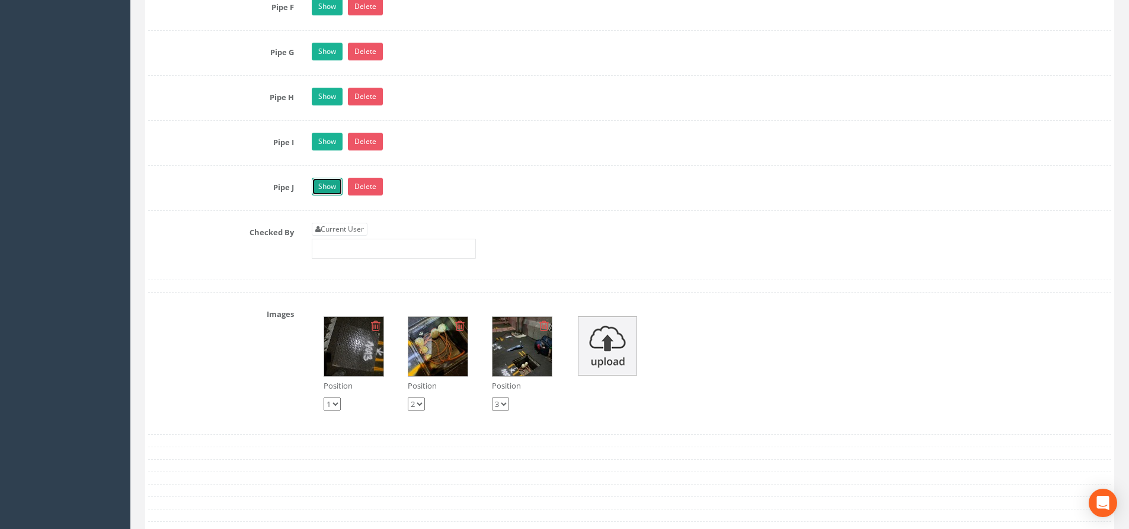
scroll to position [2193, 0]
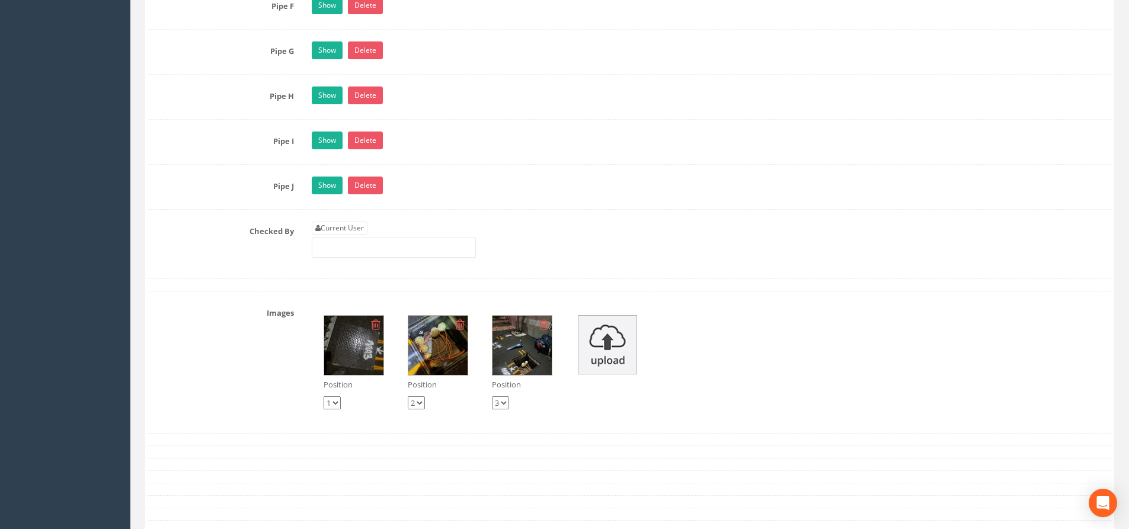
click at [353, 230] on link "Current User" at bounding box center [340, 228] width 56 height 13
type input "[PERSON_NAME]"
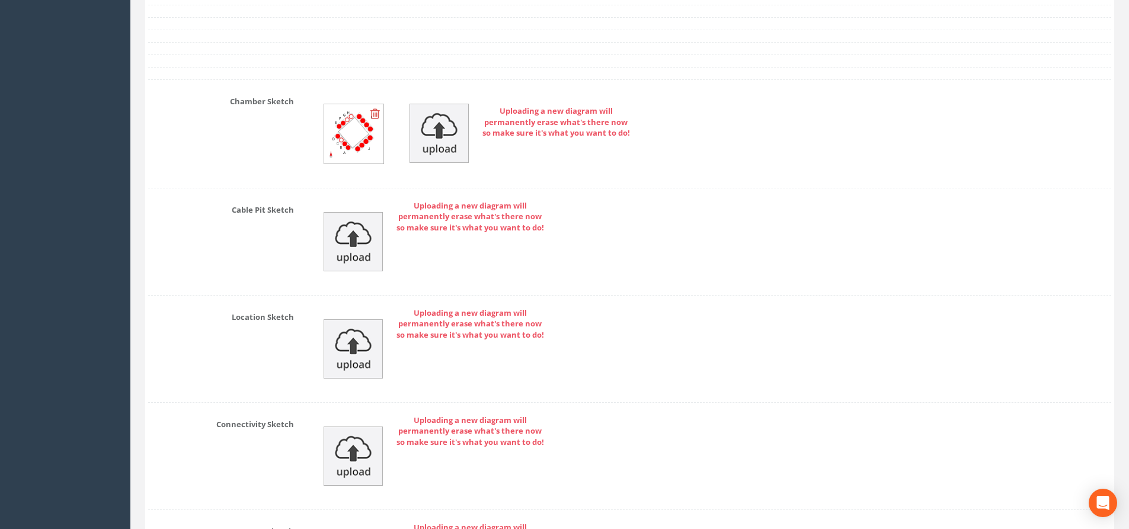
scroll to position [2891, 0]
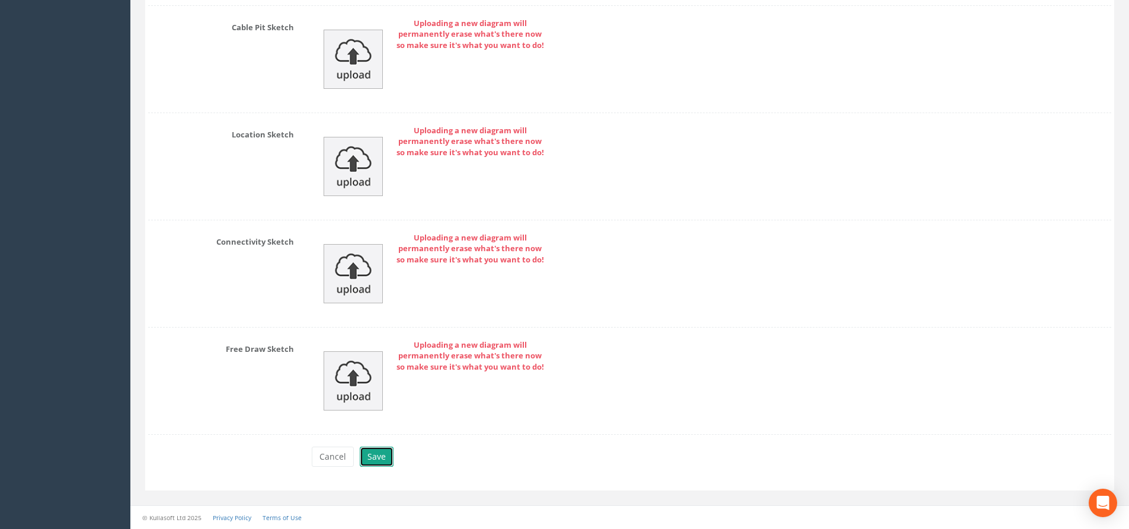
click at [389, 453] on button "Save" at bounding box center [377, 457] width 34 height 20
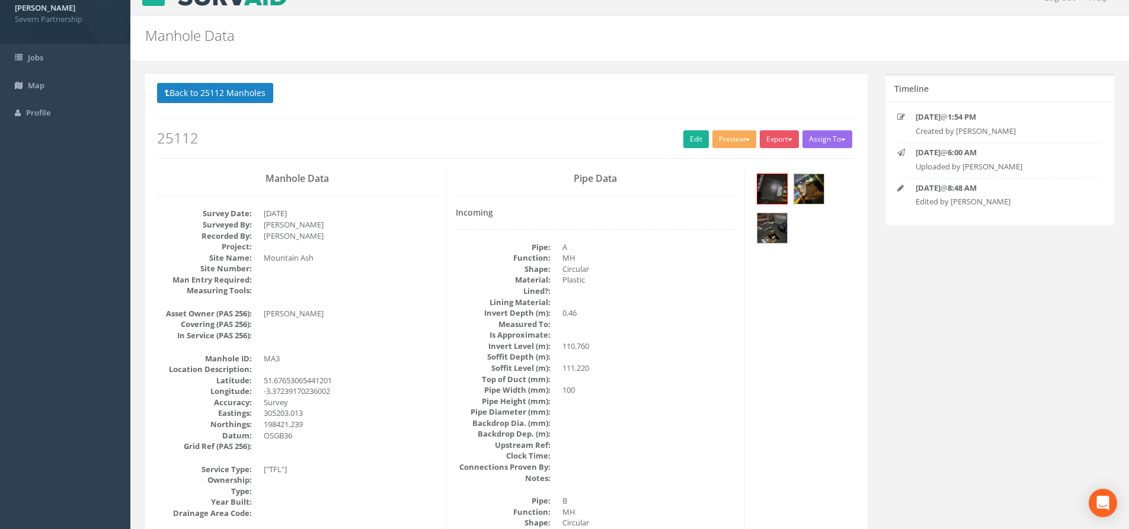
scroll to position [0, 0]
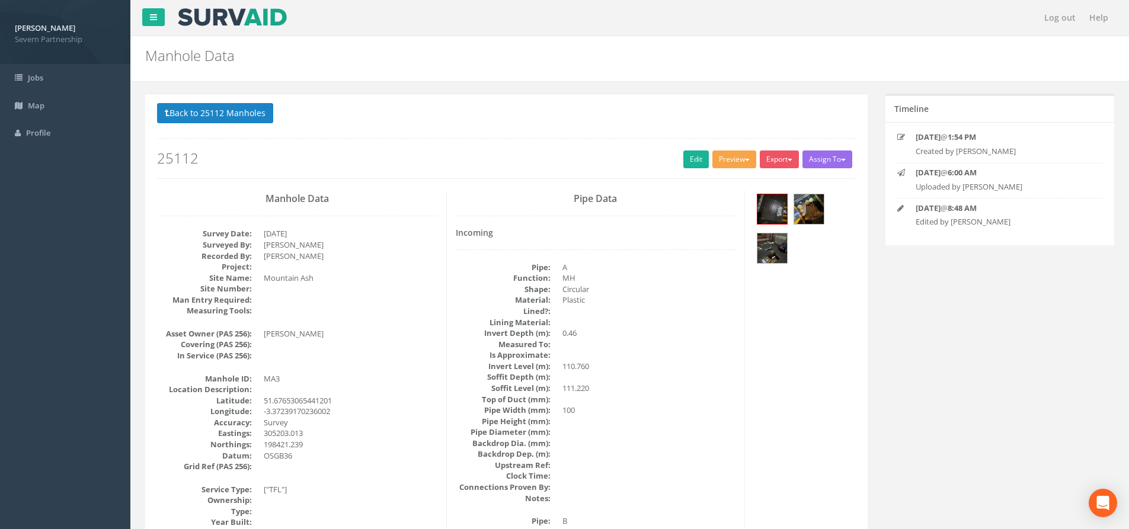
click at [739, 161] on button "Preview" at bounding box center [734, 160] width 44 height 18
click at [702, 182] on link "SP Manhole" at bounding box center [712, 184] width 90 height 18
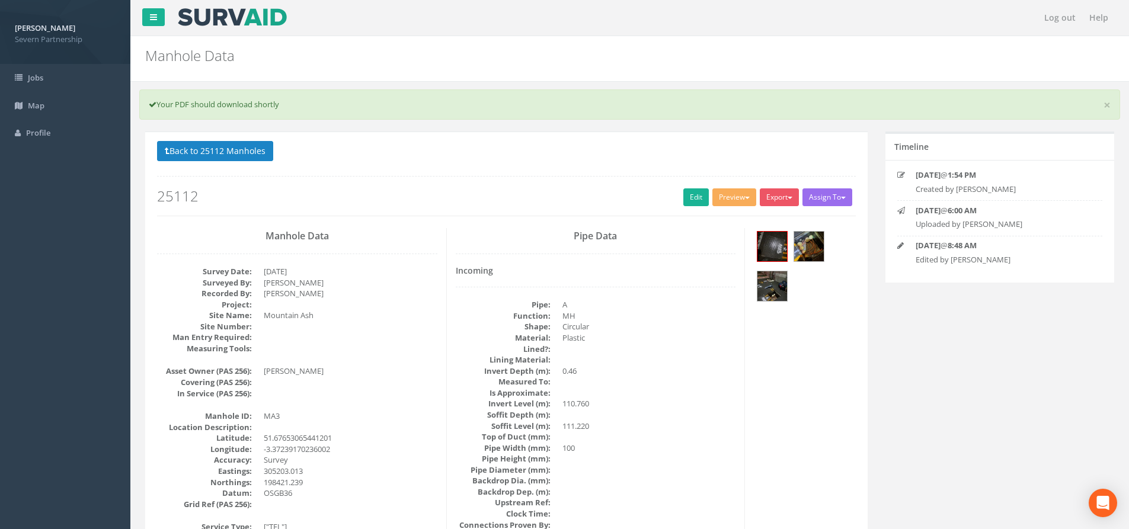
drag, startPoint x: 117, startPoint y: 70, endPoint x: 561, endPoint y: 158, distance: 453.2
click at [562, 158] on p "Back to 25112 Manholes Back to Map" at bounding box center [506, 152] width 699 height 23
click at [695, 200] on link "Edit" at bounding box center [695, 197] width 25 height 18
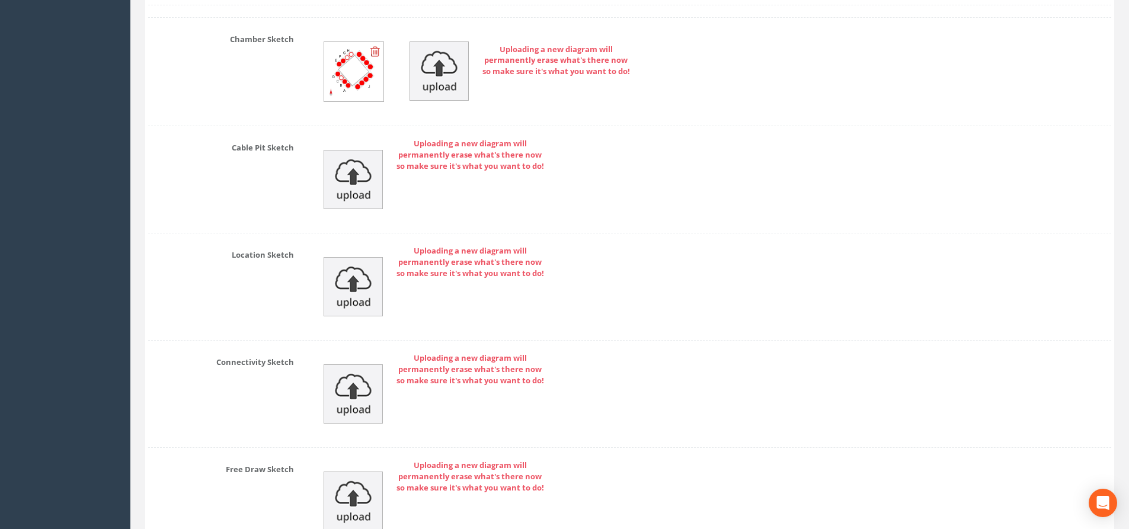
scroll to position [2928, 0]
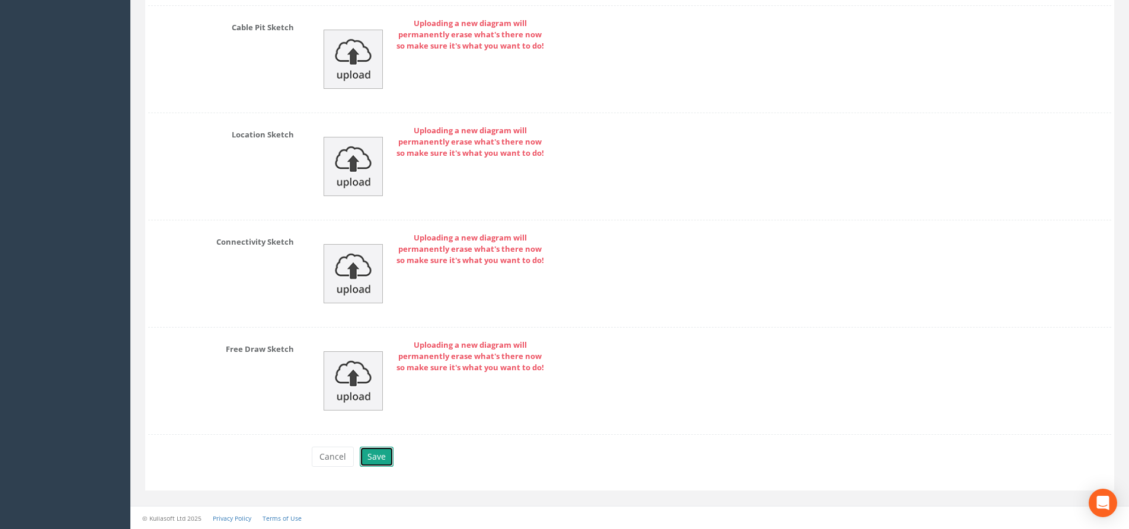
click at [382, 452] on button "Save" at bounding box center [377, 457] width 34 height 20
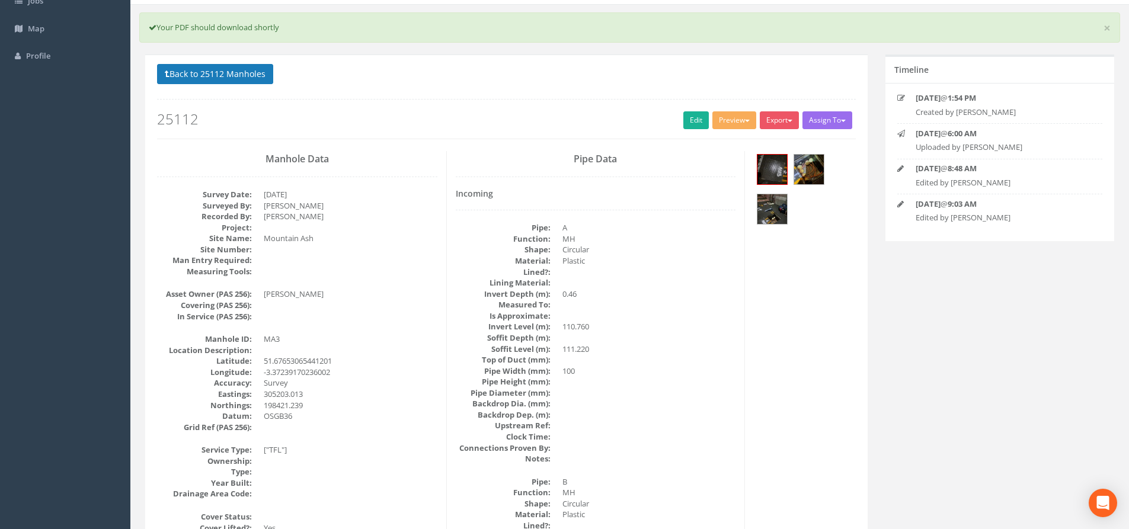
scroll to position [0, 0]
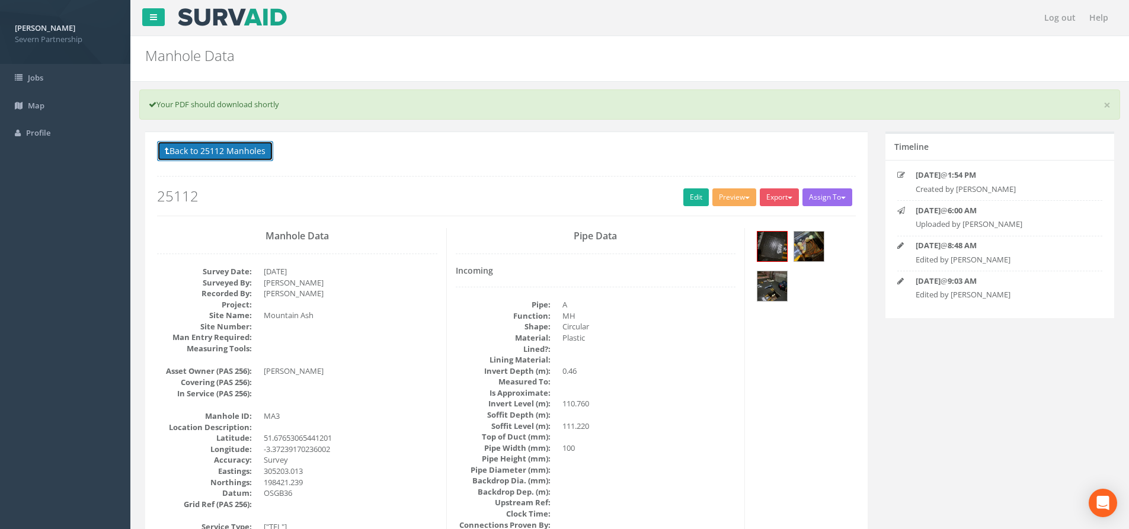
click at [261, 148] on button "Back to 25112 Manholes" at bounding box center [215, 151] width 116 height 20
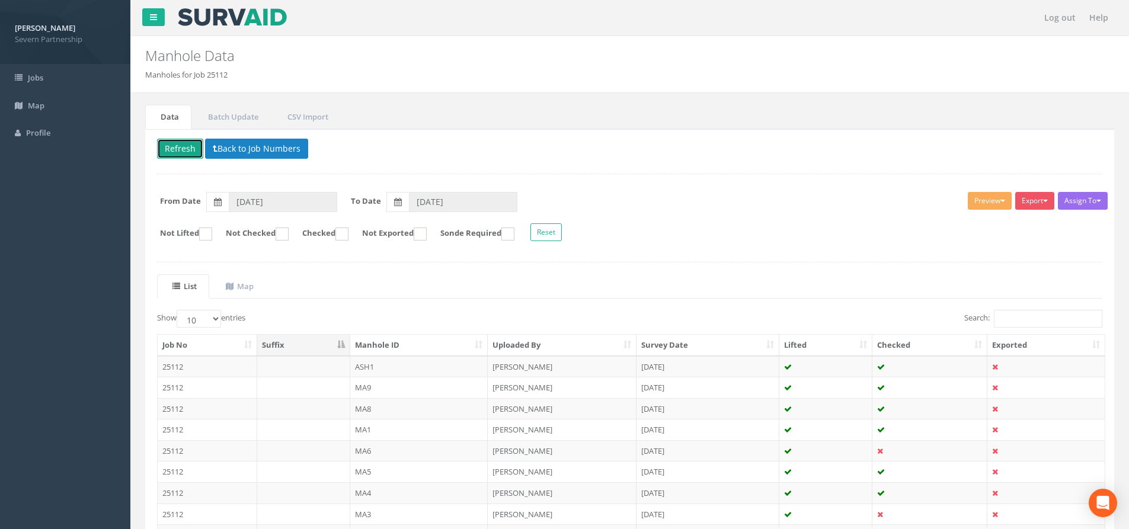
click at [171, 154] on button "Refresh" at bounding box center [180, 149] width 46 height 20
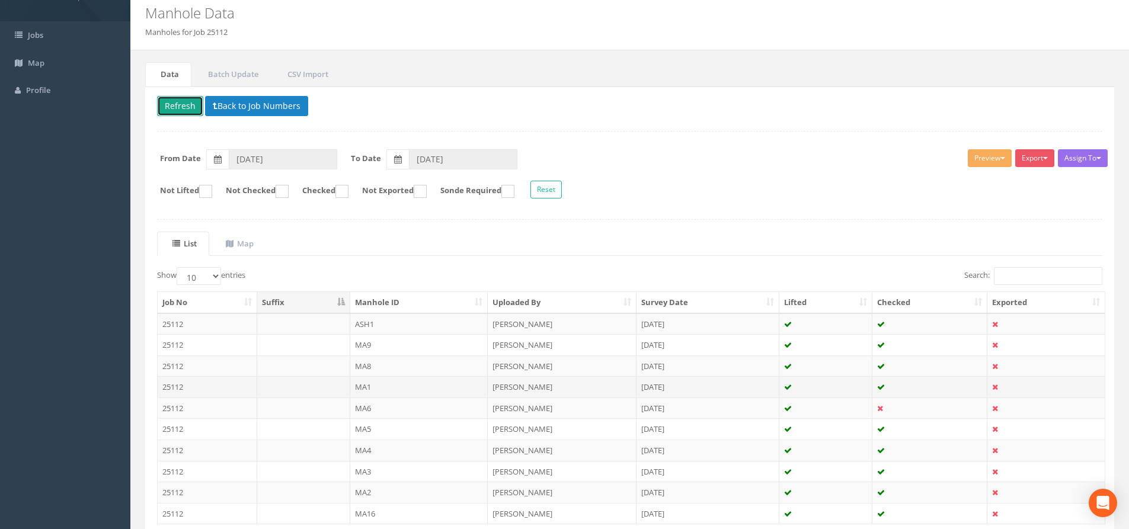
scroll to position [132, 0]
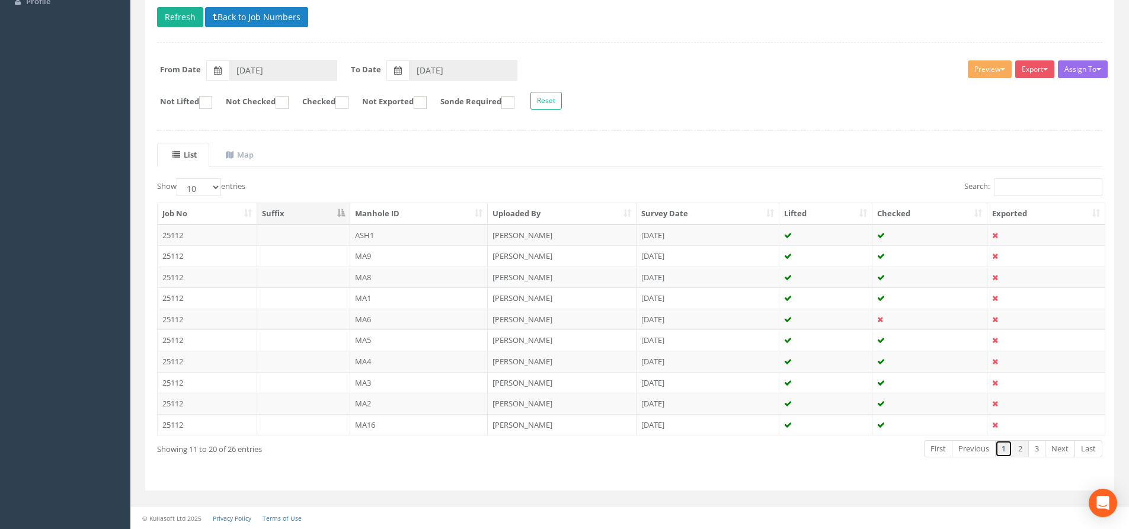
click at [1002, 448] on link "1" at bounding box center [1003, 448] width 17 height 17
click at [1016, 450] on link "2" at bounding box center [1020, 448] width 17 height 17
click at [1038, 453] on link "3" at bounding box center [1036, 448] width 17 height 17
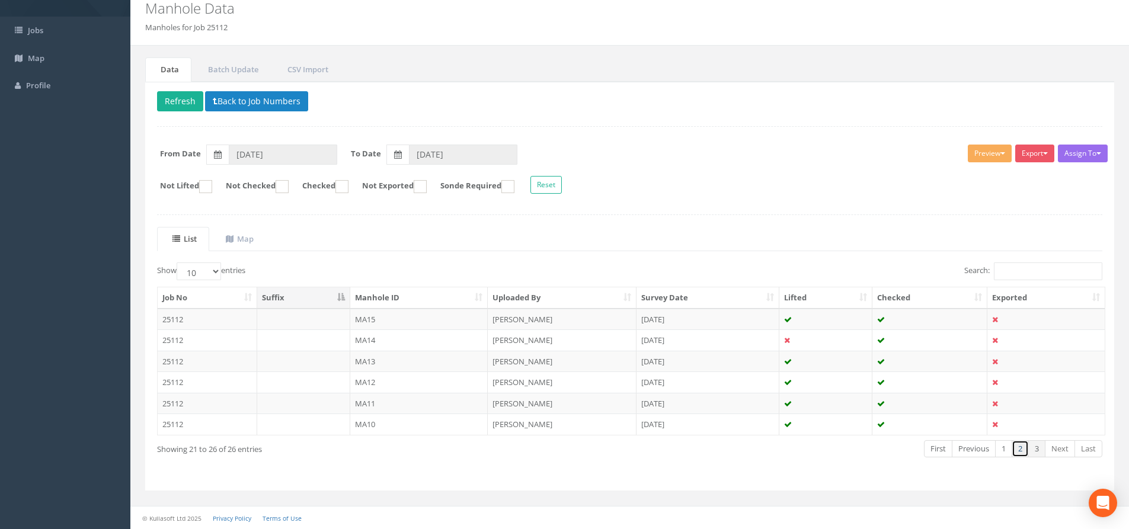
click at [1017, 453] on link "2" at bounding box center [1020, 448] width 17 height 17
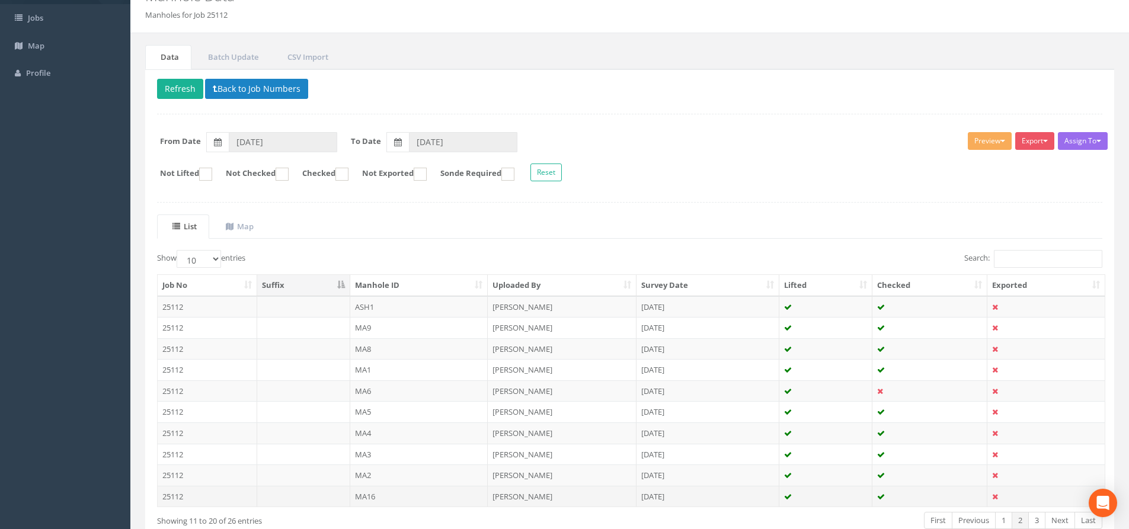
scroll to position [119, 0]
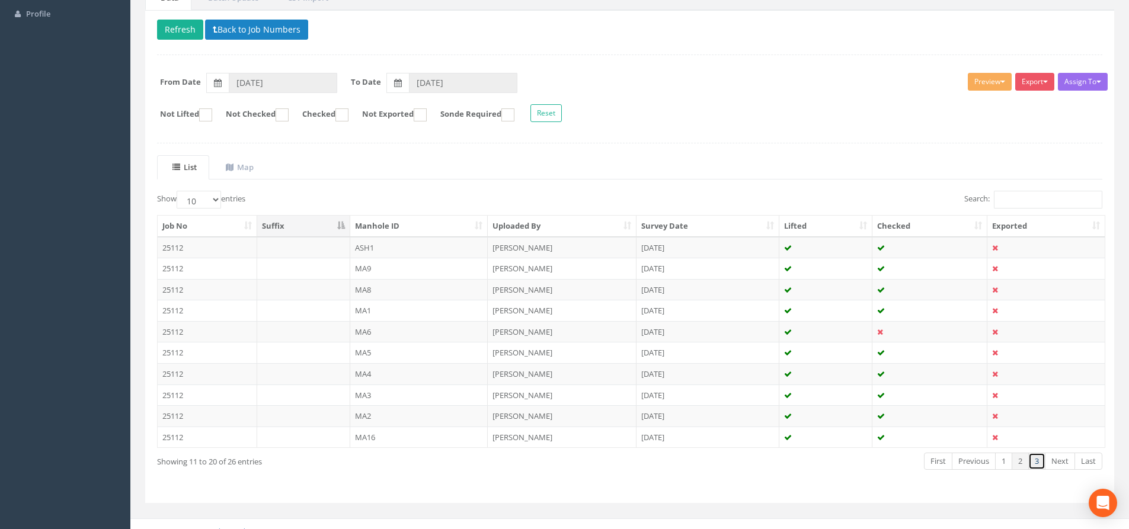
click at [1034, 466] on link "3" at bounding box center [1036, 461] width 17 height 17
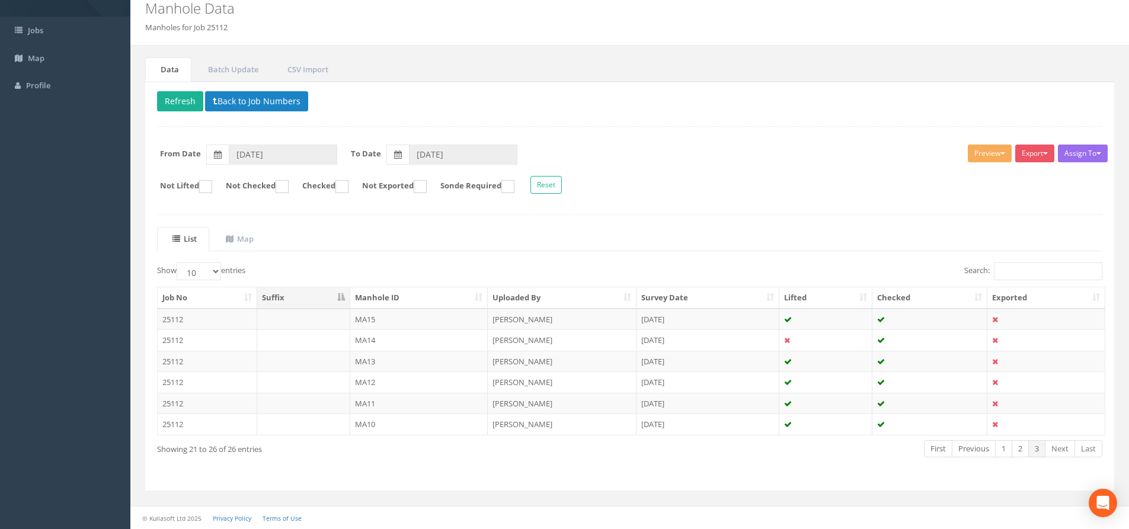
scroll to position [47, 0]
click at [401, 360] on td "MA13" at bounding box center [419, 361] width 138 height 21
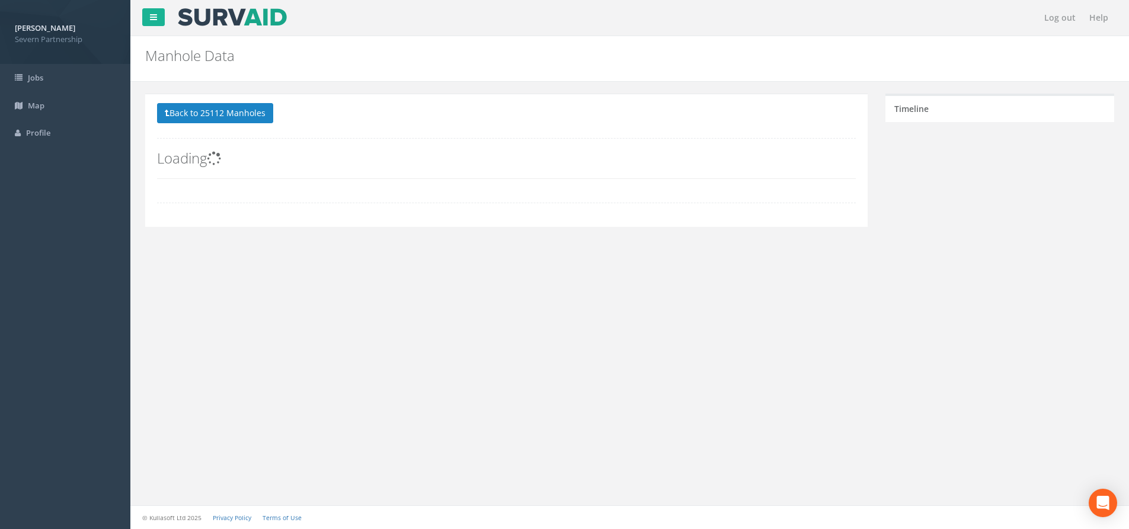
scroll to position [0, 0]
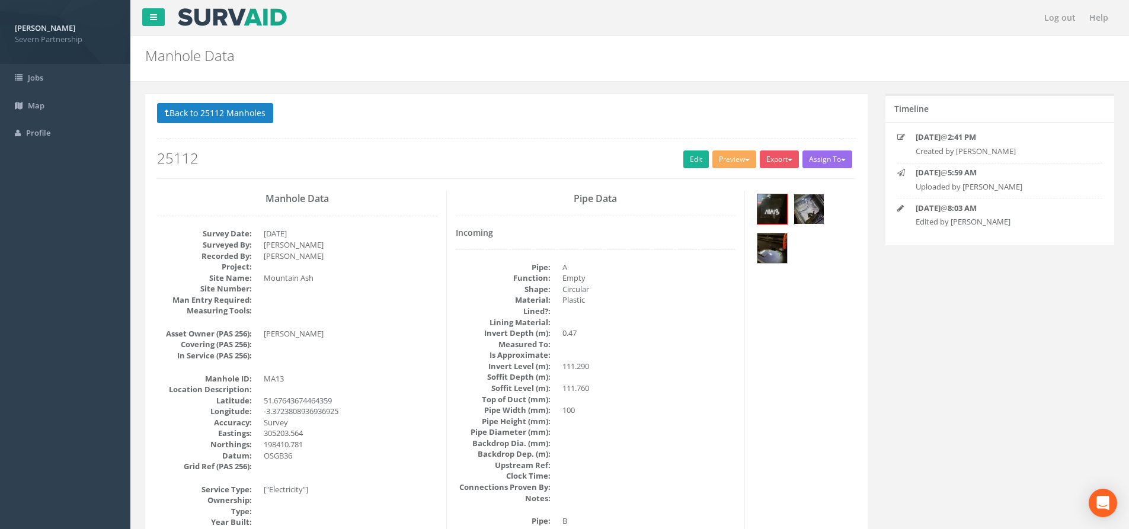
click at [813, 213] on img at bounding box center [809, 209] width 30 height 30
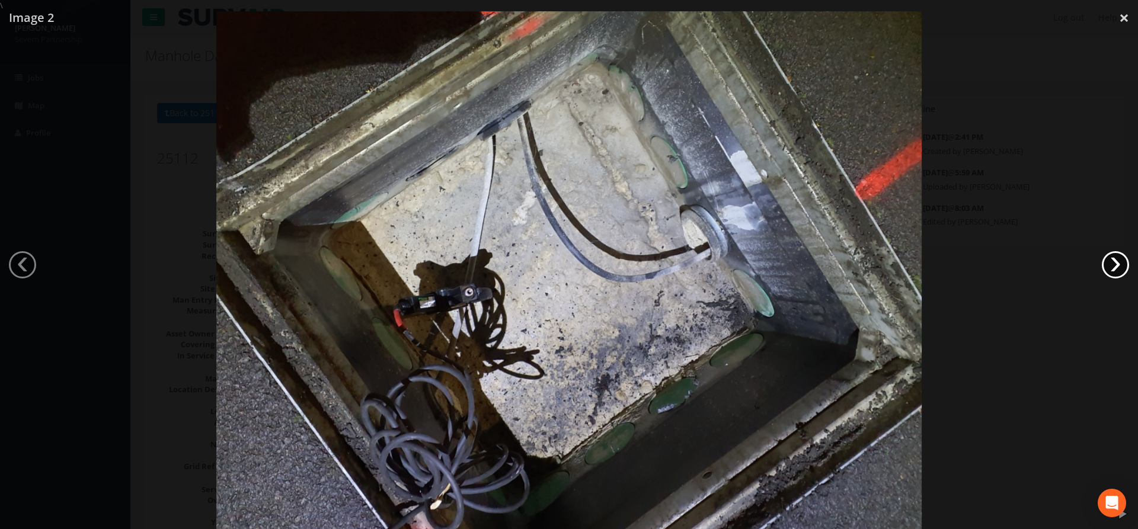
click at [1128, 262] on link "›" at bounding box center [1115, 264] width 27 height 27
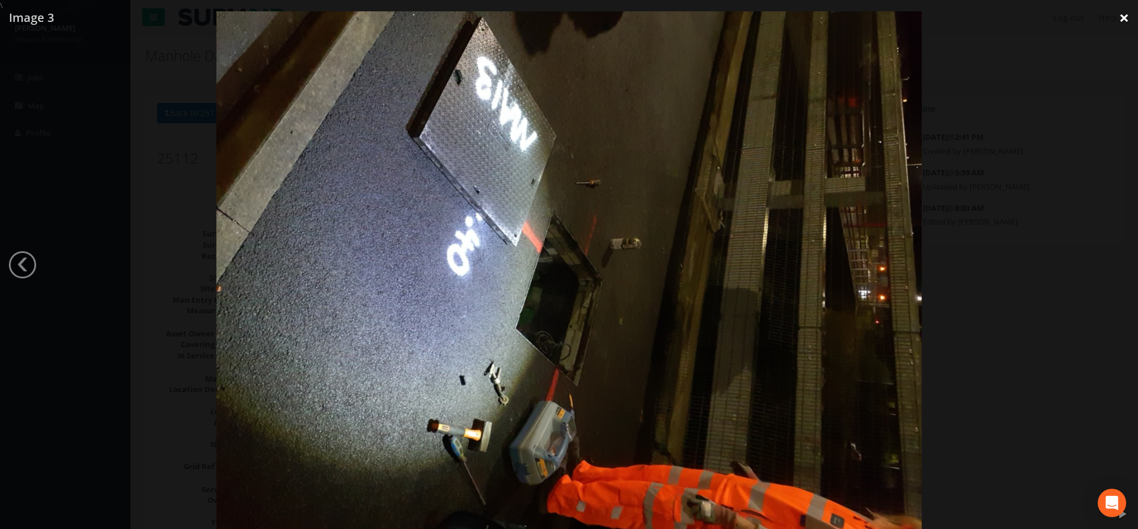
click at [1133, 19] on link "×" at bounding box center [1124, 18] width 28 height 36
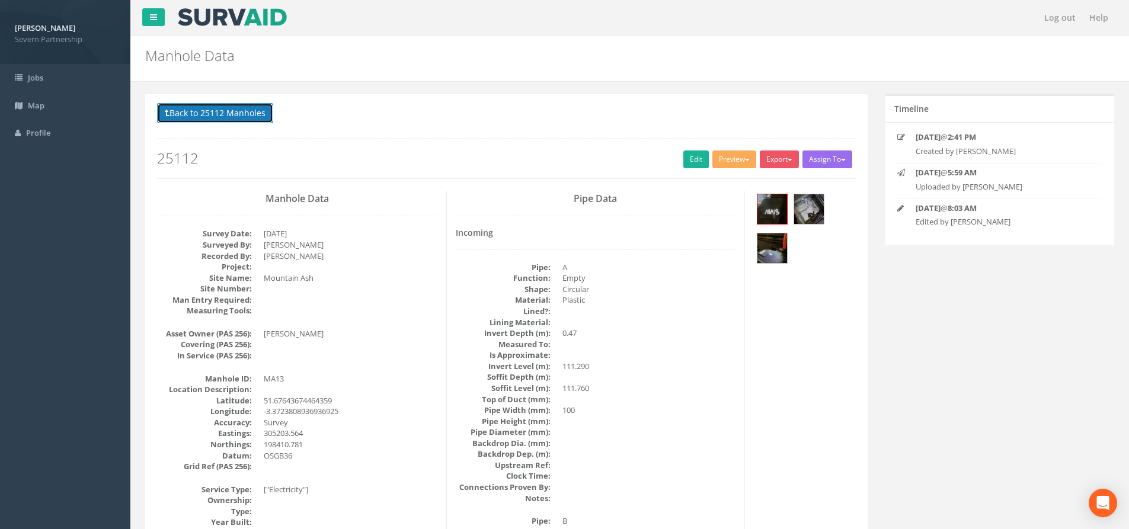
drag, startPoint x: 215, startPoint y: 112, endPoint x: 222, endPoint y: 111, distance: 7.1
click at [215, 112] on button "Back to 25112 Manholes" at bounding box center [215, 113] width 116 height 20
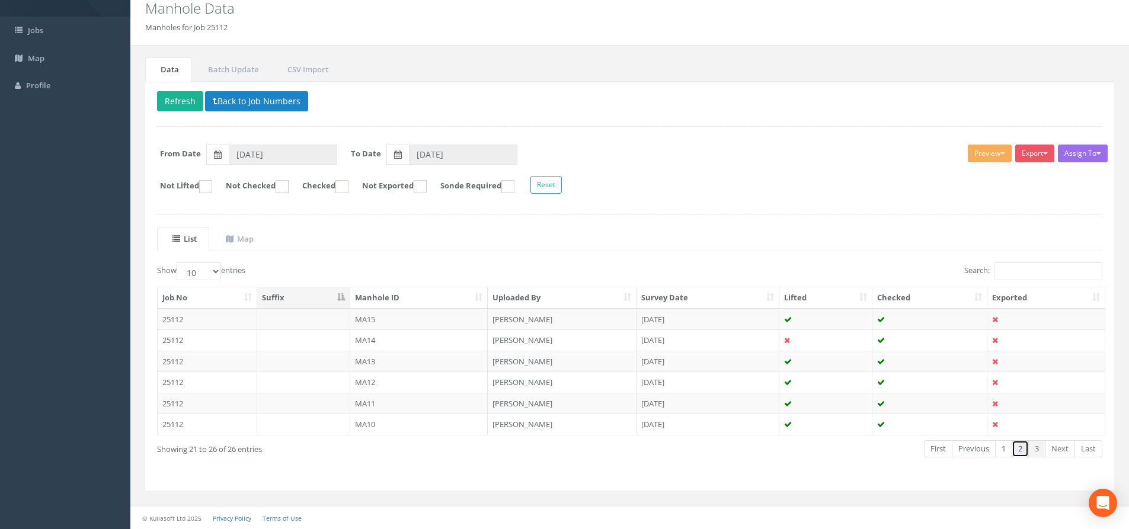
click at [1019, 449] on link "2" at bounding box center [1020, 448] width 17 height 17
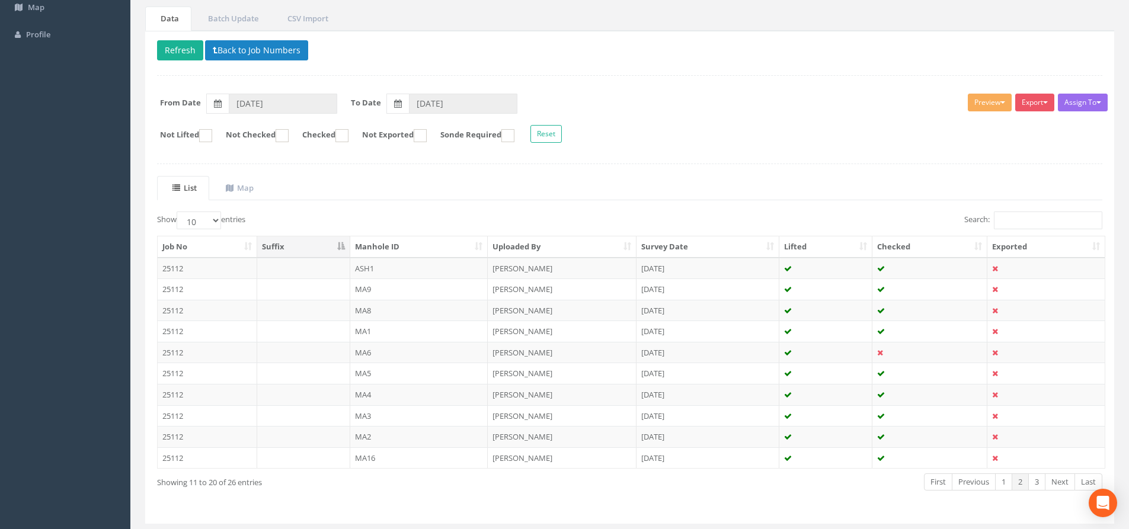
scroll to position [119, 0]
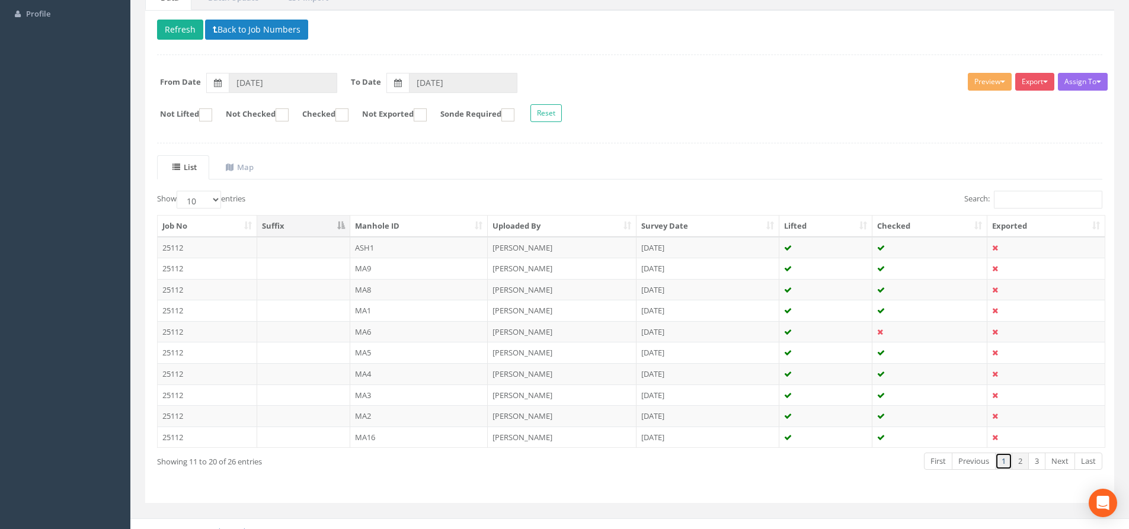
click at [1008, 461] on link "1" at bounding box center [1003, 461] width 17 height 17
click at [1019, 463] on link "2" at bounding box center [1020, 461] width 17 height 17
click at [1036, 464] on link "3" at bounding box center [1036, 461] width 17 height 17
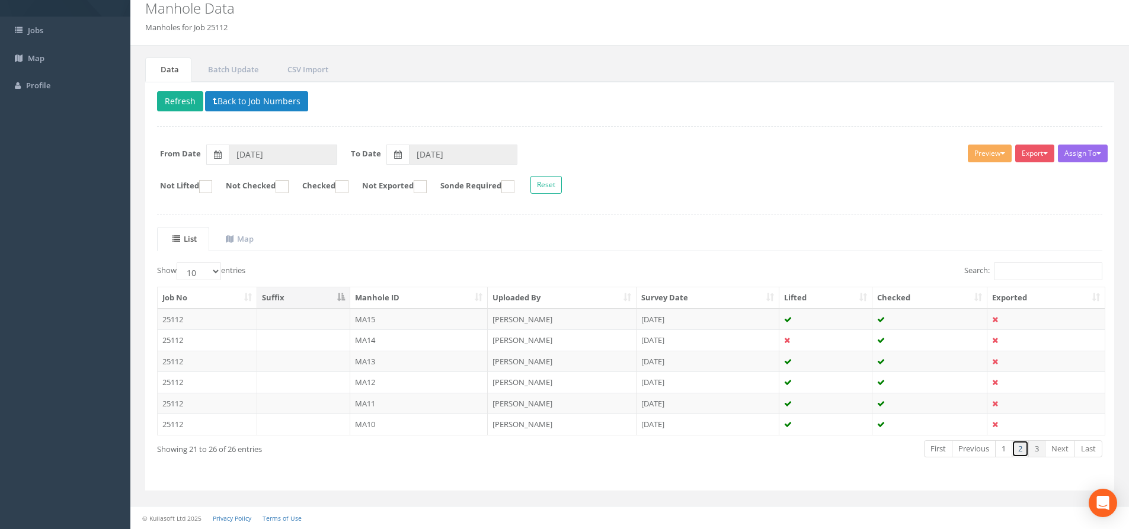
click at [1023, 453] on link "2" at bounding box center [1020, 448] width 17 height 17
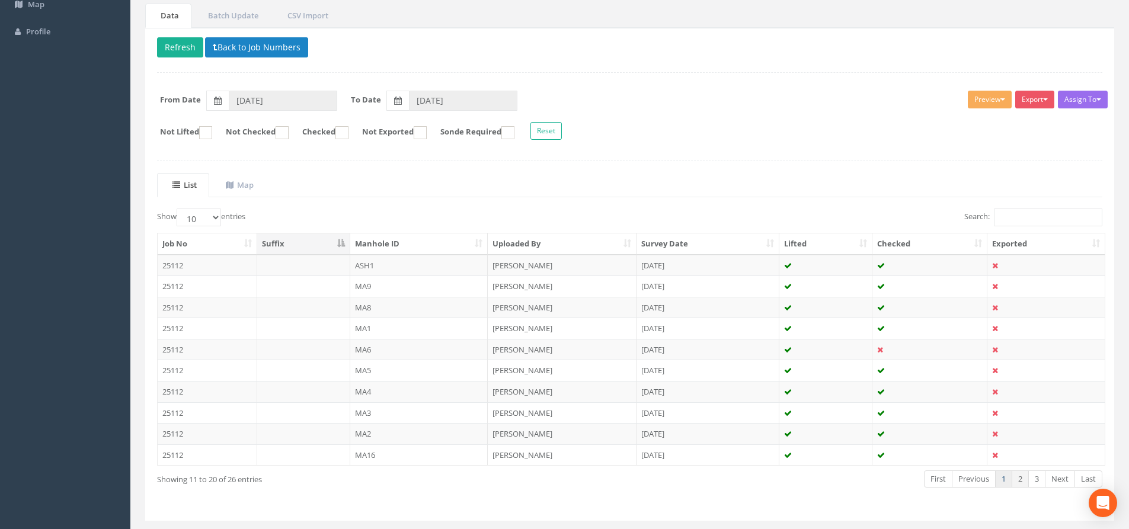
scroll to position [119, 0]
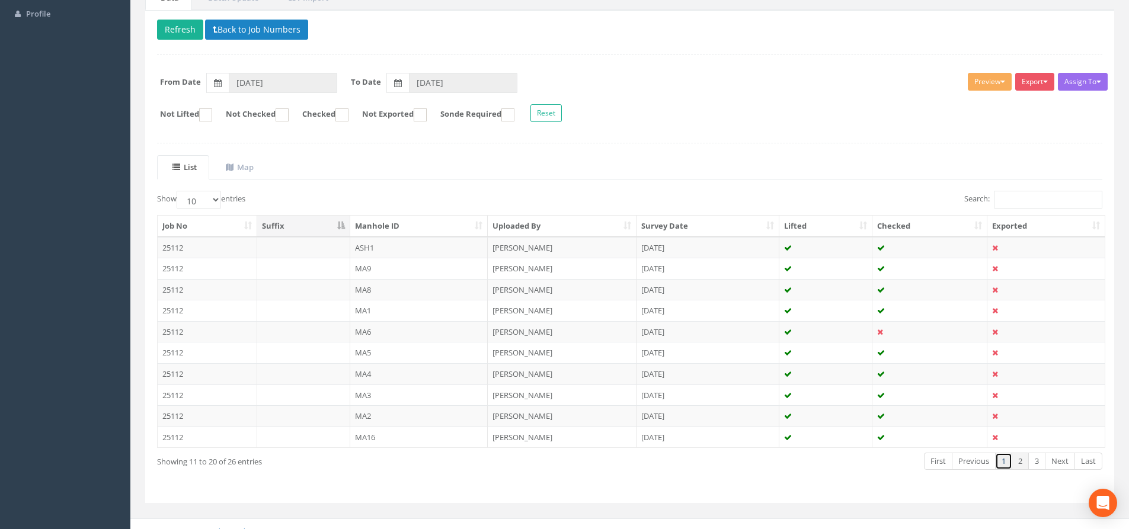
click at [1003, 465] on link "1" at bounding box center [1003, 461] width 17 height 17
click at [1022, 463] on link "2" at bounding box center [1020, 461] width 17 height 17
click at [1039, 463] on link "3" at bounding box center [1036, 461] width 17 height 17
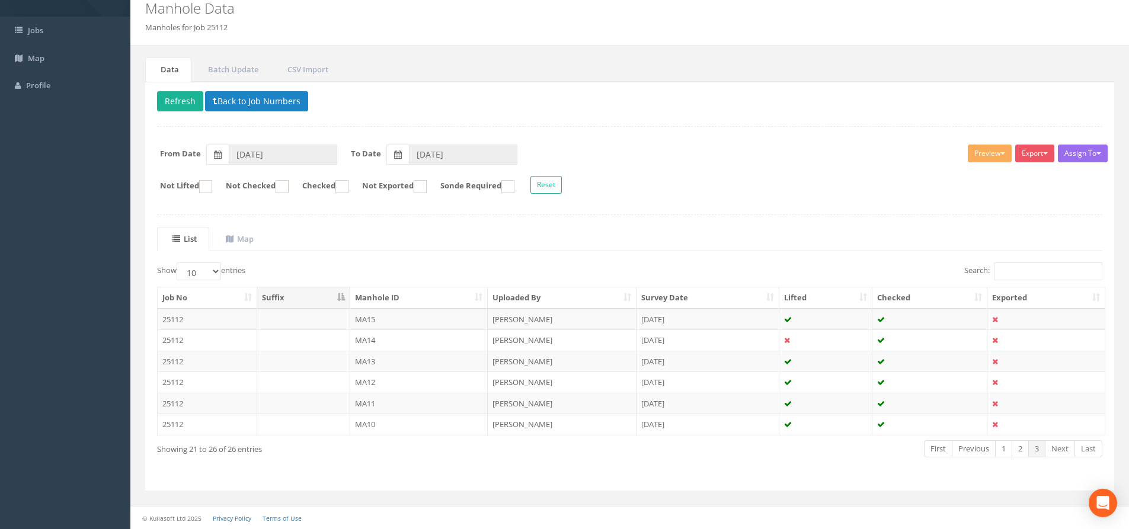
scroll to position [47, 0]
click at [451, 316] on td "MA15" at bounding box center [419, 319] width 138 height 21
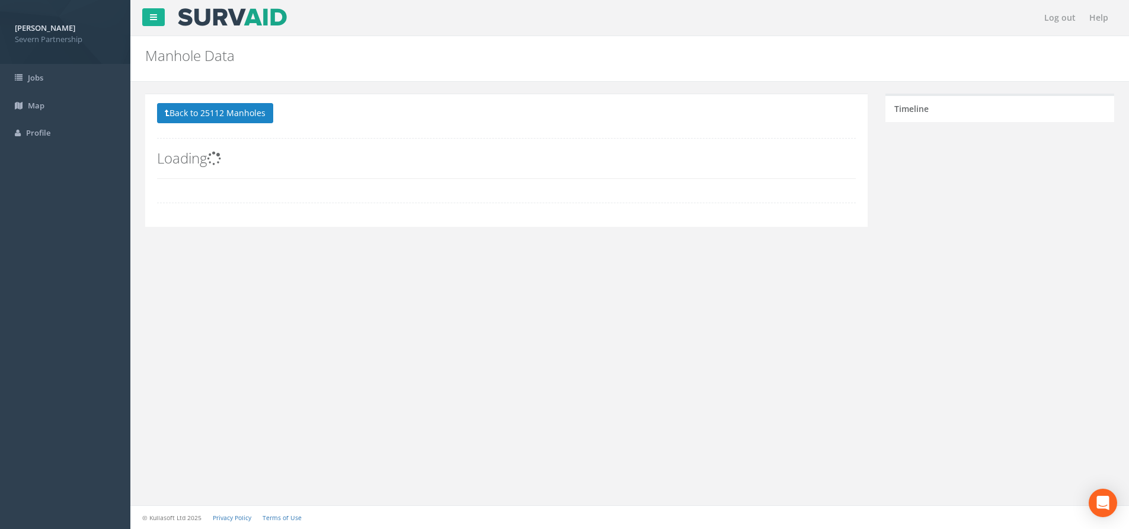
scroll to position [0, 0]
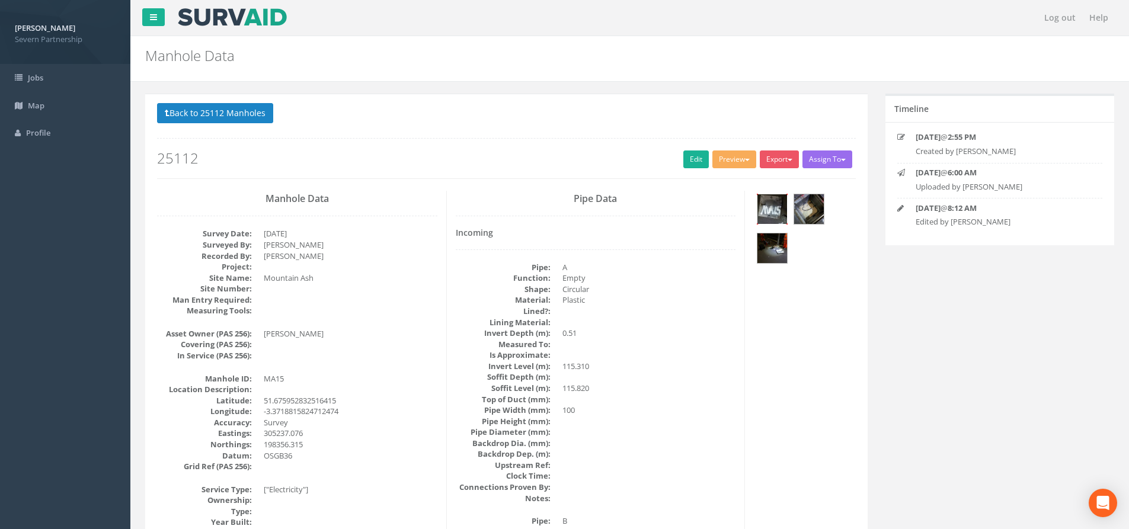
click at [775, 210] on img at bounding box center [772, 209] width 30 height 30
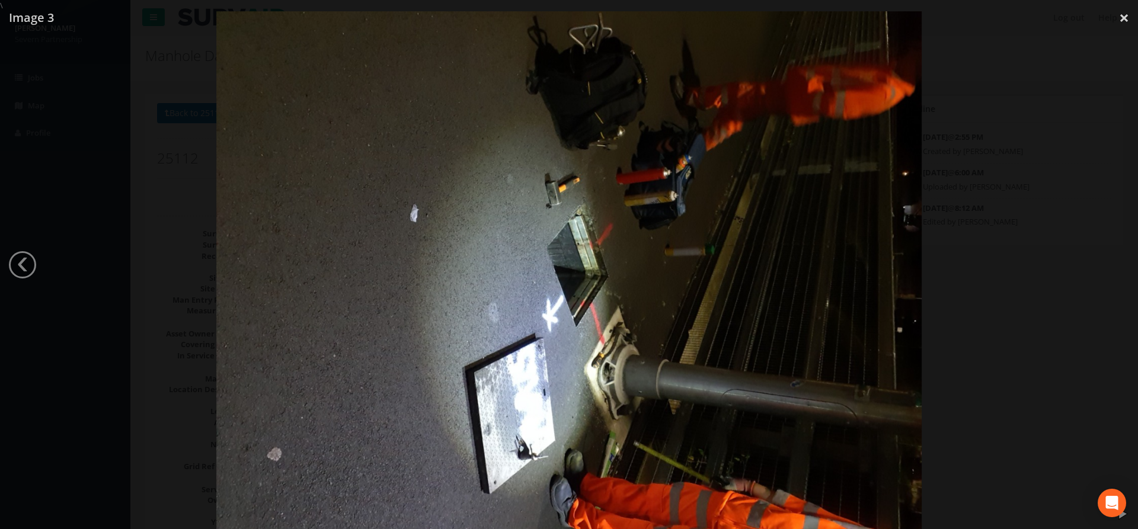
click at [1039, 278] on div at bounding box center [569, 275] width 1138 height 529
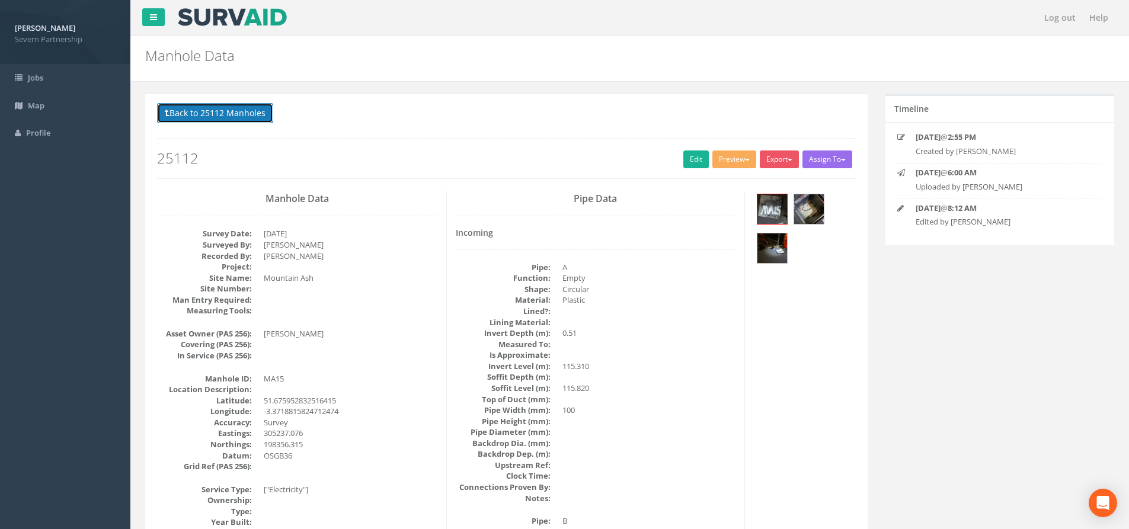
click at [164, 117] on button "Back to 25112 Manholes" at bounding box center [215, 113] width 116 height 20
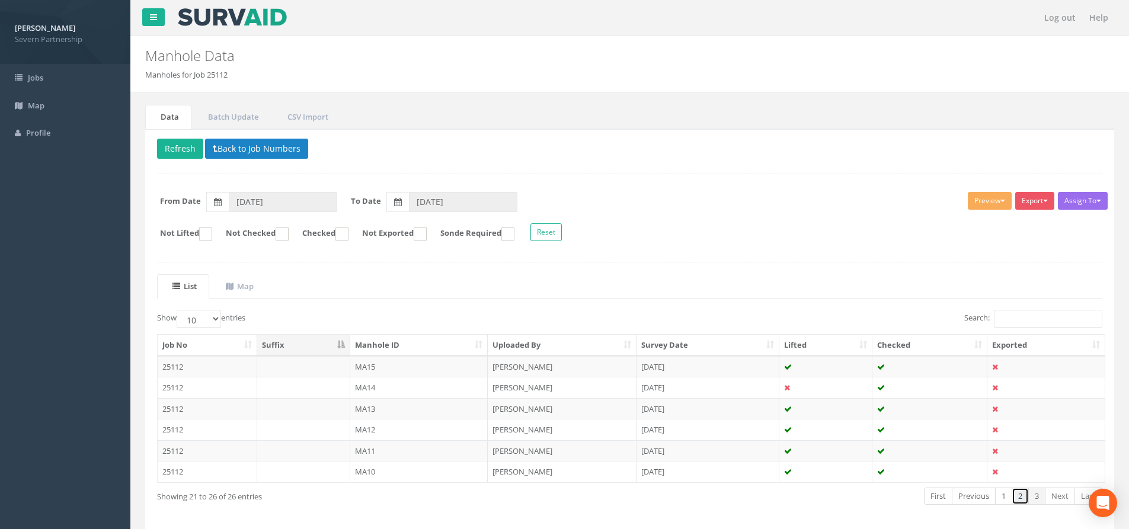
click at [1021, 500] on link "2" at bounding box center [1020, 496] width 17 height 17
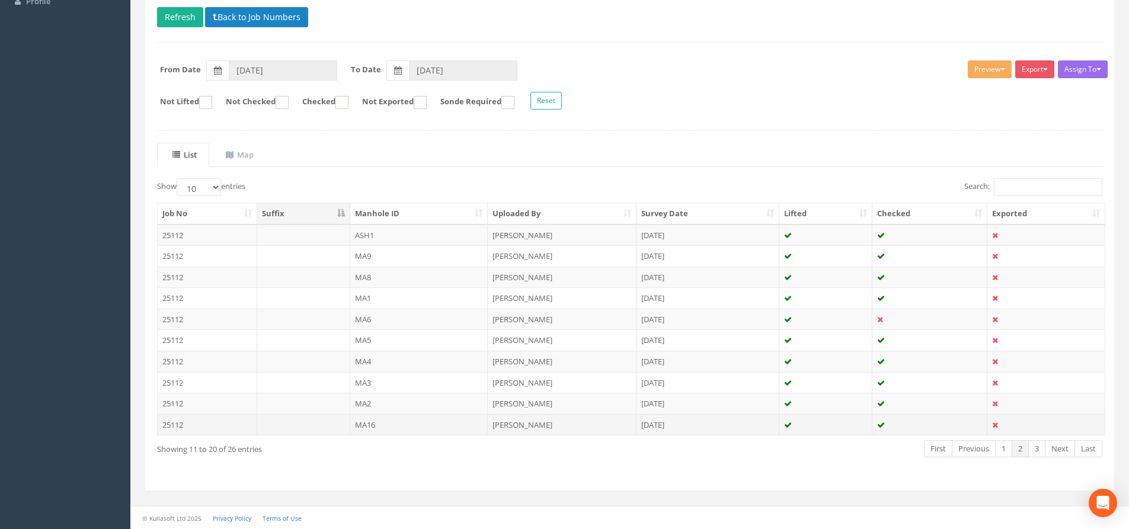
click at [389, 426] on td "MA16" at bounding box center [419, 424] width 138 height 21
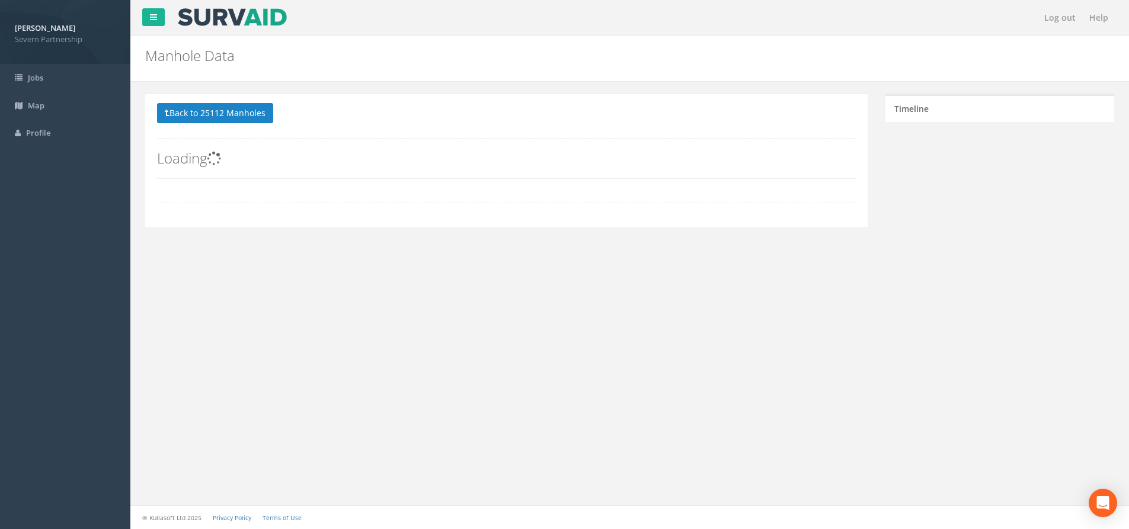
scroll to position [0, 0]
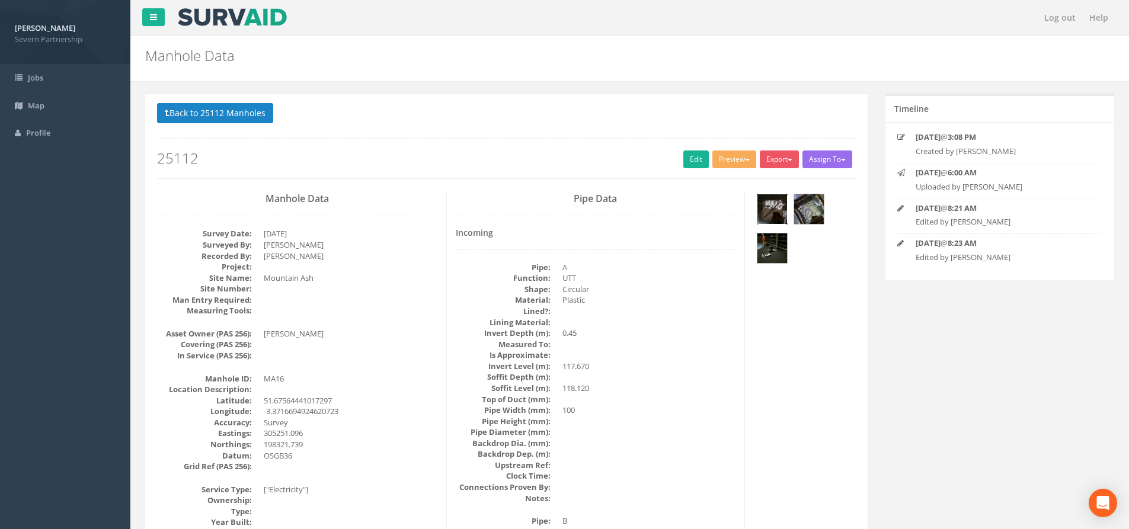
click at [781, 201] on img at bounding box center [772, 209] width 30 height 30
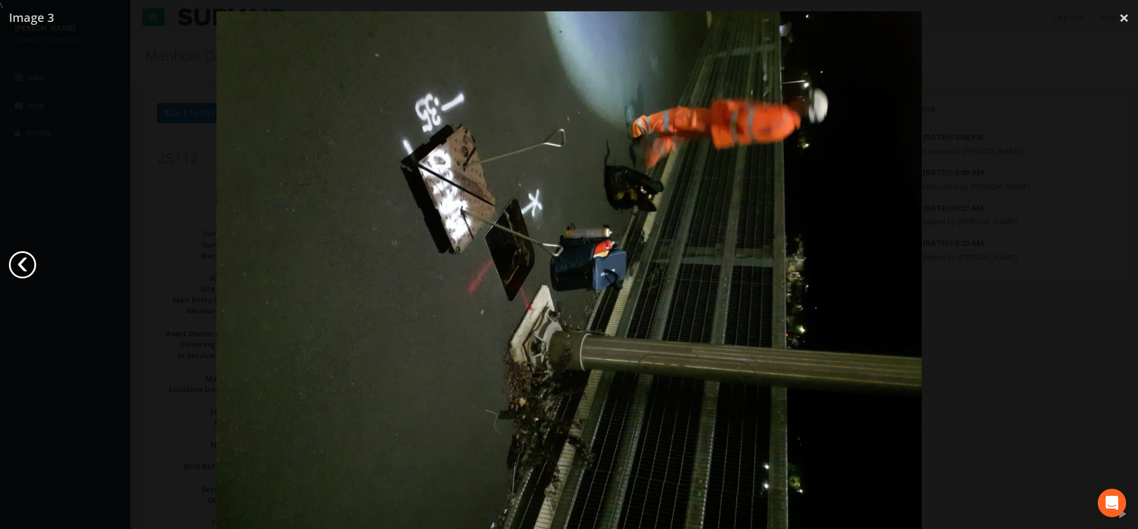
click at [27, 263] on link "‹" at bounding box center [22, 264] width 27 height 27
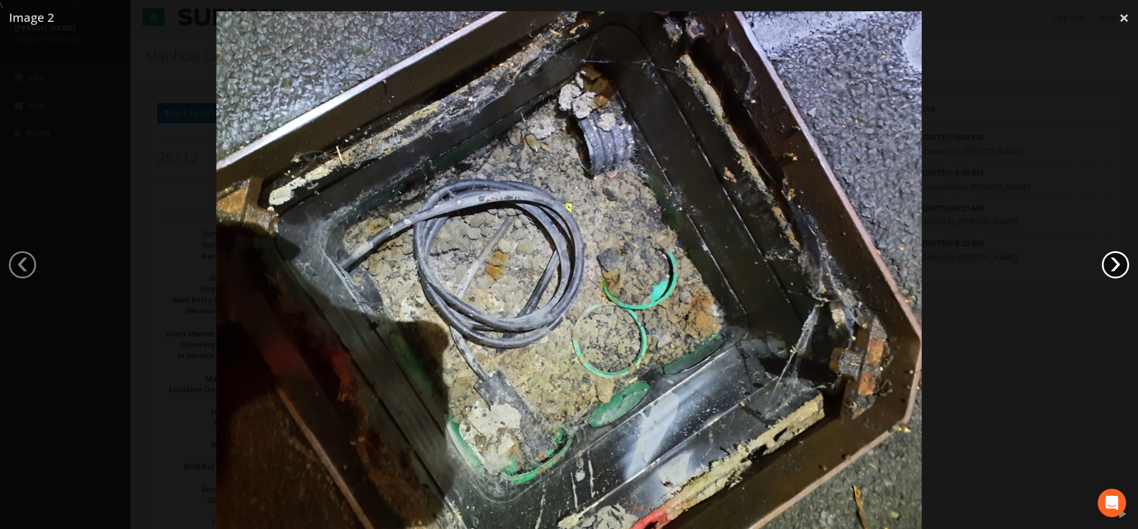
click at [1123, 263] on link "›" at bounding box center [1115, 264] width 27 height 27
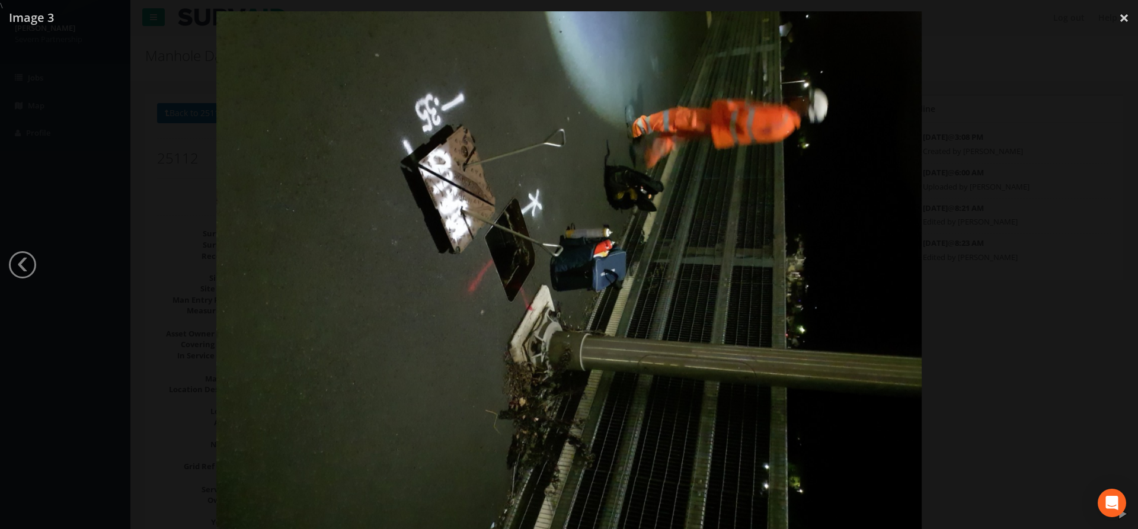
click at [1033, 318] on div at bounding box center [569, 275] width 1138 height 529
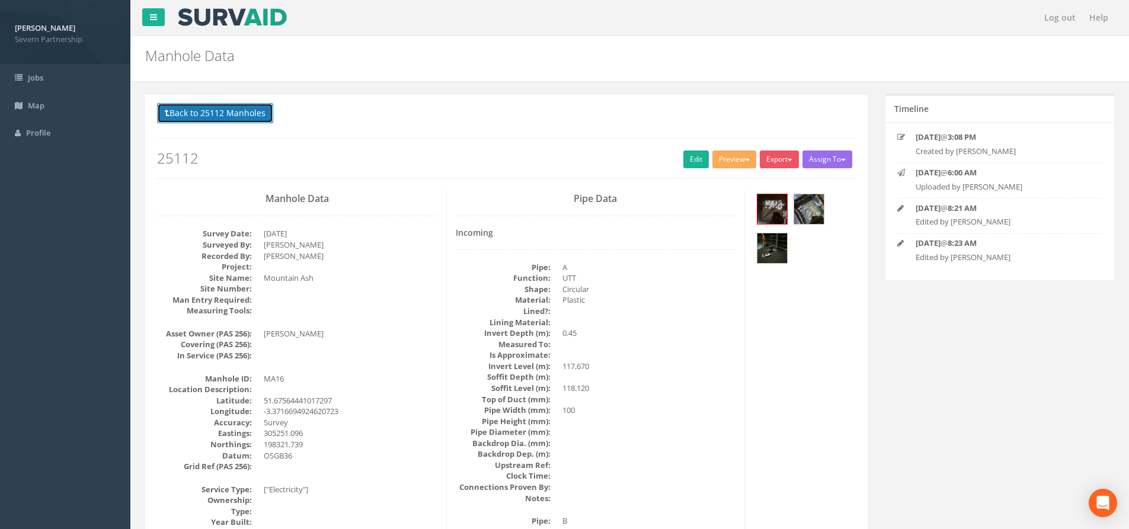
click at [258, 113] on button "Back to 25112 Manholes" at bounding box center [215, 113] width 116 height 20
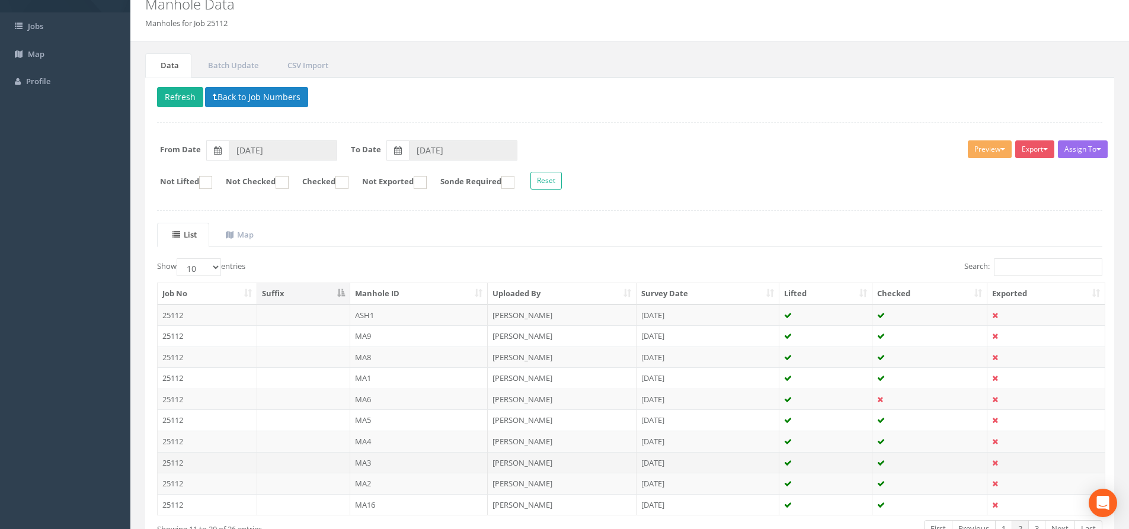
scroll to position [132, 0]
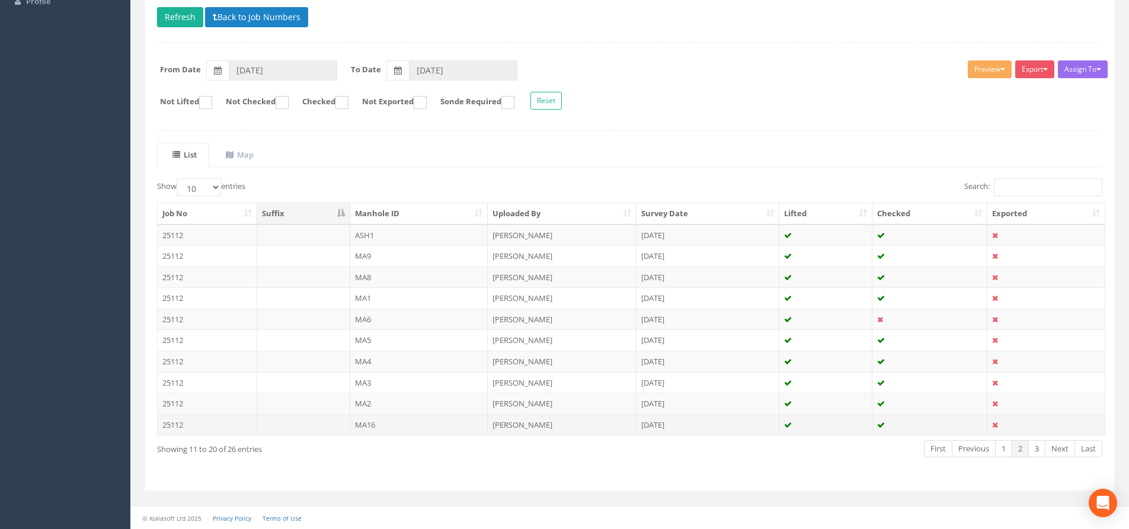
click at [461, 417] on td "MA16" at bounding box center [419, 424] width 138 height 21
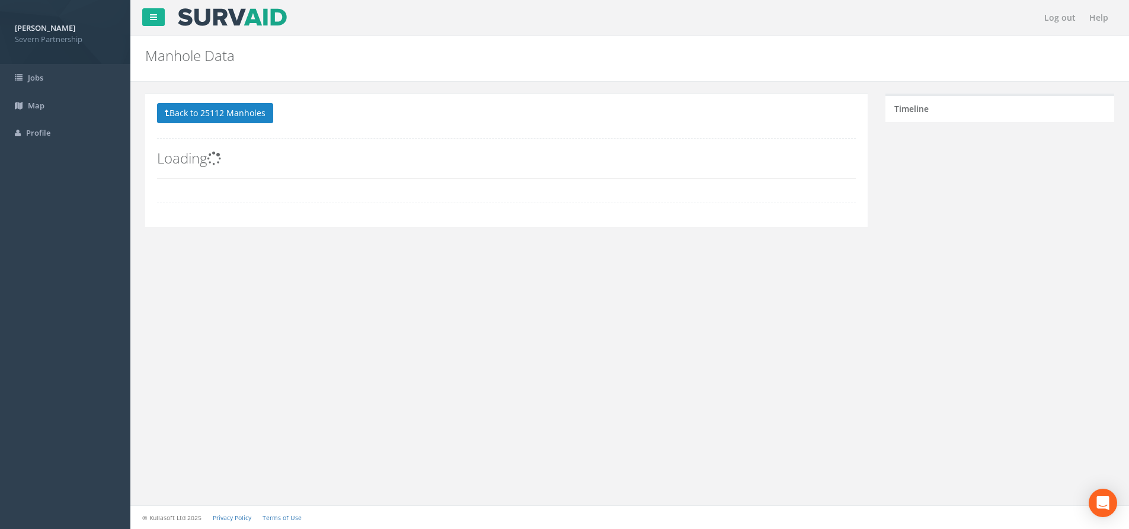
scroll to position [0, 0]
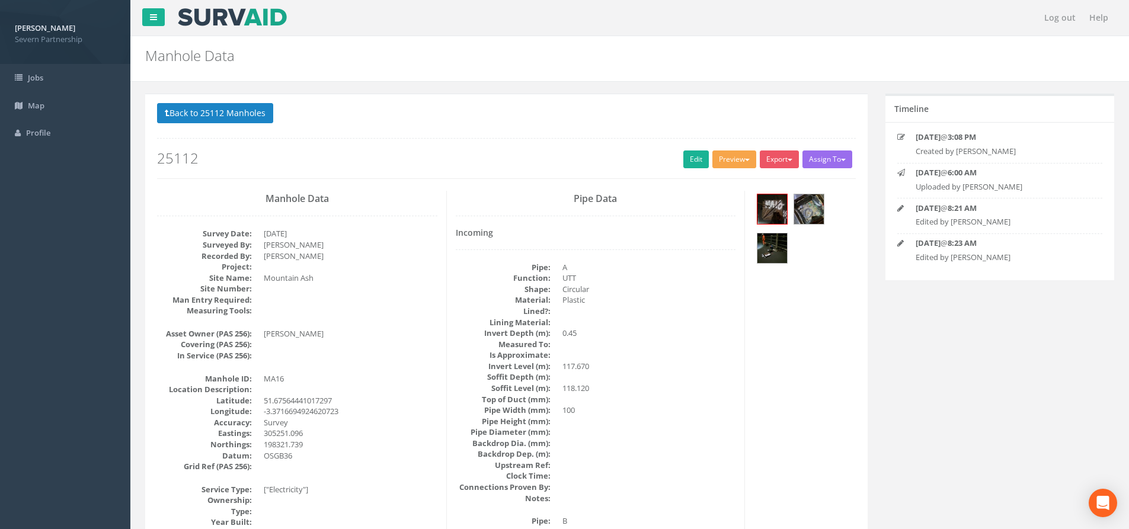
click at [724, 161] on button "Preview" at bounding box center [734, 160] width 44 height 18
click at [710, 184] on link "SP Manhole" at bounding box center [712, 184] width 90 height 18
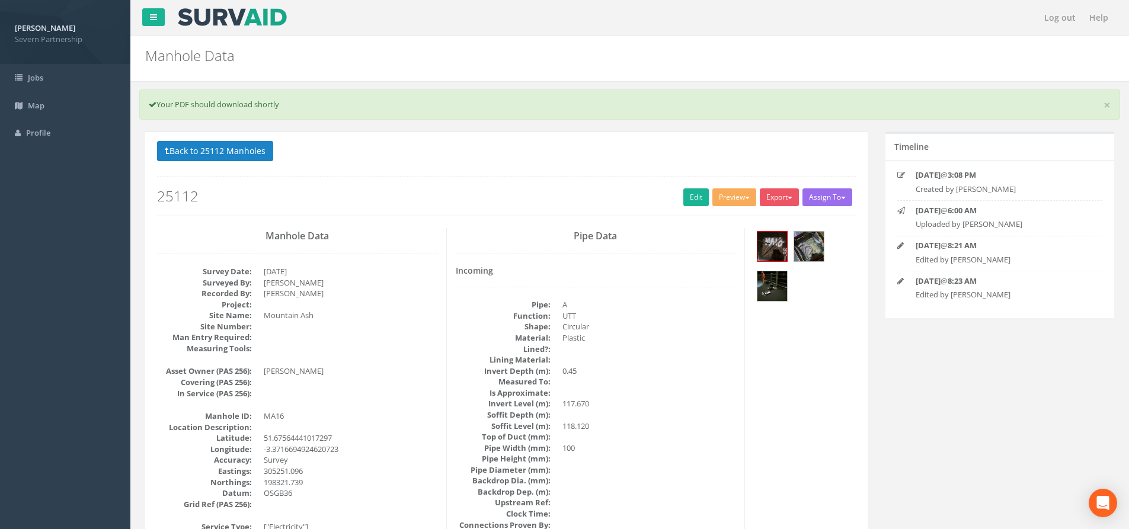
click at [677, 202] on h2 "25112" at bounding box center [506, 195] width 699 height 15
click at [684, 209] on div "Back to 25112 Manholes Back to Map Assign To No Companies Added Export SP Manho…" at bounding box center [506, 178] width 699 height 75
click at [691, 194] on link "Edit" at bounding box center [695, 197] width 25 height 18
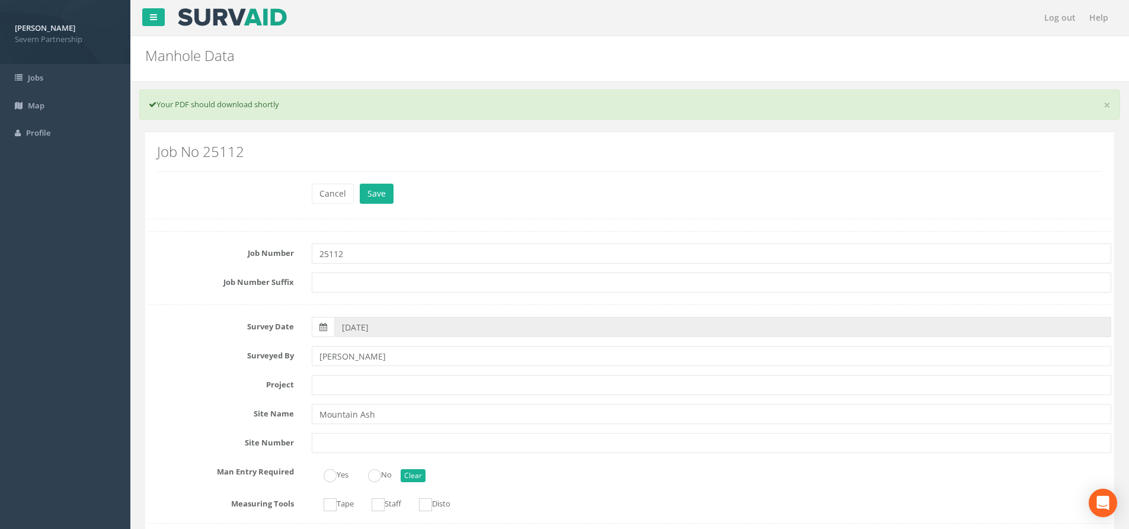
scroll to position [1600, 0]
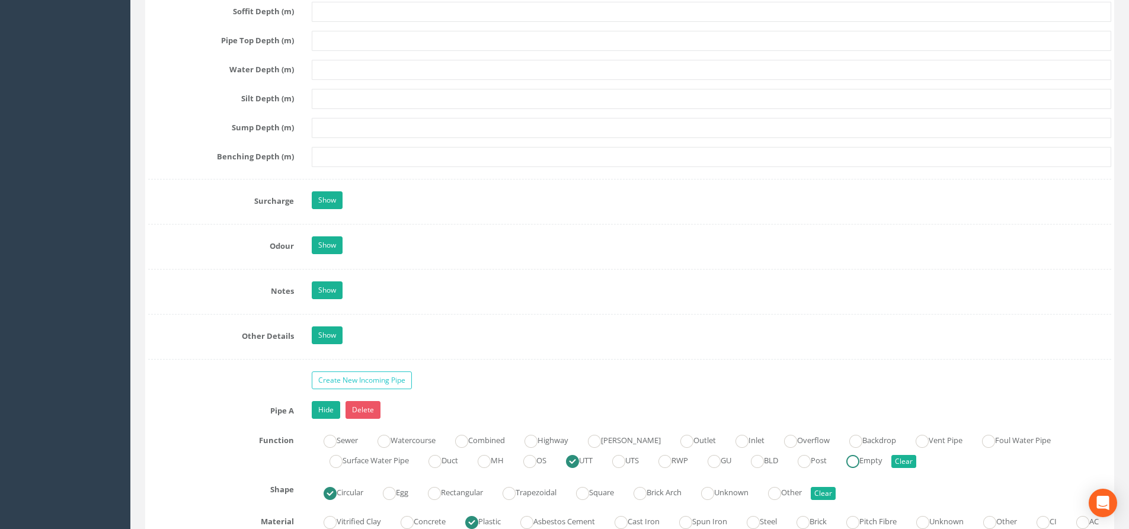
click at [883, 464] on label "Empty" at bounding box center [859, 459] width 48 height 17
radio input "false"
radio input "true"
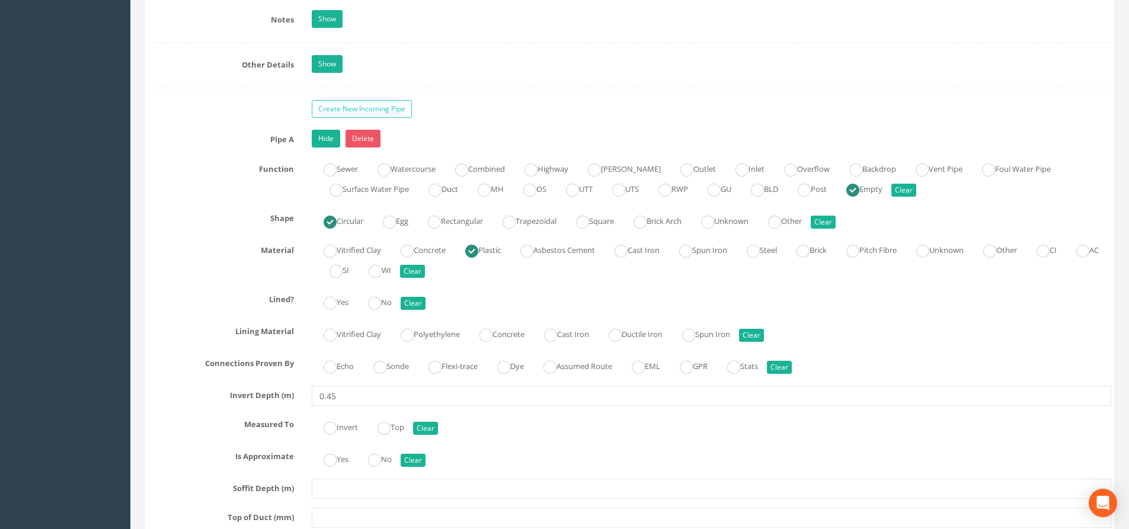
scroll to position [1778, 0]
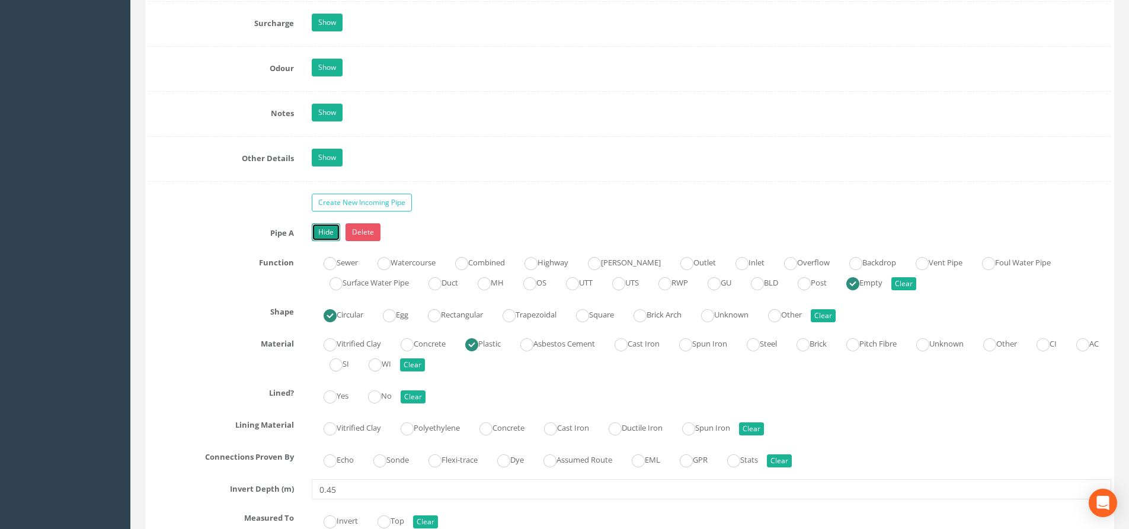
click at [329, 235] on link "Hide" at bounding box center [326, 232] width 28 height 18
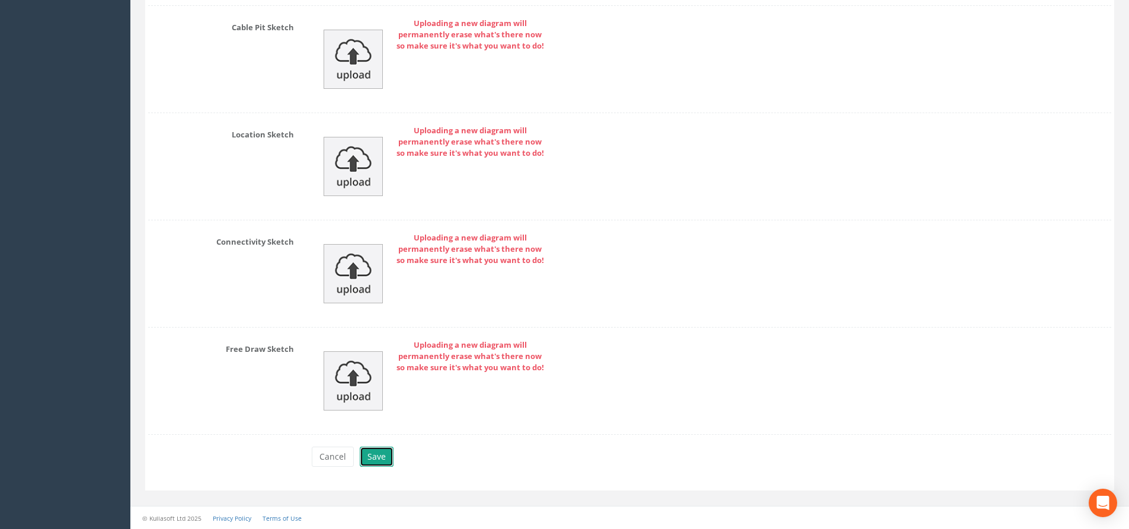
click at [383, 457] on button "Save" at bounding box center [377, 457] width 34 height 20
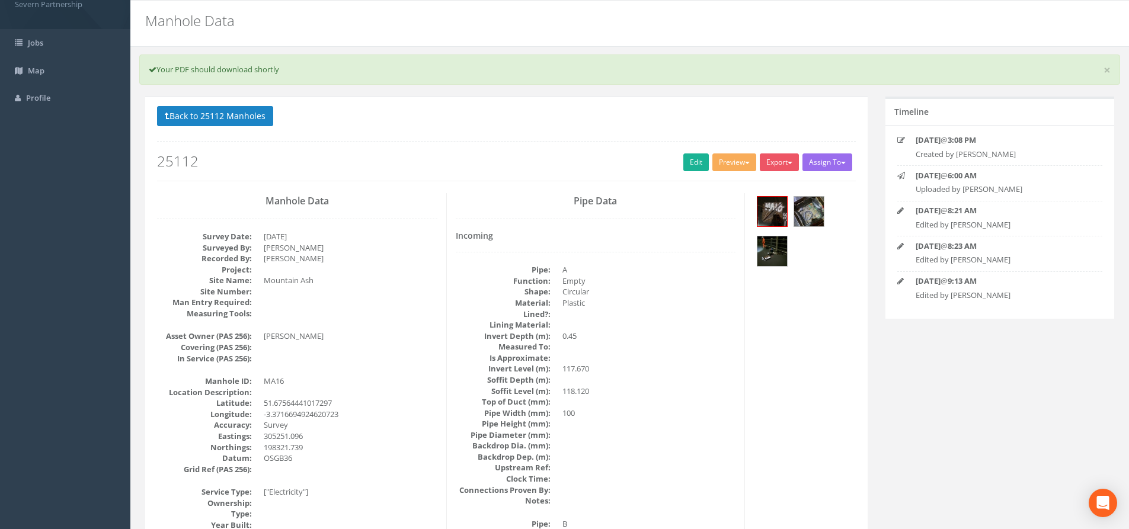
scroll to position [0, 0]
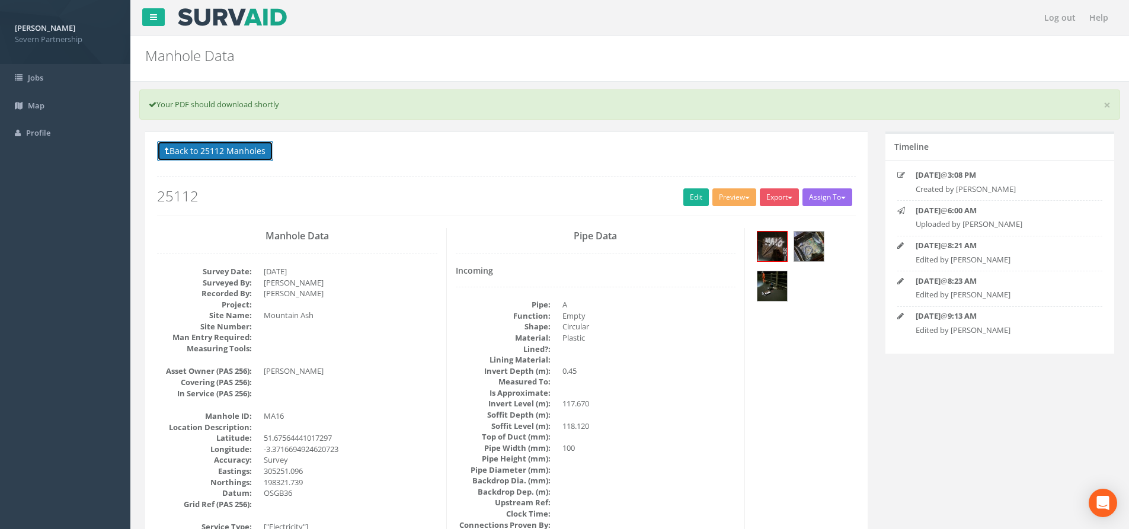
click at [242, 148] on button "Back to 25112 Manholes" at bounding box center [215, 151] width 116 height 20
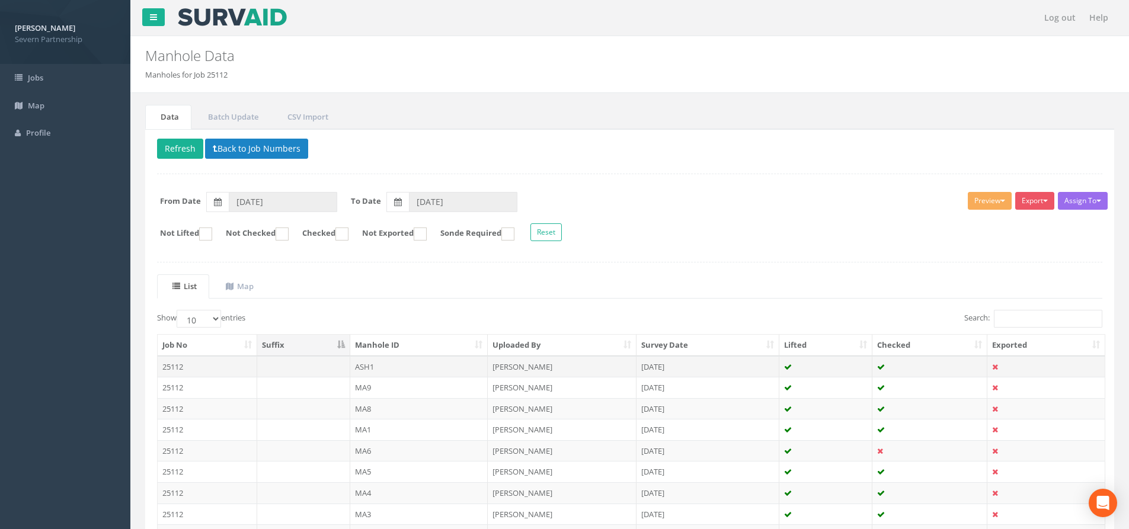
click at [393, 367] on td "ASH1" at bounding box center [419, 366] width 138 height 21
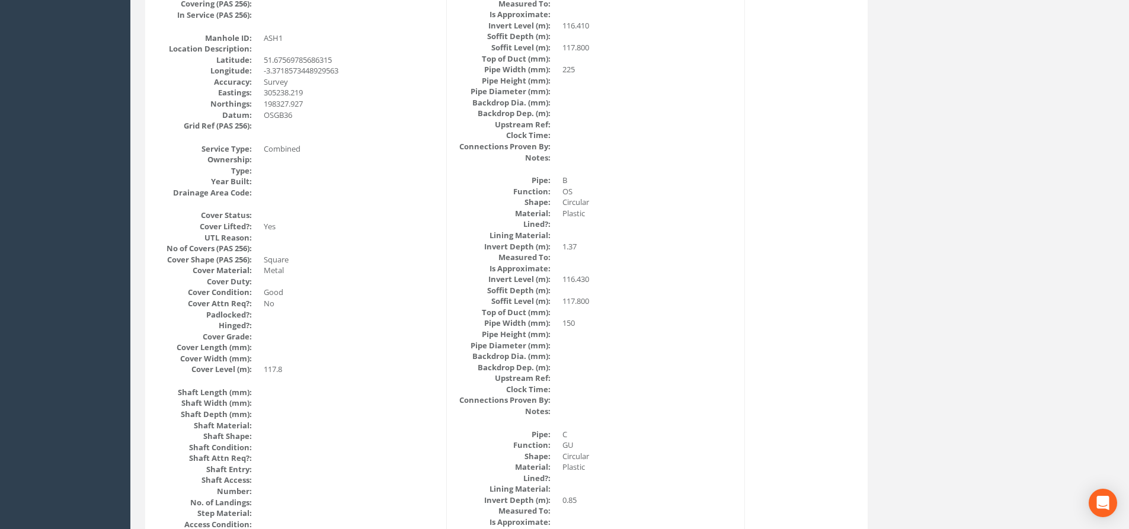
scroll to position [232, 0]
